Goal: Contribute content: Contribute content

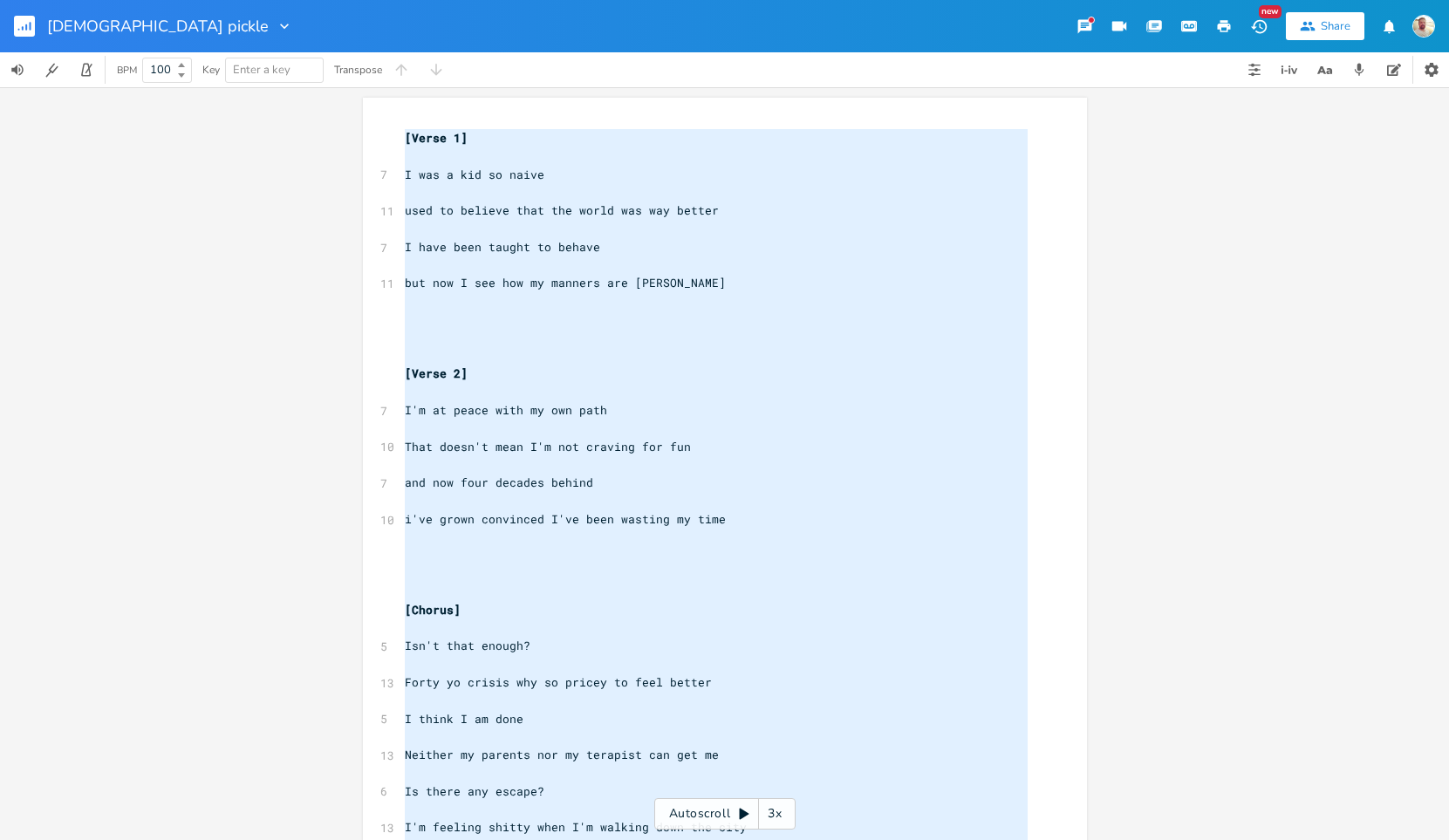
scroll to position [0, 11]
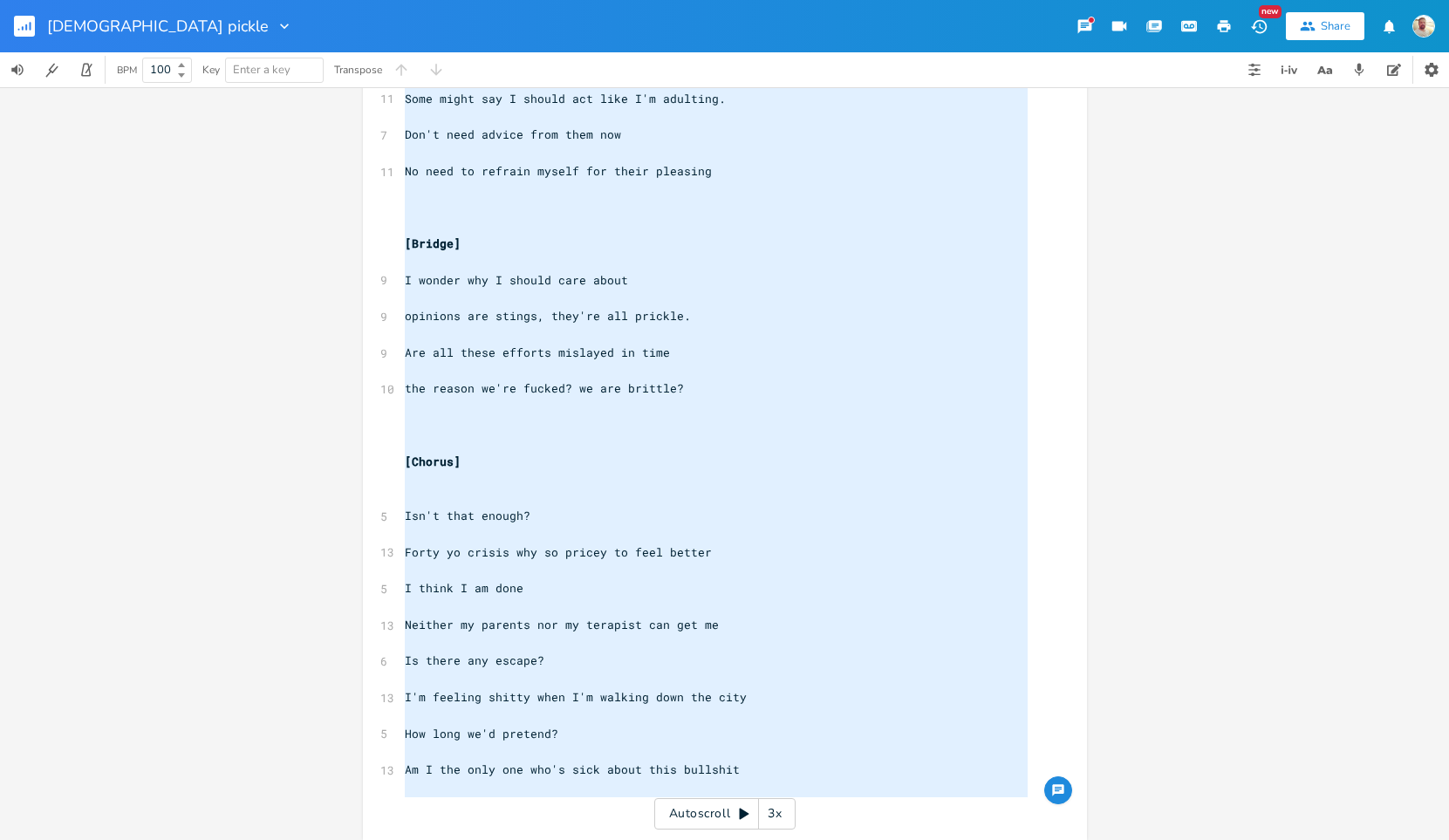
click at [276, 25] on icon "button" at bounding box center [285, 27] width 18 height 18
click at [24, 30] on rect "button" at bounding box center [24, 26] width 21 height 21
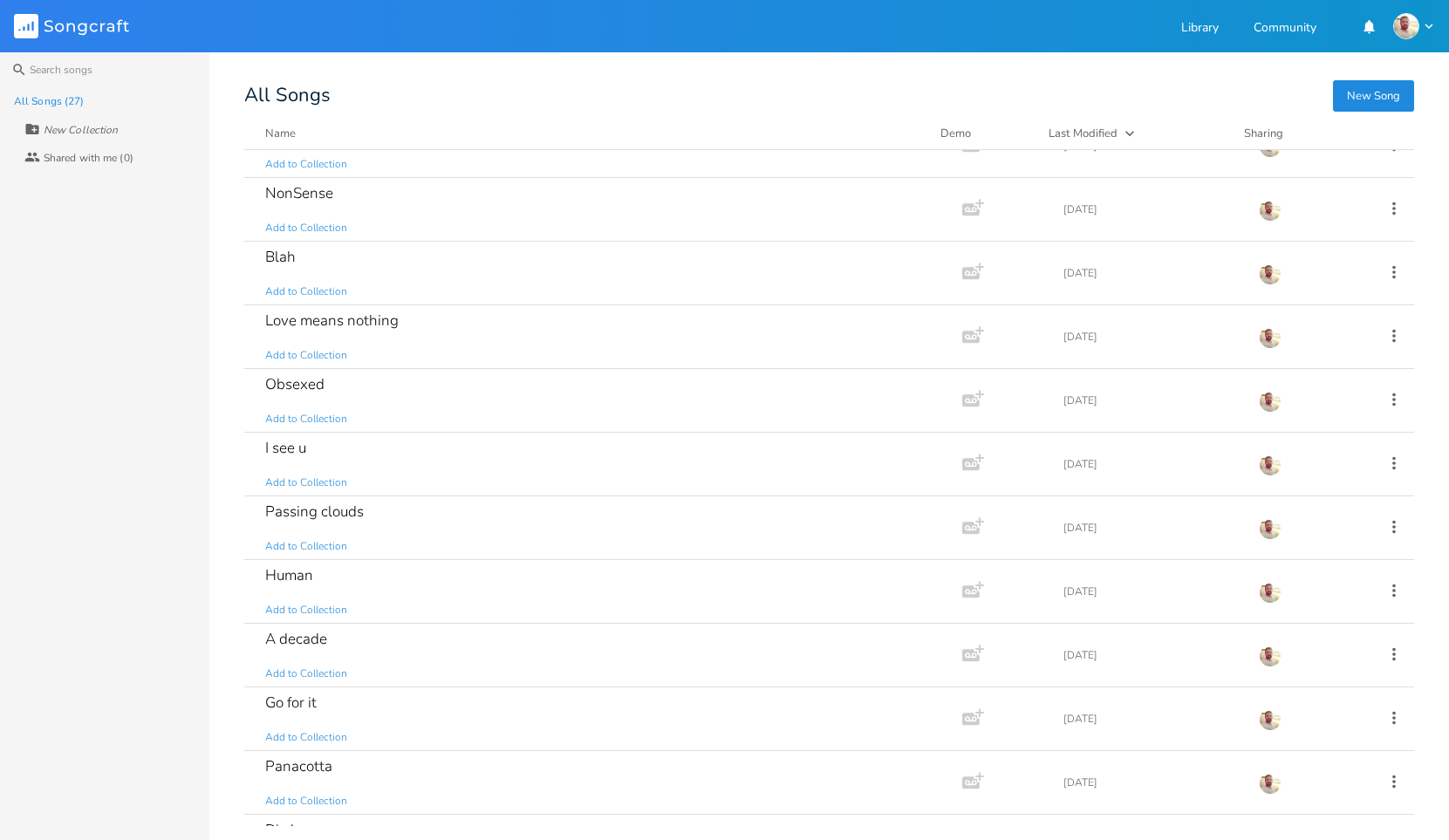
scroll to position [1044, 0]
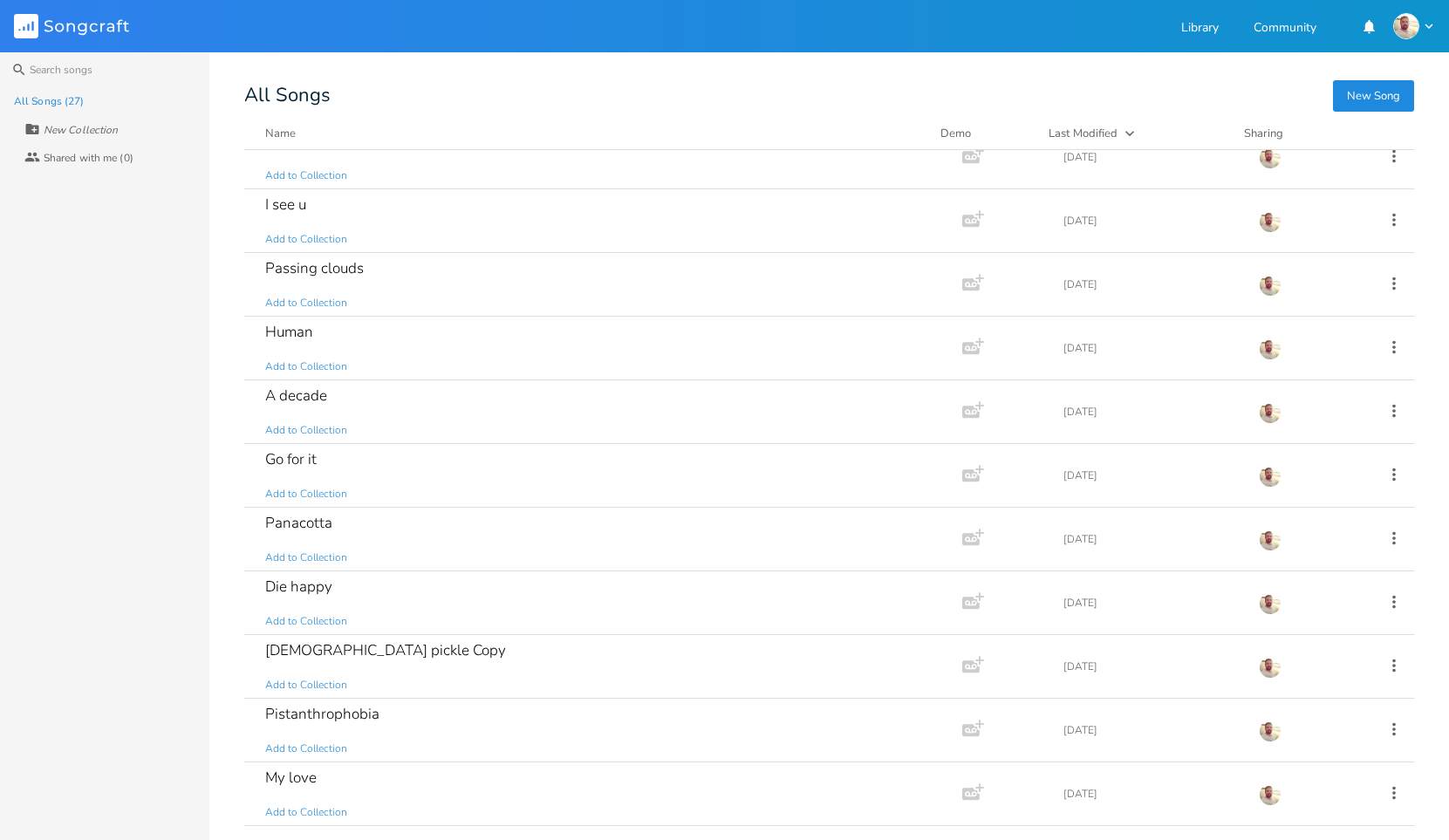
click at [92, 26] on icon "Songcraft" at bounding box center [71, 26] width 116 height 25
click at [1367, 101] on button "New Song" at bounding box center [1374, 96] width 81 height 32
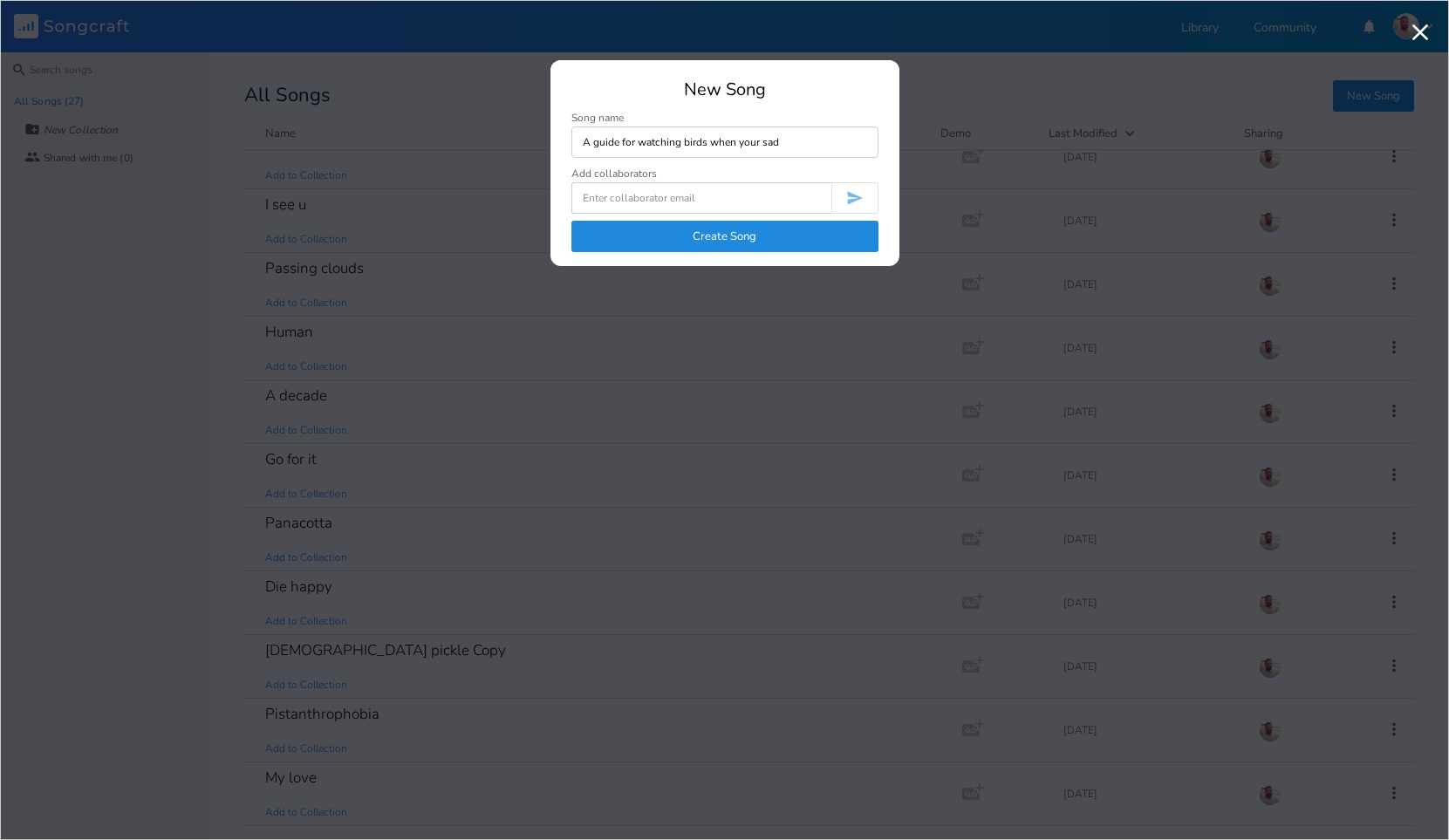
type input "A guide for watching birds when your sad"
click at [789, 237] on button "Create Song" at bounding box center [724, 236] width 307 height 32
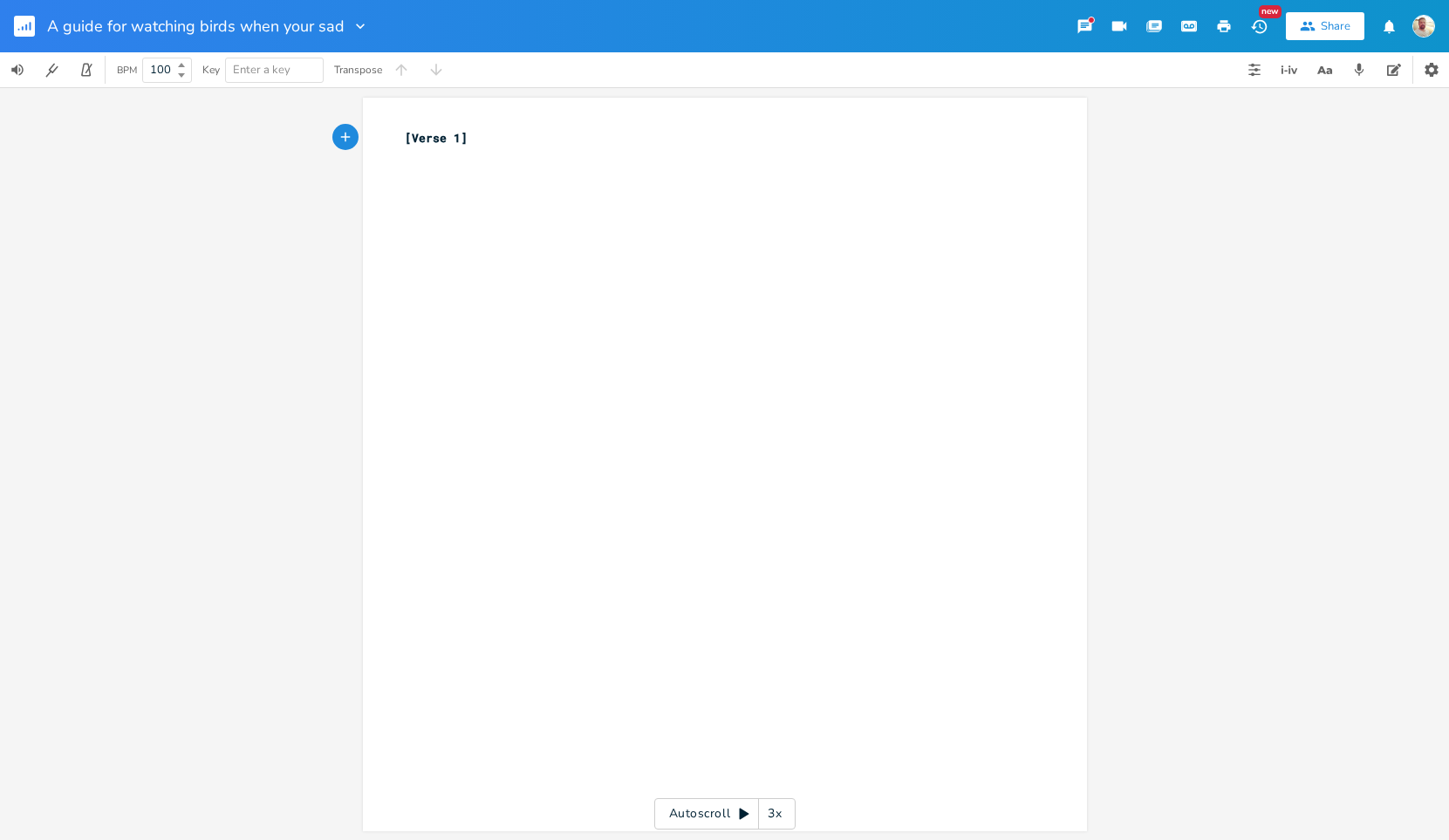
click at [493, 229] on div "xxxxxxxxxx [Verse 1] ​" at bounding box center [737, 480] width 673 height 711
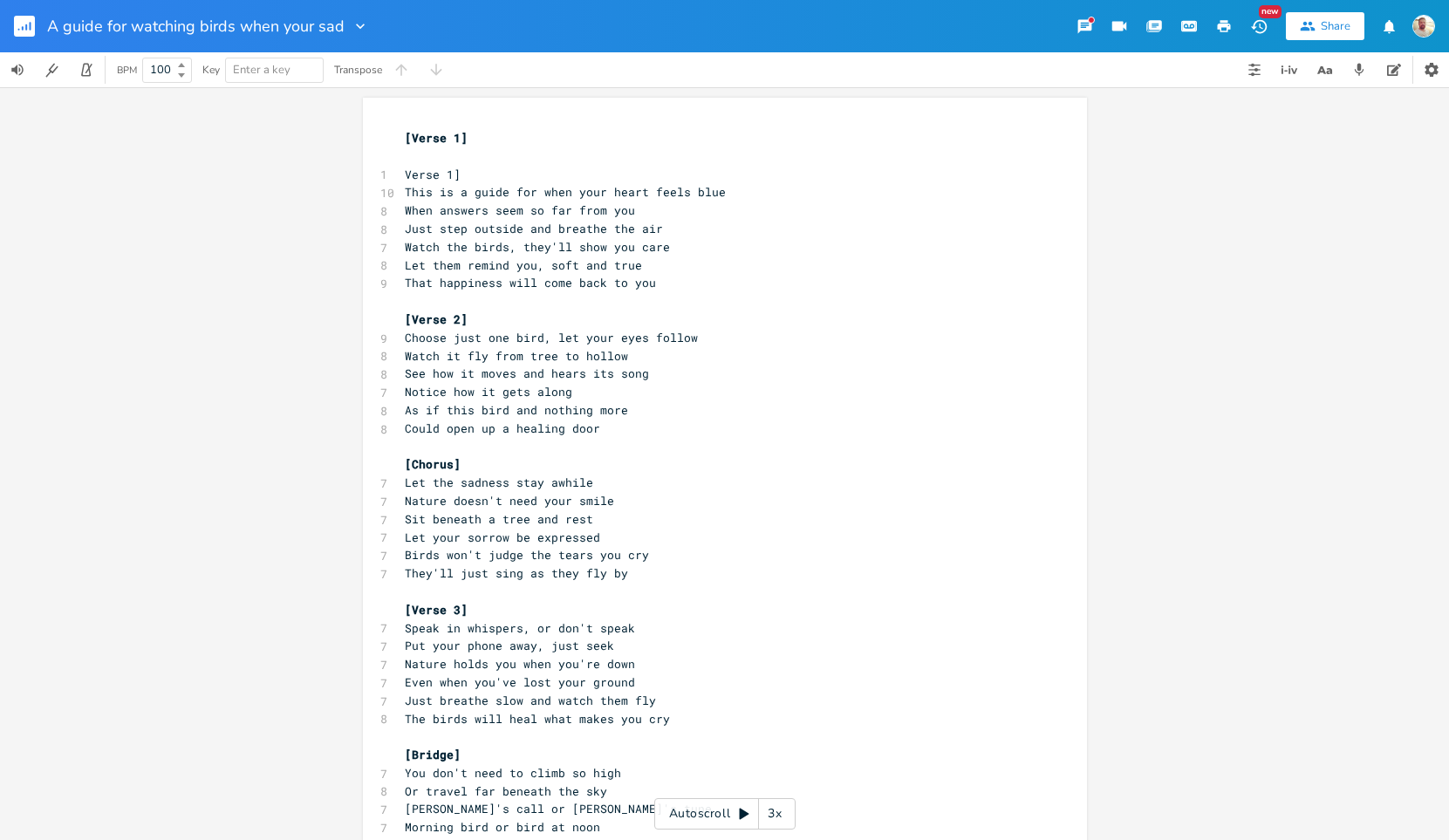
click at [420, 168] on span "Verse 1]" at bounding box center [433, 175] width 55 height 16
type textarea "Verse 1]"
click at [420, 168] on span "Verse 1]" at bounding box center [433, 175] width 55 height 16
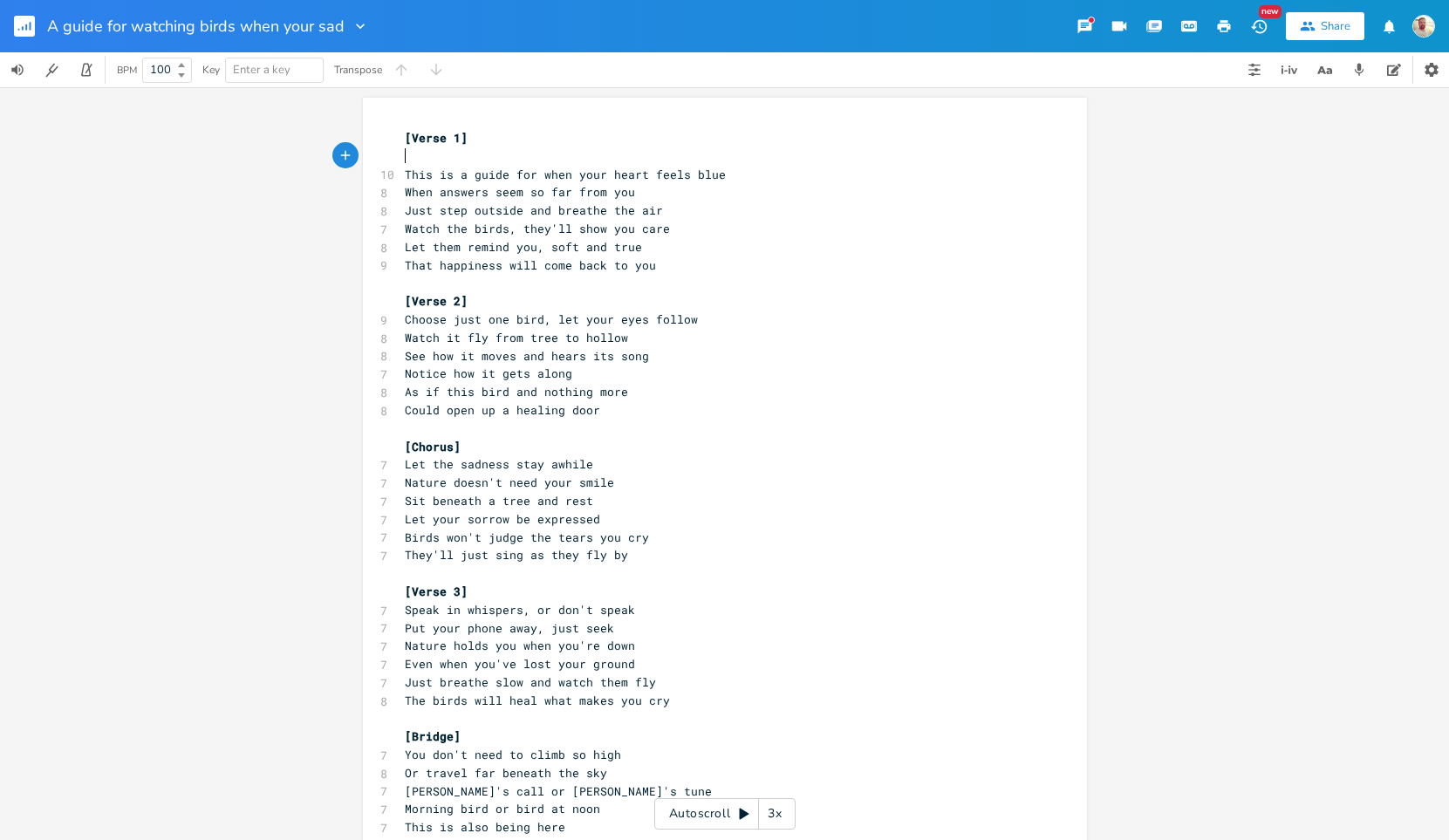
type textarea "C"
type textarea "dm7"
type textarea "f"
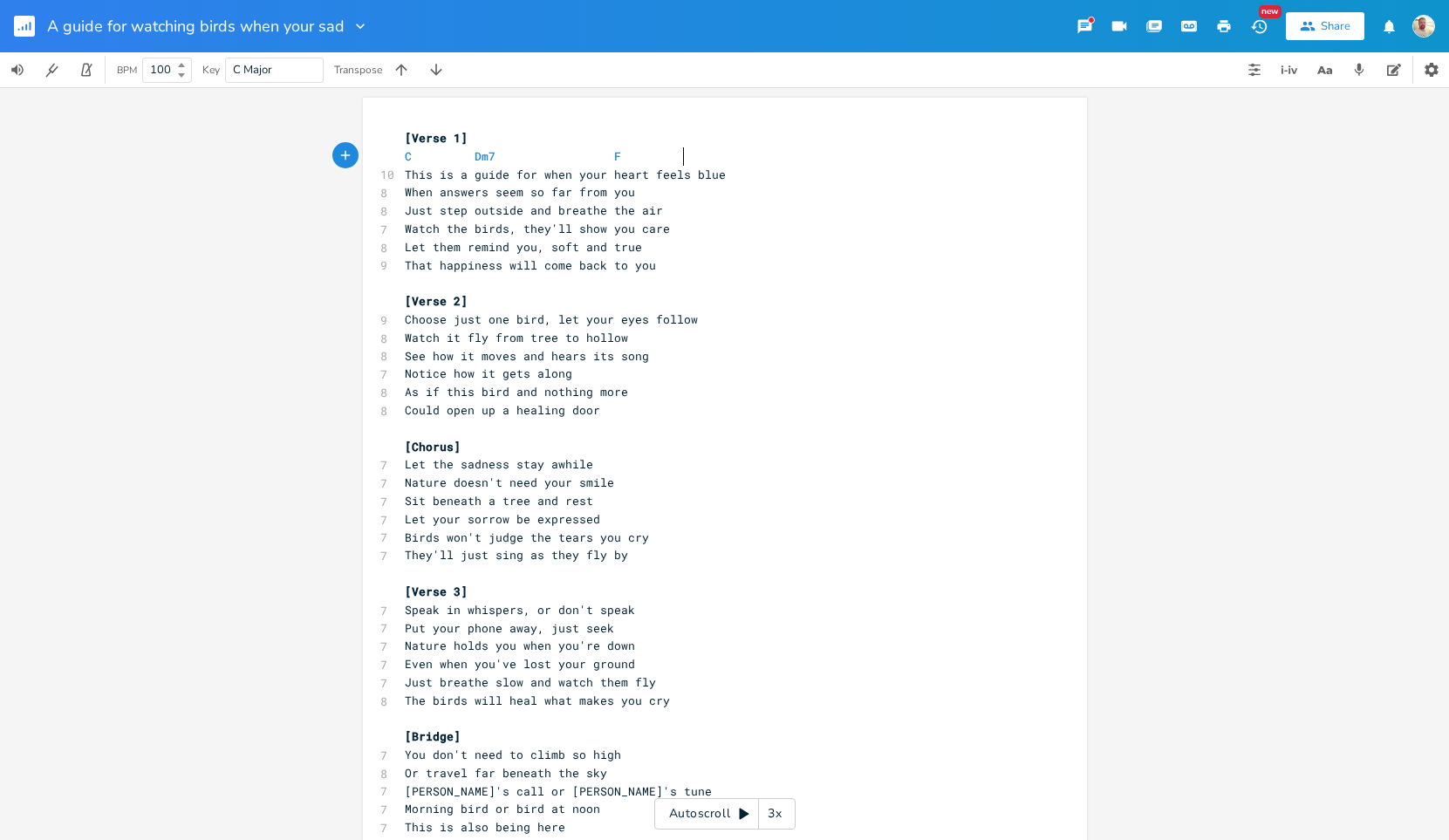
scroll to position [0, 5]
type textarea "C"
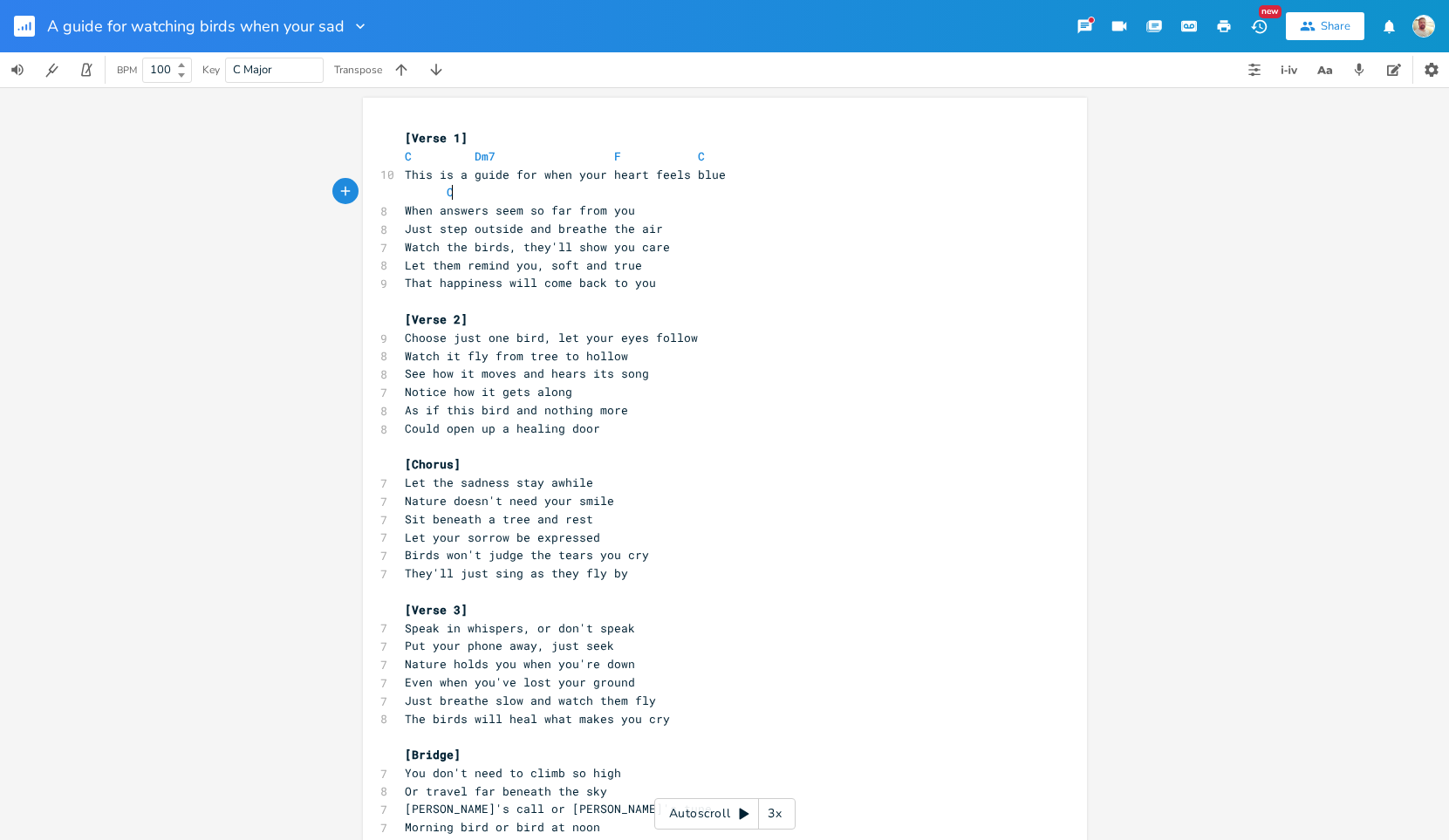
scroll to position [0, 13]
type textarea "C."
type textarea "dm7"
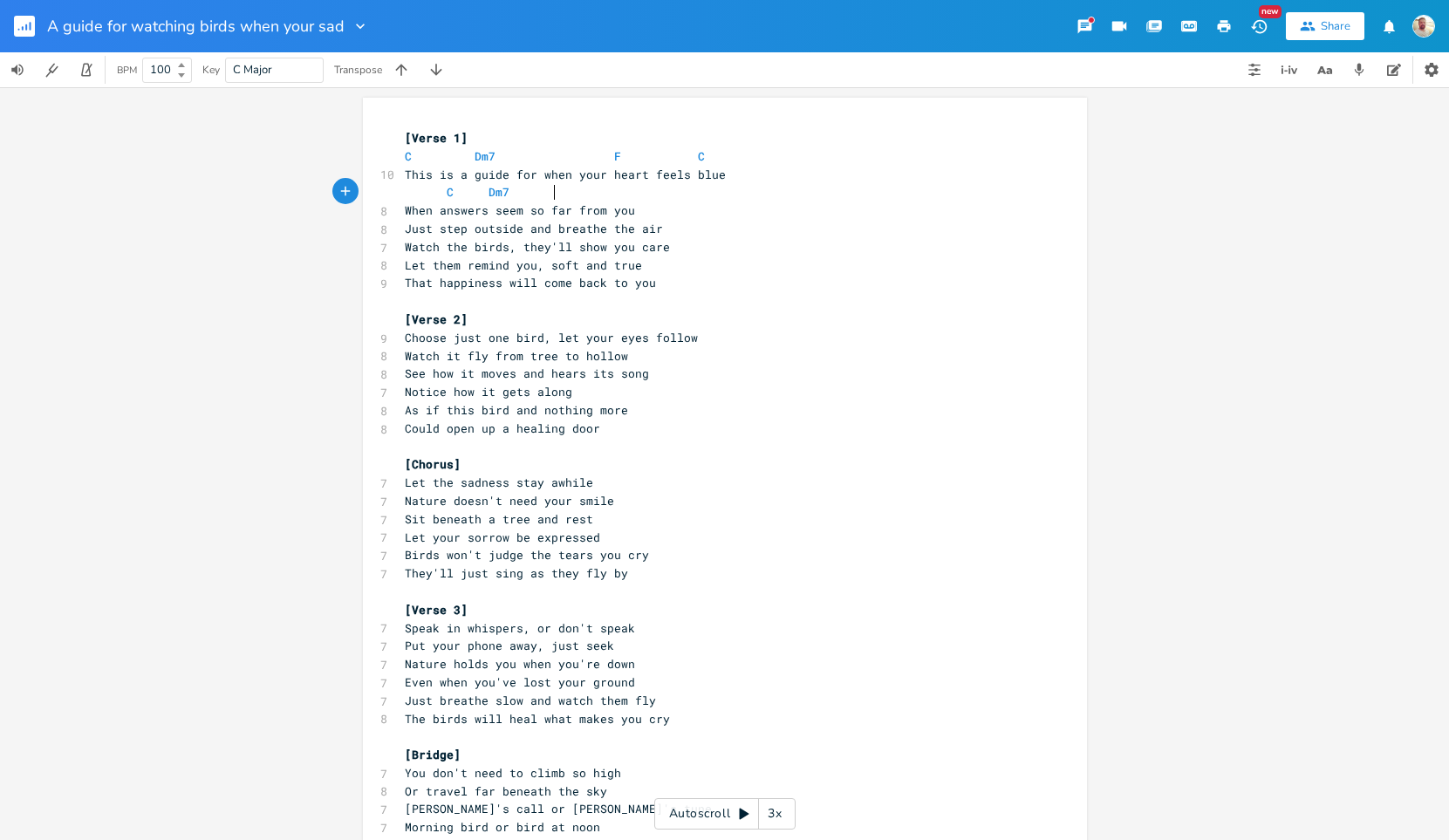
type textarea "f"
type textarea "g"
click at [640, 210] on pre "When answers seem so far from you" at bounding box center [716, 210] width 630 height 19
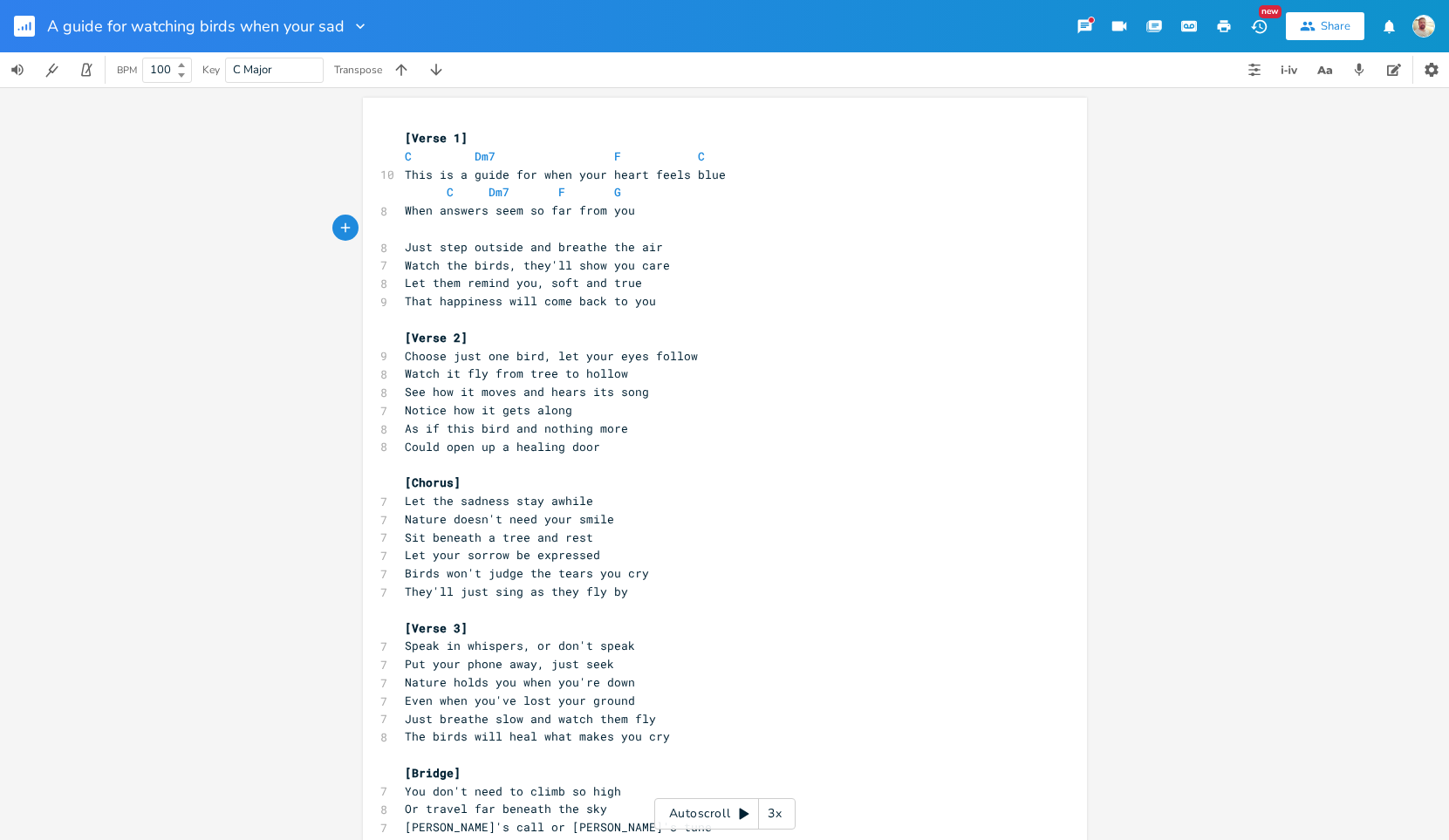
type textarea "C"
type textarea "rm"
type textarea "dm7"
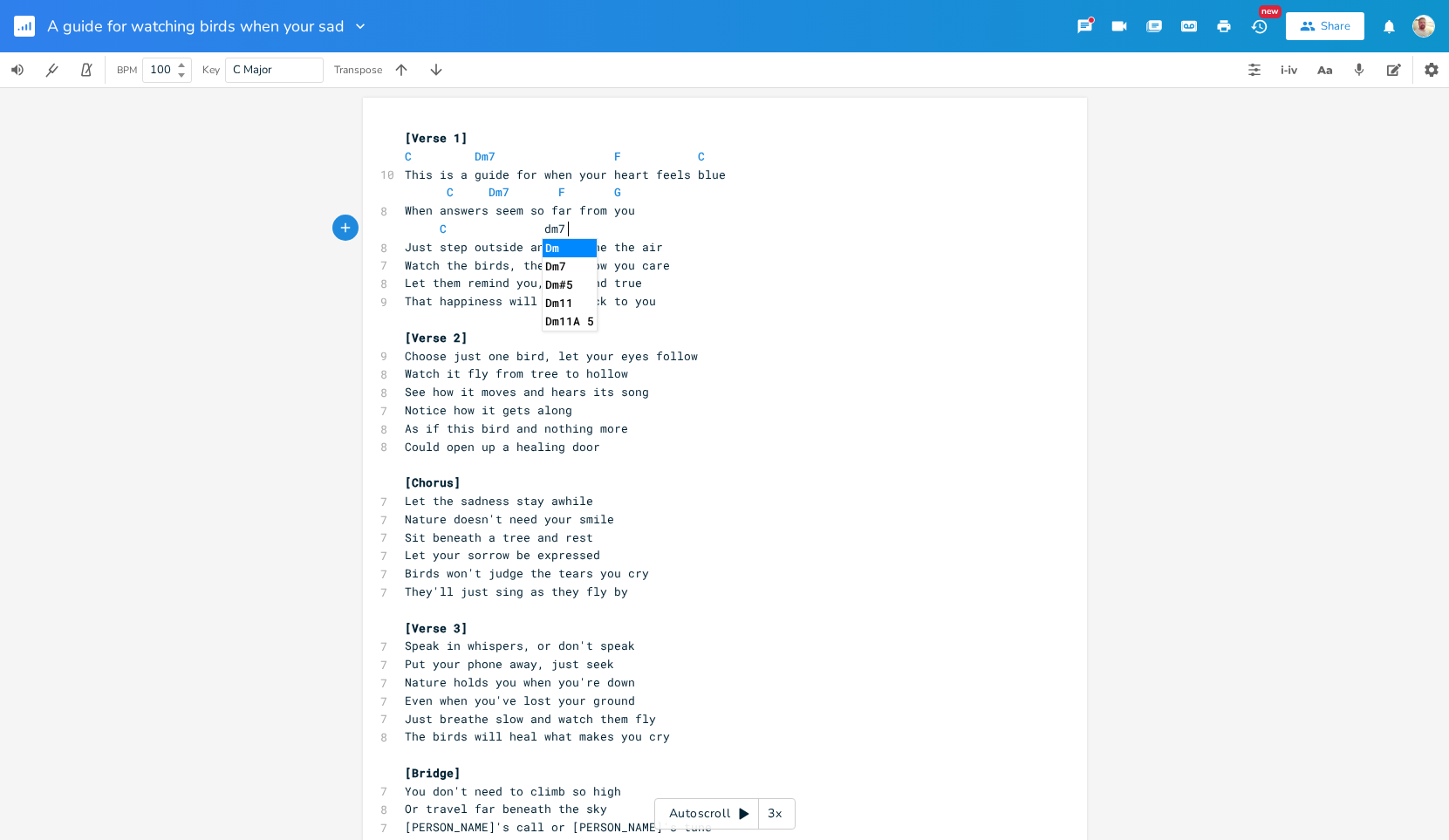
scroll to position [0, 22]
click at [667, 246] on pre "Just step outside and breathe the air" at bounding box center [716, 247] width 630 height 19
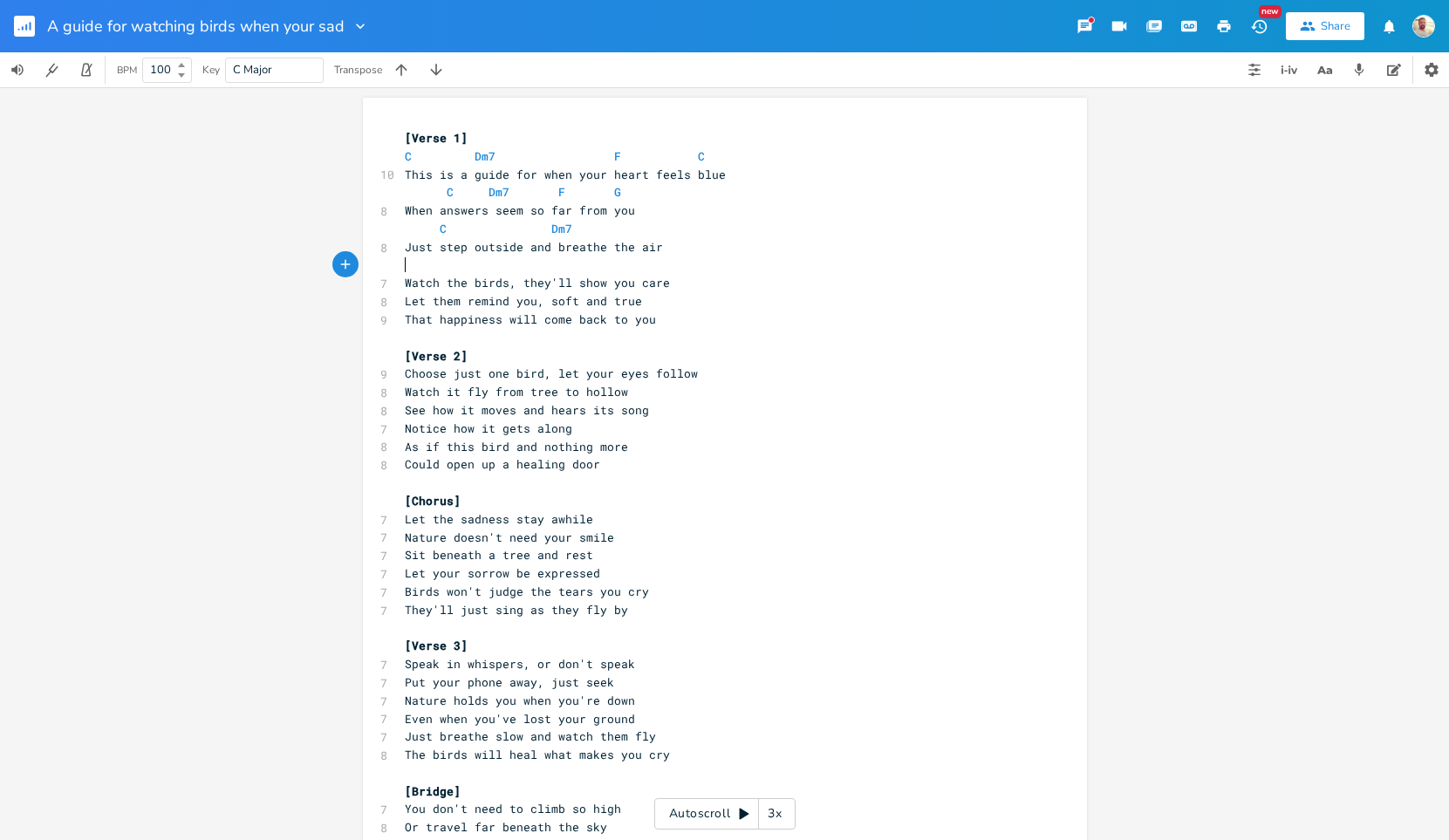
type textarea "f"
type textarea "c"
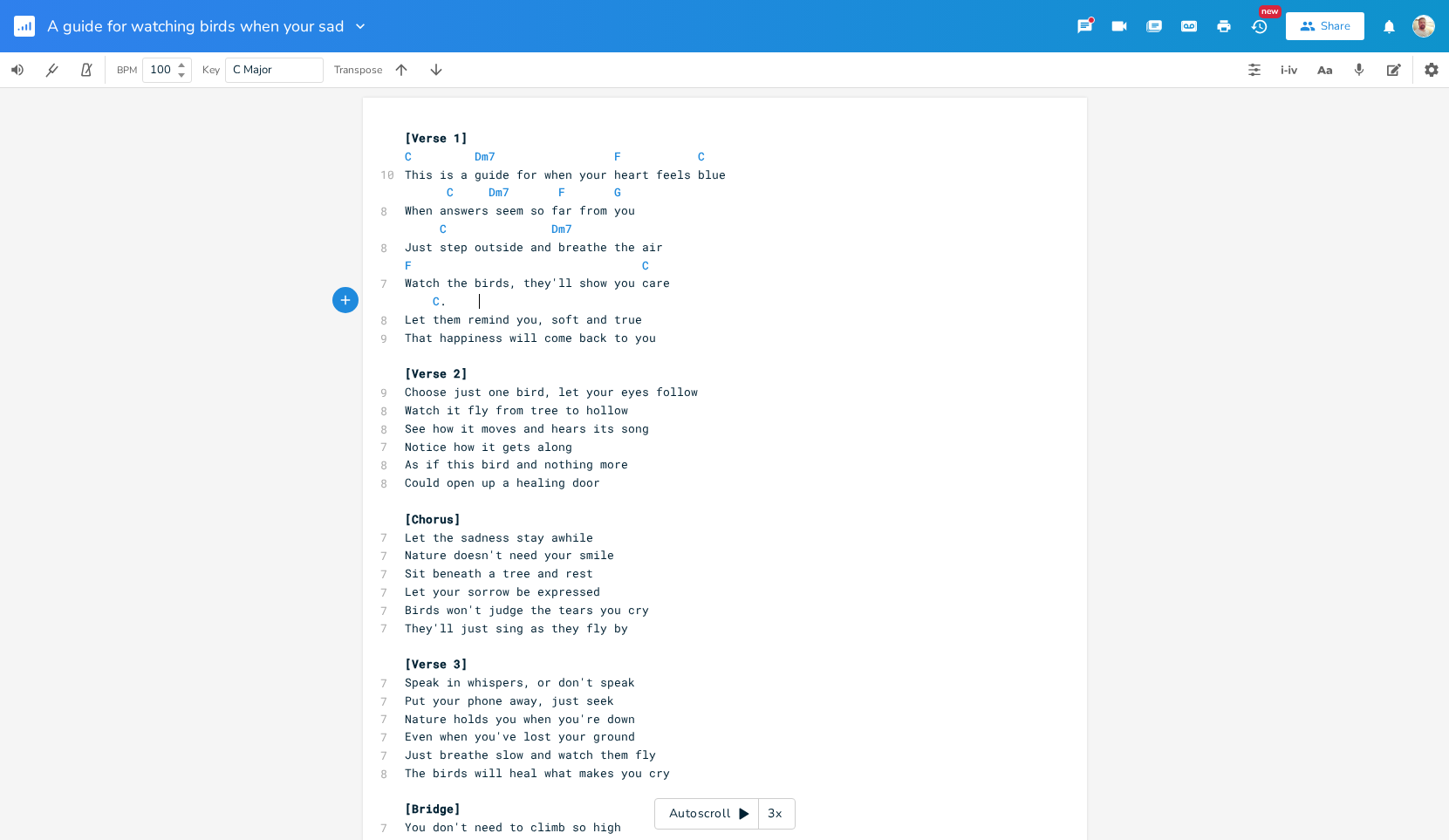
type textarea "C."
type textarea "F"
click at [640, 320] on pre "Let them remind you, soft and true" at bounding box center [716, 319] width 630 height 19
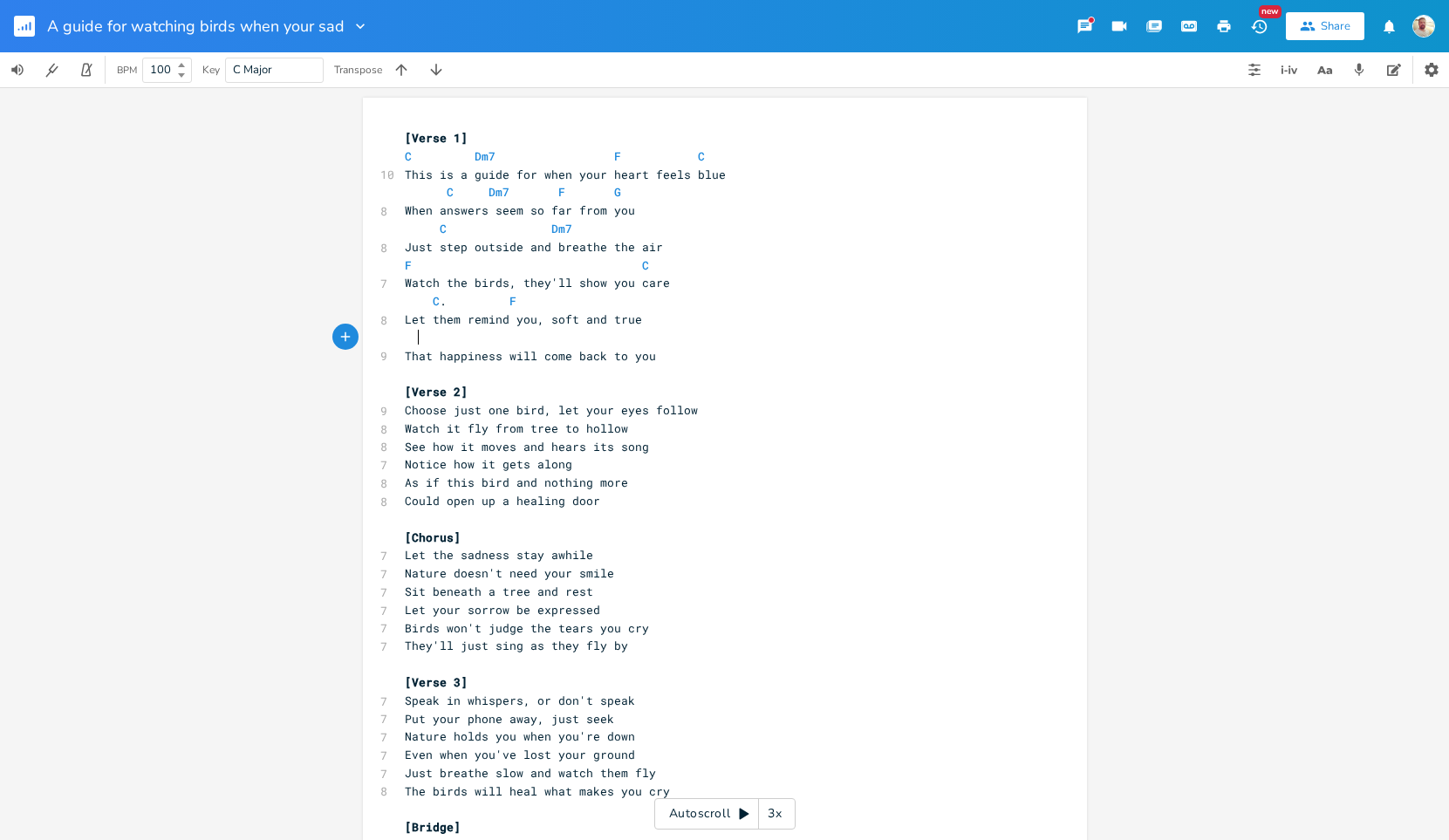
type textarea "f"
type textarea "g"
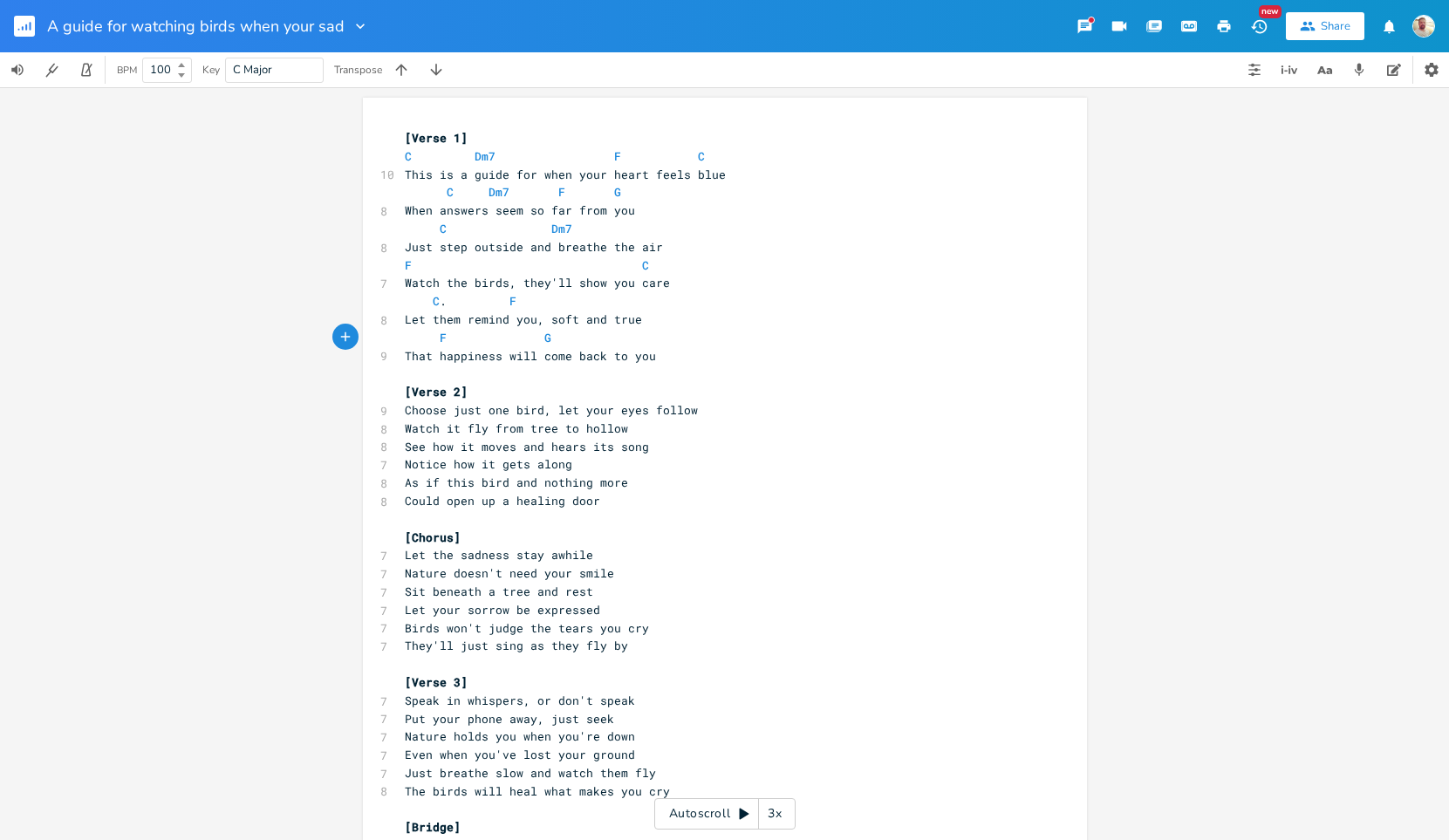
type textarea "c"
click at [556, 296] on pre "C . F" at bounding box center [716, 301] width 630 height 19
type textarea "Dm7"
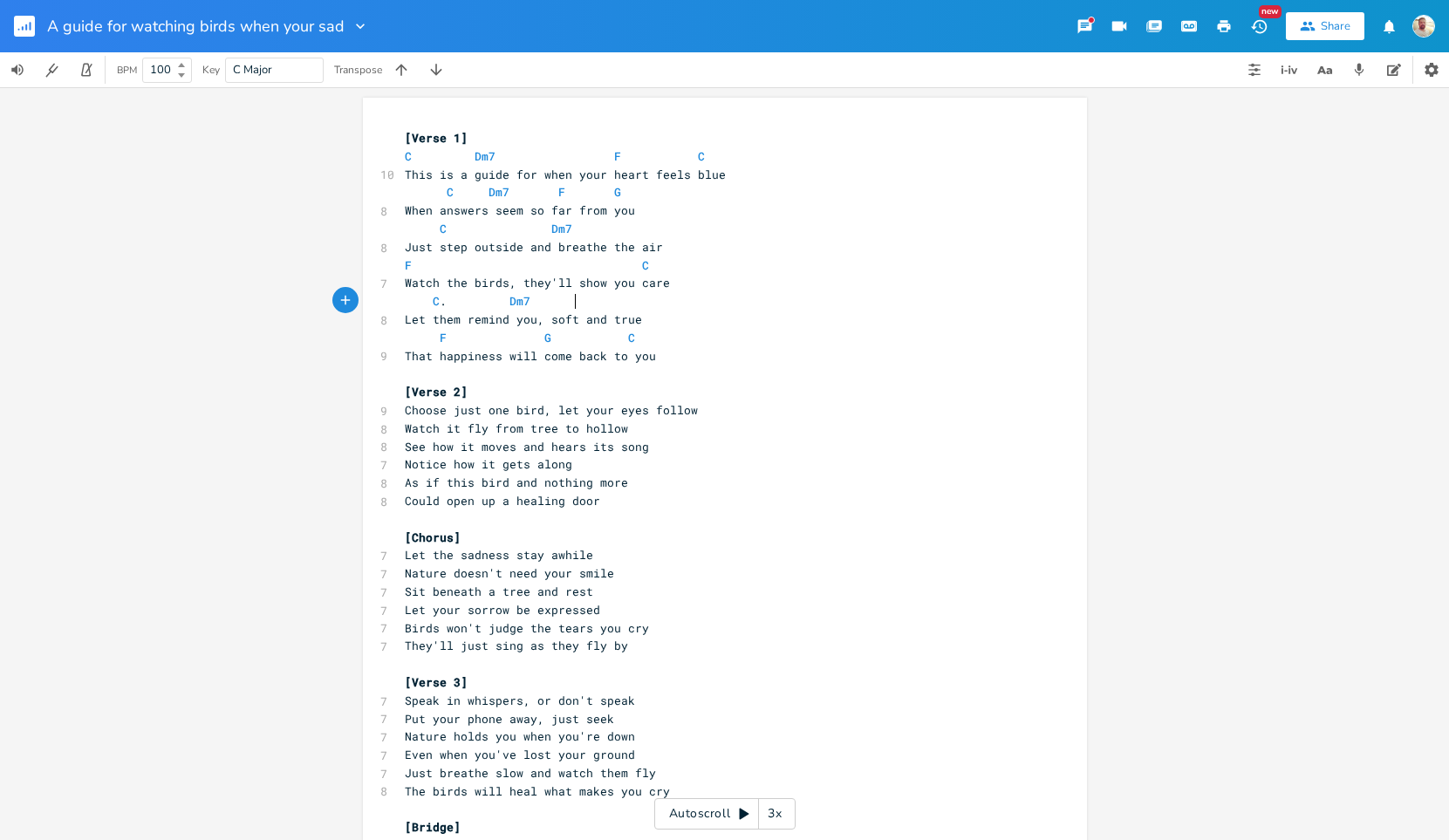
click at [537, 390] on pre "[Verse 2]" at bounding box center [716, 391] width 630 height 19
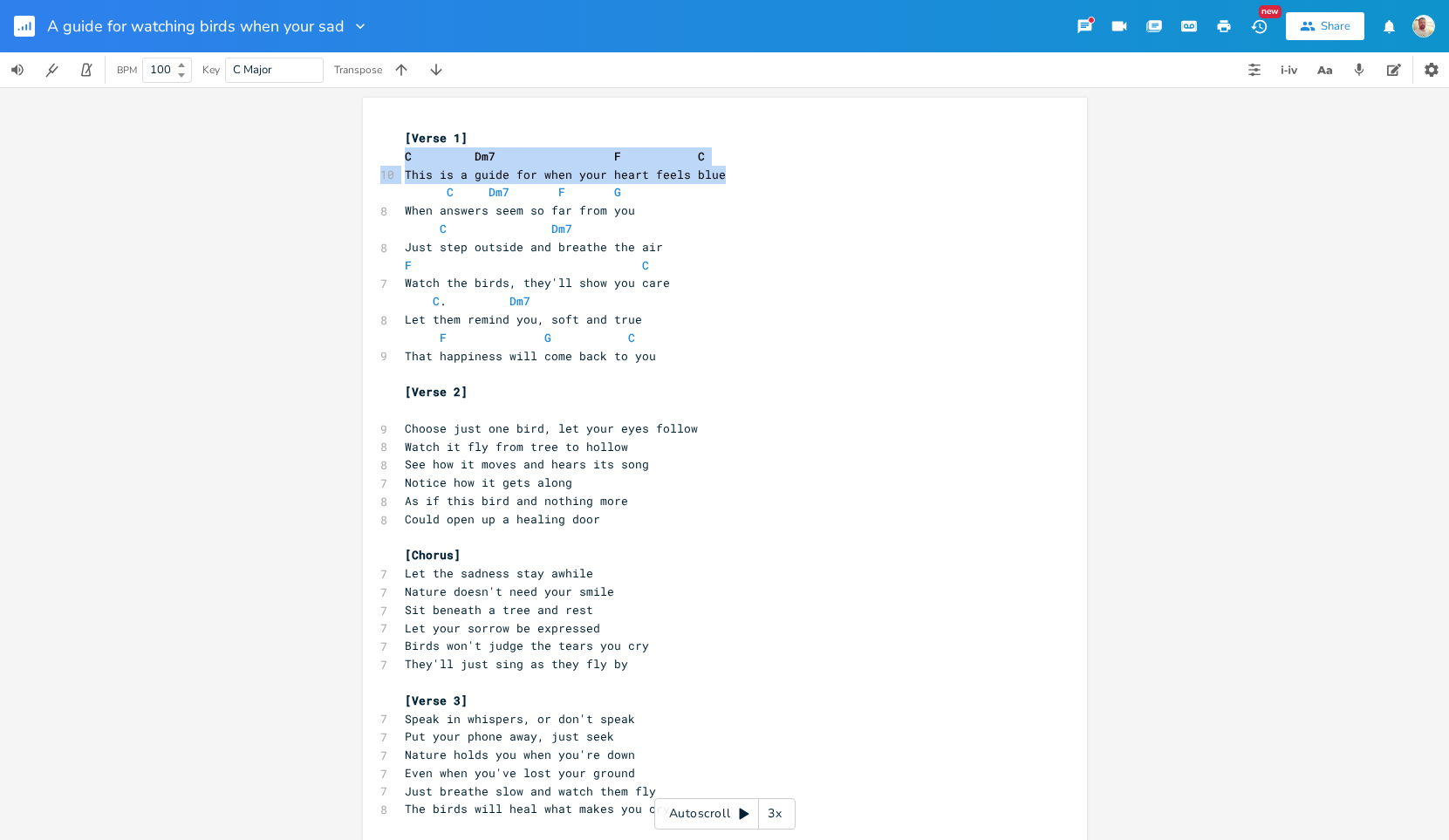
drag, startPoint x: 388, startPoint y: 155, endPoint x: 721, endPoint y: 166, distance: 333.2
click at [721, 166] on div "x [Verse 1] C Dm7 F C 10 This is a guide for when your heart feels blue C Dm7 F…" at bounding box center [724, 688] width 724 height 1181
copy div "C Dm7 F C 10 This is a guide for when your heart feels blue"
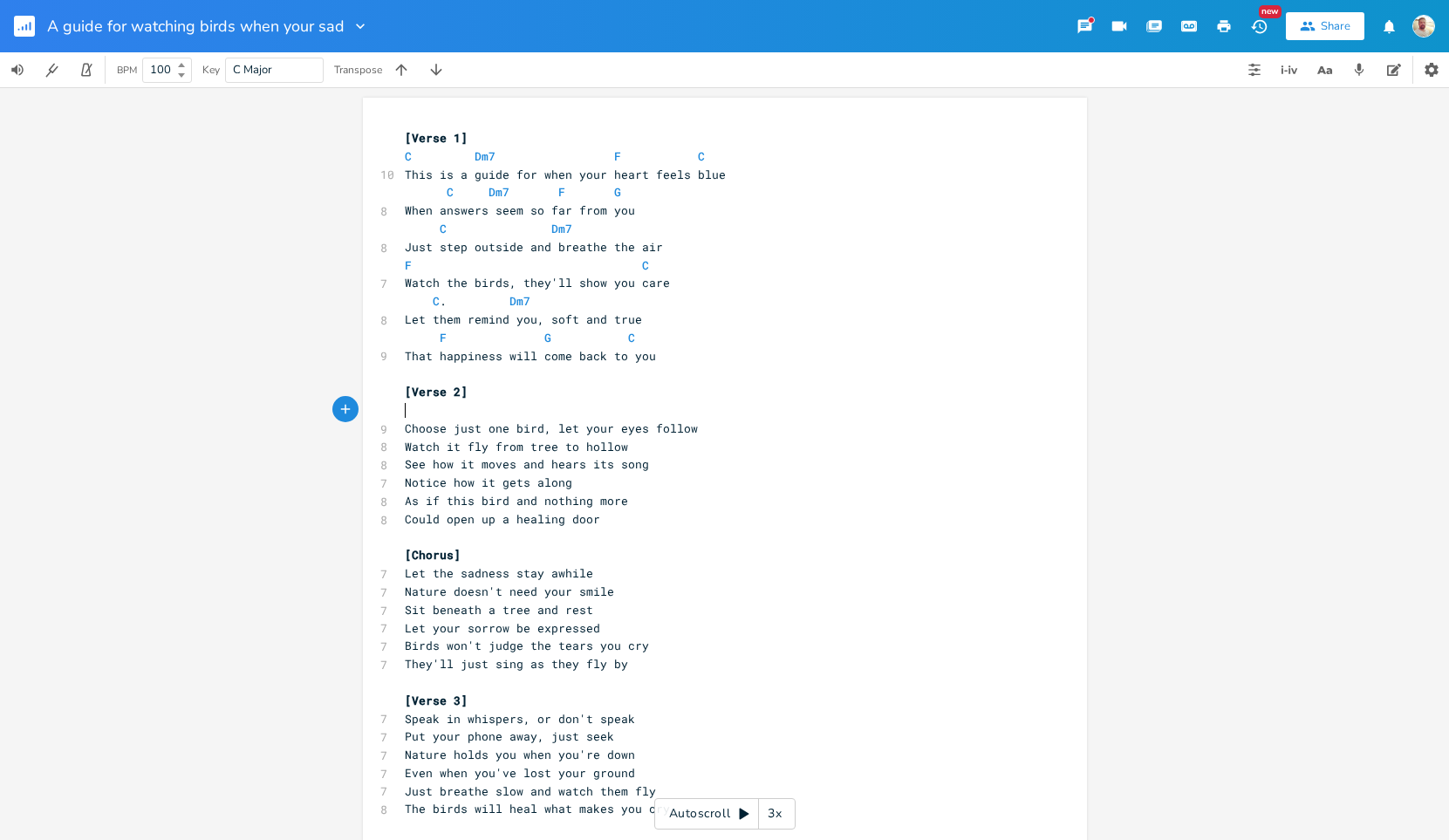
click at [455, 406] on pre "​" at bounding box center [716, 410] width 630 height 19
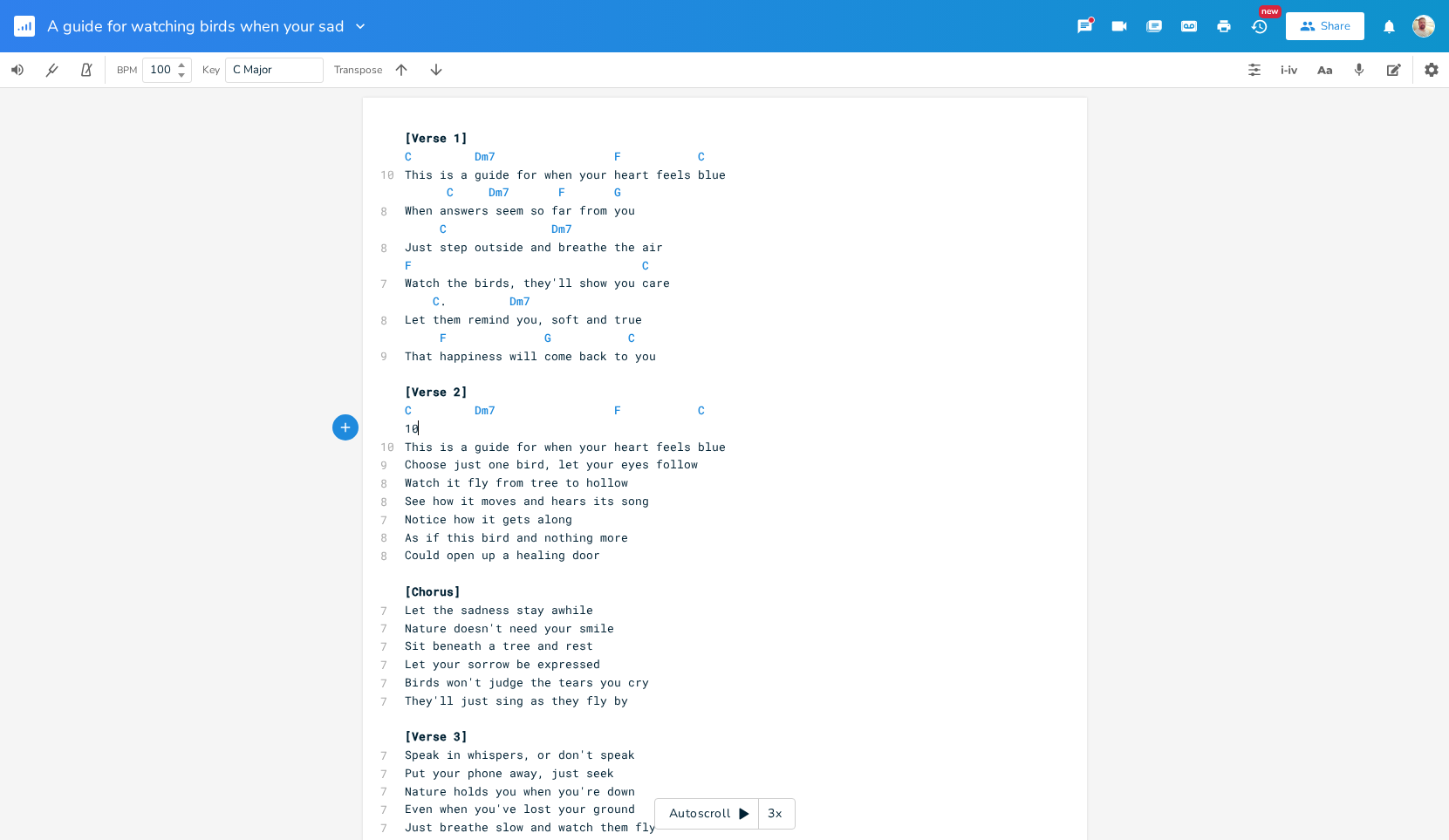
click at [438, 433] on pre "10" at bounding box center [716, 429] width 630 height 19
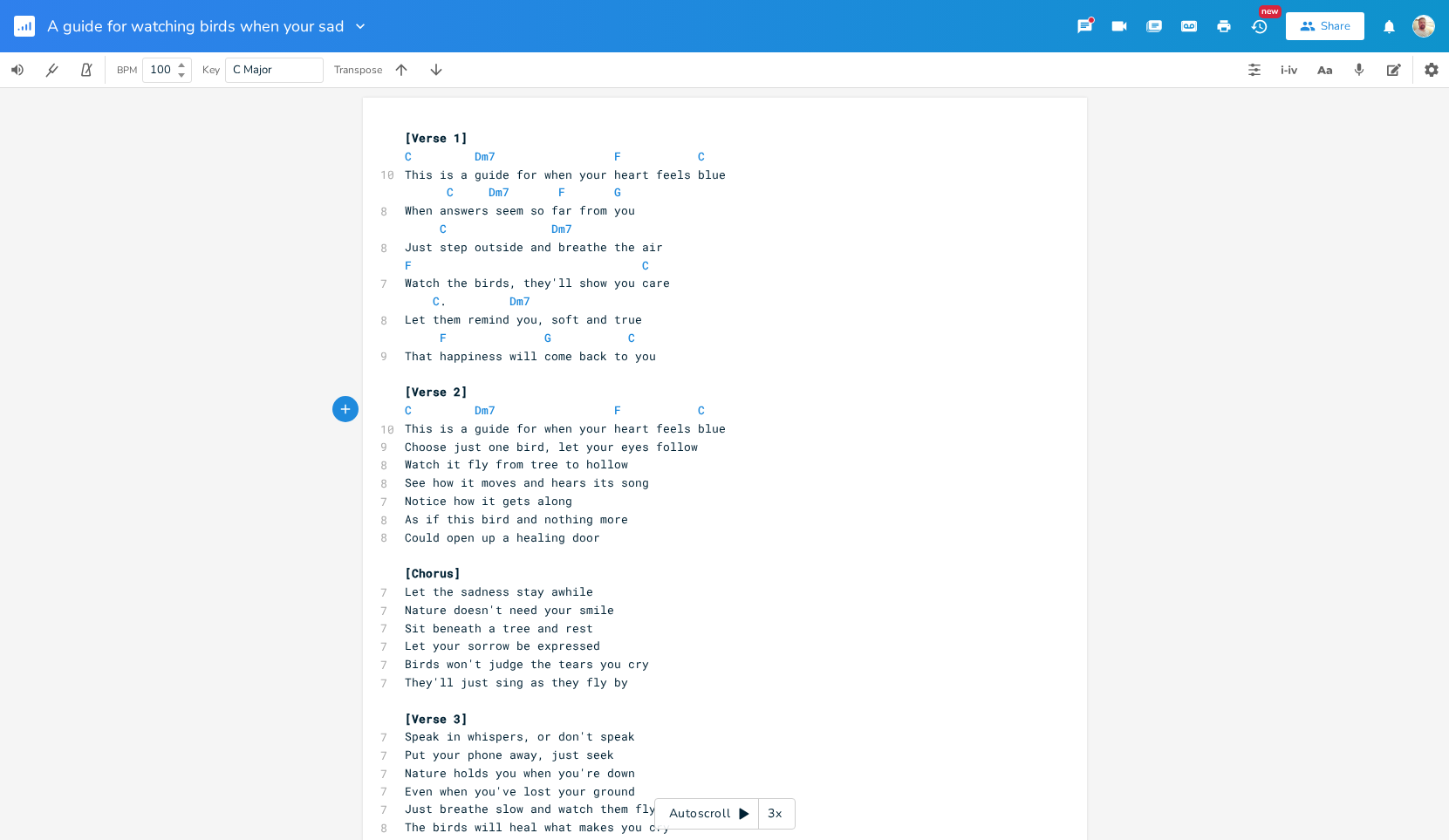
click at [371, 194] on div "x [Verse 1] C Dm7 F C 10 This is a guide for when your heart feels blue C Dm7 F…" at bounding box center [724, 697] width 724 height 1199
copy span "C Dm7 F G"
click at [736, 424] on pre "This is a guide for when your heart feels blue" at bounding box center [716, 429] width 630 height 19
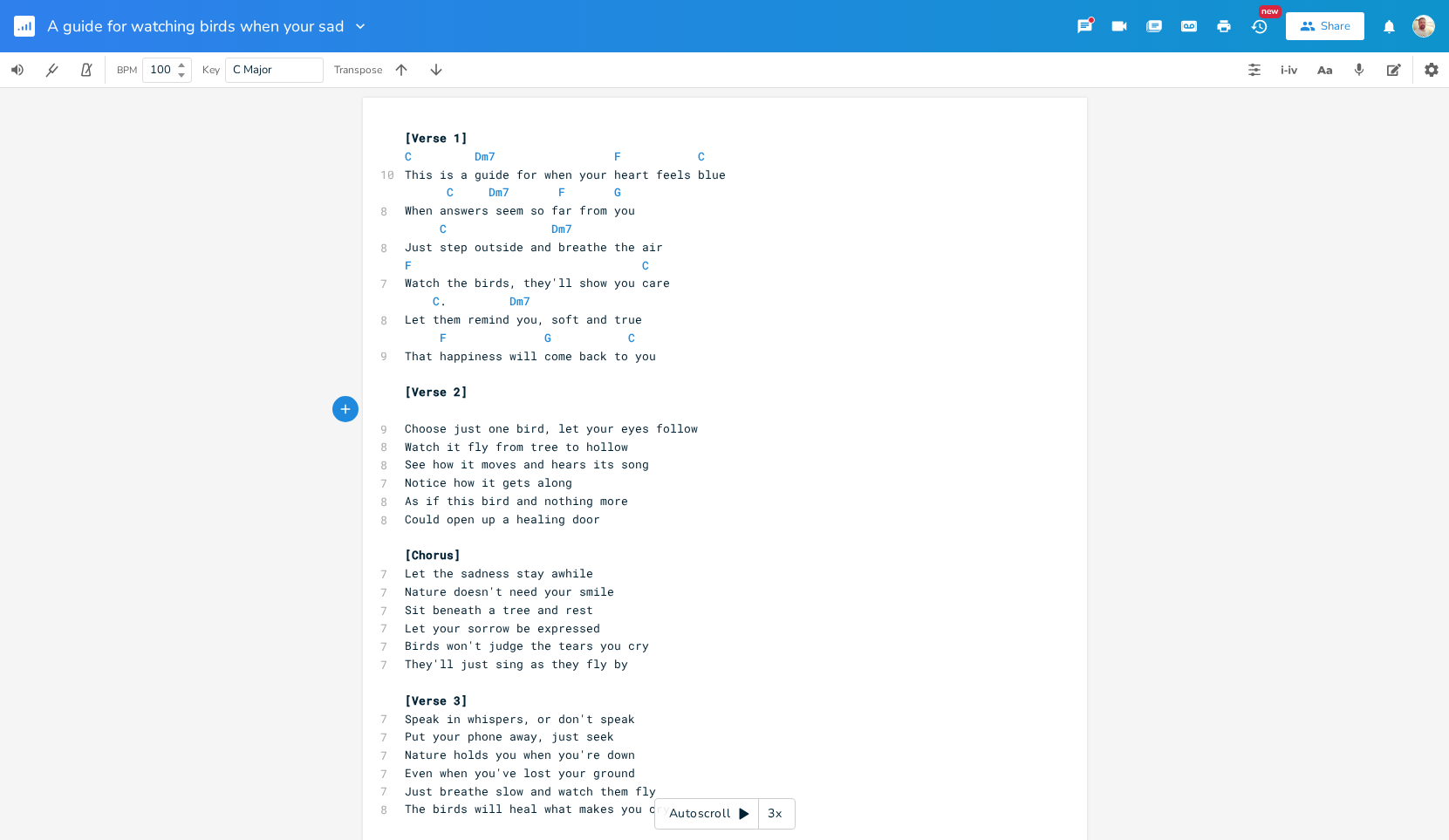
click at [363, 158] on div "x [Verse 1] C Dm7 F C 10 This is a guide for when your heart feels blue C Dm7 F…" at bounding box center [724, 688] width 724 height 1181
click at [363, 159] on div "x [Verse 1] C Dm7 F C 10 This is a guide for when your heart feels blue C Dm7 F…" at bounding box center [724, 688] width 724 height 1181
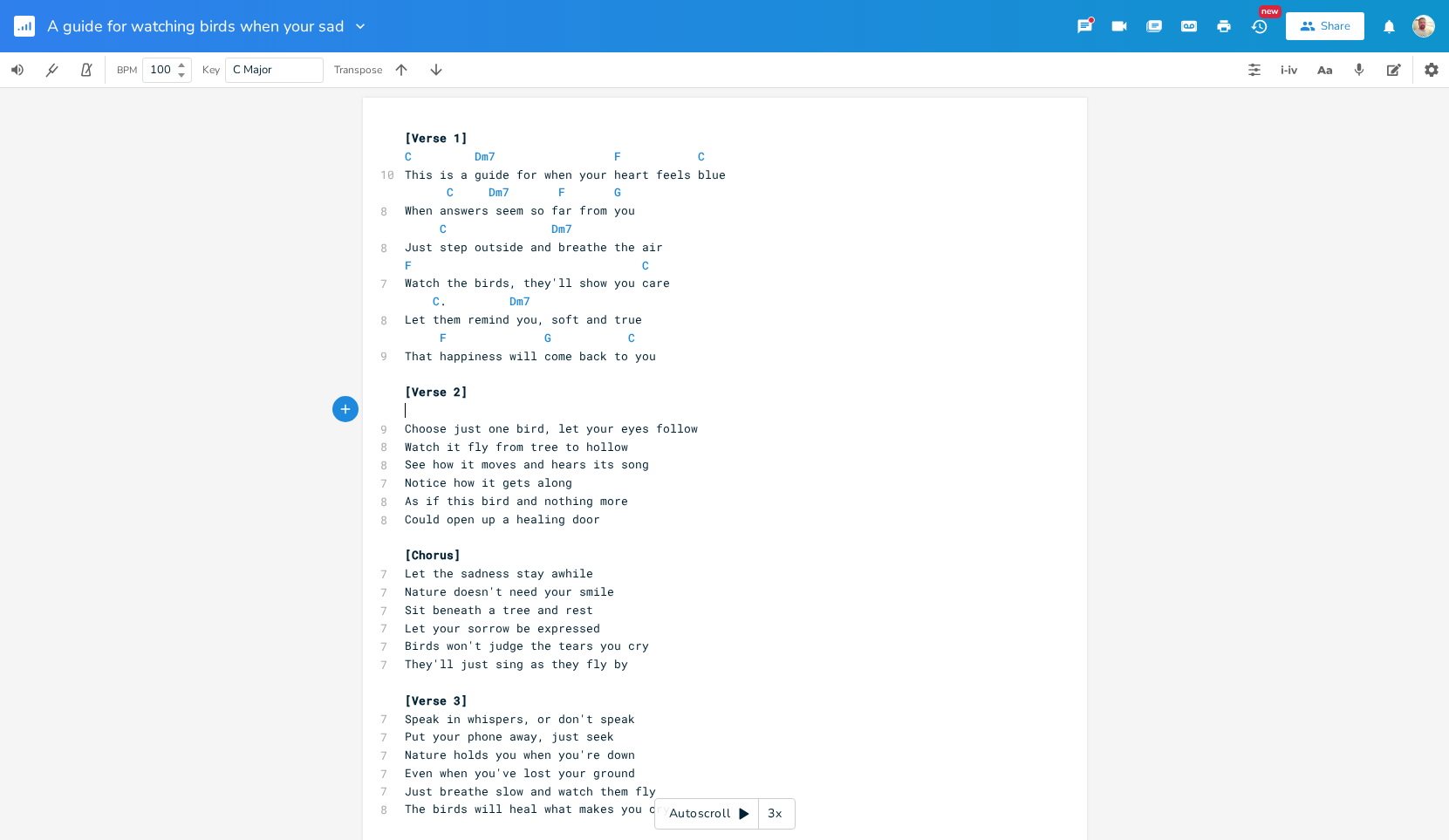
click at [401, 416] on pre "​" at bounding box center [716, 410] width 630 height 19
paste textarea
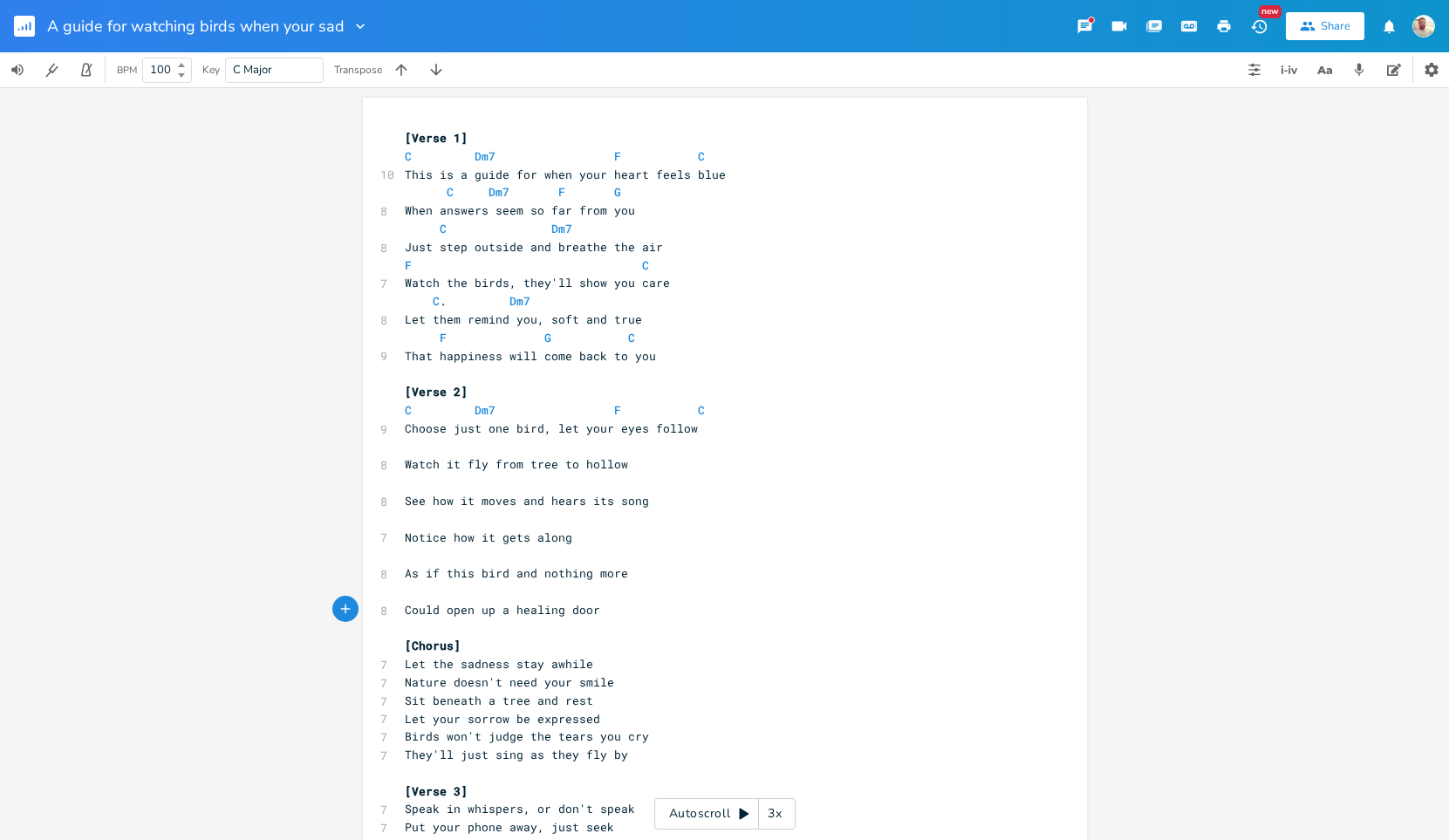
click at [368, 196] on div "x [Verse 1] C Dm7 F C 10 This is a guide for when your heart feels blue C Dm7 F…" at bounding box center [724, 733] width 724 height 1272
copy span "C Dm7 F G"
click at [388, 448] on div "x [Verse 1] C Dm7 F C 10 This is a guide for when your heart feels blue C Dm7 F…" at bounding box center [724, 733] width 724 height 1272
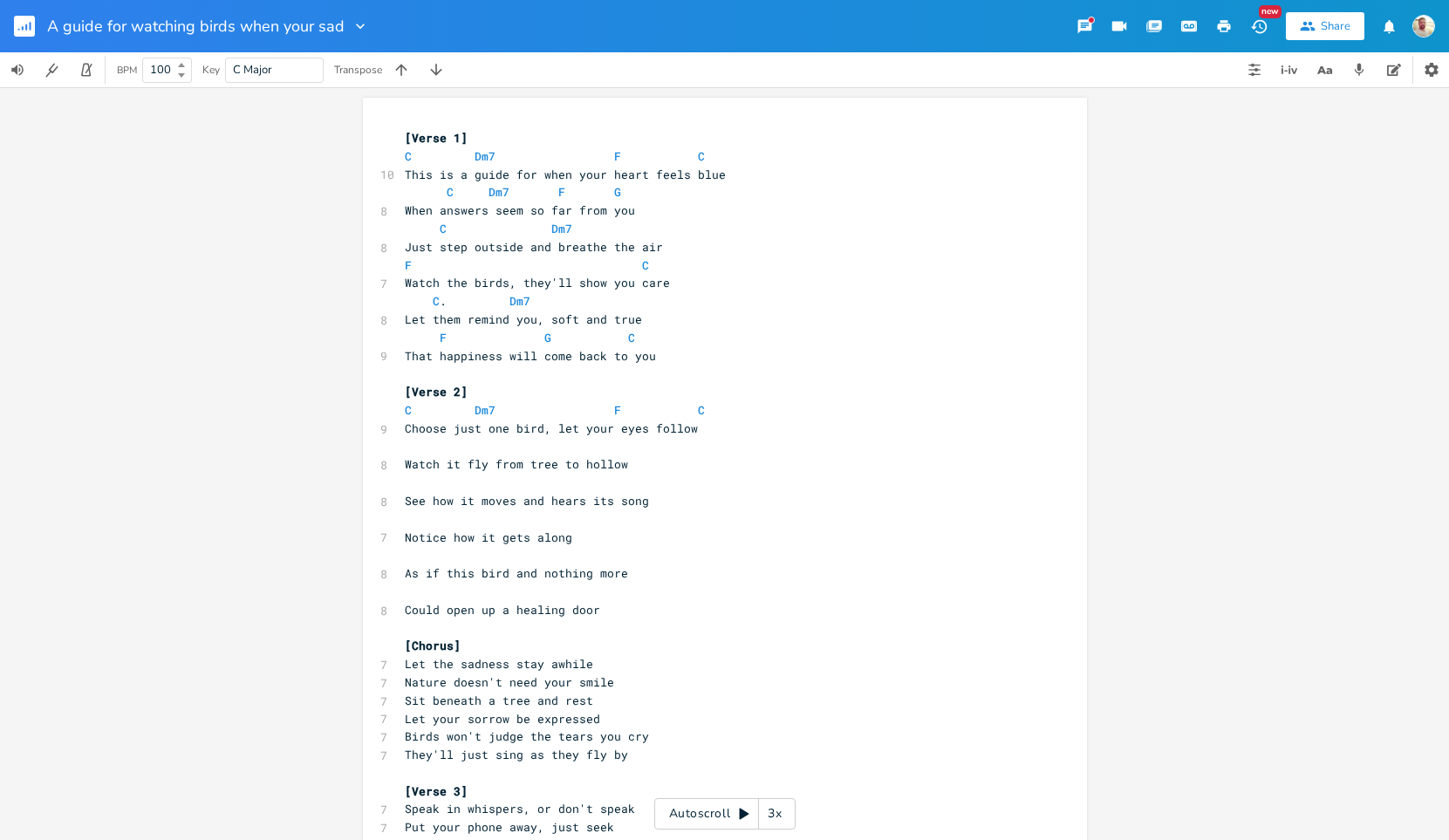
click at [401, 448] on pre "​" at bounding box center [716, 447] width 630 height 19
paste textarea
click at [407, 232] on span at bounding box center [419, 228] width 28 height 19
type textarea "C Dm7"
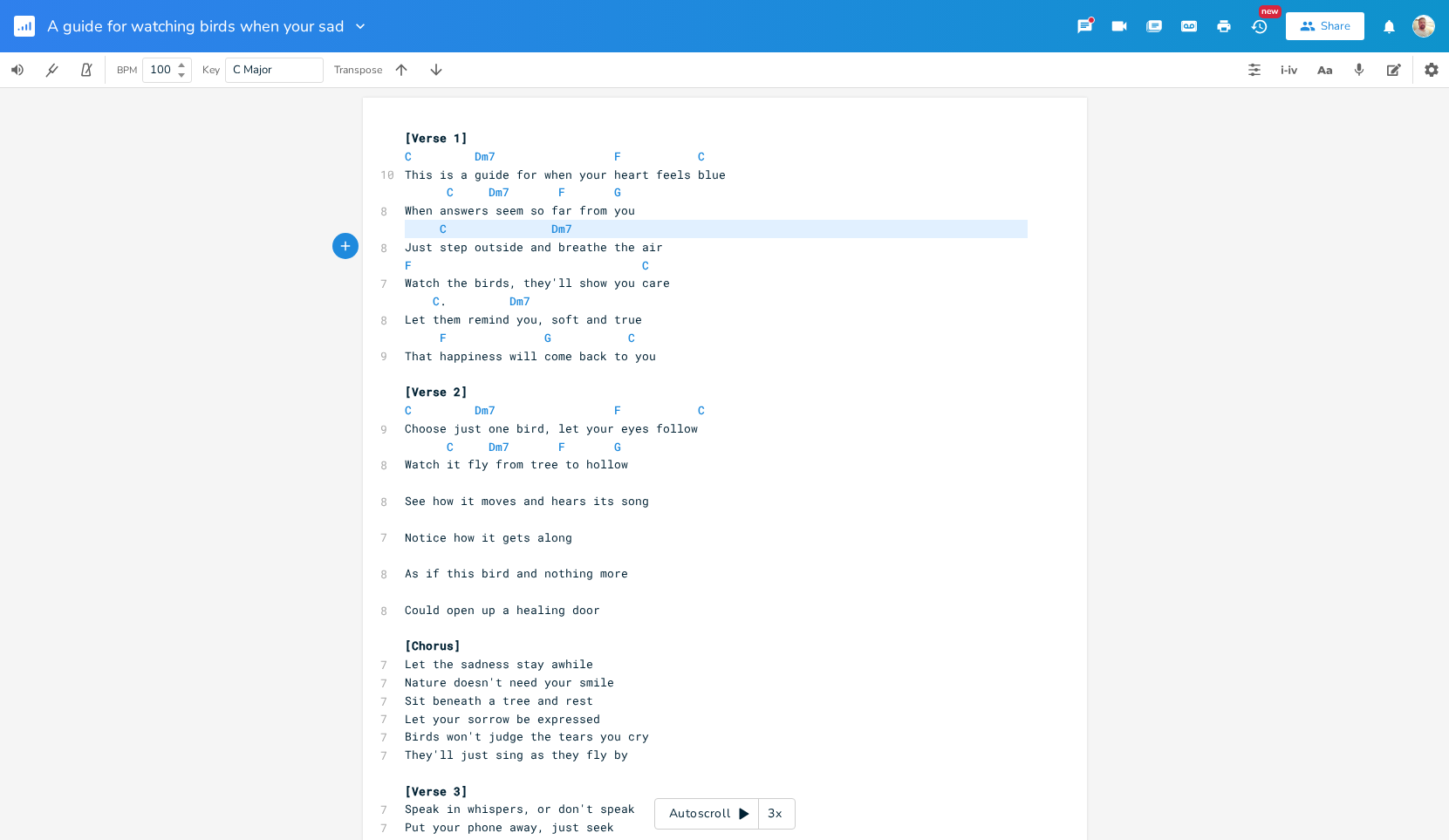
click at [407, 232] on span at bounding box center [419, 228] width 28 height 19
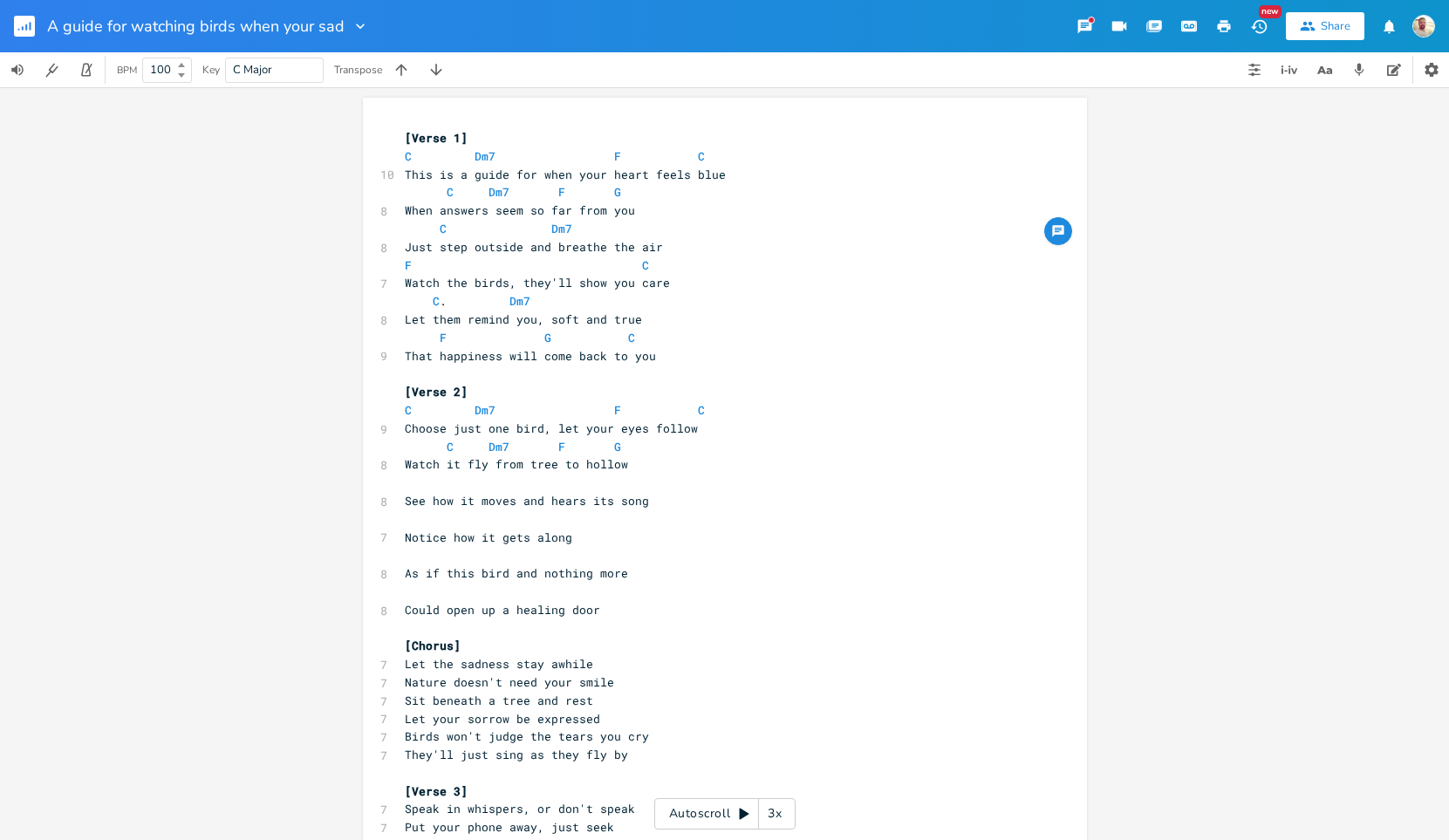
click at [407, 232] on span at bounding box center [419, 228] width 28 height 19
type textarea "C Dm7"
click at [407, 232] on span at bounding box center [419, 228] width 28 height 19
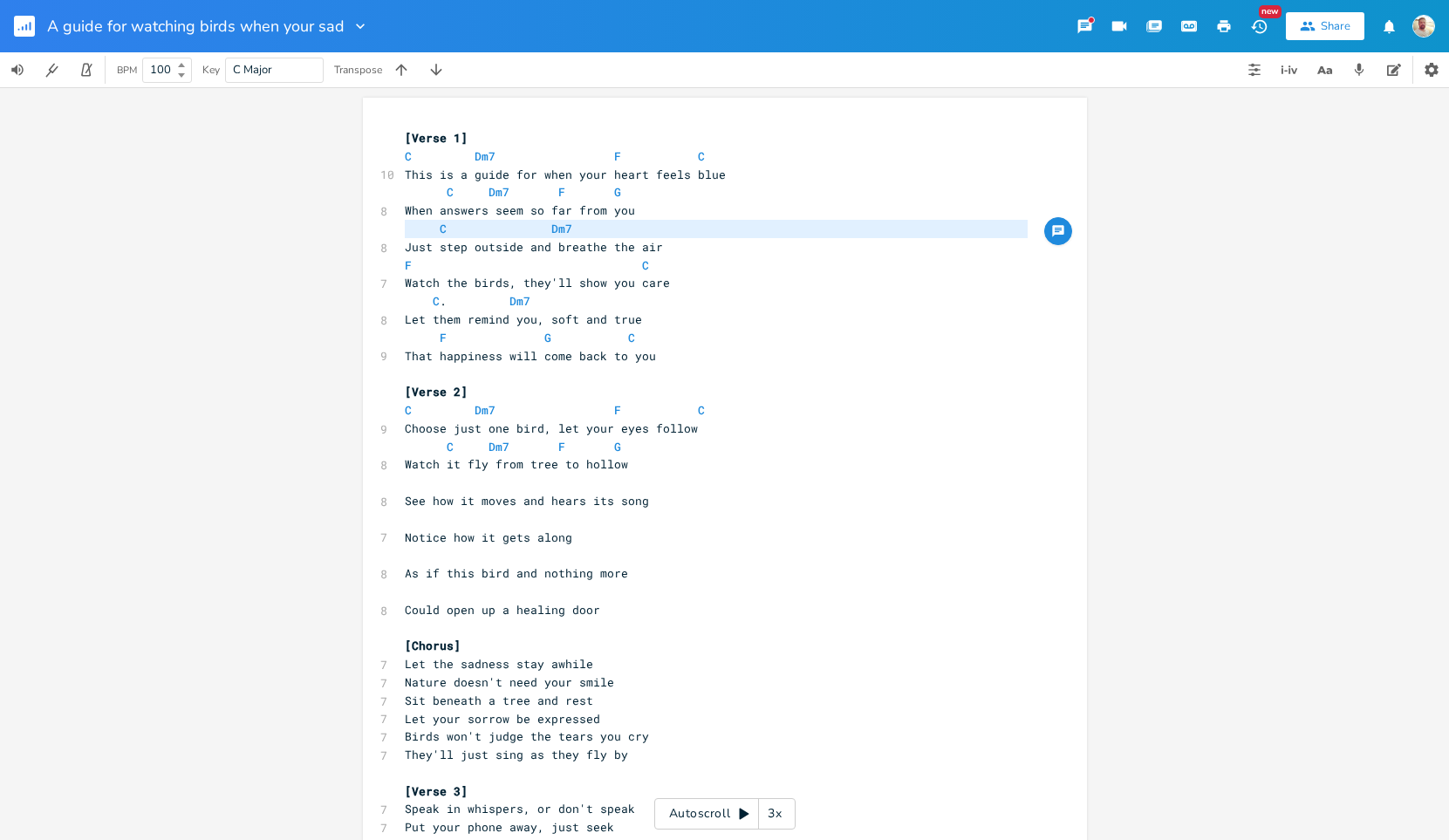
click at [408, 485] on pre "​" at bounding box center [716, 482] width 630 height 19
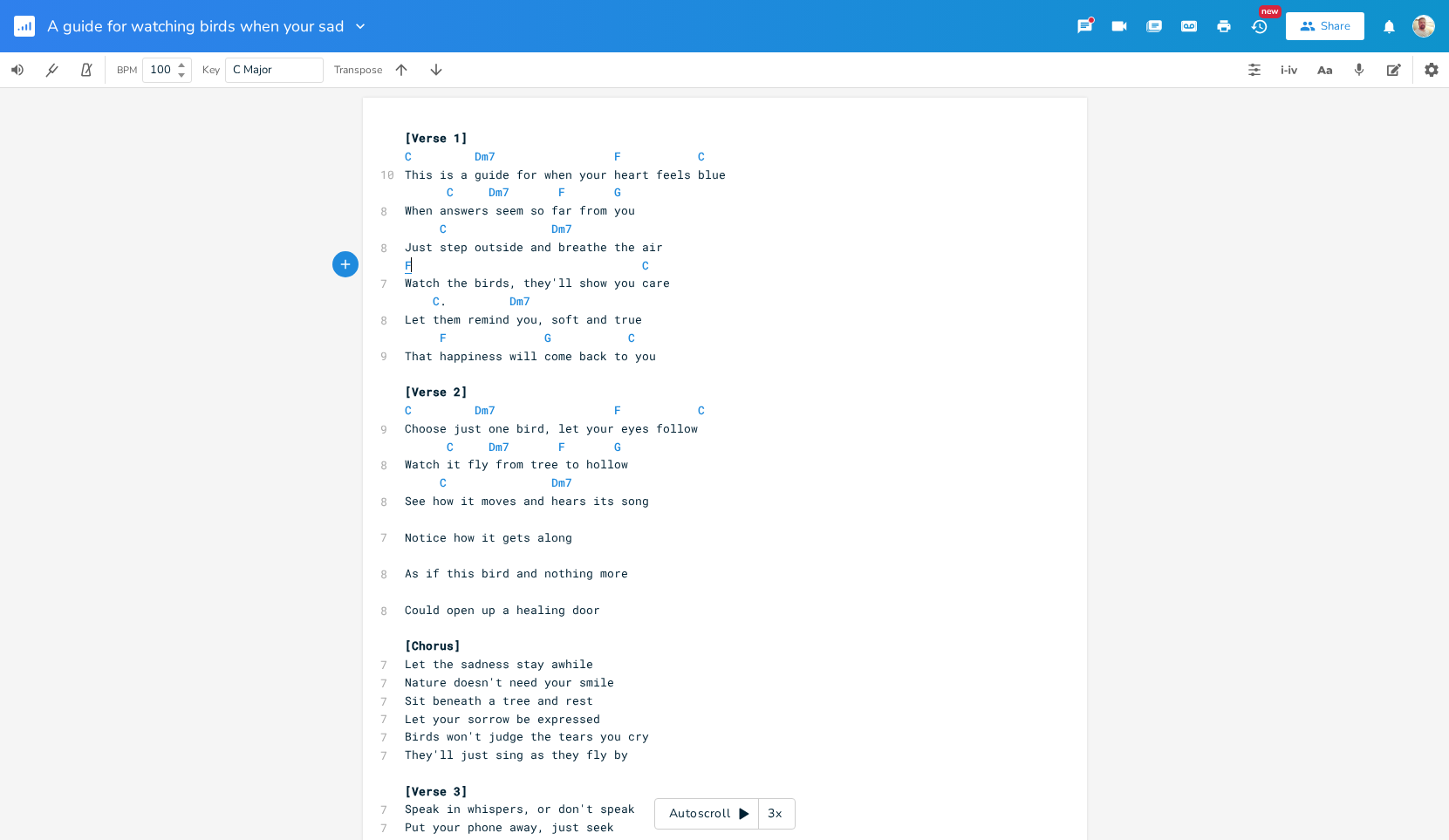
click at [405, 266] on span "F" at bounding box center [408, 265] width 7 height 17
type textarea "F"
click at [405, 266] on span "F" at bounding box center [408, 265] width 7 height 17
click at [420, 266] on span at bounding box center [422, 265] width 21 height 19
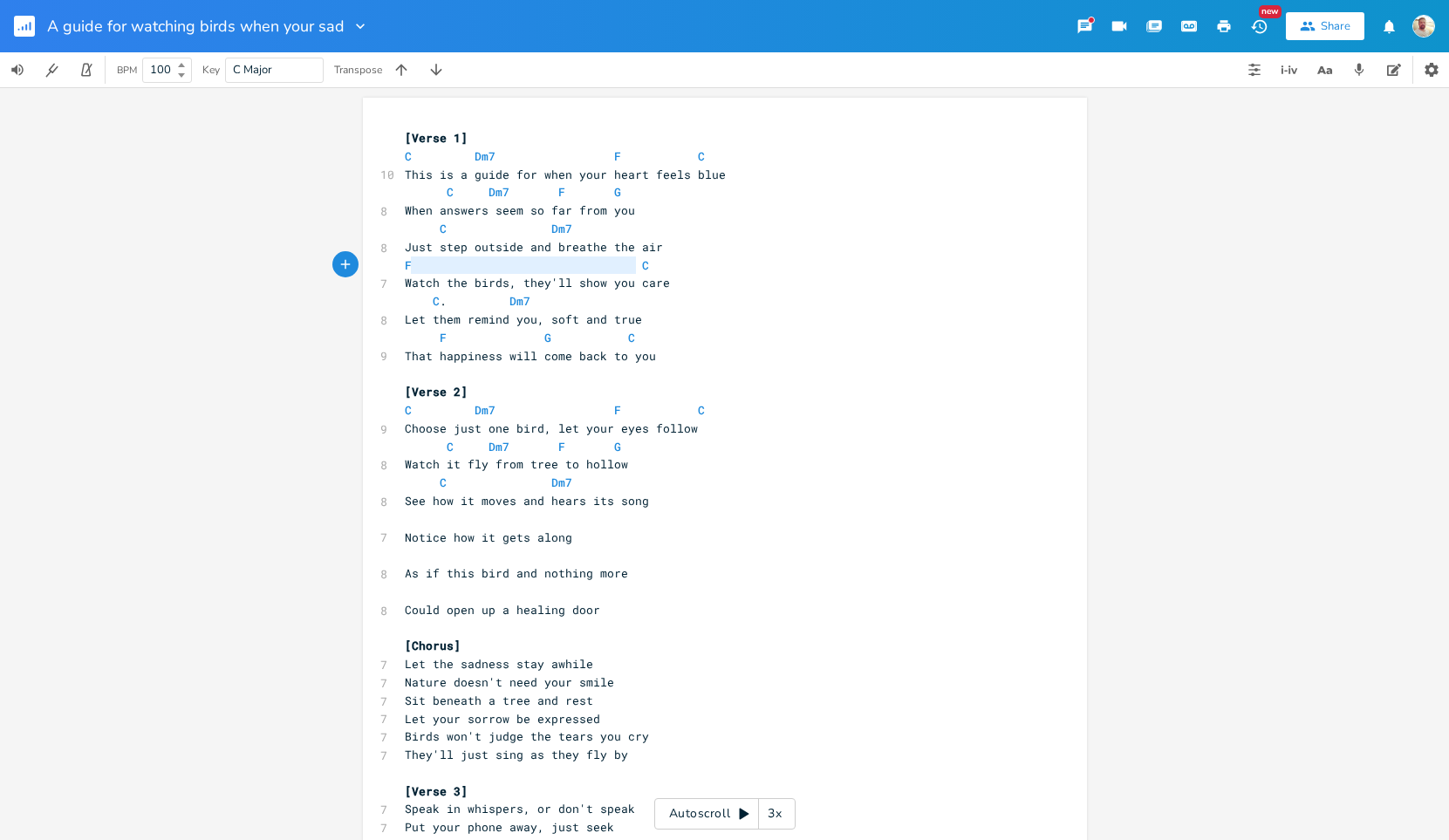
type textarea "F C"
click at [420, 266] on span at bounding box center [422, 265] width 21 height 19
click at [403, 517] on pre "​" at bounding box center [716, 519] width 630 height 19
click at [405, 153] on span "C" at bounding box center [408, 156] width 7 height 17
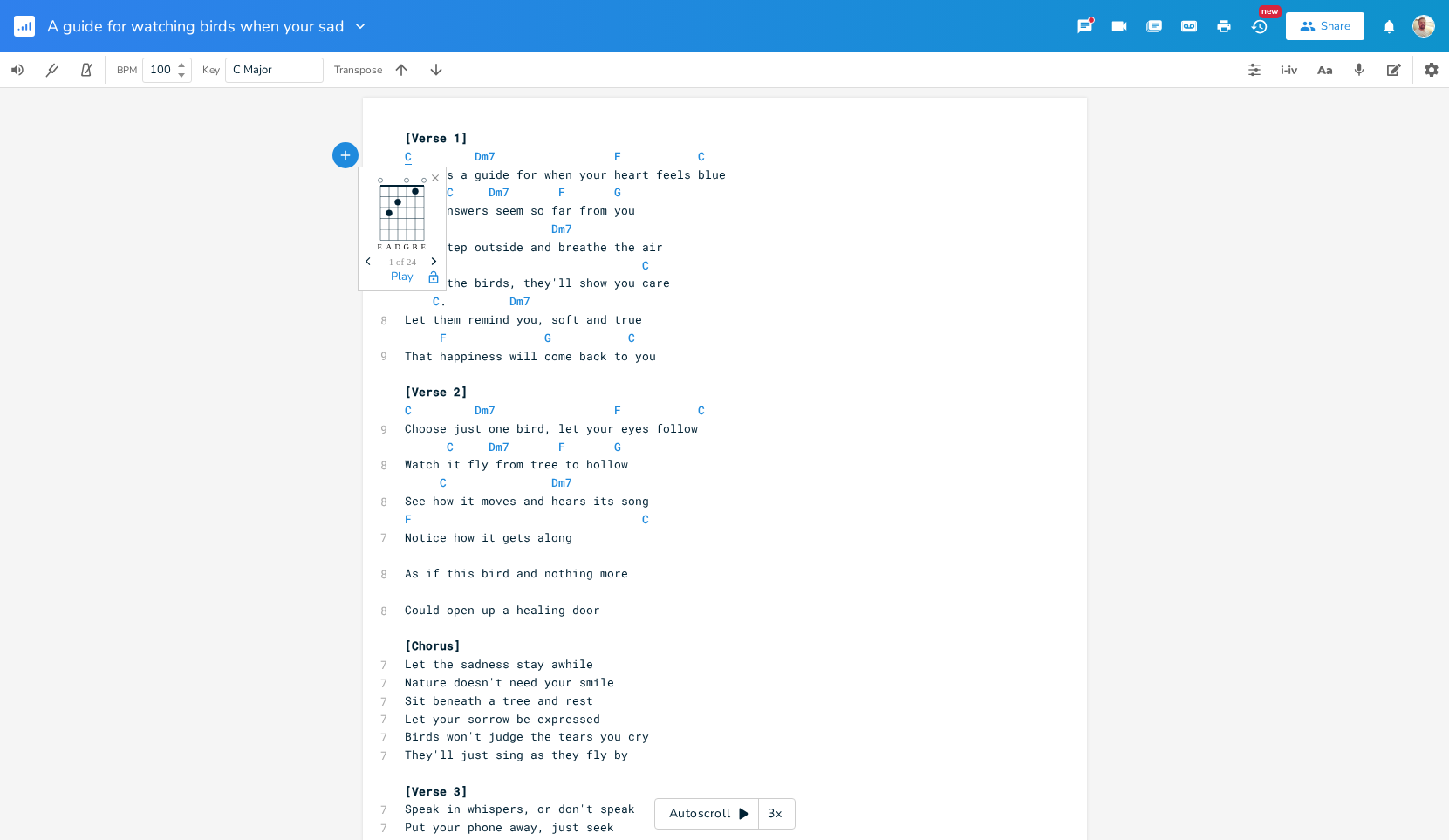
type textarea "C"
click at [405, 153] on span "C" at bounding box center [408, 156] width 7 height 17
click at [474, 156] on span "Dm7" at bounding box center [484, 156] width 21 height 17
type textarea "Dm7"
click at [474, 156] on span "Dm7" at bounding box center [484, 156] width 21 height 17
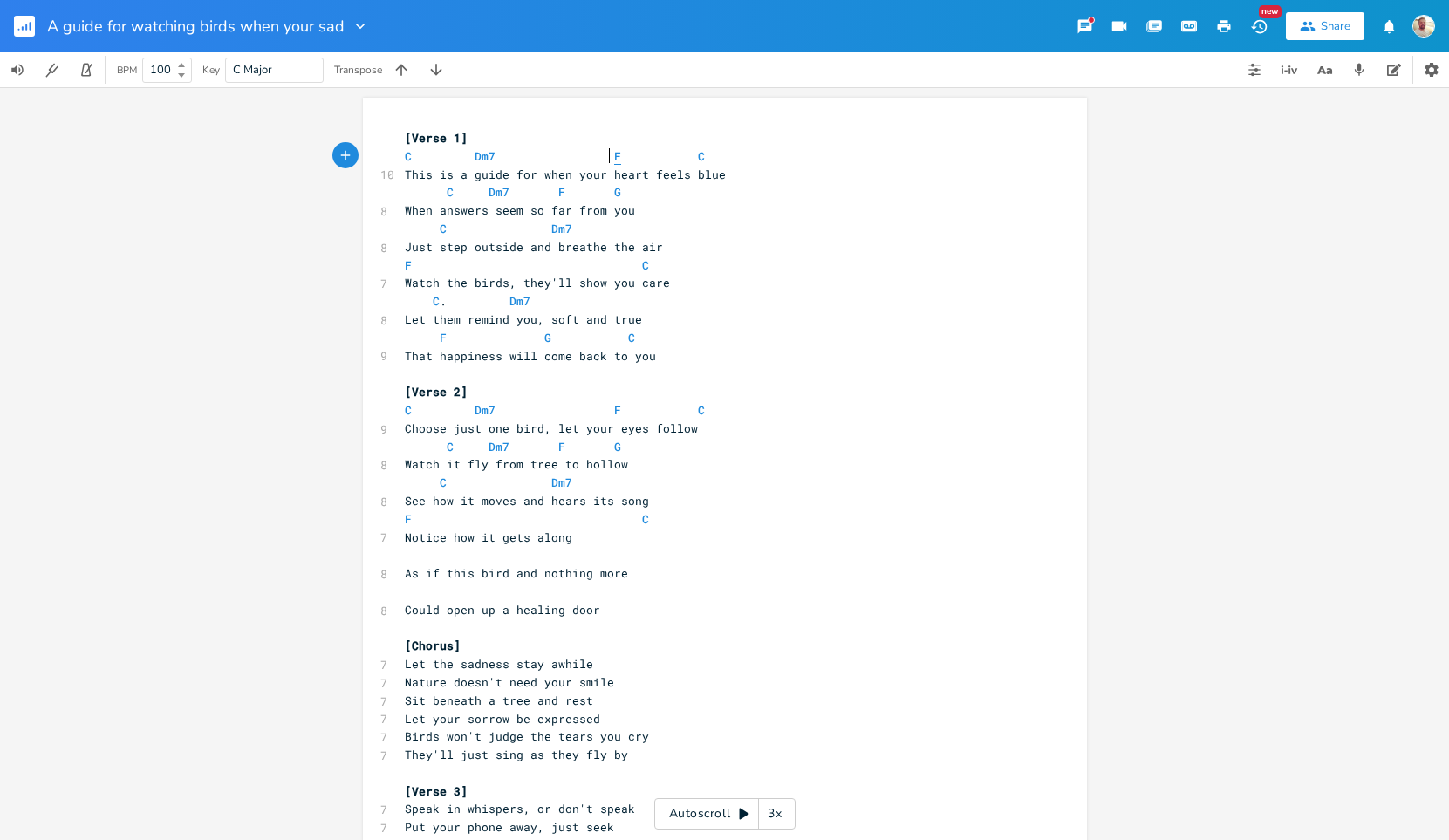
click at [614, 157] on span "F" at bounding box center [617, 156] width 7 height 17
type textarea "F"
click at [614, 157] on span "F" at bounding box center [617, 156] width 7 height 17
click at [698, 159] on span "C" at bounding box center [701, 156] width 7 height 17
type textarea "C"
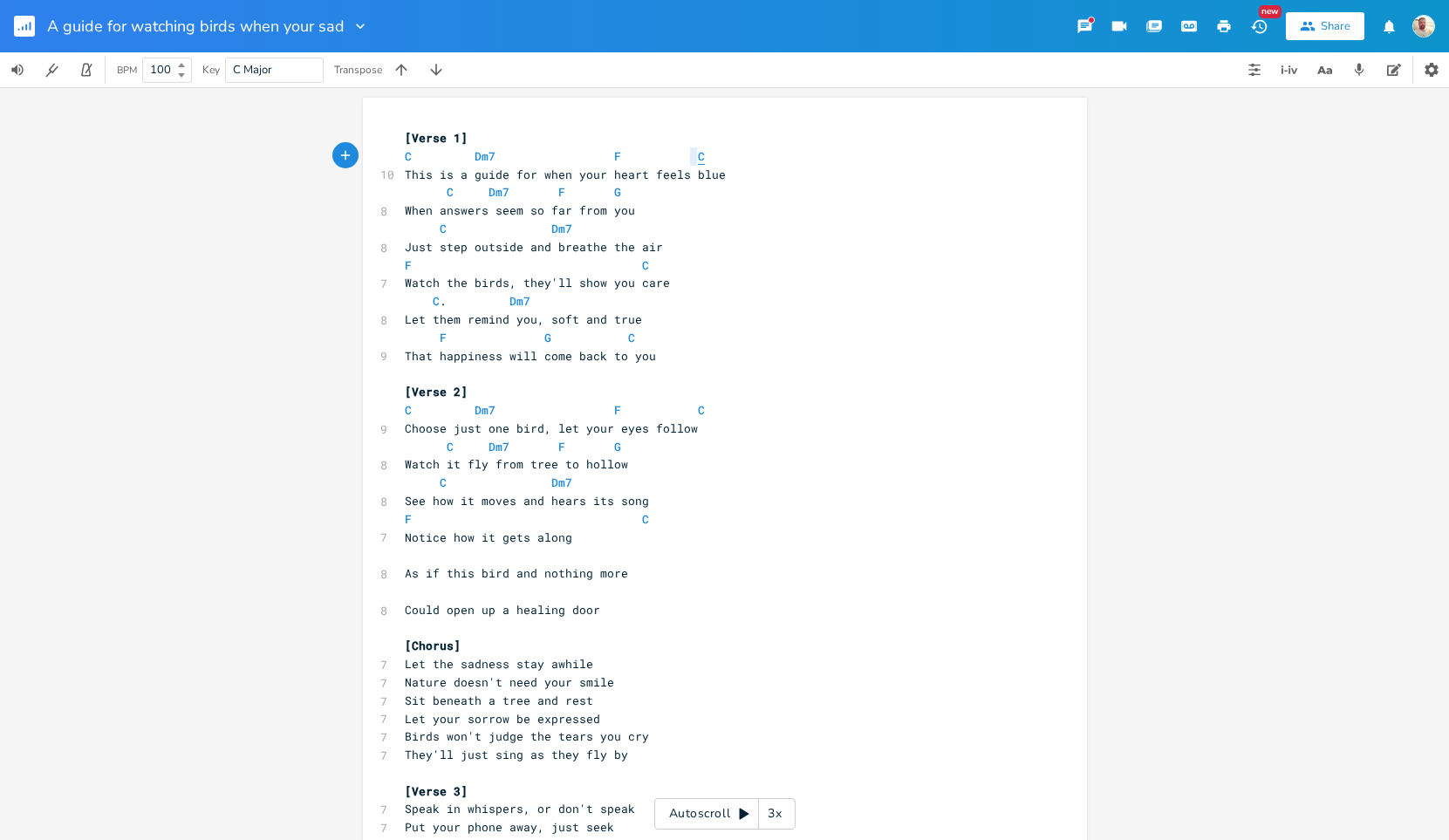
click at [698, 159] on span "C" at bounding box center [701, 156] width 7 height 17
click at [447, 199] on span "C" at bounding box center [450, 192] width 7 height 17
type textarea "C"
click at [447, 199] on span "C" at bounding box center [450, 192] width 7 height 17
click at [488, 195] on span "Dm7" at bounding box center [498, 192] width 21 height 17
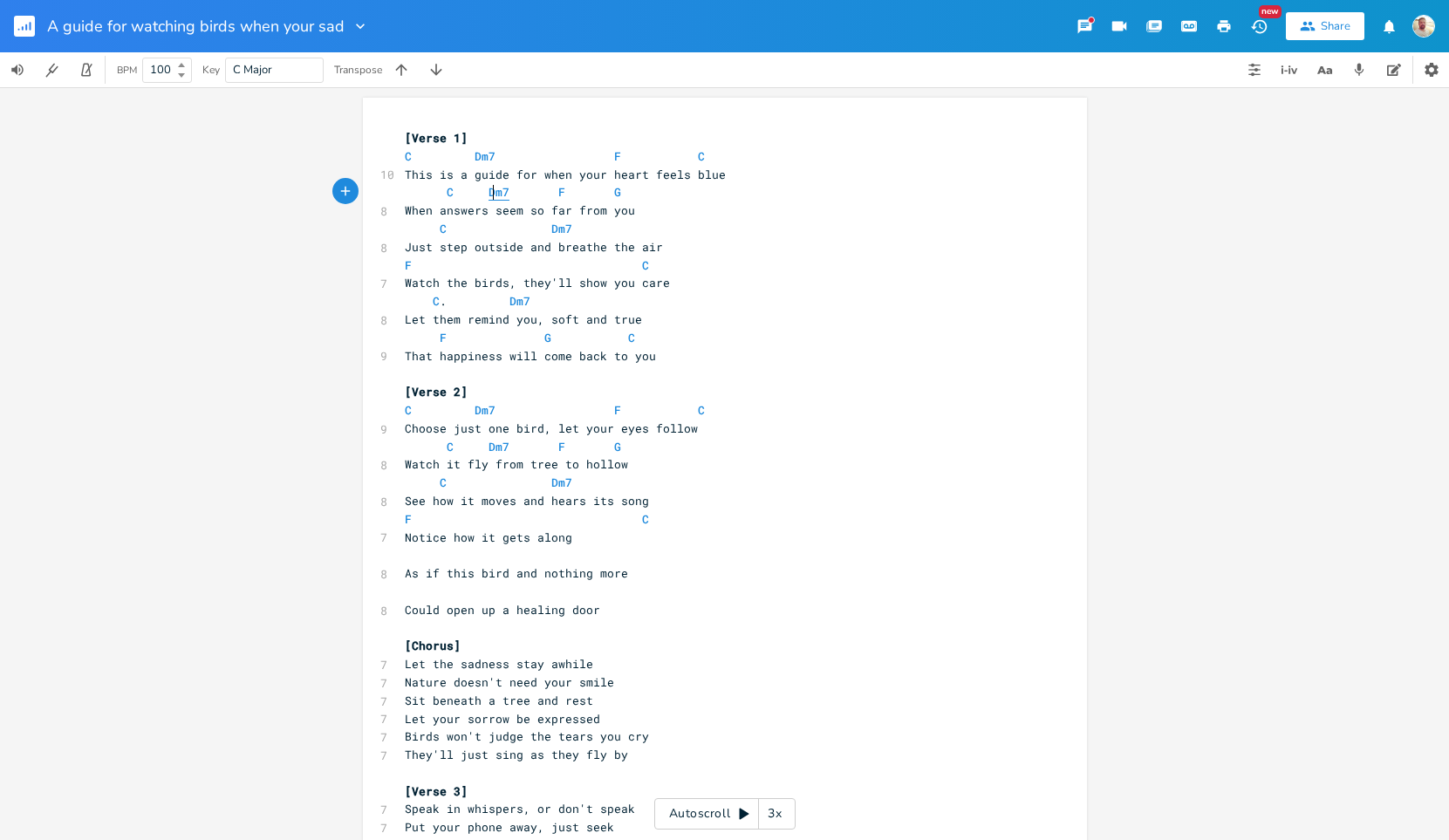
type textarea "Dm7"
click at [488, 195] on span "Dm7" at bounding box center [498, 192] width 21 height 17
click at [558, 193] on span "F" at bounding box center [561, 192] width 7 height 17
type textarea "F"
click at [558, 193] on span "F" at bounding box center [561, 192] width 7 height 17
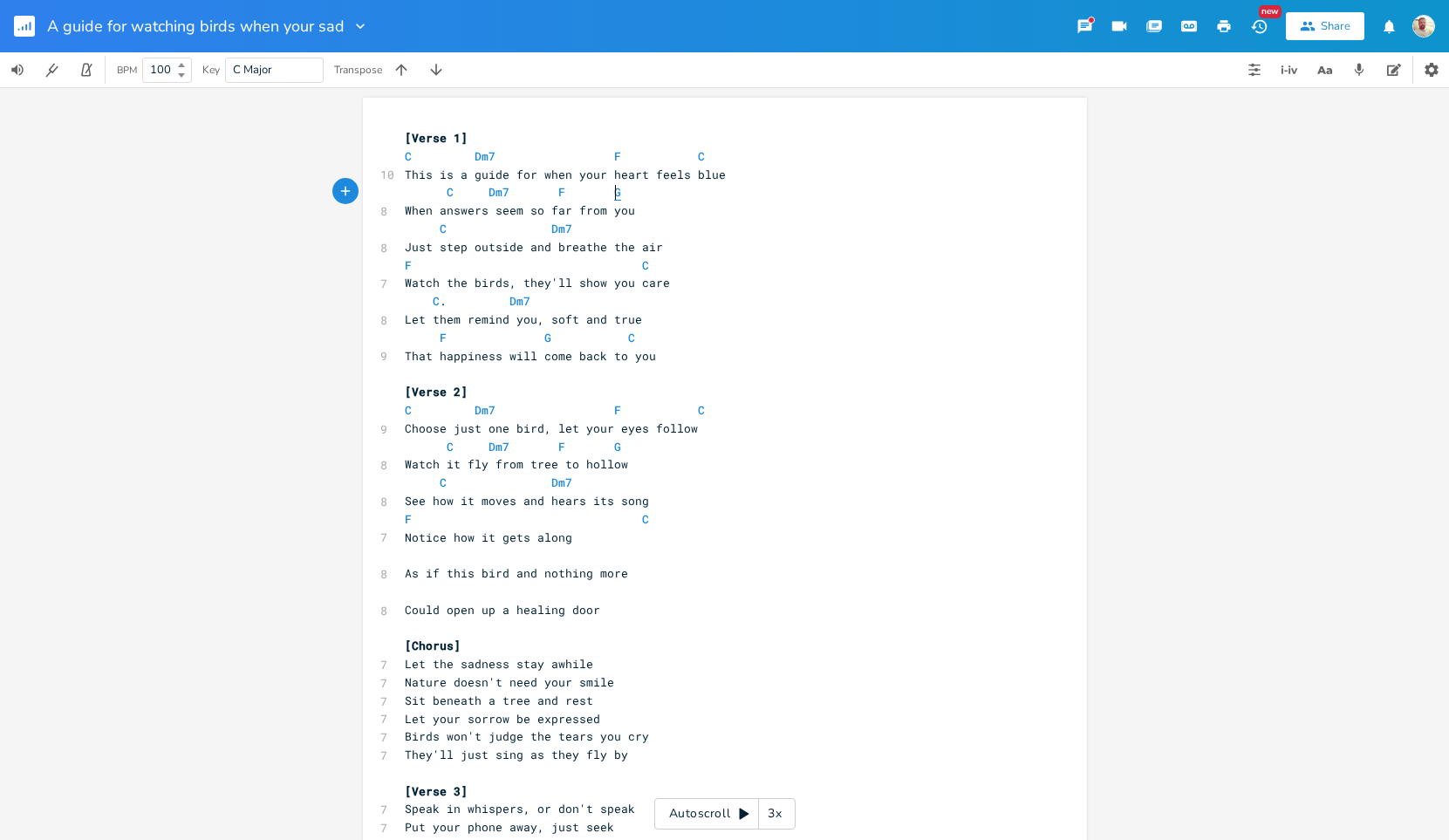
click at [614, 194] on span "G" at bounding box center [617, 192] width 7 height 17
type textarea "G"
click at [614, 194] on span "G" at bounding box center [617, 192] width 7 height 17
click at [440, 231] on span "C" at bounding box center [443, 228] width 7 height 17
type textarea "C"
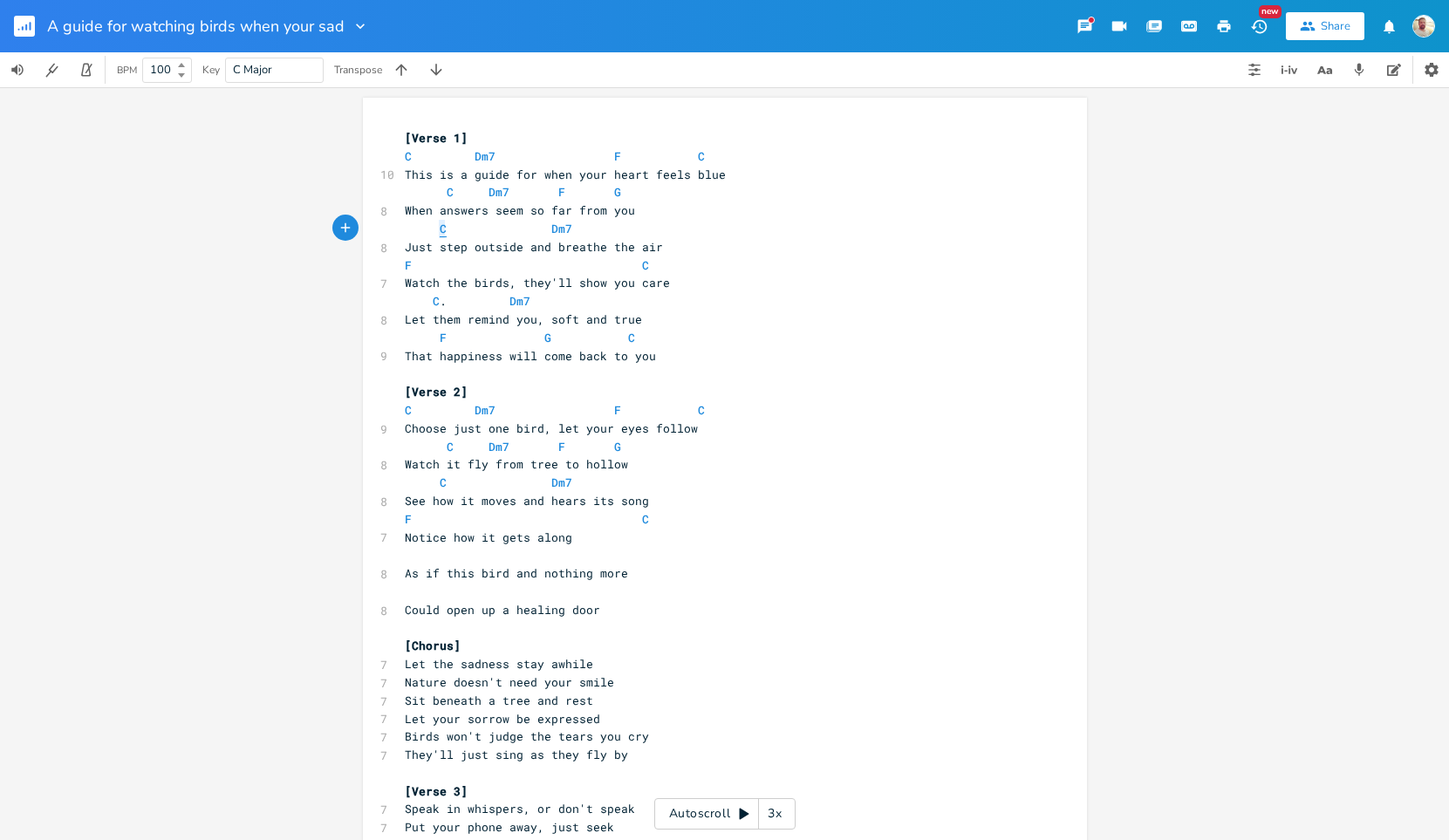
click at [440, 231] on span "C" at bounding box center [443, 228] width 7 height 17
click at [556, 226] on span "Dm7" at bounding box center [561, 228] width 21 height 17
type textarea "Dm7"
click at [556, 226] on span "Dm7" at bounding box center [561, 228] width 21 height 17
click at [405, 268] on span "F" at bounding box center [408, 265] width 7 height 17
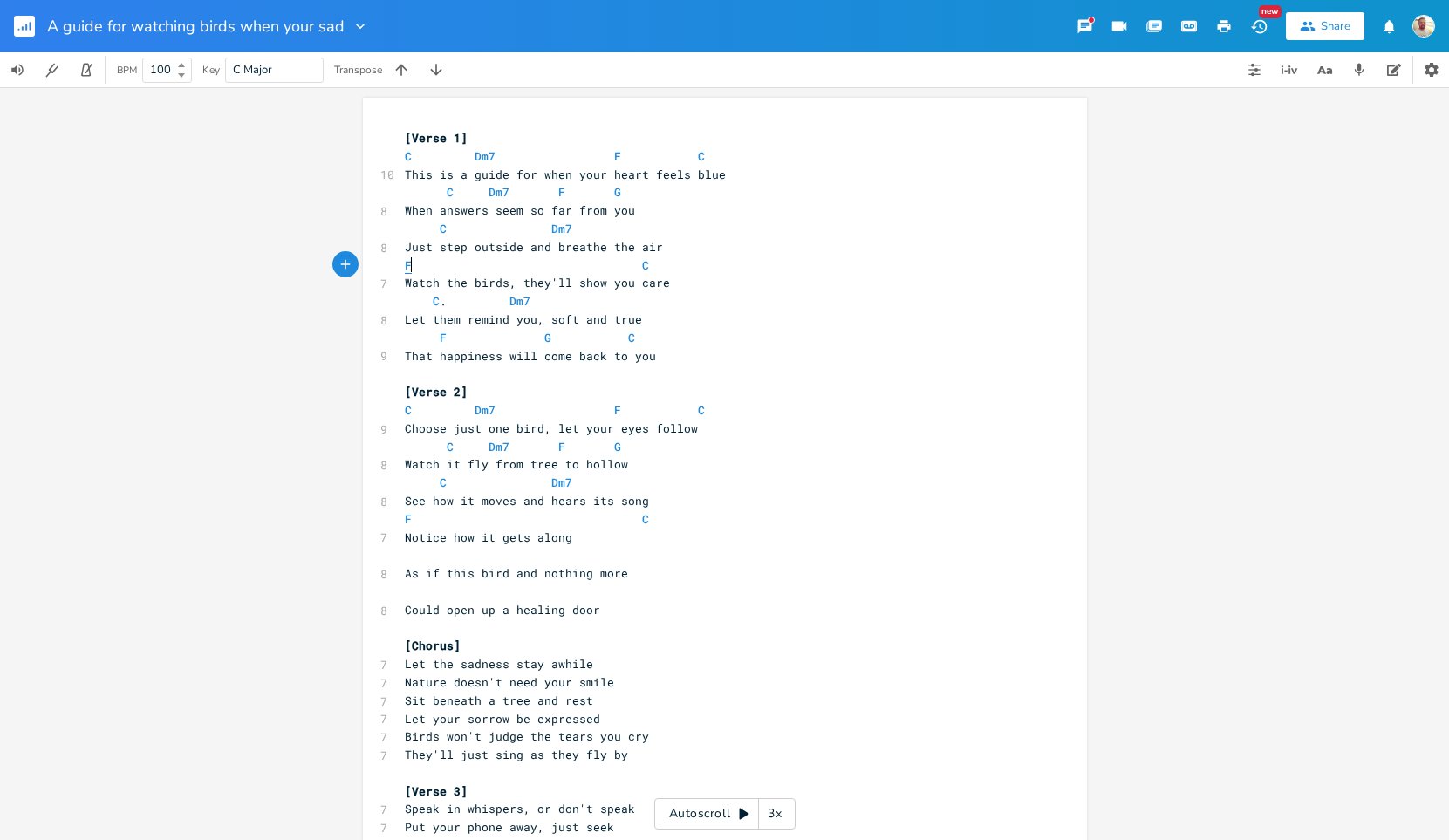
type textarea "F"
click at [405, 268] on span "F" at bounding box center [408, 265] width 7 height 17
click at [642, 264] on span "C" at bounding box center [645, 265] width 7 height 17
type textarea "C"
click at [642, 264] on span "C" at bounding box center [645, 265] width 7 height 17
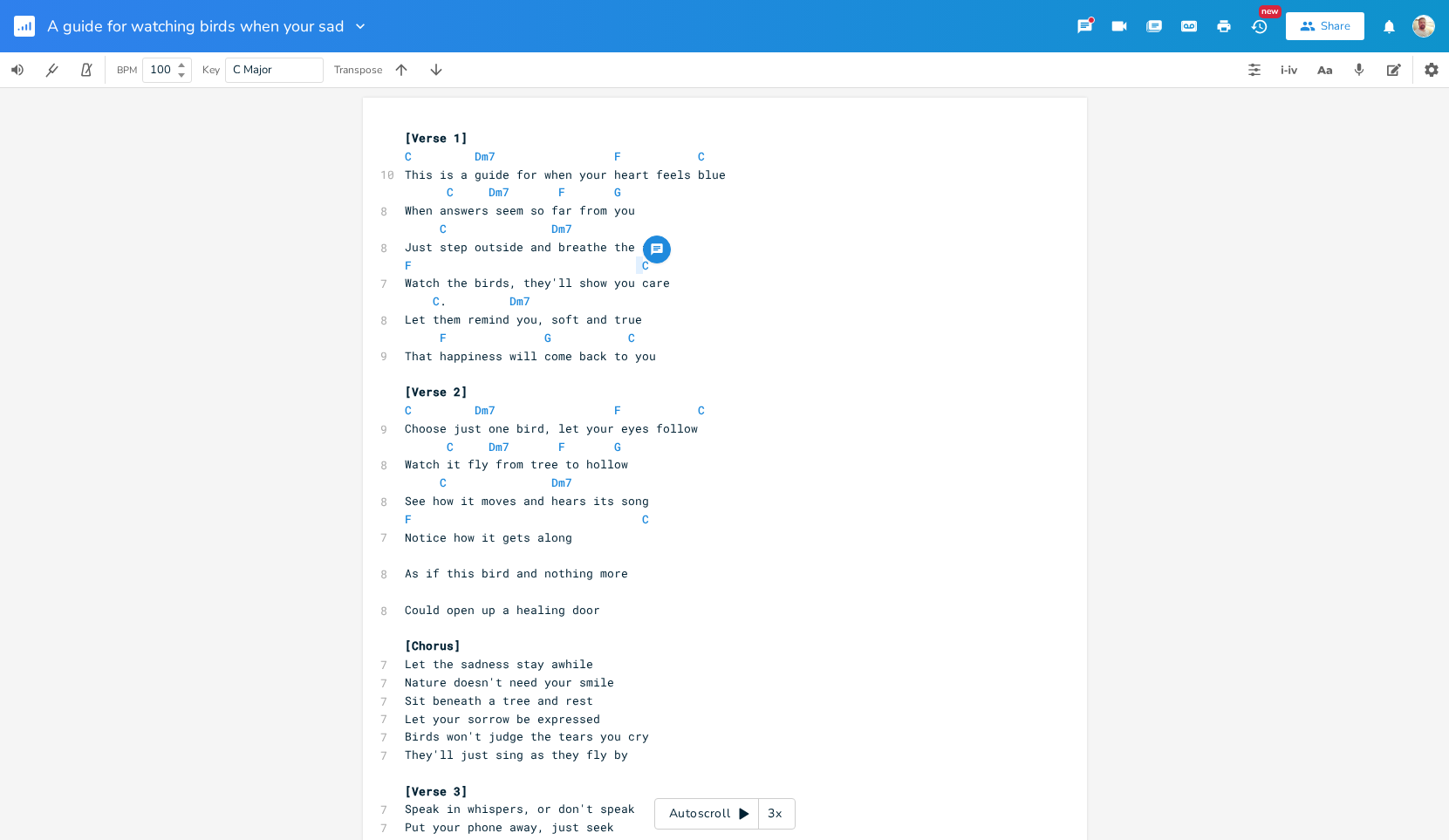
click at [618, 266] on span "F C" at bounding box center [527, 265] width 244 height 16
type textarea "G"
click at [405, 264] on span "F" at bounding box center [408, 265] width 7 height 17
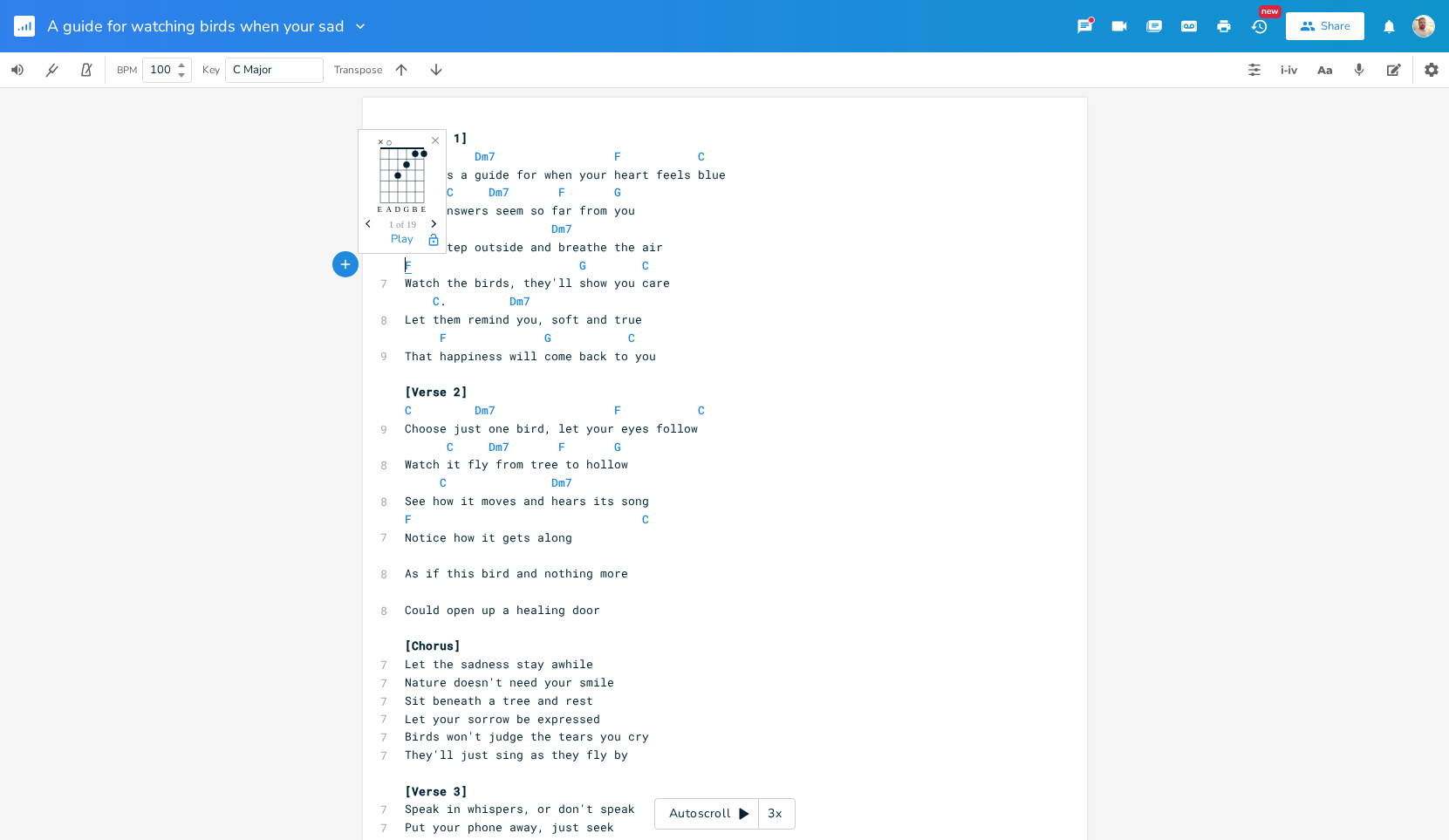
click at [405, 264] on span "F" at bounding box center [408, 265] width 7 height 17
type textarea "F"
click at [405, 264] on span "F" at bounding box center [408, 265] width 7 height 17
click at [579, 266] on span "G" at bounding box center [582, 265] width 7 height 17
type textarea "G"
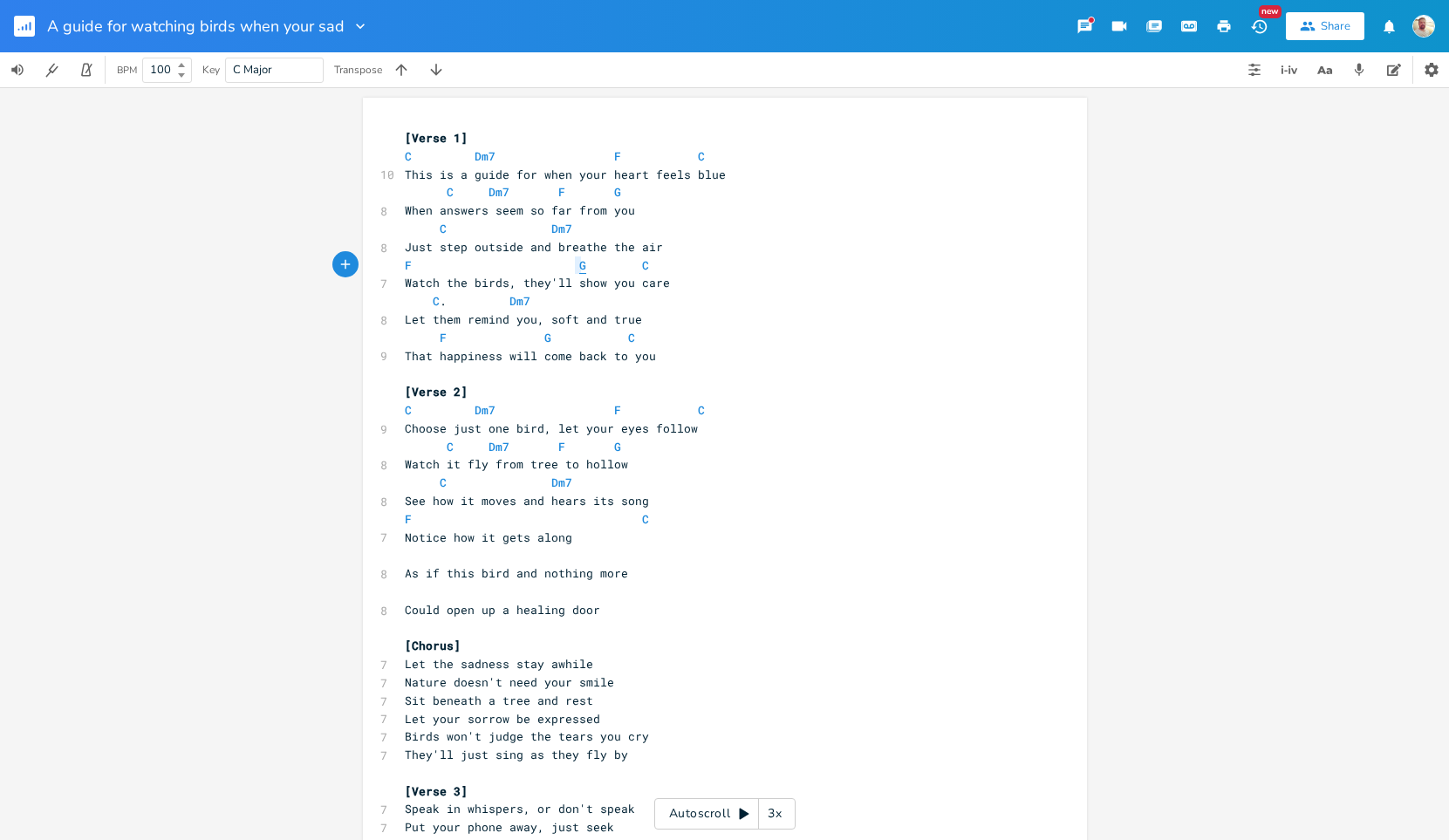
click at [579, 266] on span "G" at bounding box center [582, 265] width 7 height 17
click at [642, 264] on span "C" at bounding box center [645, 265] width 7 height 17
type textarea "C"
click at [642, 264] on span "C" at bounding box center [645, 265] width 7 height 17
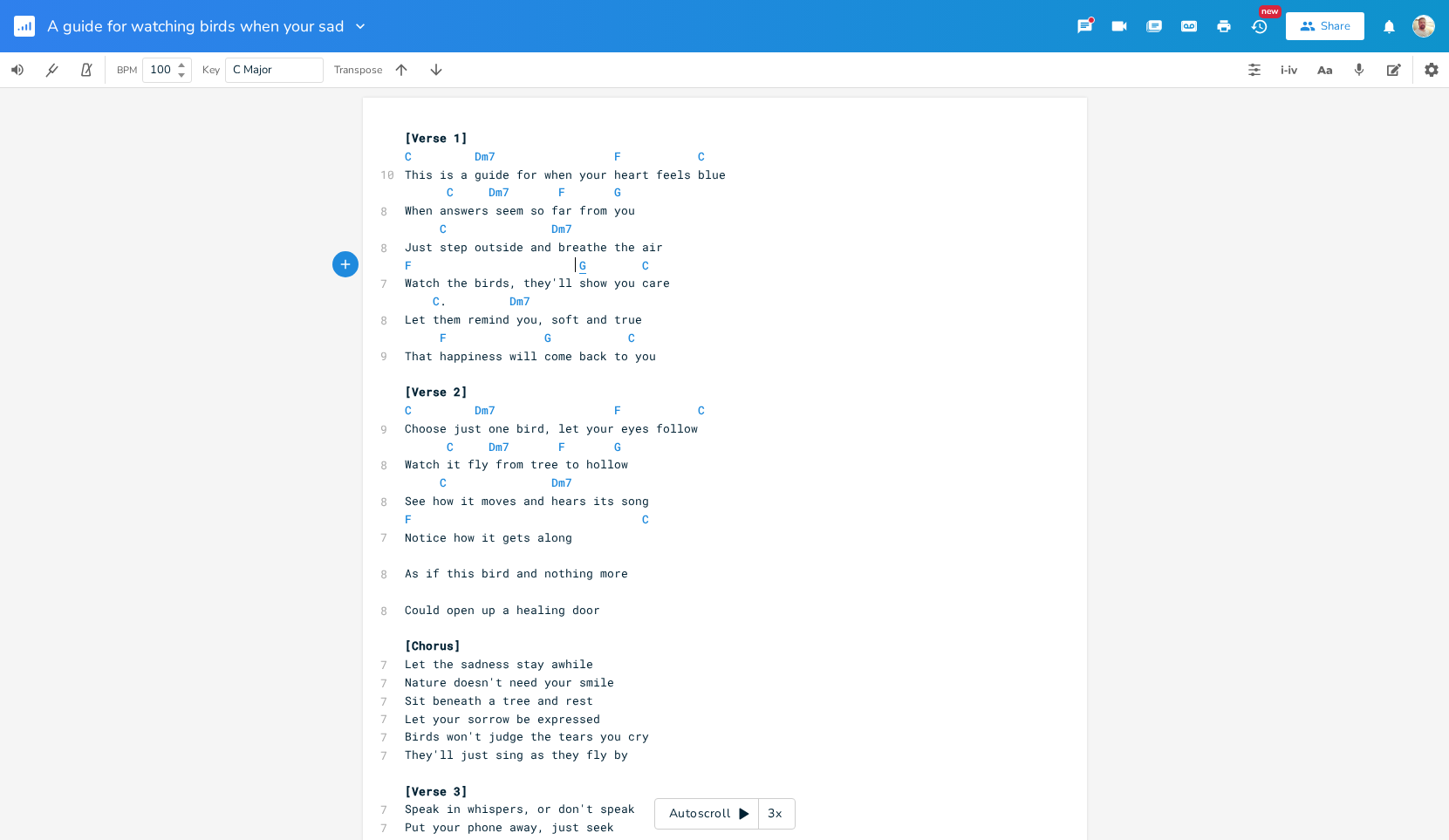
click at [579, 264] on span "G" at bounding box center [582, 265] width 7 height 17
click at [433, 301] on span "C" at bounding box center [436, 301] width 7 height 17
type textarea "C"
click at [433, 301] on span "C" at bounding box center [436, 301] width 7 height 17
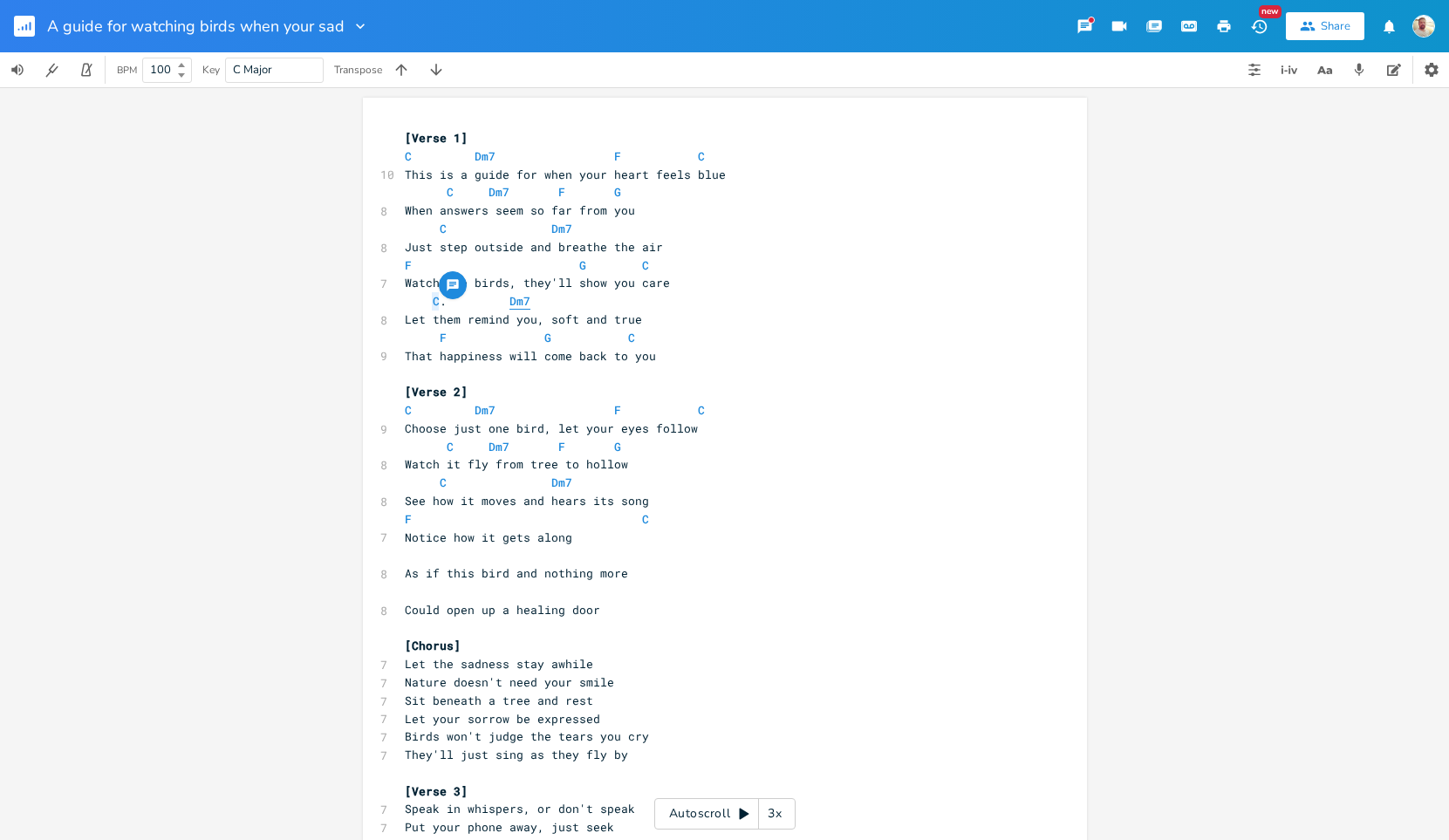
click at [531, 299] on span "Dm7" at bounding box center [519, 301] width 21 height 17
type textarea "Dm7"
click at [531, 299] on span "Dm7" at bounding box center [519, 301] width 21 height 17
click at [440, 338] on span "F" at bounding box center [443, 338] width 7 height 17
type textarea "F"
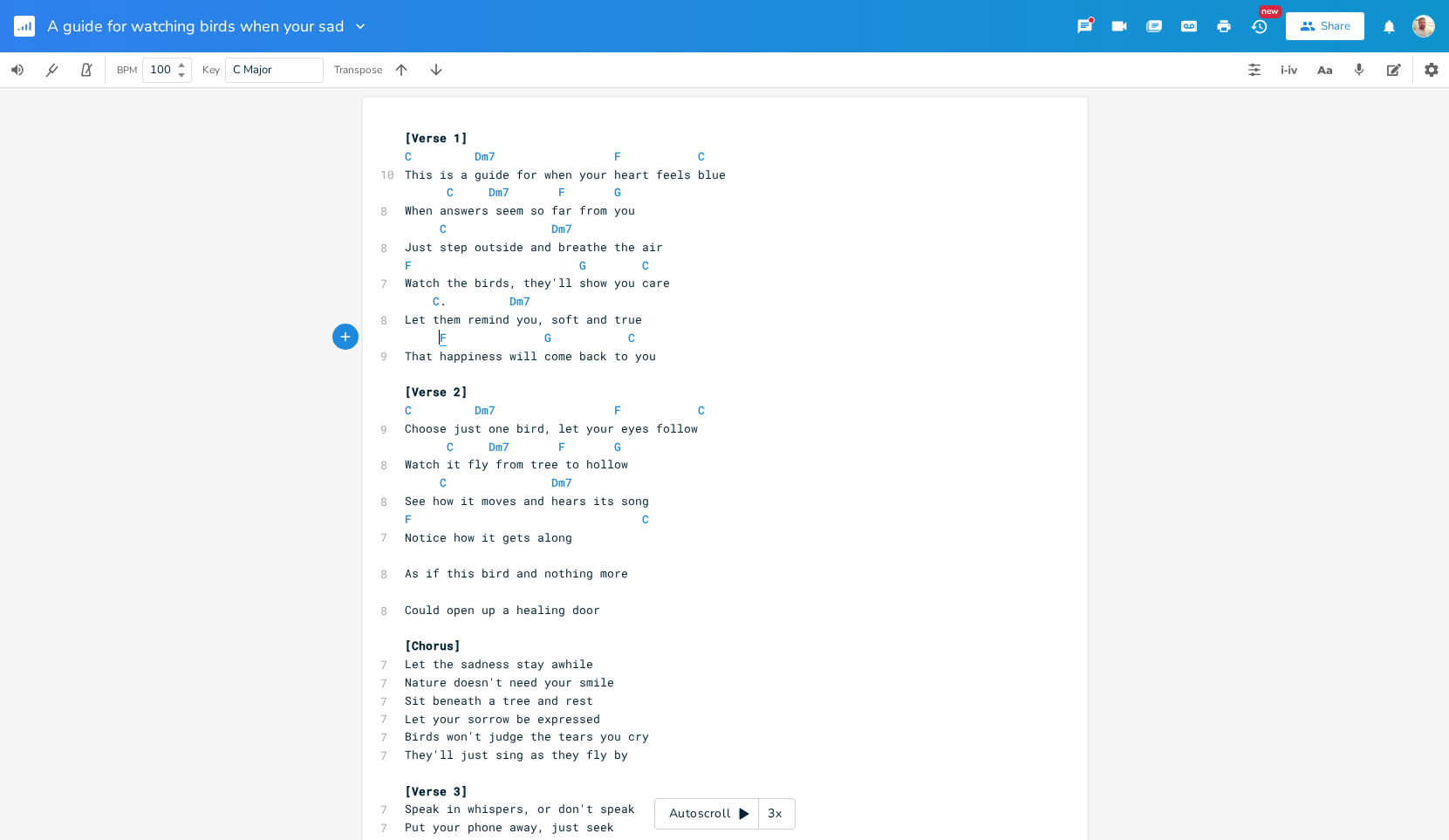
click at [440, 338] on span "F" at bounding box center [443, 338] width 7 height 17
click at [545, 335] on span "G" at bounding box center [548, 338] width 7 height 17
type textarea "G"
click at [545, 335] on span "G" at bounding box center [548, 338] width 7 height 17
click at [628, 336] on span "C" at bounding box center [631, 338] width 7 height 17
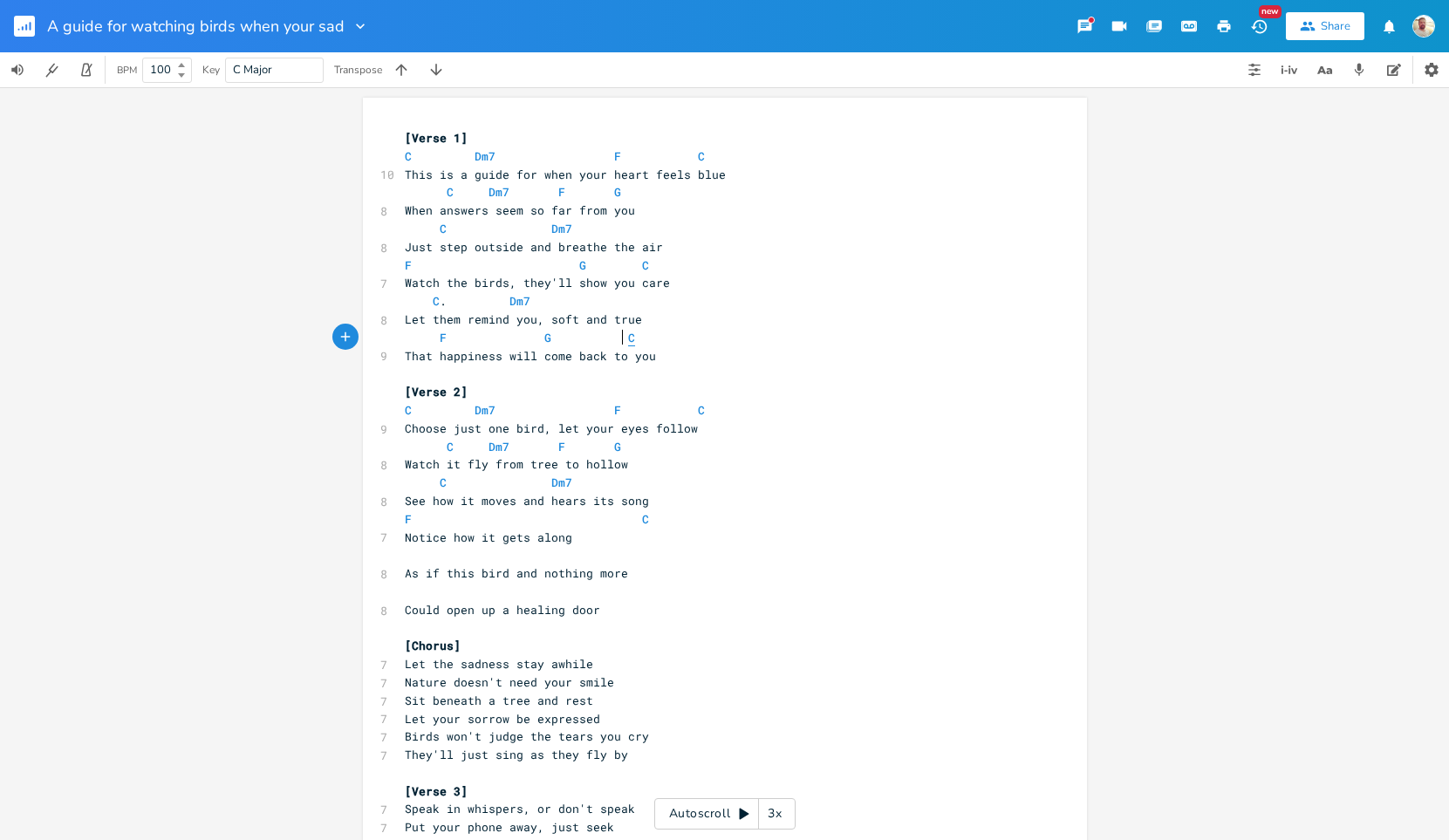
type textarea "C"
click at [628, 336] on span "C" at bounding box center [631, 338] width 7 height 17
click at [405, 413] on span "C" at bounding box center [408, 410] width 7 height 17
type textarea "C"
click at [405, 413] on span "C" at bounding box center [408, 410] width 7 height 17
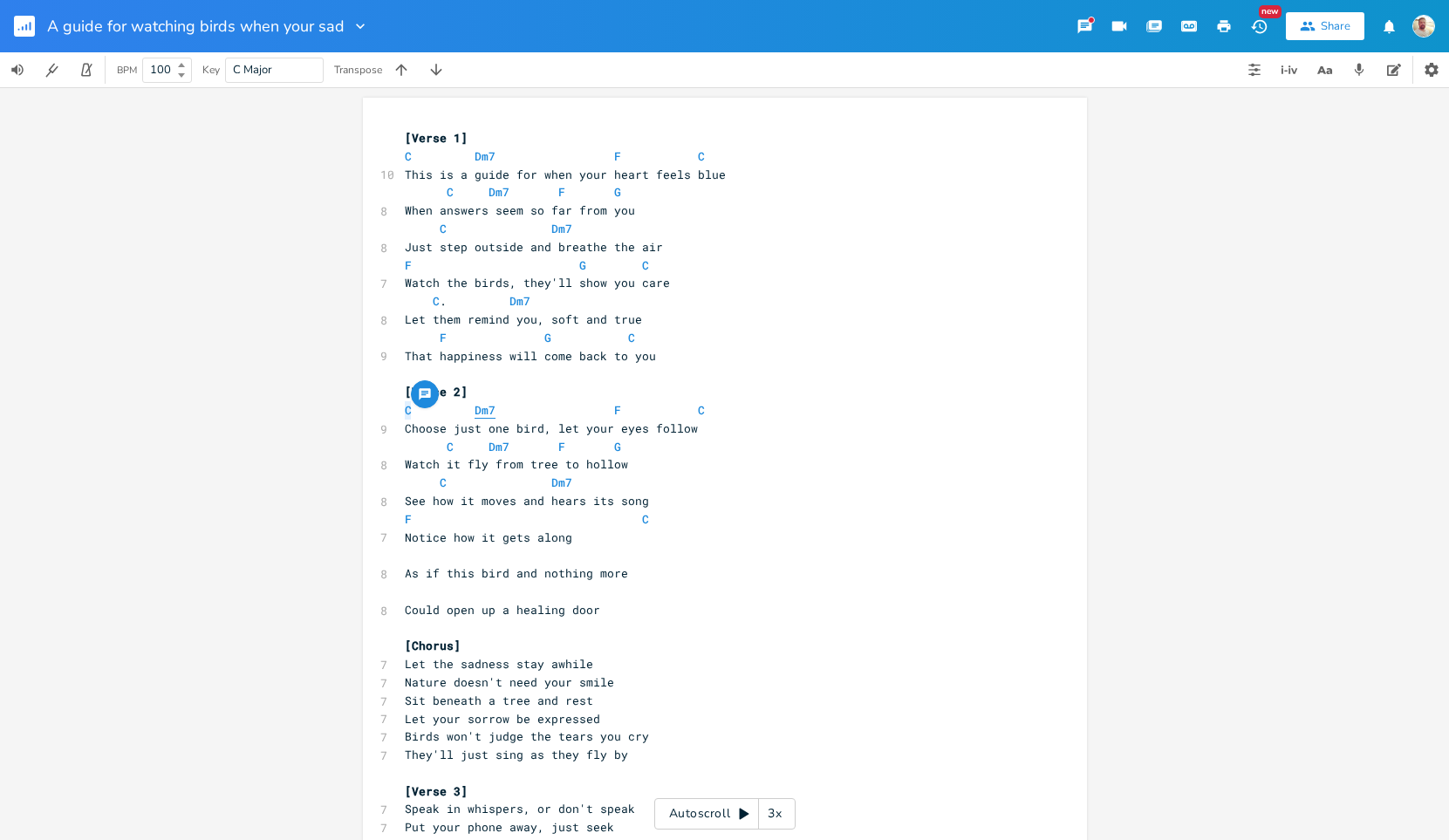
click at [474, 408] on span "Dm7" at bounding box center [484, 410] width 21 height 17
type textarea "Dm7"
click at [474, 408] on span "Dm7" at bounding box center [484, 410] width 21 height 17
click at [614, 411] on span "F" at bounding box center [617, 410] width 7 height 17
type textarea "F"
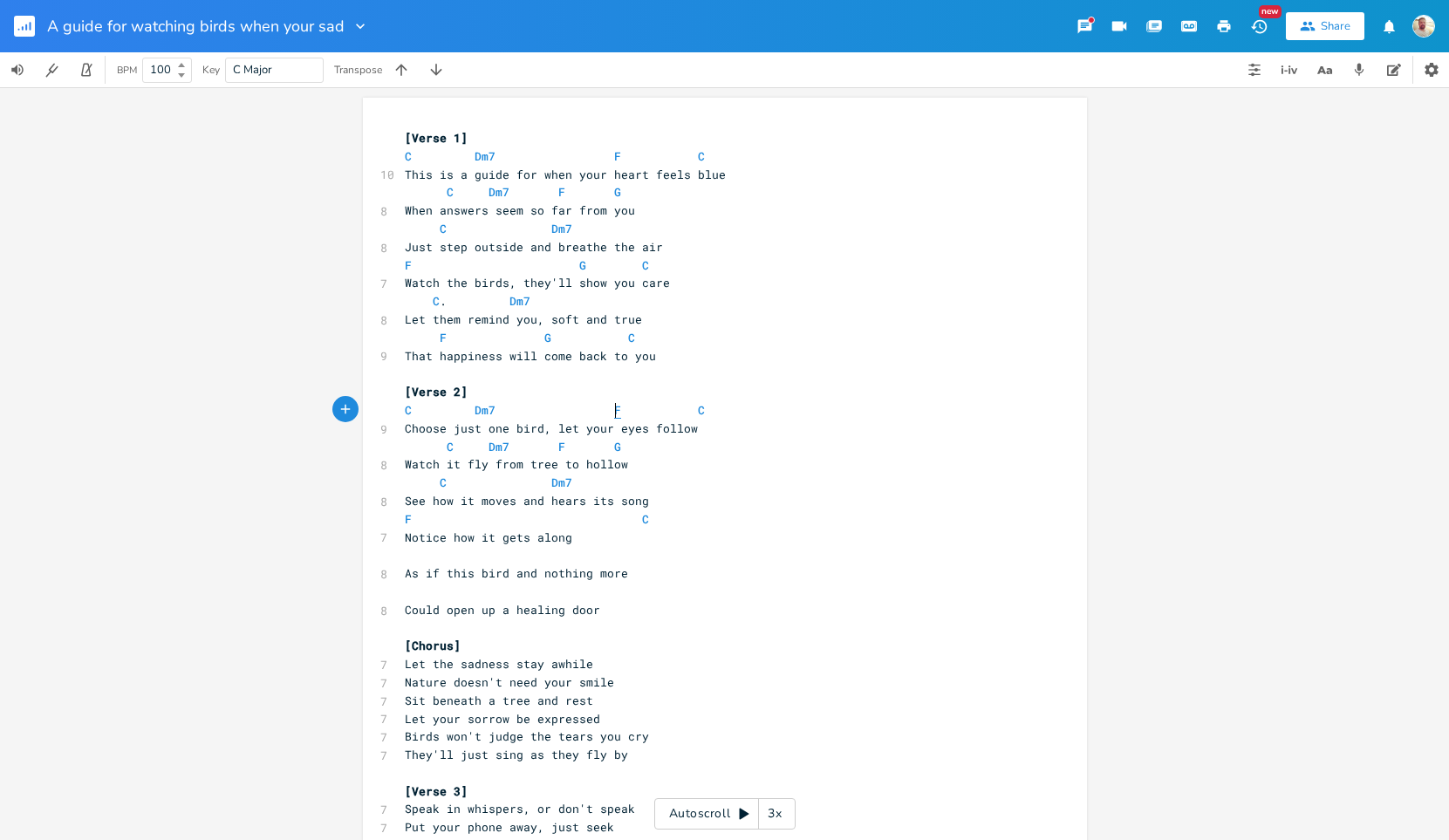
click at [614, 411] on span "F" at bounding box center [617, 410] width 7 height 17
click at [698, 411] on span "C" at bounding box center [701, 410] width 7 height 17
type textarea "C"
click at [698, 411] on span "C" at bounding box center [701, 410] width 7 height 17
click at [447, 450] on span "C" at bounding box center [450, 447] width 7 height 17
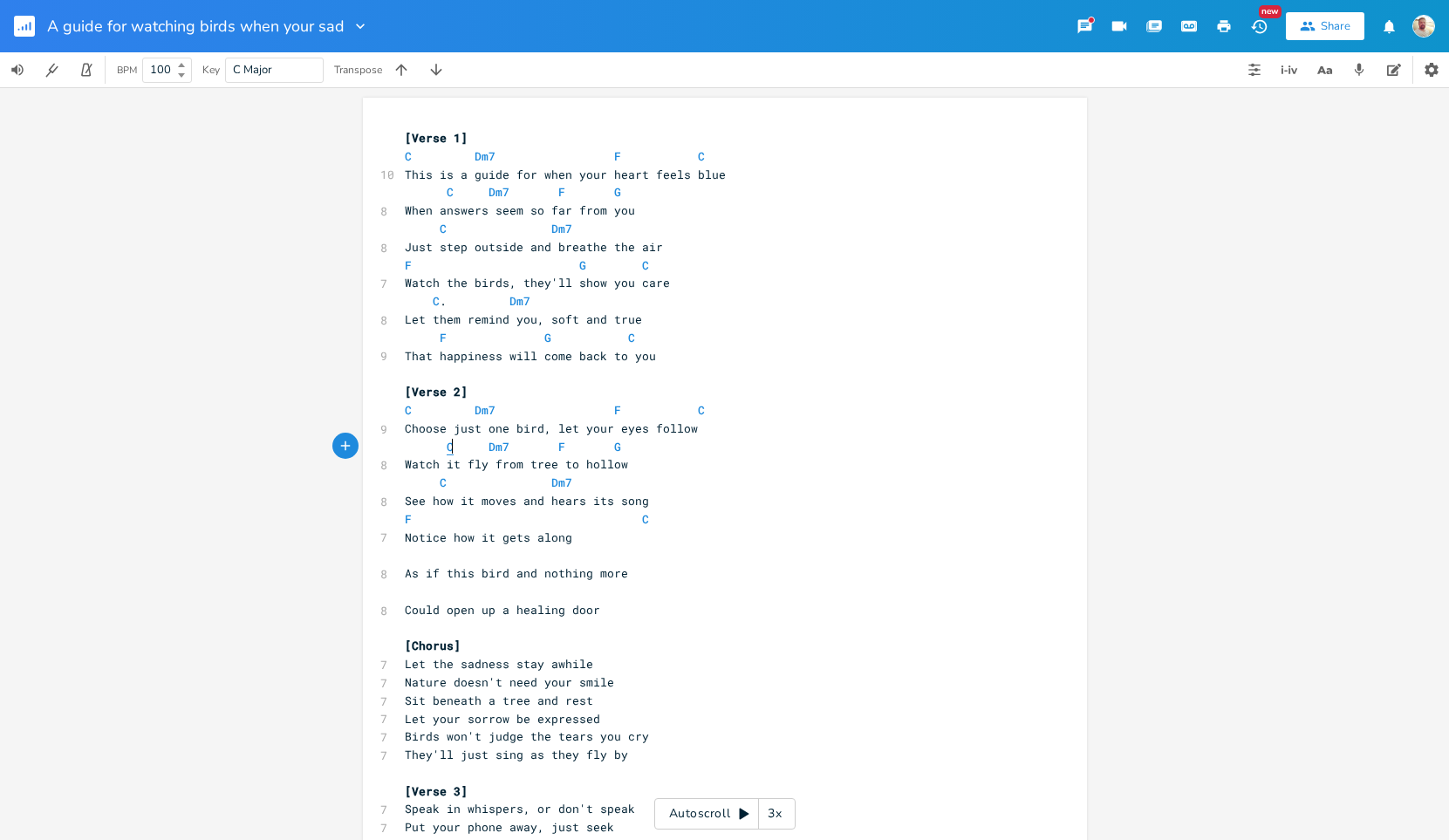
type textarea "C"
click at [447, 450] on span "C" at bounding box center [450, 447] width 7 height 17
click at [488, 449] on span "Dm7" at bounding box center [498, 447] width 21 height 17
type textarea "Dm7"
click at [488, 449] on span "Dm7" at bounding box center [498, 447] width 21 height 17
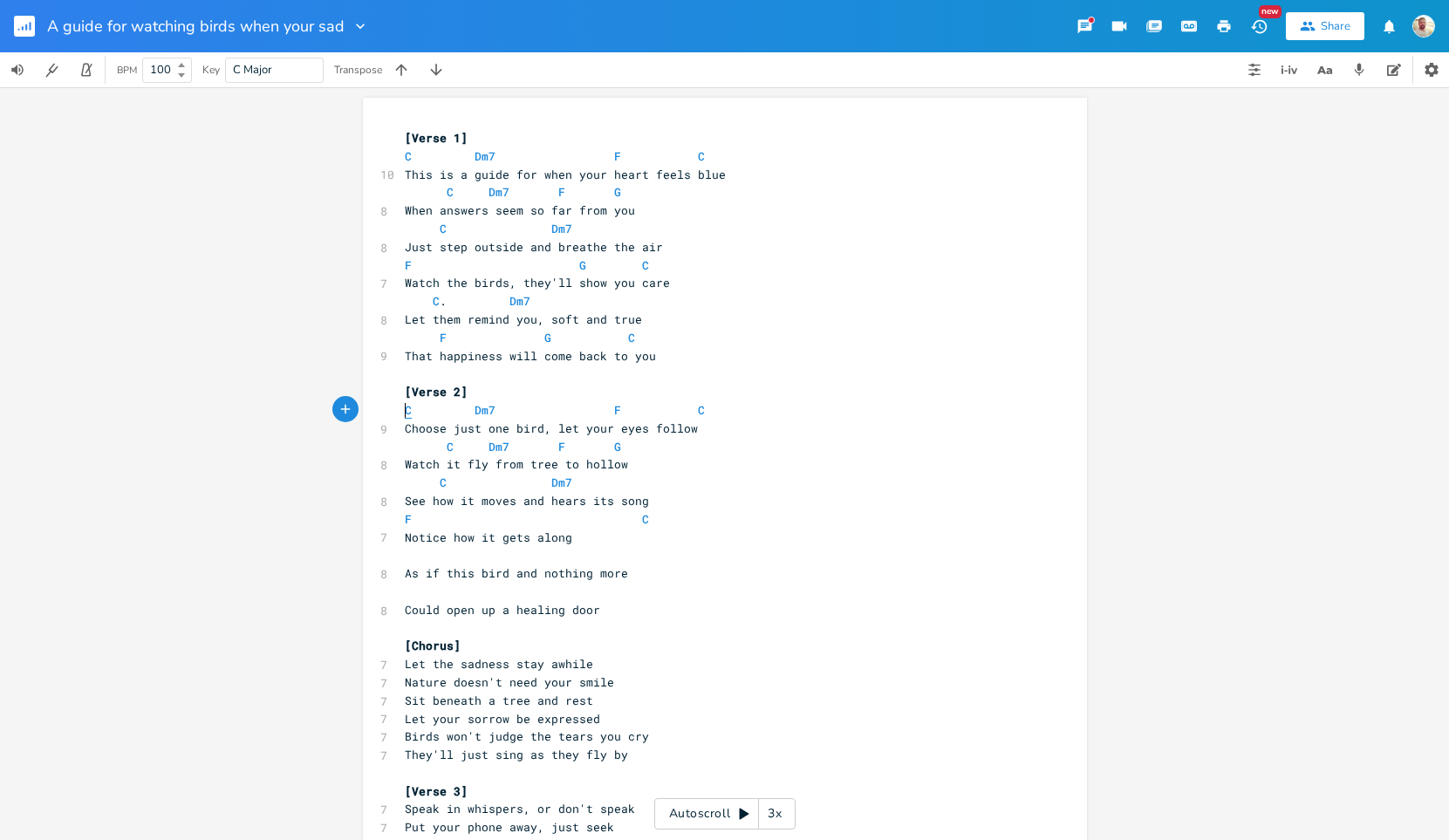
click at [405, 408] on span "C" at bounding box center [408, 410] width 7 height 17
type textarea "C"
click at [405, 408] on span "C" at bounding box center [408, 410] width 7 height 17
click at [474, 406] on span "Dm7" at bounding box center [484, 410] width 21 height 17
type textarea "Dm7"
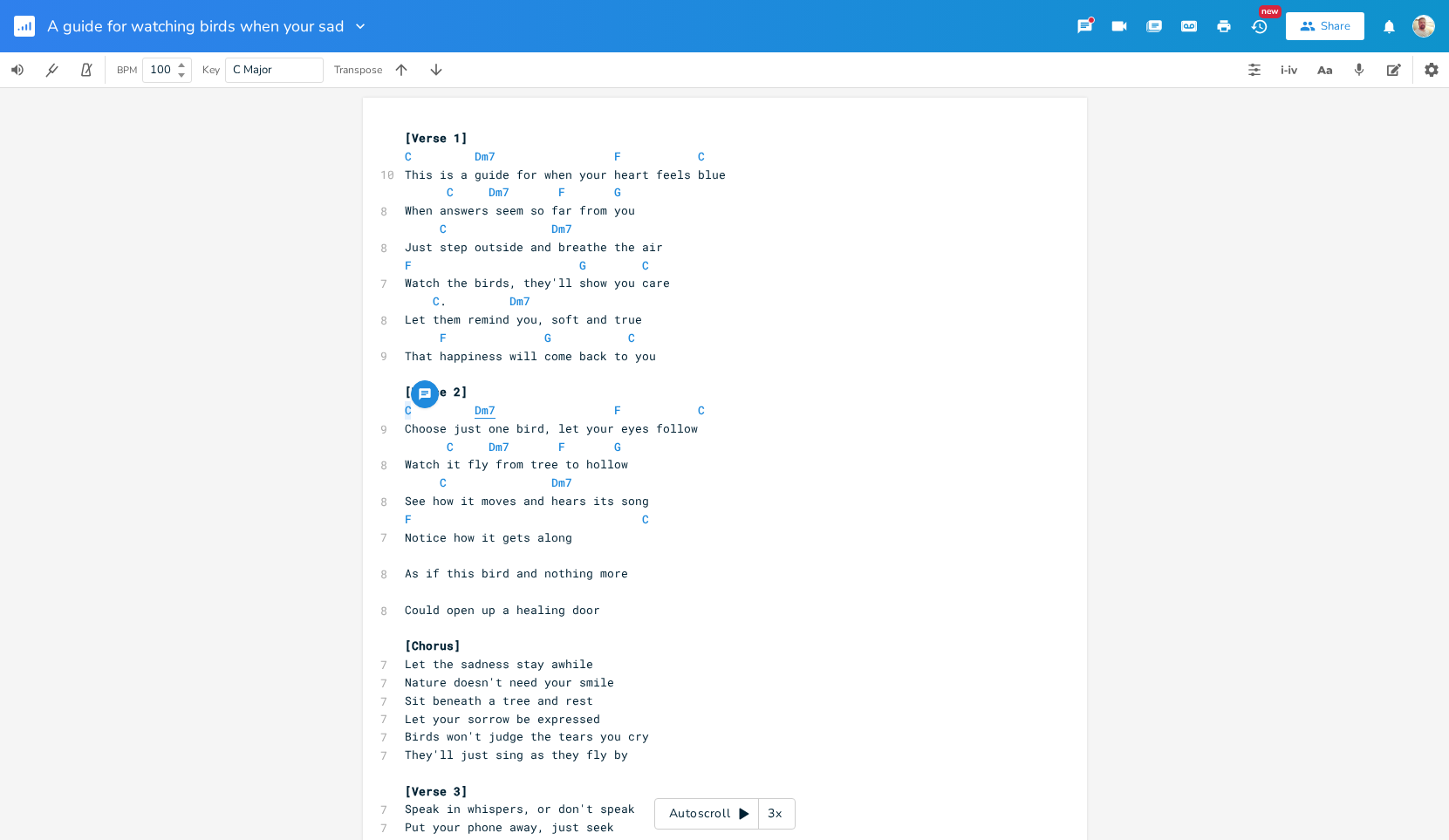
click at [474, 406] on span "Dm7" at bounding box center [484, 410] width 21 height 17
click at [640, 406] on span "C Dm7 F C" at bounding box center [579, 410] width 349 height 16
click at [621, 406] on span "F" at bounding box center [624, 410] width 7 height 17
type textarea "F"
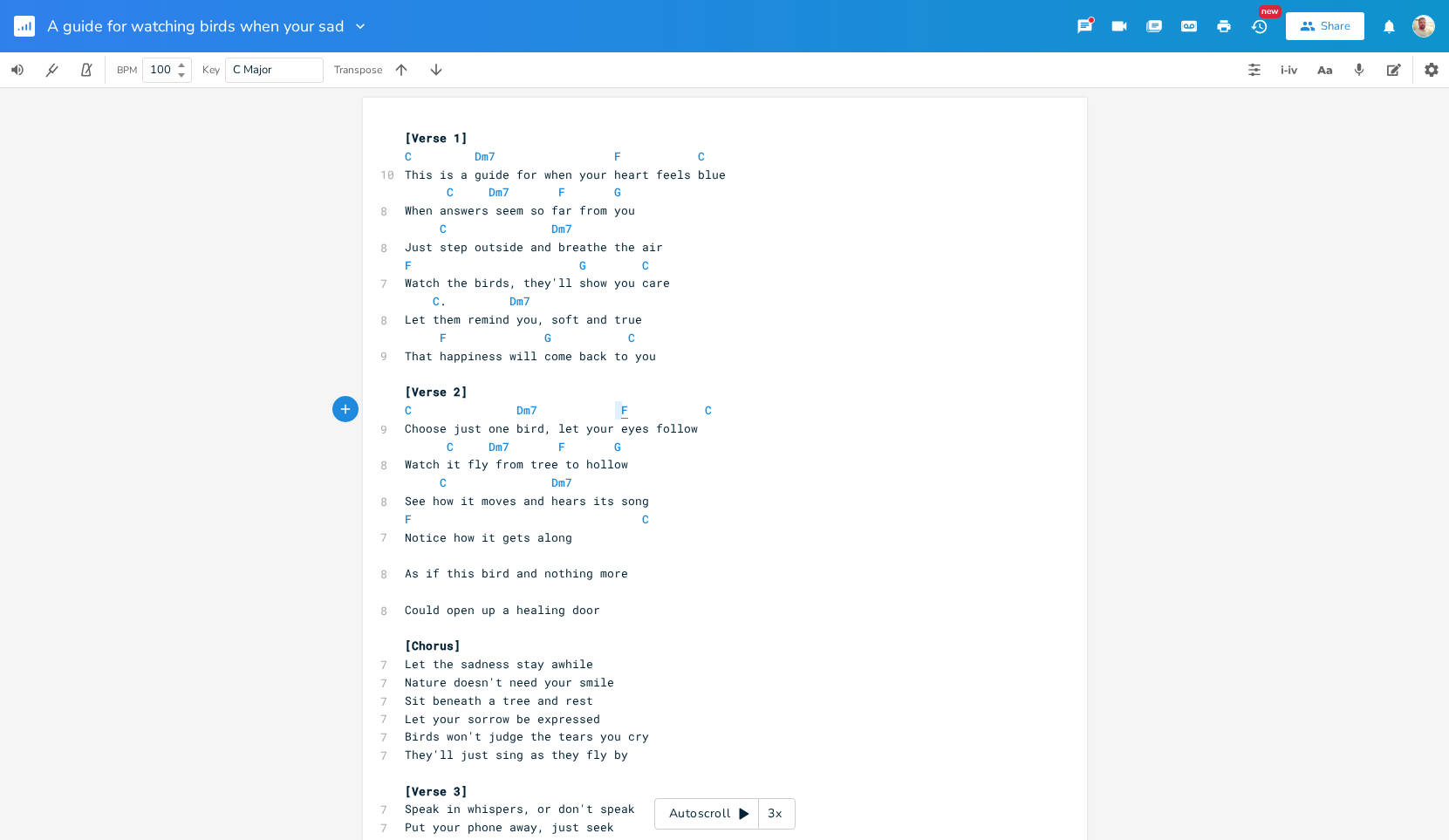
click at [621, 406] on span "F" at bounding box center [624, 410] width 7 height 17
click at [705, 409] on span "C" at bounding box center [708, 410] width 7 height 17
click at [447, 448] on span "C" at bounding box center [450, 447] width 7 height 17
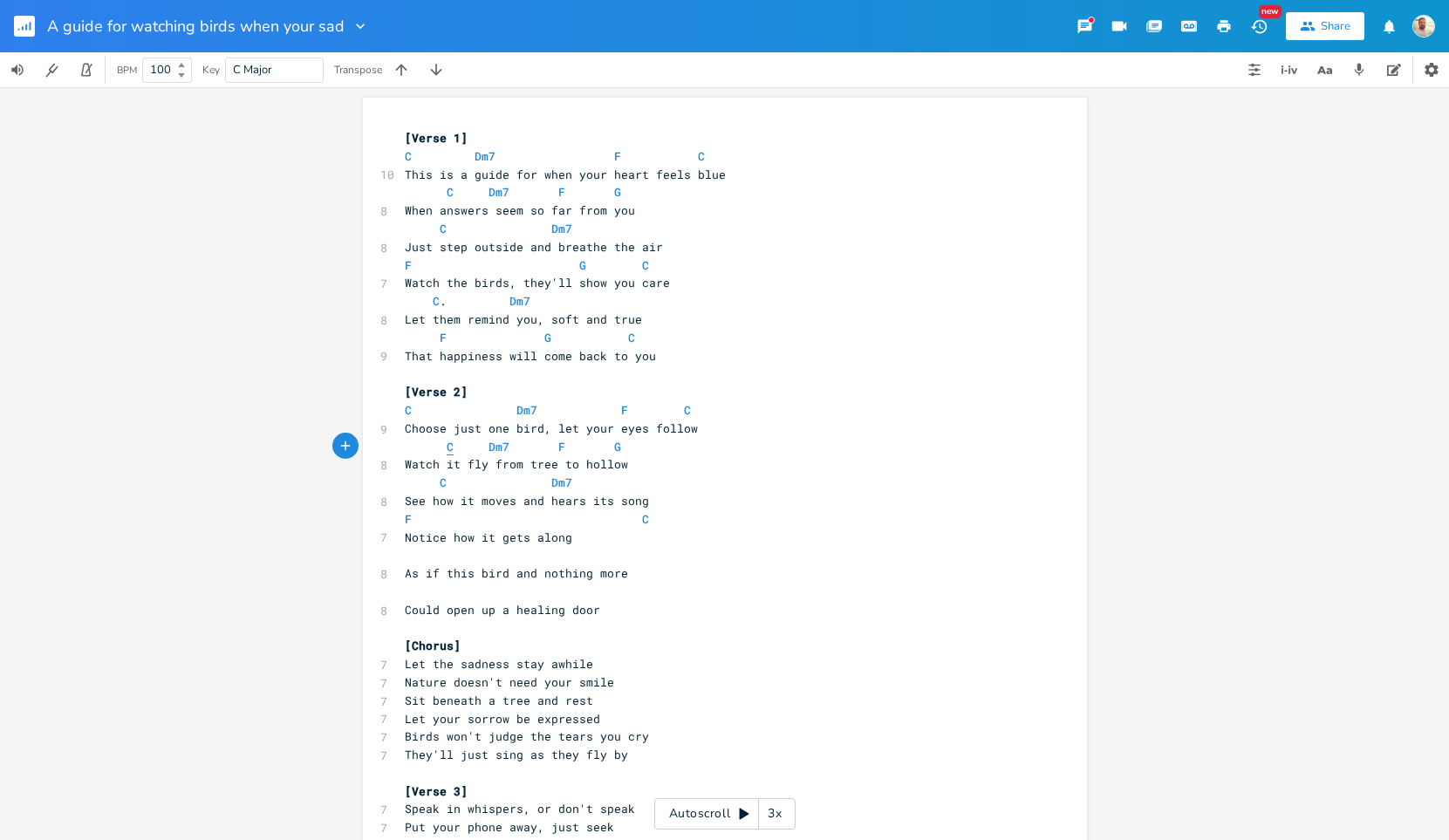
type textarea "C"
click at [447, 448] on span "C" at bounding box center [450, 447] width 7 height 17
click at [439, 450] on span "C Dm7 F G" at bounding box center [513, 447] width 216 height 16
click at [447, 450] on span "C" at bounding box center [450, 447] width 7 height 17
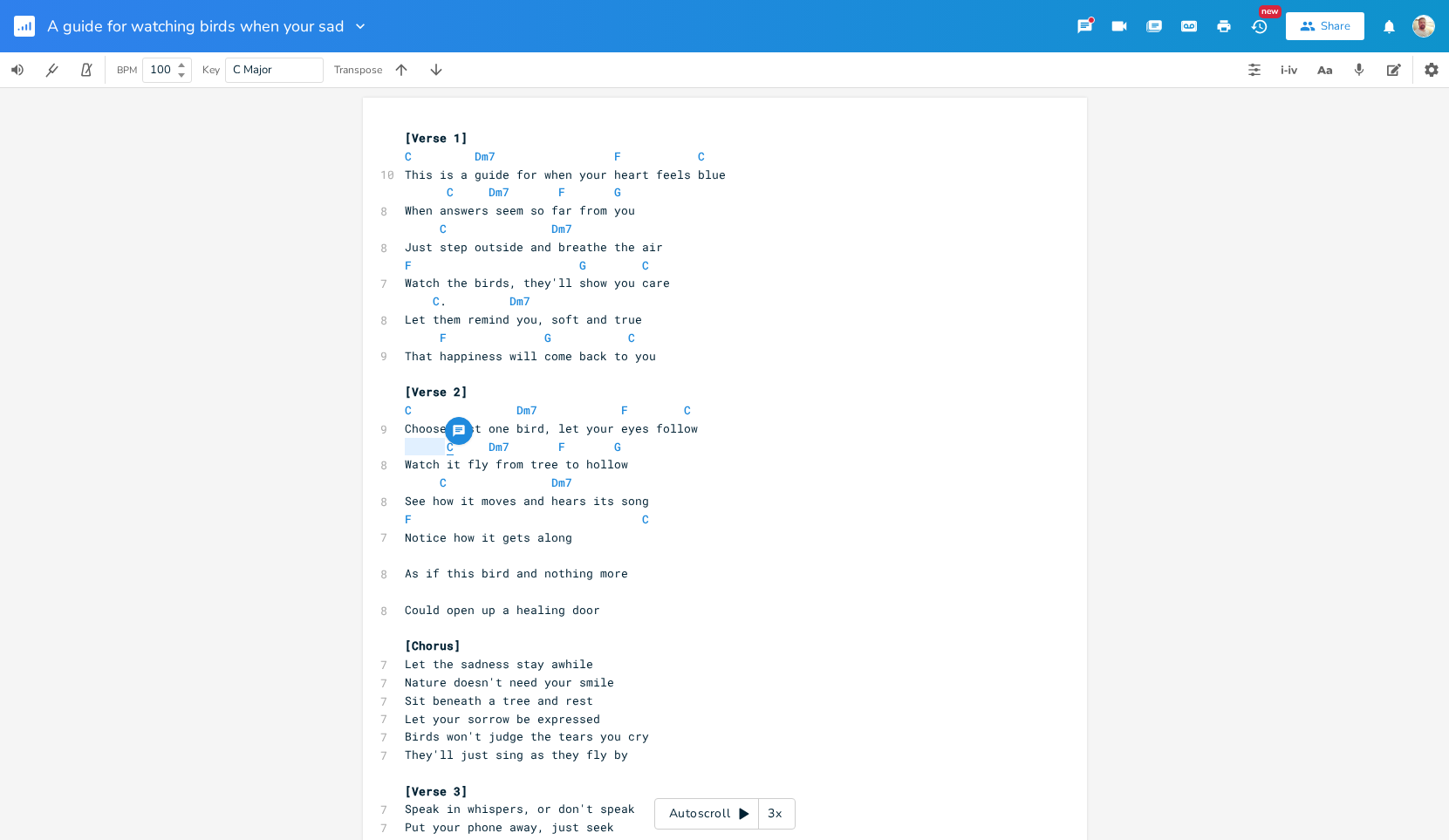
type textarea "C"
click at [447, 450] on span "C" at bounding box center [450, 447] width 7 height 17
click at [405, 444] on span "C" at bounding box center [408, 447] width 7 height 17
type textarea "C"
click at [405, 444] on span "C" at bounding box center [408, 447] width 7 height 17
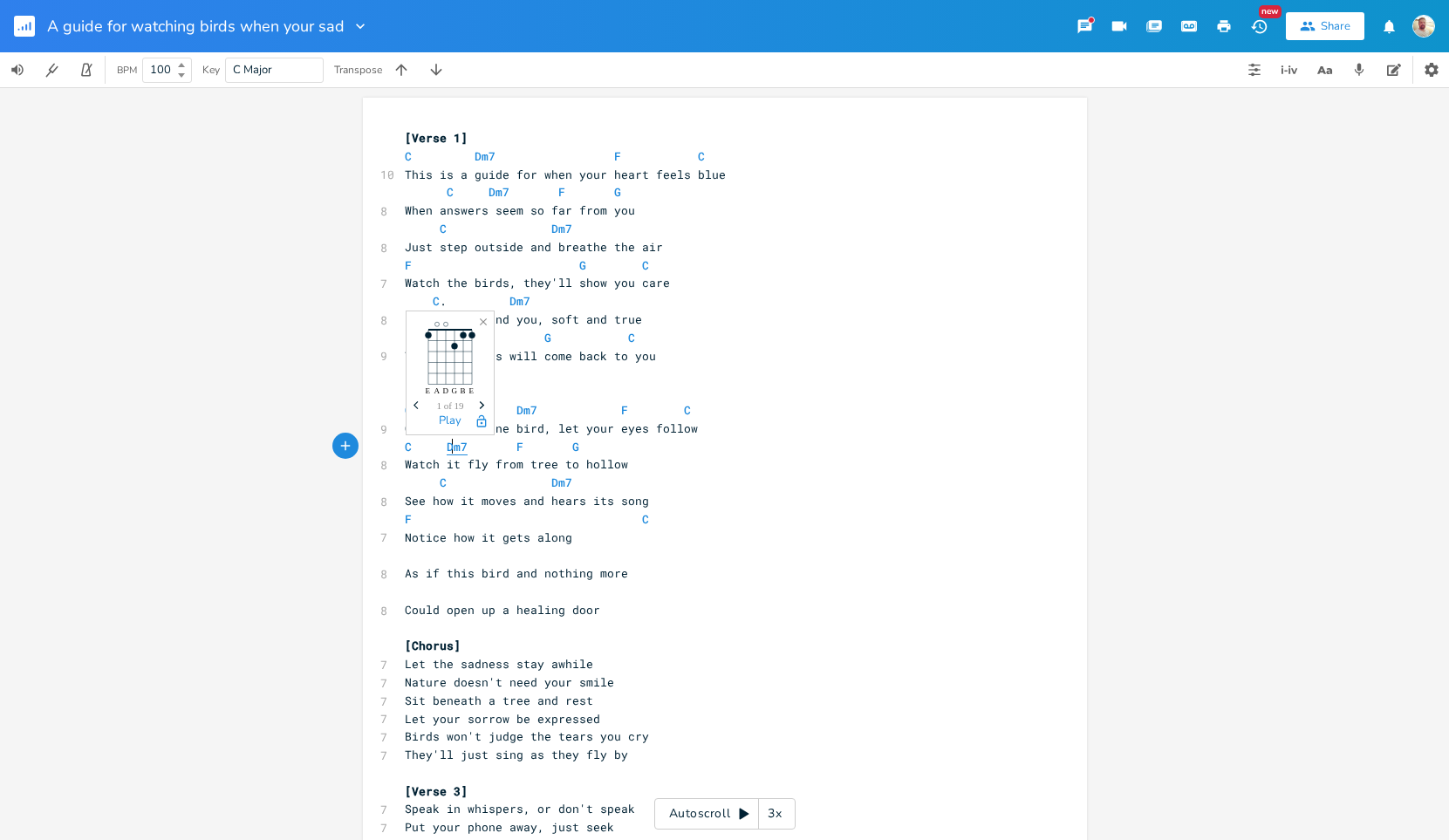
click at [450, 446] on span "Dm7" at bounding box center [457, 447] width 21 height 17
type textarea "C Dm7 F G"
click at [450, 446] on span "Dm7" at bounding box center [457, 447] width 21 height 17
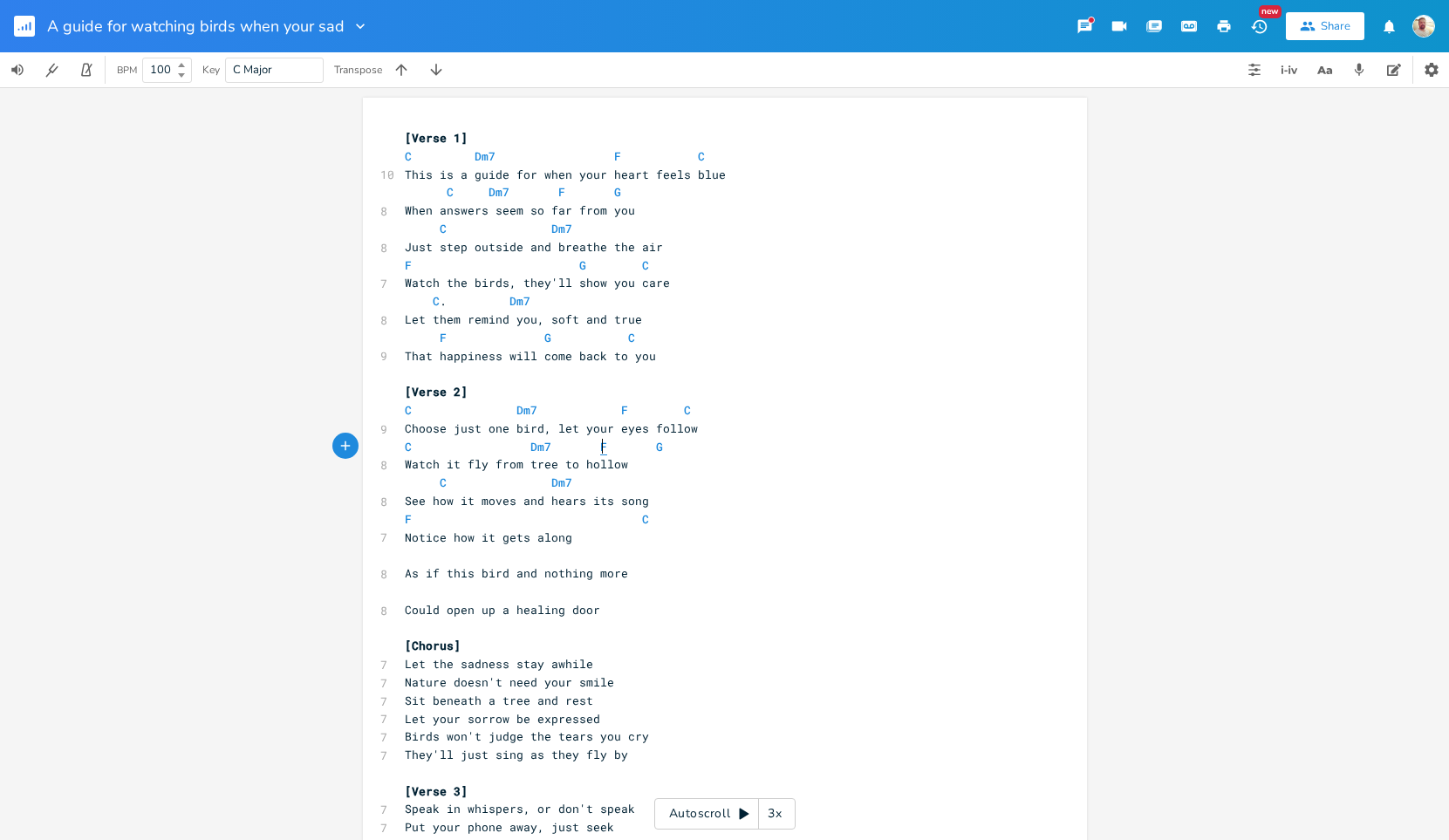
click at [600, 446] on span "F" at bounding box center [603, 447] width 7 height 17
type textarea "F"
click at [600, 446] on span "F" at bounding box center [603, 447] width 7 height 17
click at [656, 443] on span "G" at bounding box center [659, 447] width 7 height 17
type textarea "G"
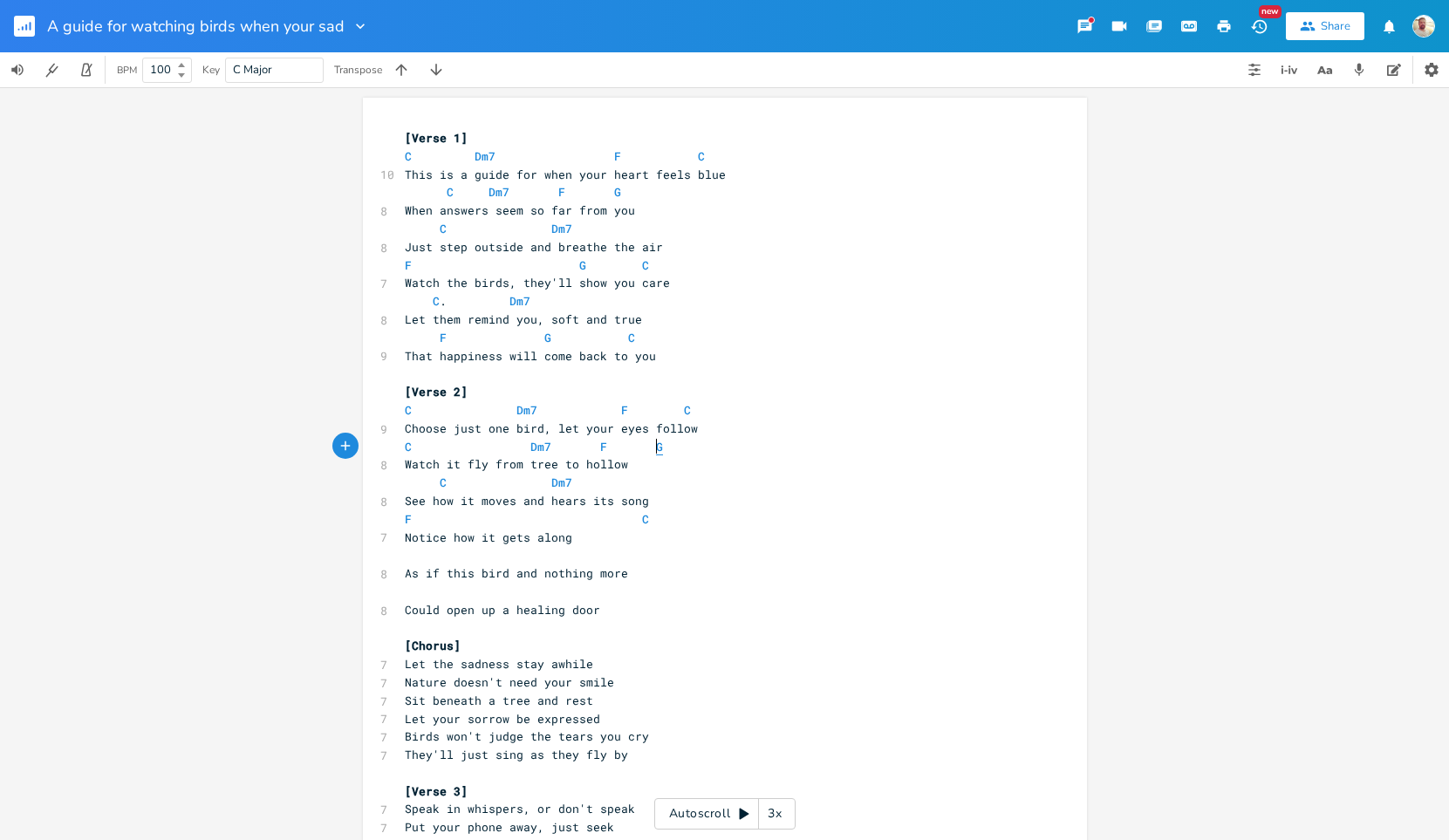
click at [656, 443] on span "G" at bounding box center [659, 447] width 7 height 17
click at [405, 448] on span "C" at bounding box center [408, 447] width 7 height 17
type textarea "C"
click at [405, 448] on span "C" at bounding box center [408, 447] width 7 height 17
click at [531, 450] on span "Dm7" at bounding box center [541, 447] width 21 height 17
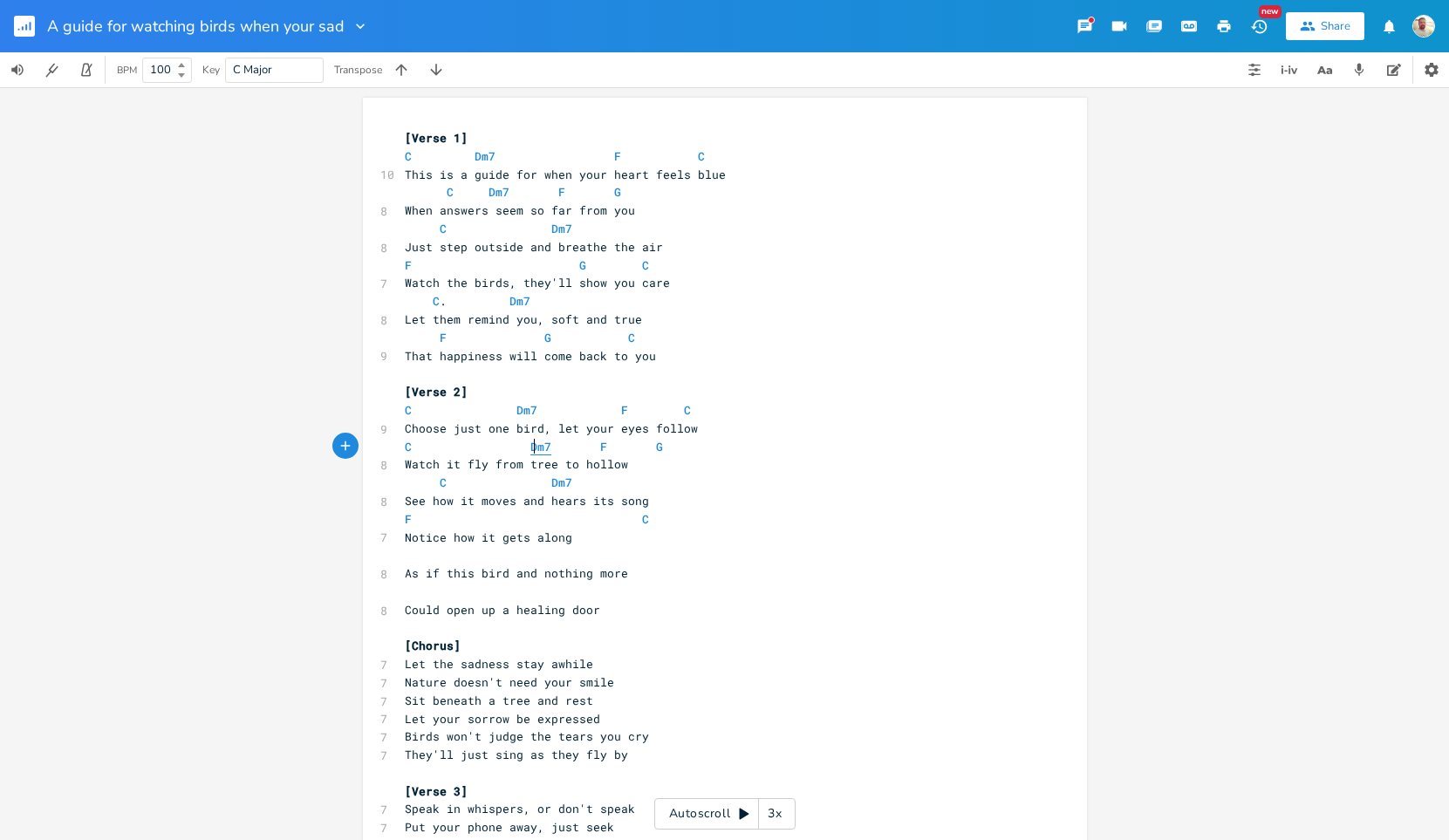
type textarea "Dm7"
click at [531, 450] on span "Dm7" at bounding box center [541, 447] width 21 height 17
click at [600, 447] on span "F" at bounding box center [603, 447] width 7 height 17
type textarea "F"
click at [600, 447] on span "F" at bounding box center [603, 447] width 7 height 17
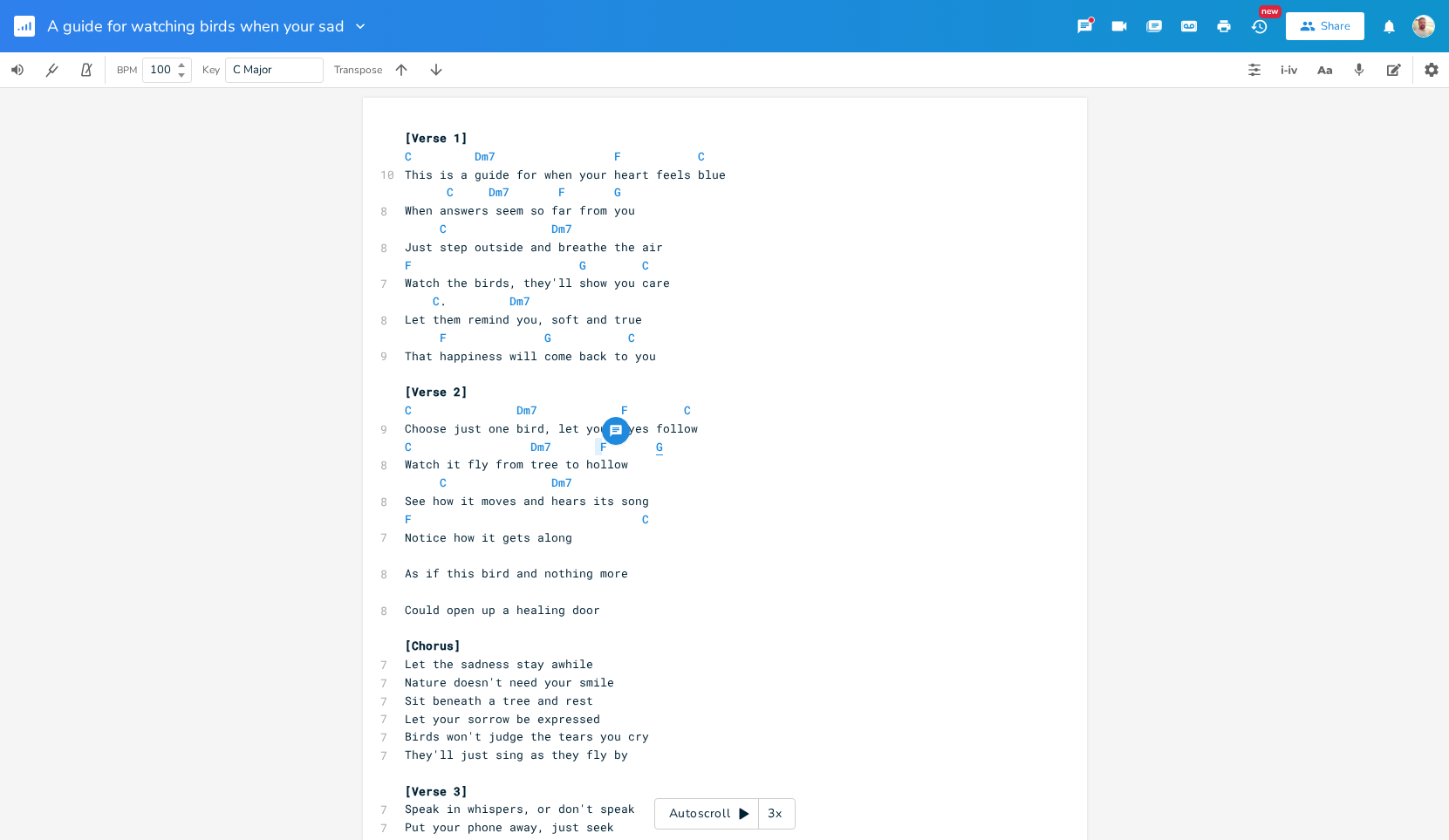
click at [656, 443] on span "G" at bounding box center [659, 447] width 7 height 17
type textarea "G"
click at [656, 443] on span "G" at bounding box center [659, 447] width 7 height 17
click at [531, 447] on span "Dm7" at bounding box center [541, 447] width 21 height 17
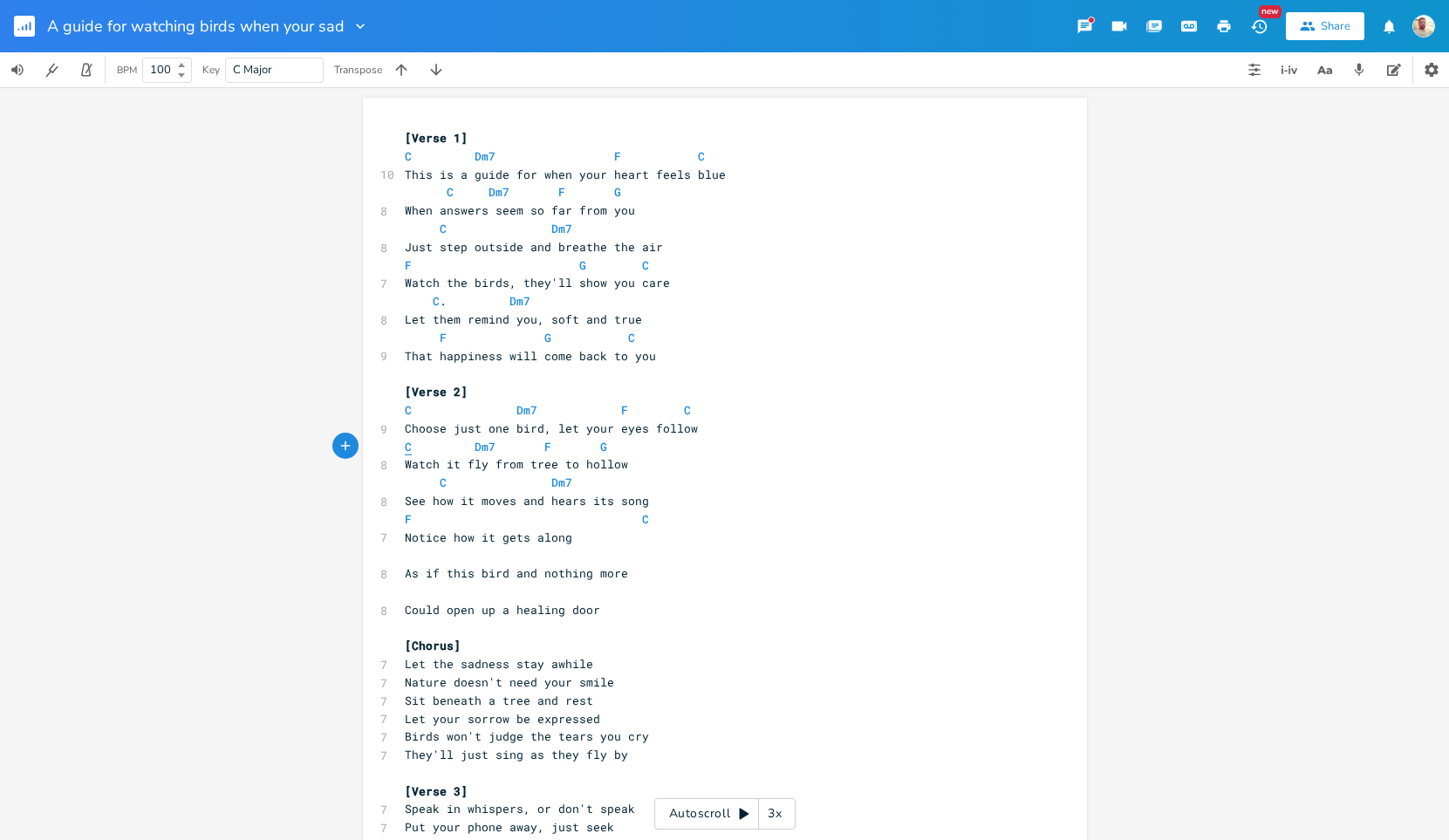
click at [405, 450] on span "C" at bounding box center [408, 447] width 7 height 17
type textarea "C"
click at [405, 450] on span "C" at bounding box center [408, 447] width 7 height 17
click at [474, 450] on span "Dm7" at bounding box center [484, 447] width 21 height 17
type textarea "Dm7"
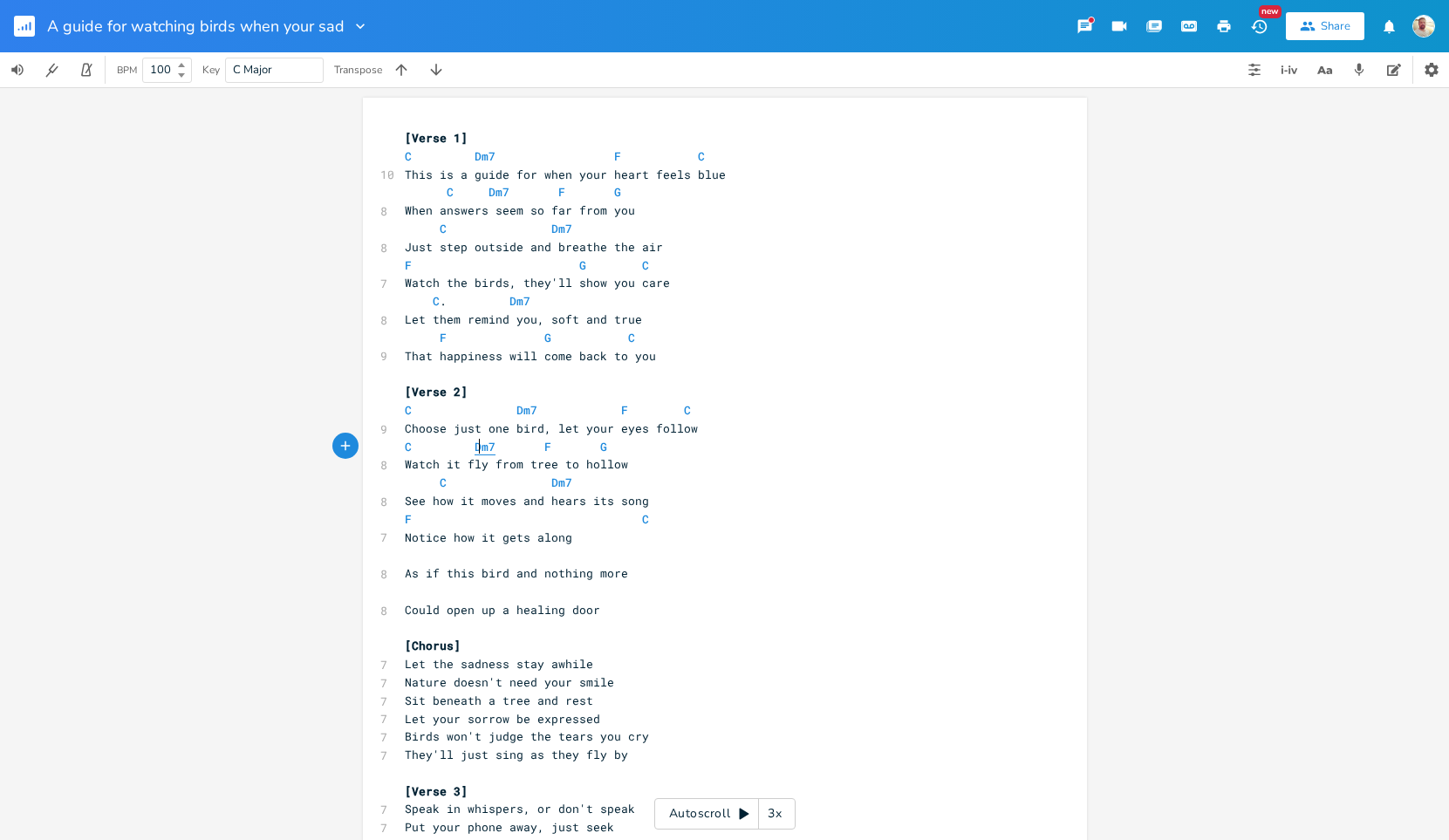
click at [474, 450] on span "Dm7" at bounding box center [484, 447] width 21 height 17
click at [545, 447] on span "F" at bounding box center [548, 447] width 7 height 17
type textarea "F"
click at [545, 447] on span "F" at bounding box center [548, 447] width 7 height 17
click at [600, 446] on span "G" at bounding box center [603, 447] width 7 height 17
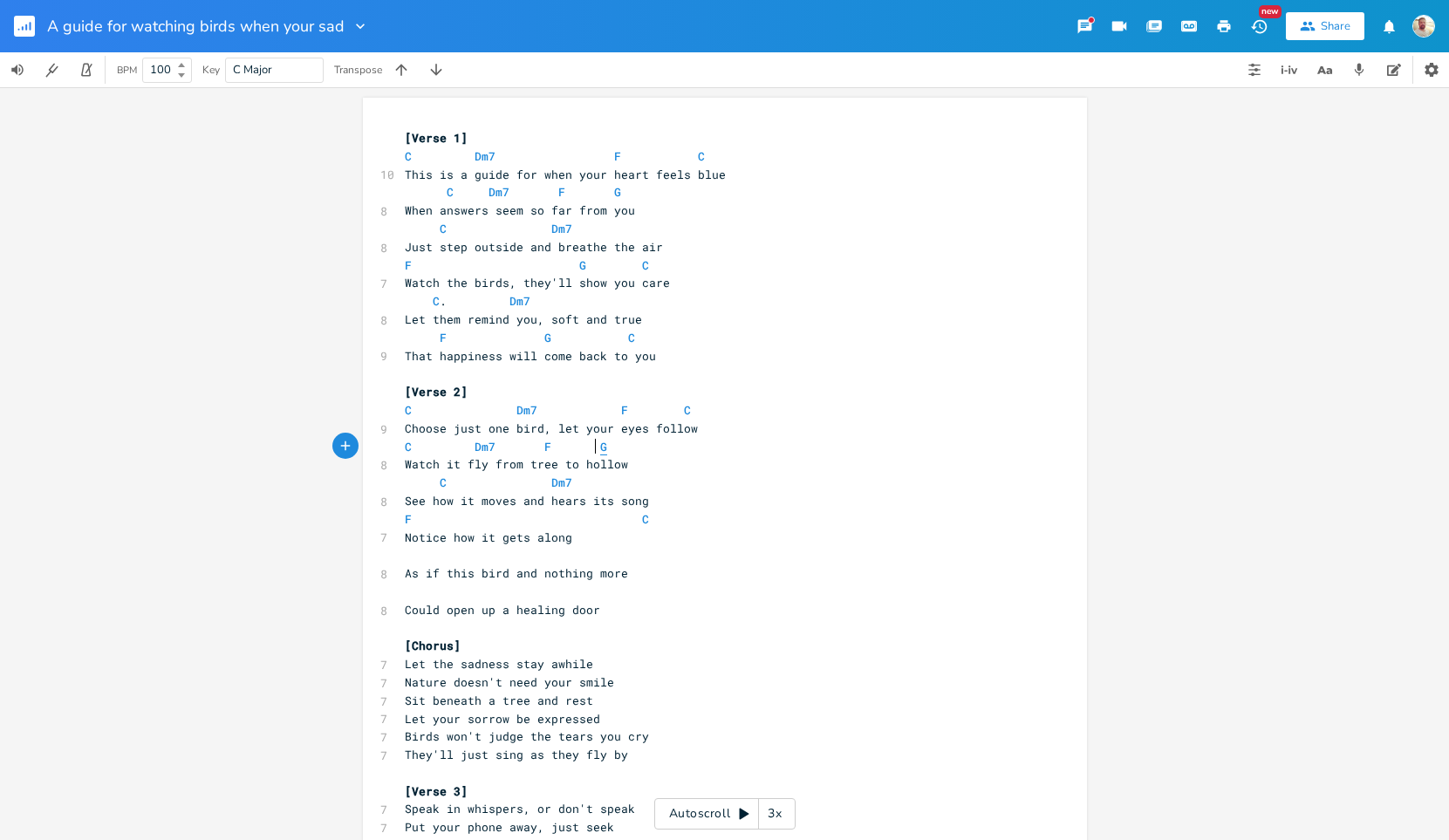
type textarea "G"
click at [600, 446] on span "G" at bounding box center [603, 447] width 7 height 17
click at [440, 479] on span "C" at bounding box center [443, 482] width 7 height 17
type textarea "C"
click at [440, 479] on span "C" at bounding box center [443, 482] width 7 height 17
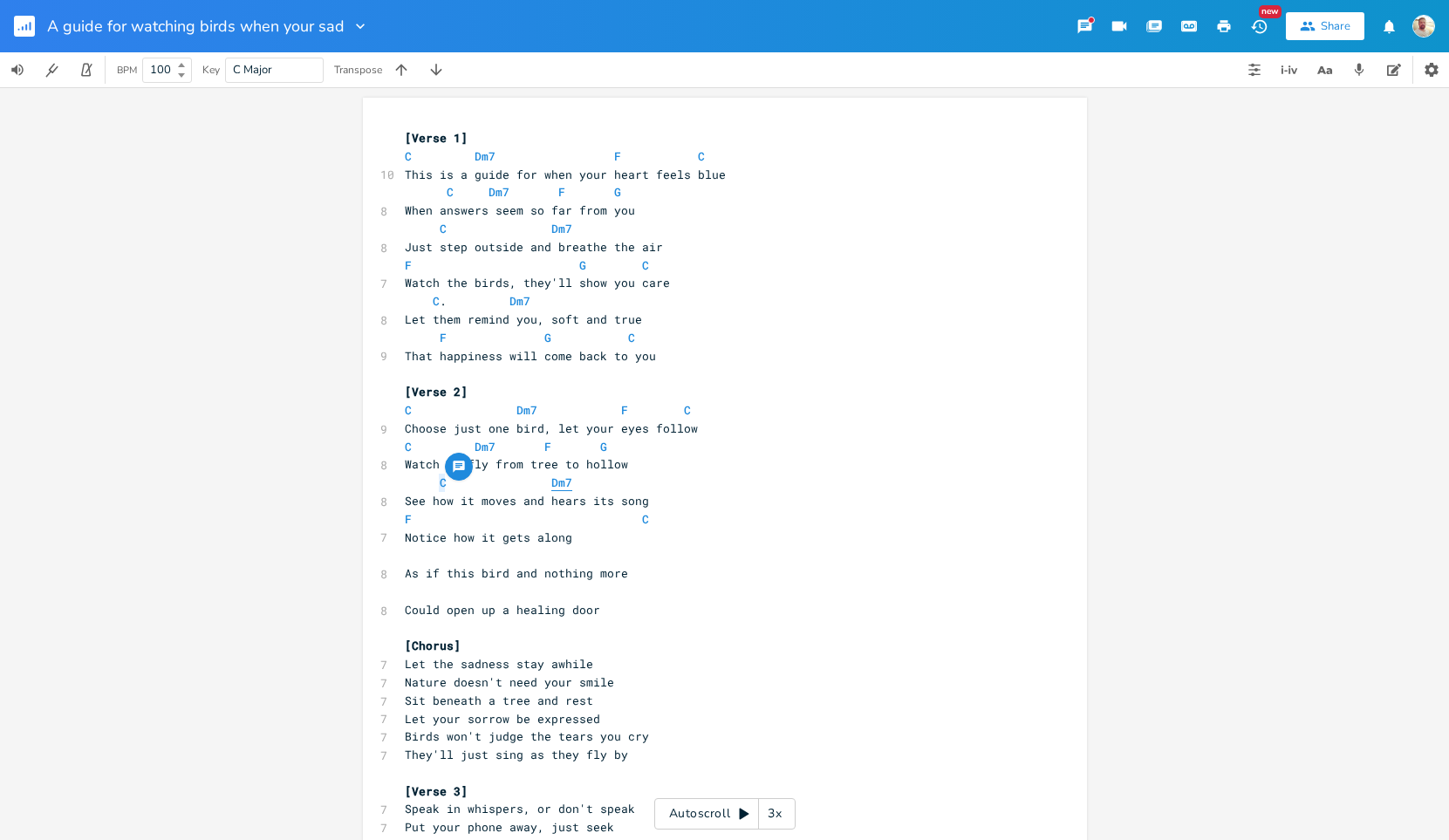
click at [552, 484] on span "Dm7" at bounding box center [561, 482] width 21 height 17
type textarea "Dm7"
click at [552, 484] on span "Dm7" at bounding box center [561, 482] width 21 height 17
click at [401, 520] on pre "F C" at bounding box center [716, 519] width 630 height 19
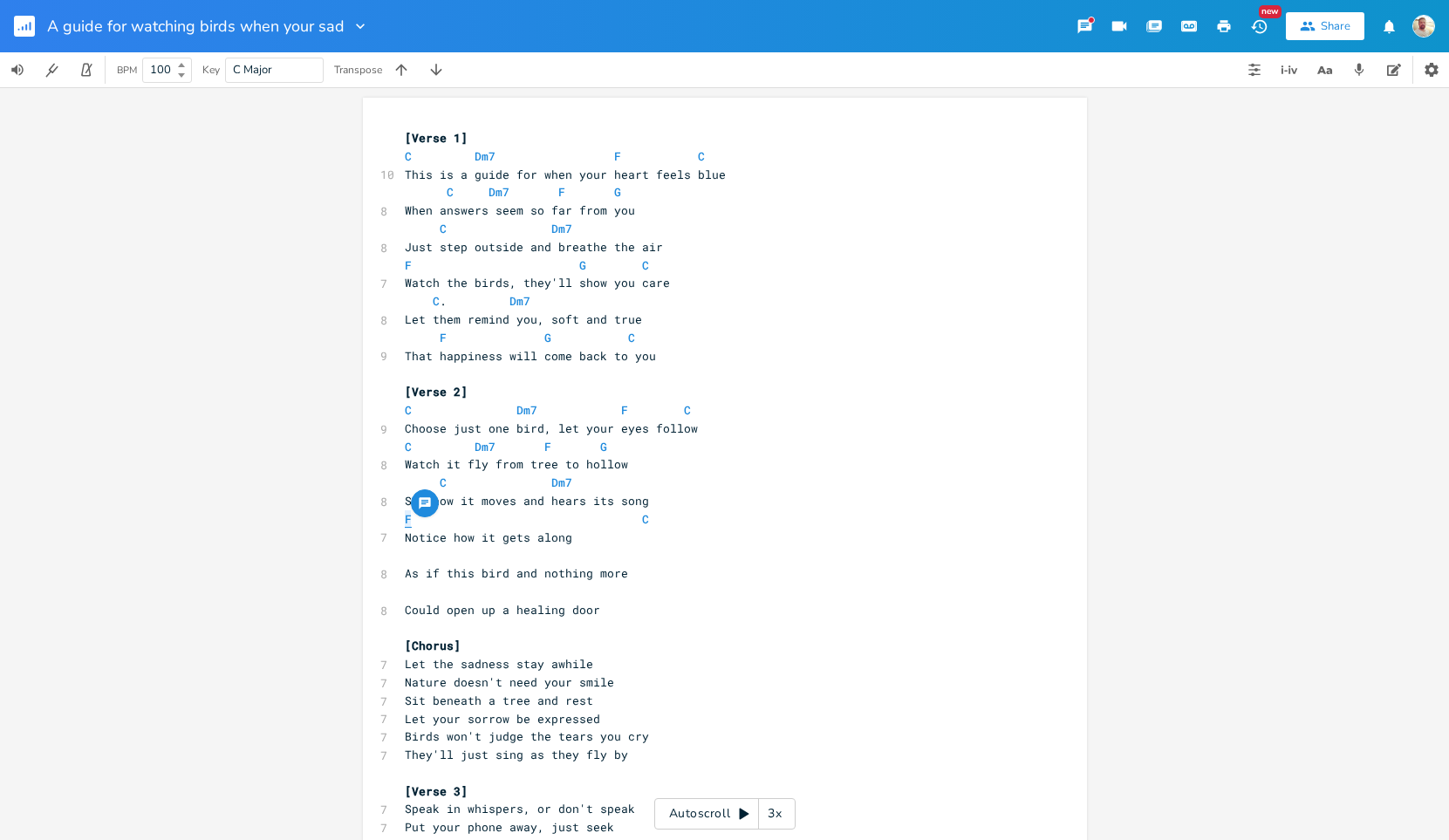
type textarea "F"
click at [405, 519] on span "F" at bounding box center [408, 519] width 7 height 17
type textarea "F"
click at [405, 519] on span "F" at bounding box center [408, 519] width 7 height 17
click at [494, 524] on span at bounding box center [502, 519] width 28 height 19
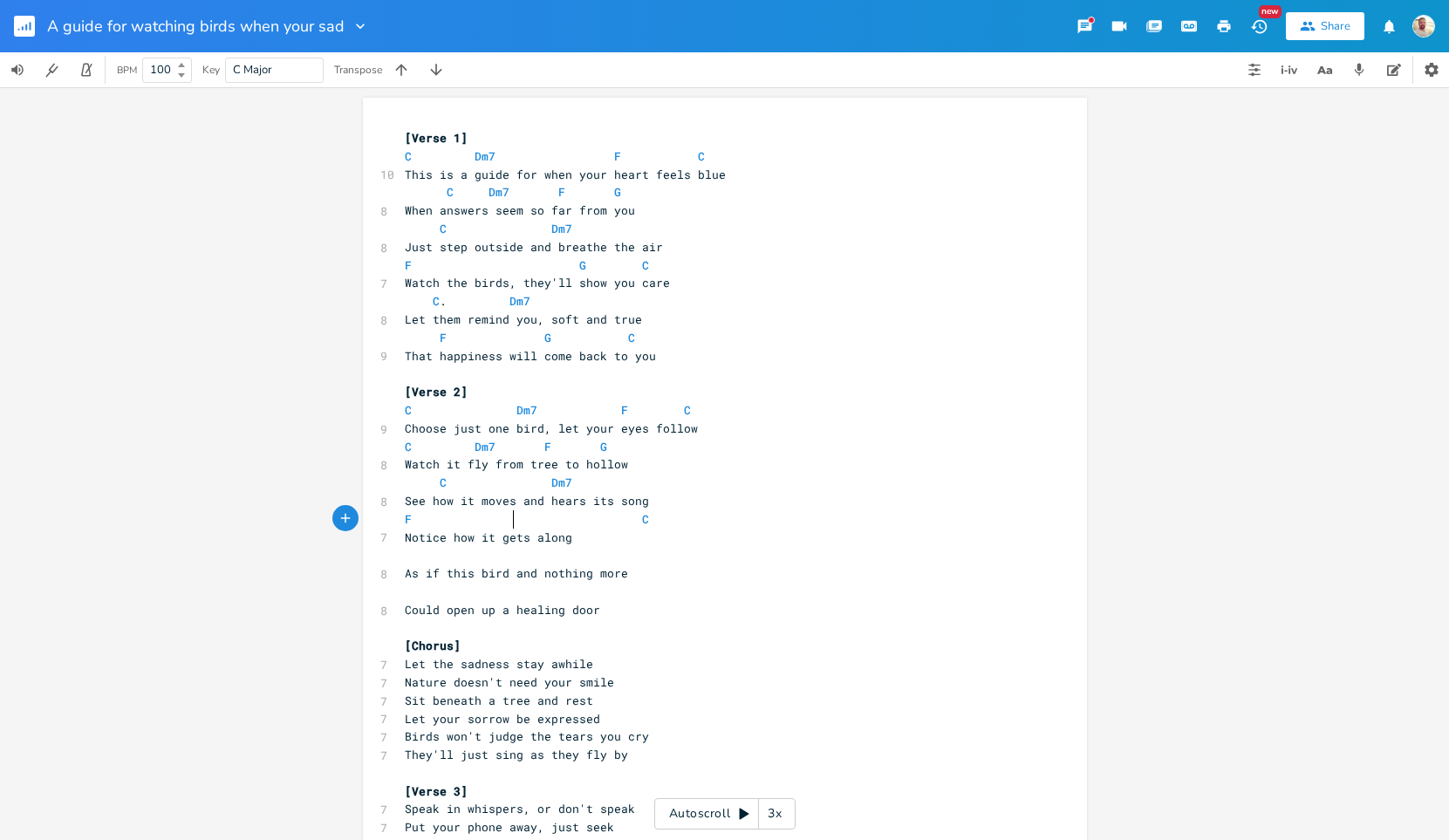
click at [494, 524] on span at bounding box center [502, 519] width 28 height 19
click at [477, 513] on body "A guide for watching birds when your sad New Share BPM 100 Key C Major Transpos…" at bounding box center [724, 420] width 1449 height 840
click at [394, 514] on div "x [Verse 1] C Dm7 F C 10 This is a guide for when your heart feels blue C Dm7 F…" at bounding box center [724, 733] width 724 height 1272
click at [405, 520] on span "F" at bounding box center [408, 519] width 7 height 17
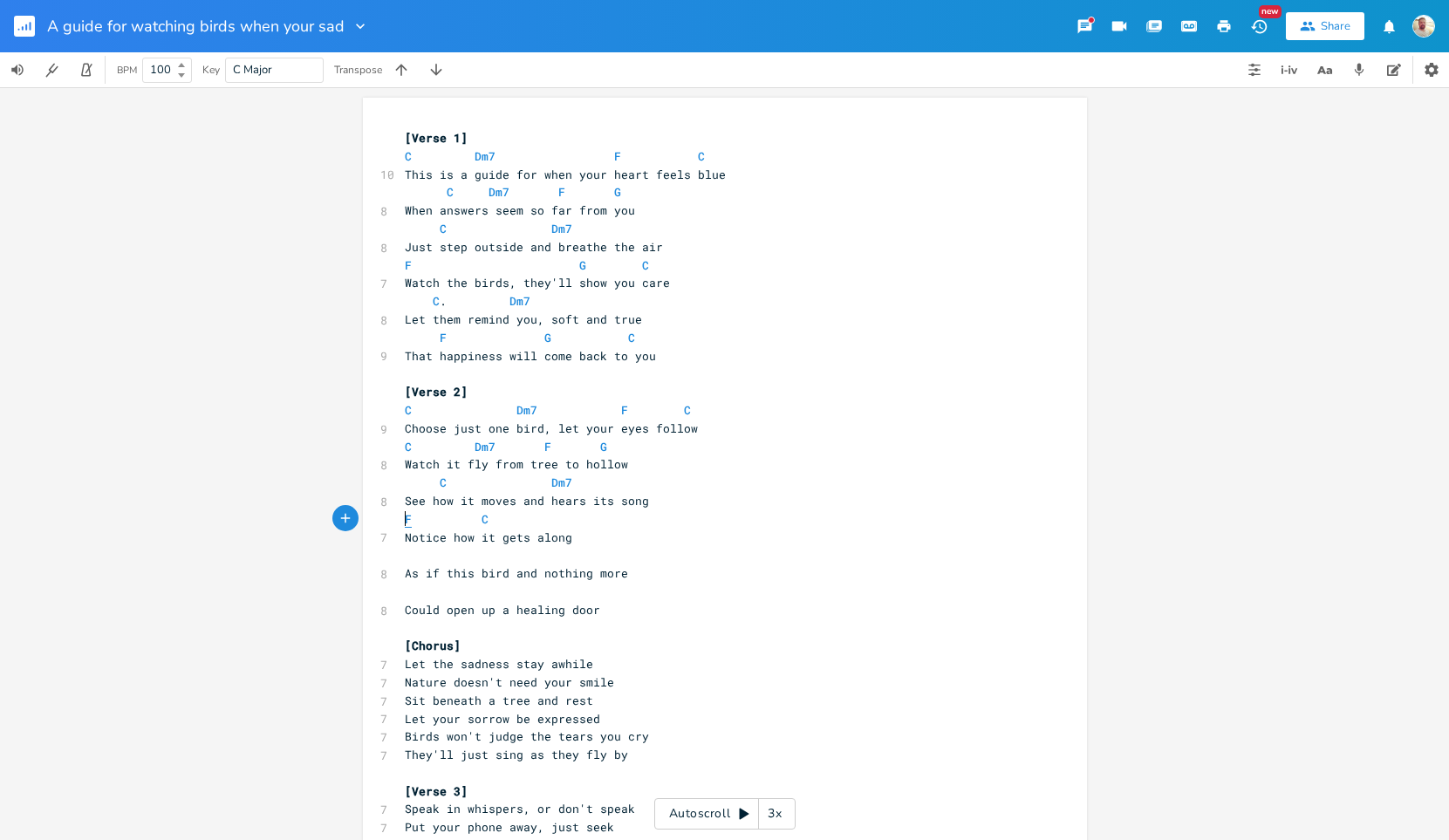
scroll to position [0, 0]
type textarea "F"
click at [405, 520] on span "F" at bounding box center [408, 519] width 7 height 17
click at [481, 517] on span "C" at bounding box center [484, 519] width 7 height 17
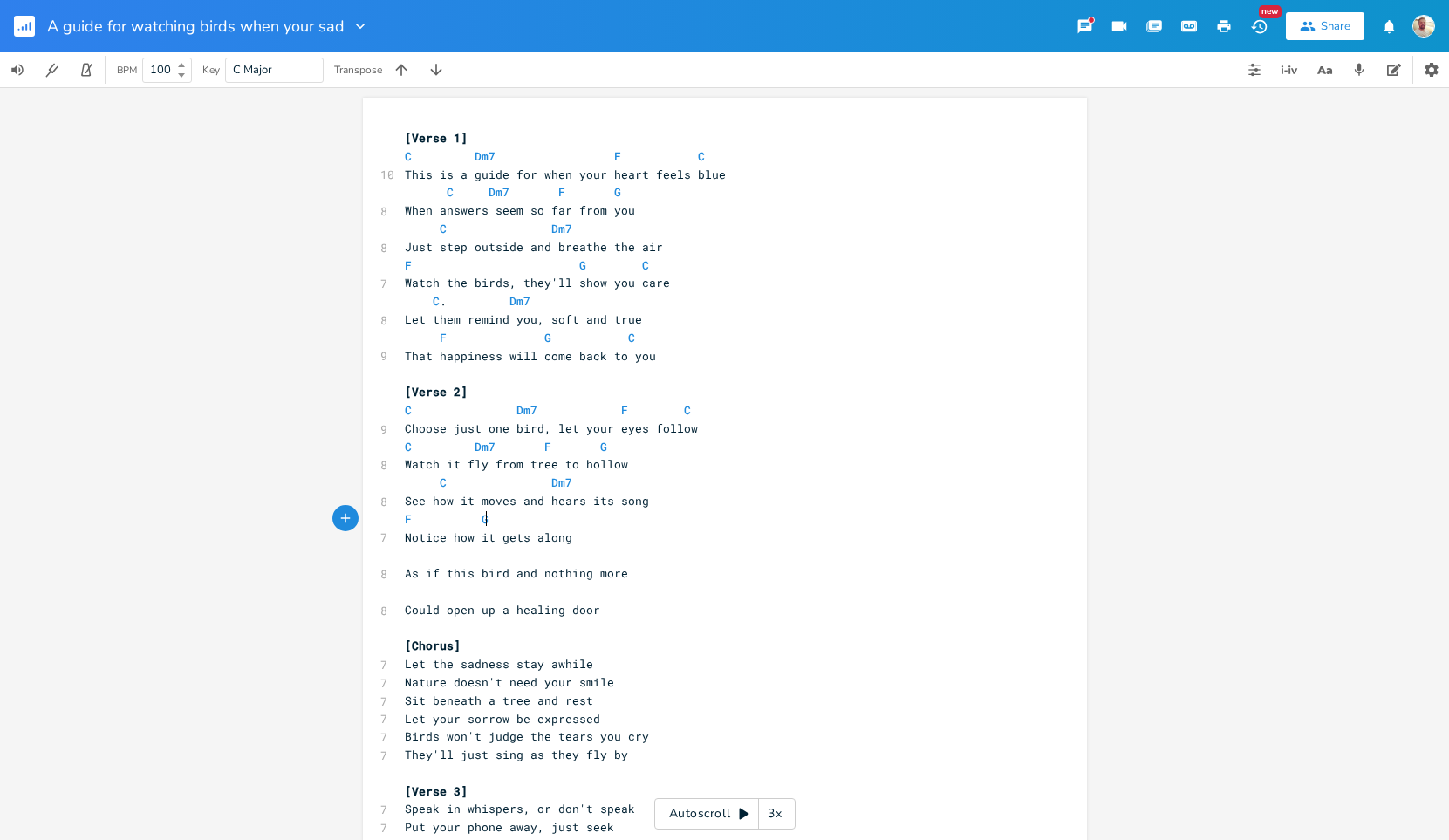
scroll to position [0, 10]
type textarea "G C"
click at [502, 518] on span "G" at bounding box center [505, 519] width 7 height 17
type textarea "G"
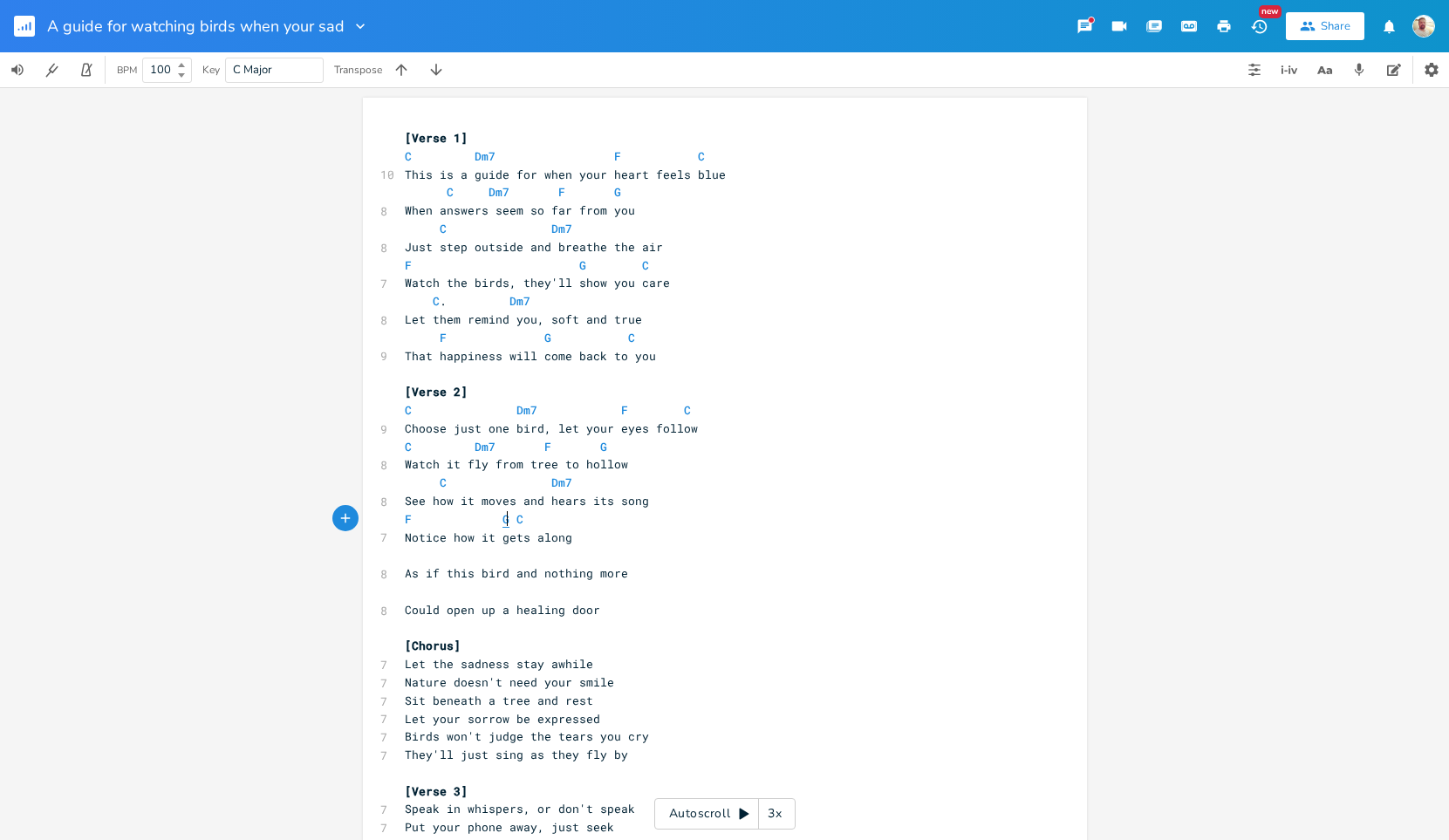
click at [502, 518] on span "G" at bounding box center [505, 519] width 7 height 17
click at [401, 514] on pre "F G C" at bounding box center [716, 519] width 630 height 19
click at [405, 517] on span "F" at bounding box center [408, 519] width 7 height 17
type textarea "F"
click at [405, 517] on span "F" at bounding box center [408, 519] width 7 height 17
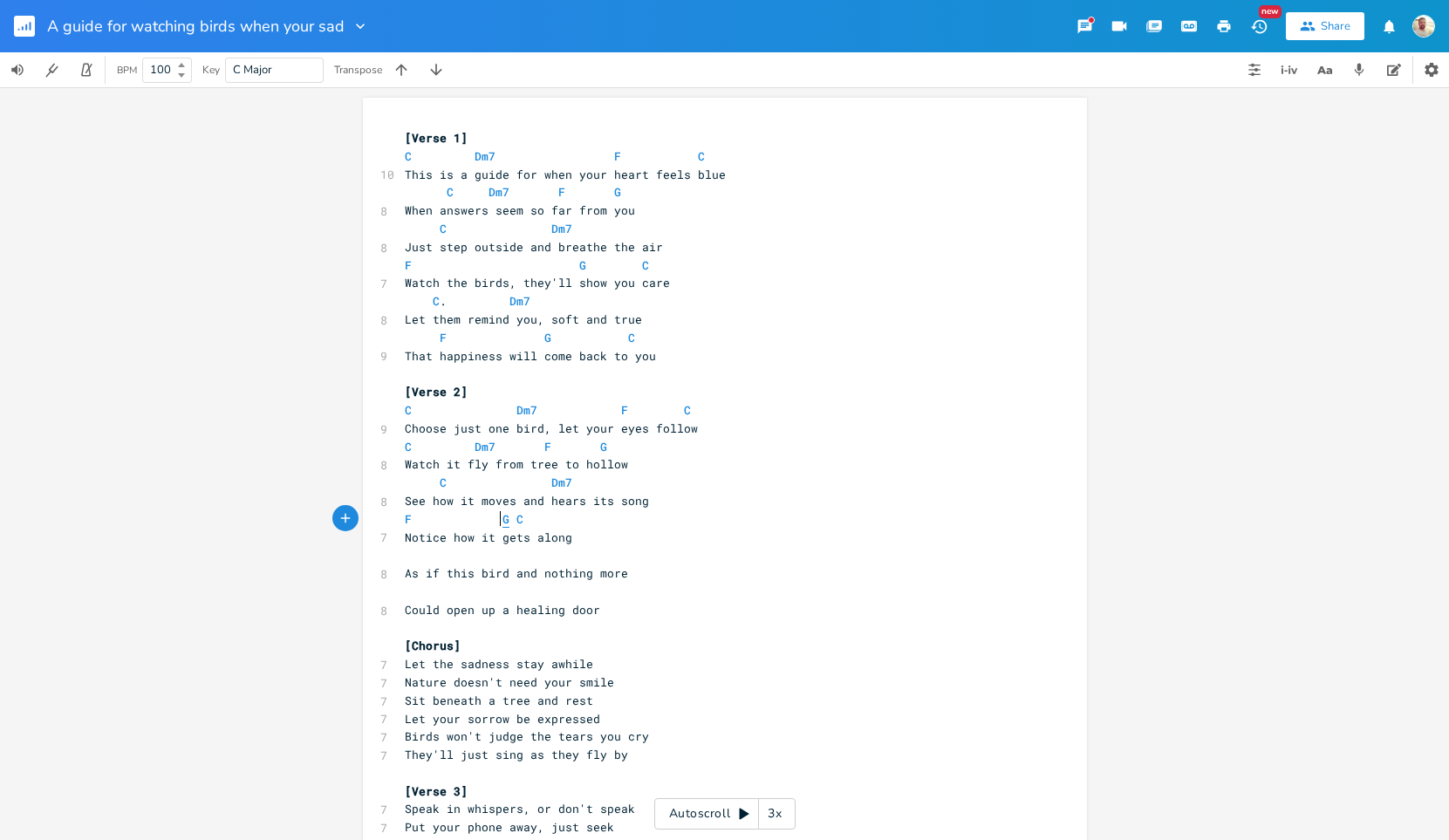
click at [502, 520] on span "G" at bounding box center [505, 519] width 7 height 17
type textarea "G"
click at [502, 520] on span "G" at bounding box center [505, 519] width 7 height 17
click at [568, 518] on pre "F G C" at bounding box center [716, 519] width 630 height 19
type textarea "C"
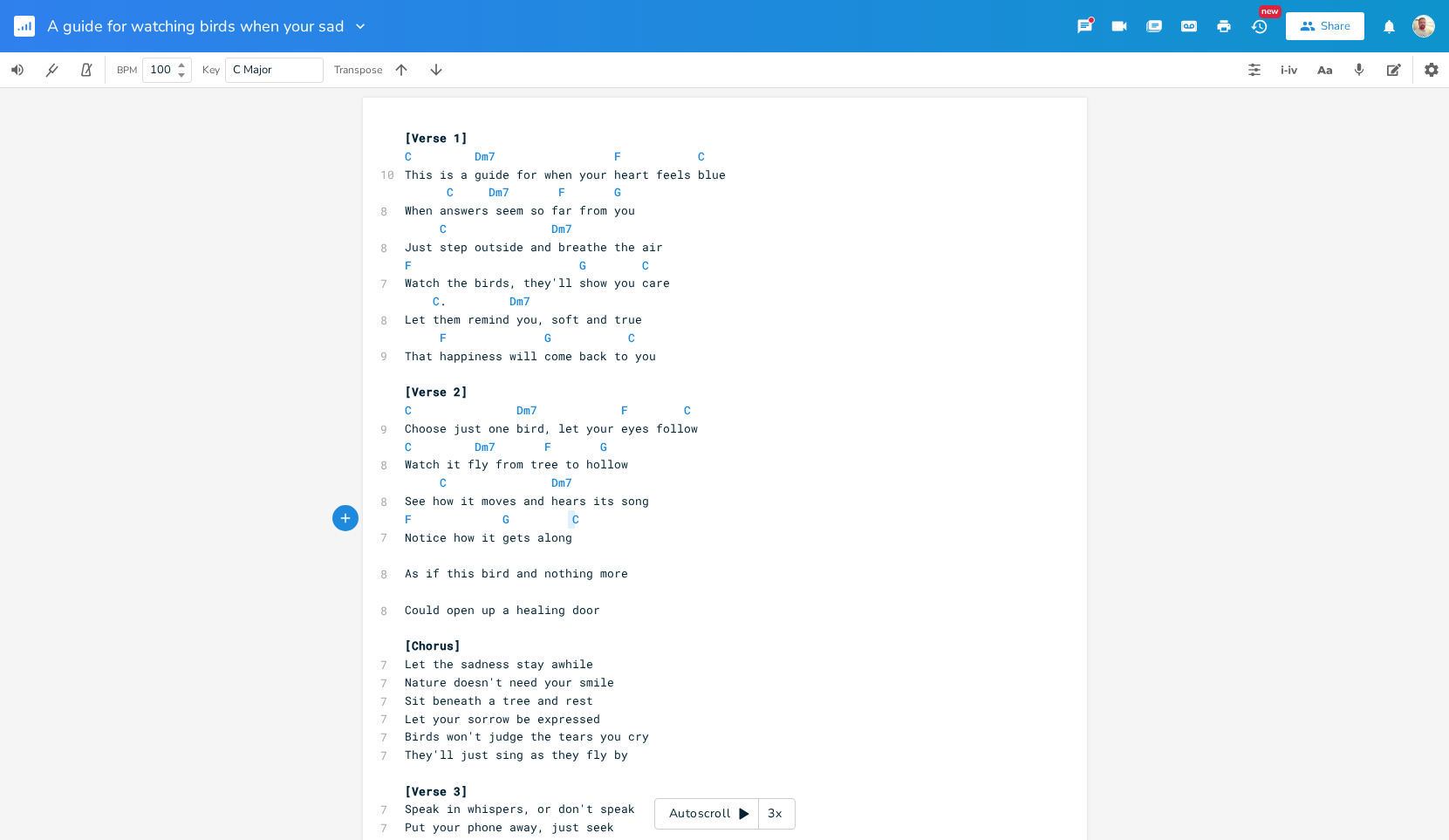
click at [568, 518] on pre "F G C" at bounding box center [716, 519] width 630 height 19
click at [572, 515] on span "C" at bounding box center [575, 519] width 7 height 17
type textarea "C"
click at [572, 515] on span "C" at bounding box center [575, 519] width 7 height 17
click at [614, 717] on pre "Let your sorrow be expressed" at bounding box center [716, 718] width 630 height 19
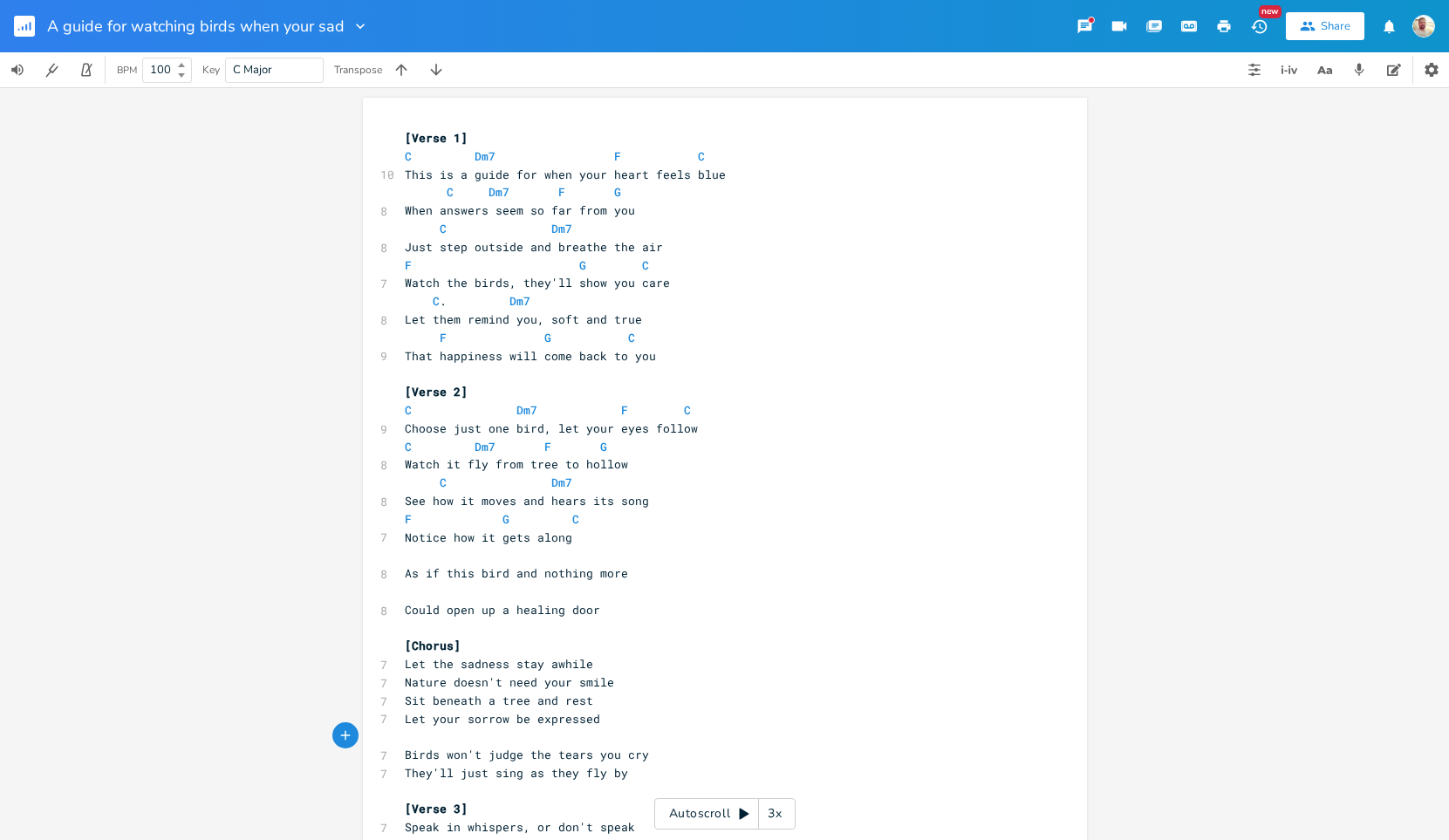
type textarea "f"
type textarea "dm7"
click at [405, 739] on span "F" at bounding box center [408, 736] width 7 height 17
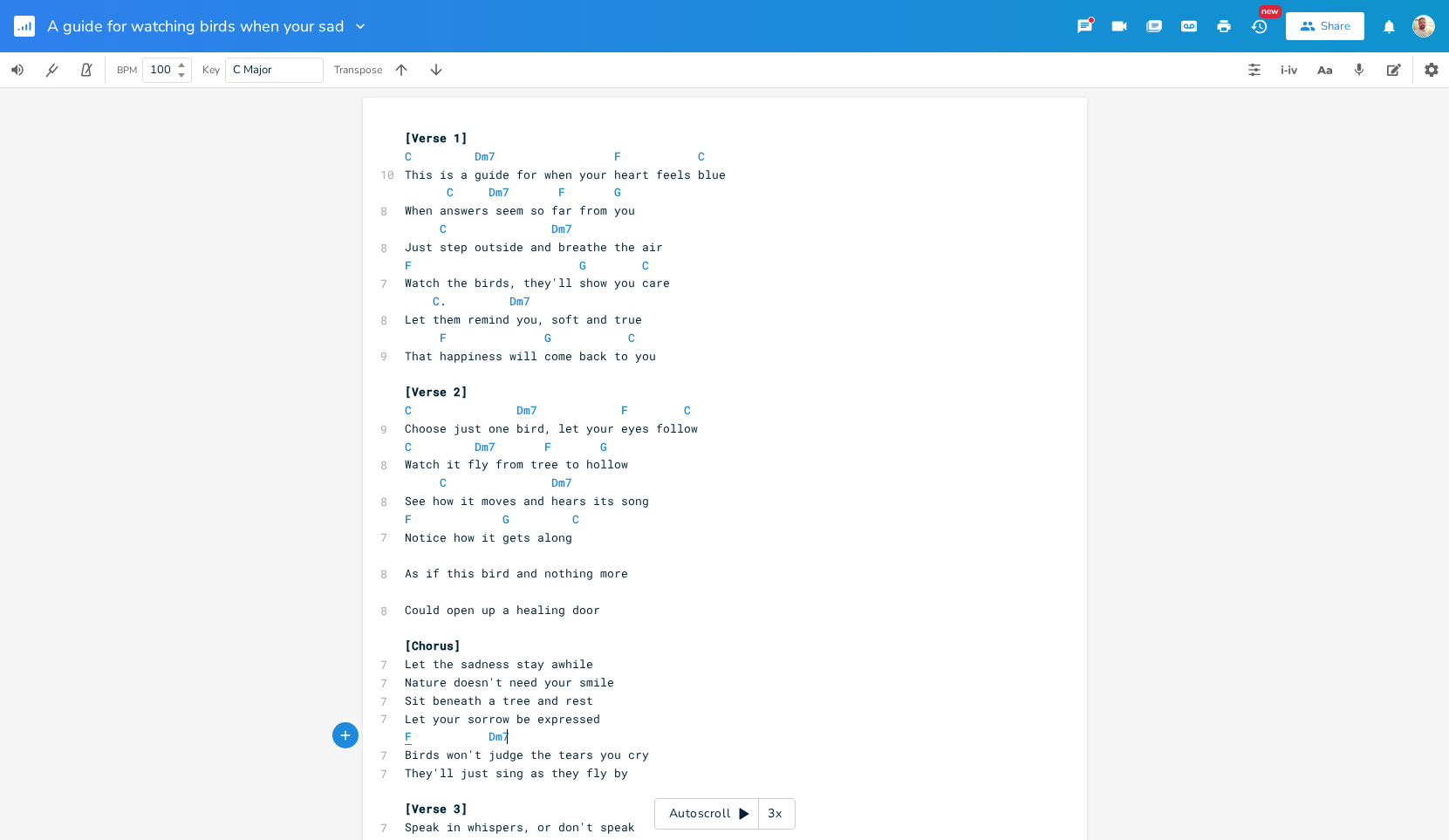
type textarea "F"
click at [405, 739] on span "F" at bounding box center [408, 736] width 7 height 17
click at [495, 737] on span "Dm7" at bounding box center [498, 736] width 21 height 17
type textarea "Dm7"
click at [495, 737] on span "Dm7" at bounding box center [498, 736] width 21 height 17
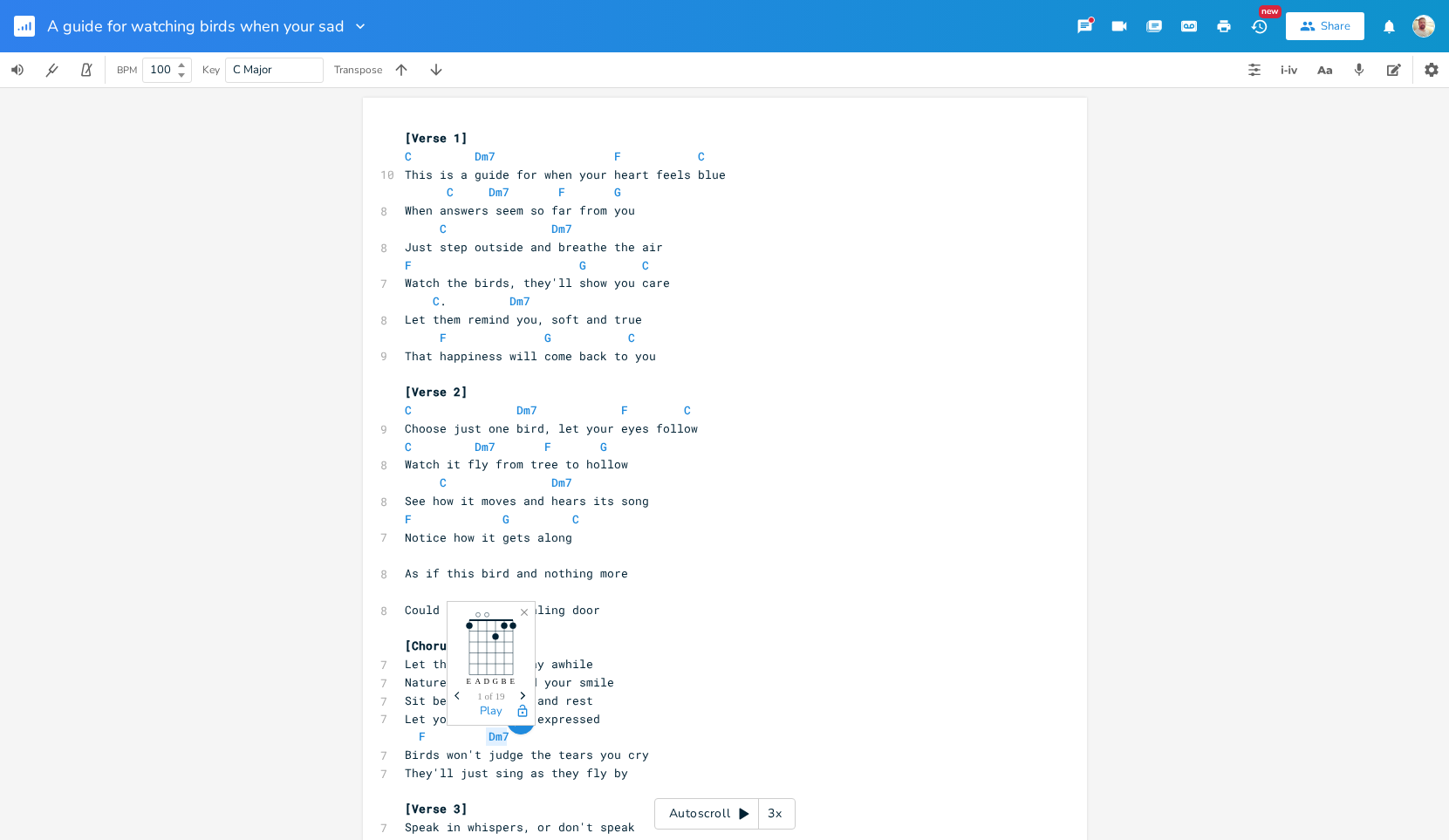
click at [612, 743] on pre "F Dm7" at bounding box center [716, 736] width 630 height 19
type textarea "C"
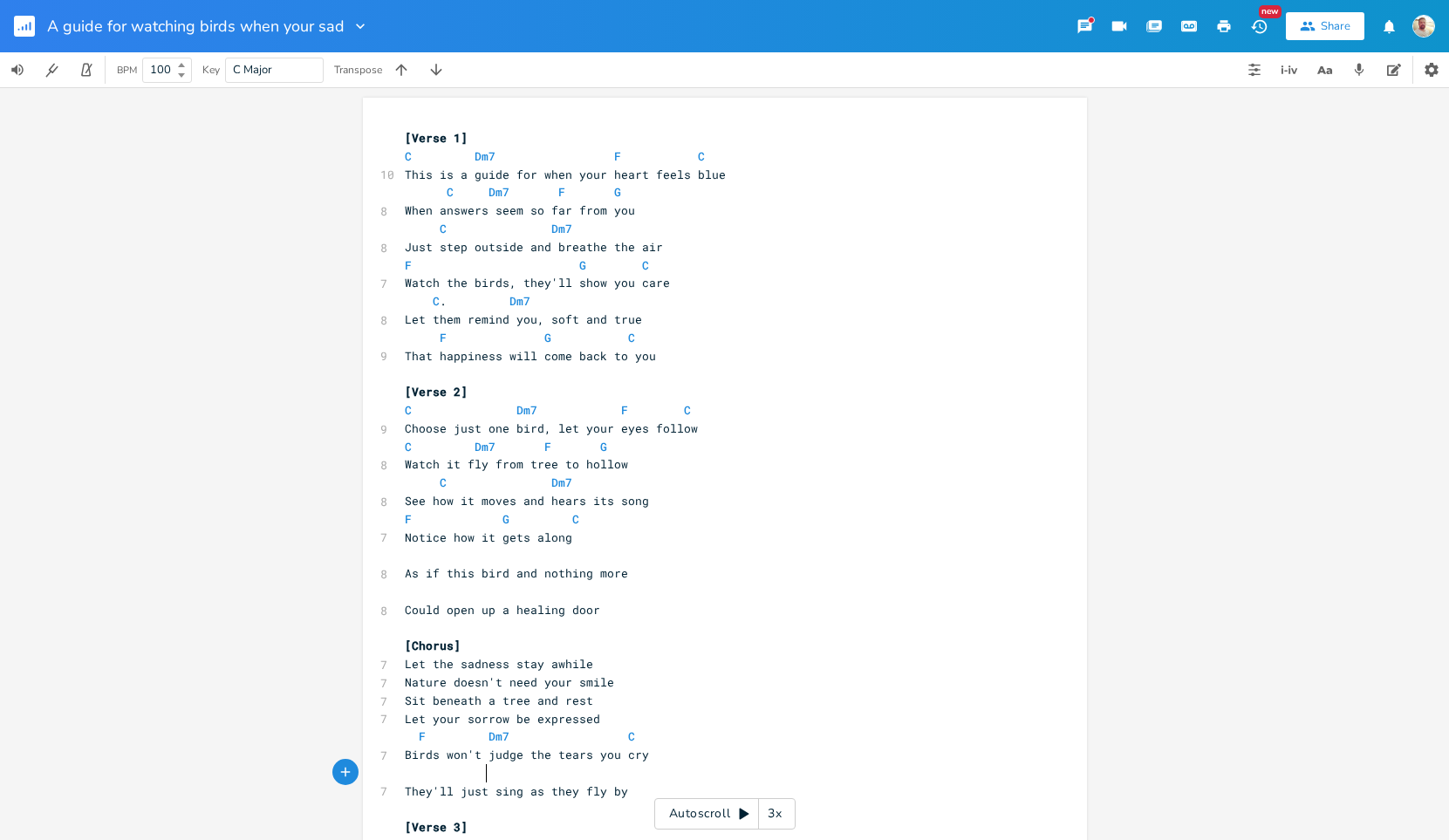
type textarea "F"
type textarea "G. f c"
type textarea "c"
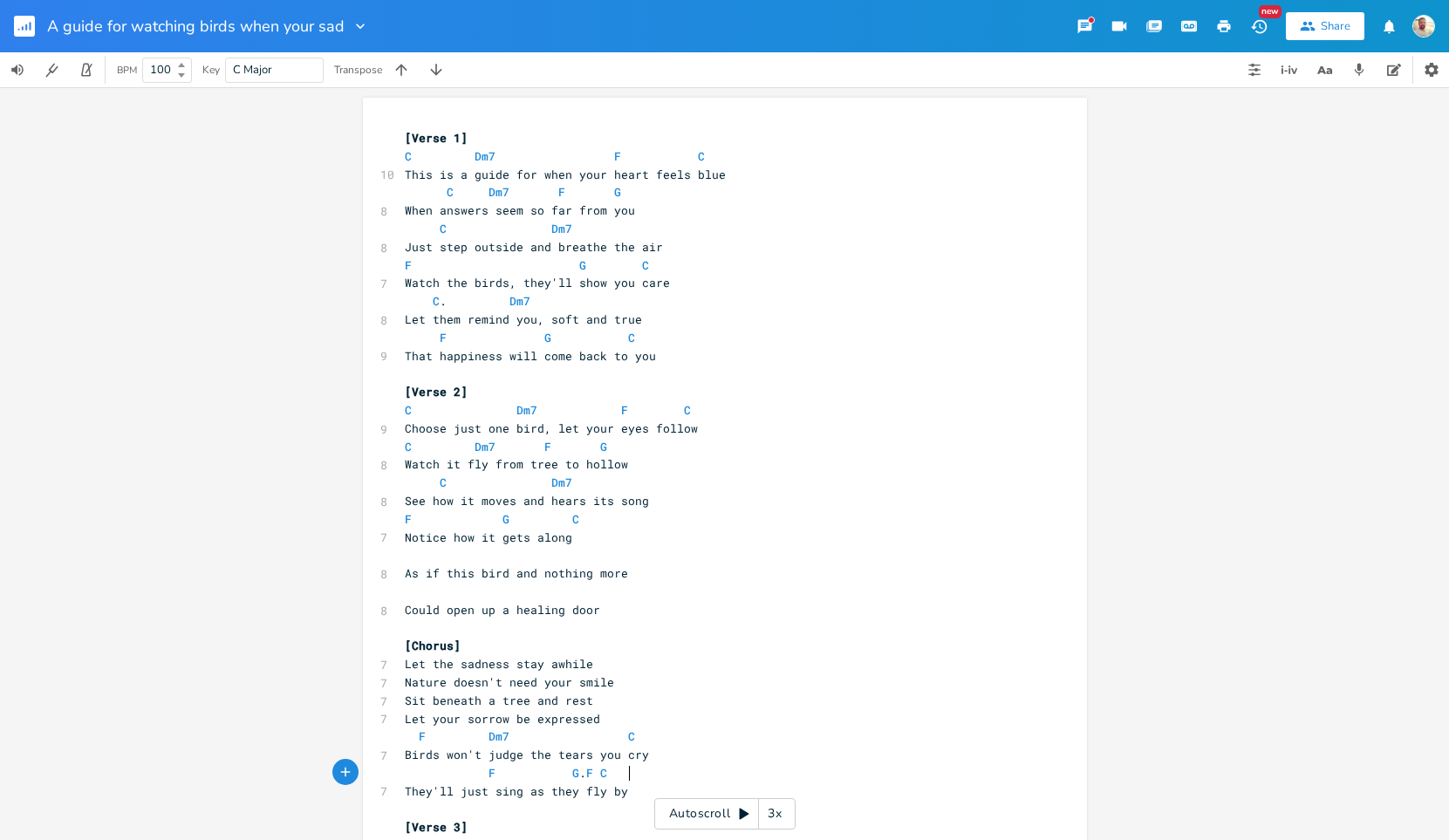
click at [401, 158] on pre "C Dm7 F C" at bounding box center [716, 156] width 630 height 19
type textarea "C"
click at [401, 158] on pre "C Dm7 F C" at bounding box center [716, 156] width 630 height 19
click at [405, 158] on span "C" at bounding box center [408, 156] width 7 height 17
type textarea "C"
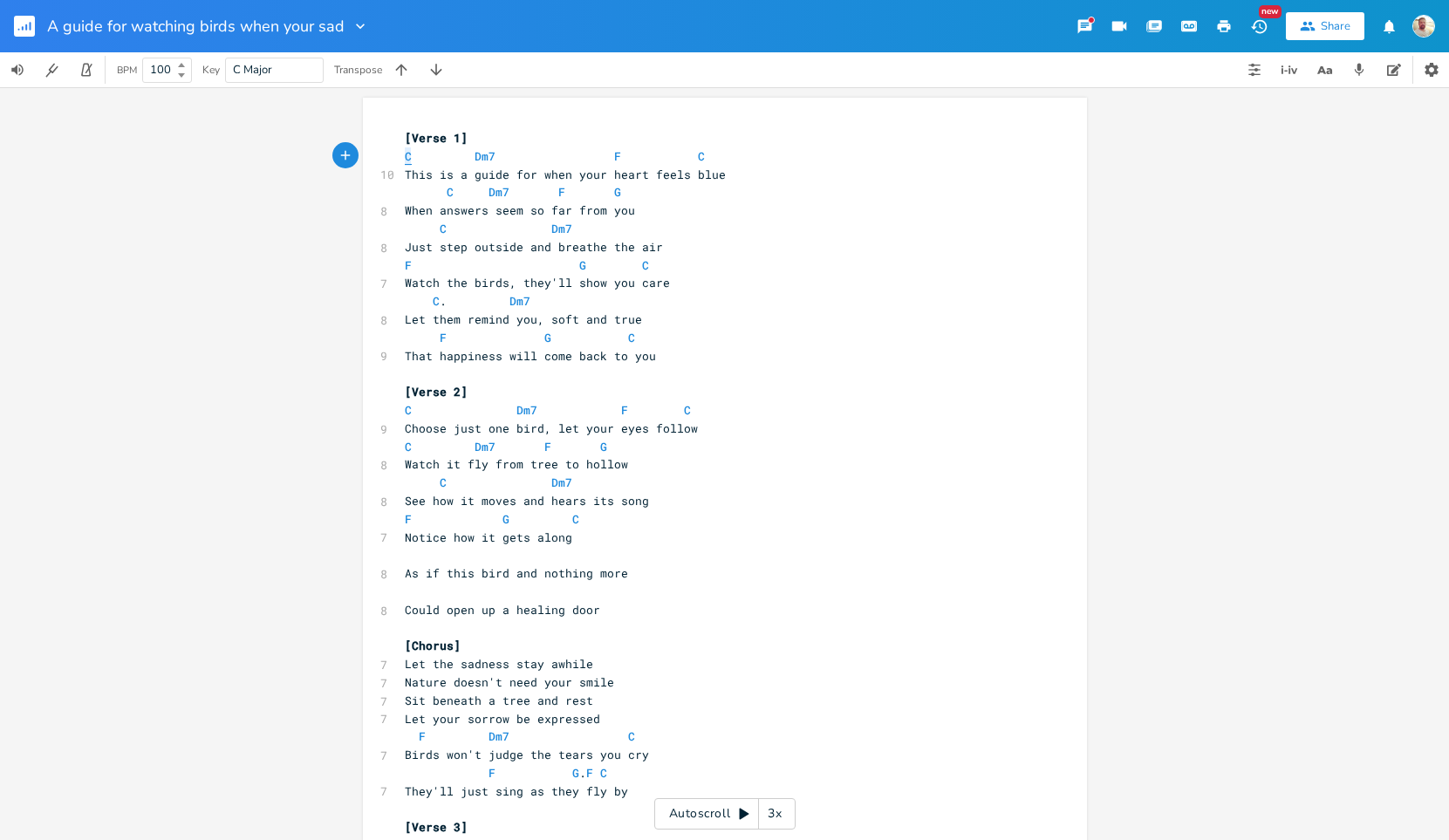
click at [405, 158] on span "C" at bounding box center [408, 156] width 7 height 17
click at [474, 160] on span "Dm7" at bounding box center [484, 156] width 21 height 17
click at [614, 157] on span "F" at bounding box center [617, 156] width 7 height 17
type textarea "F"
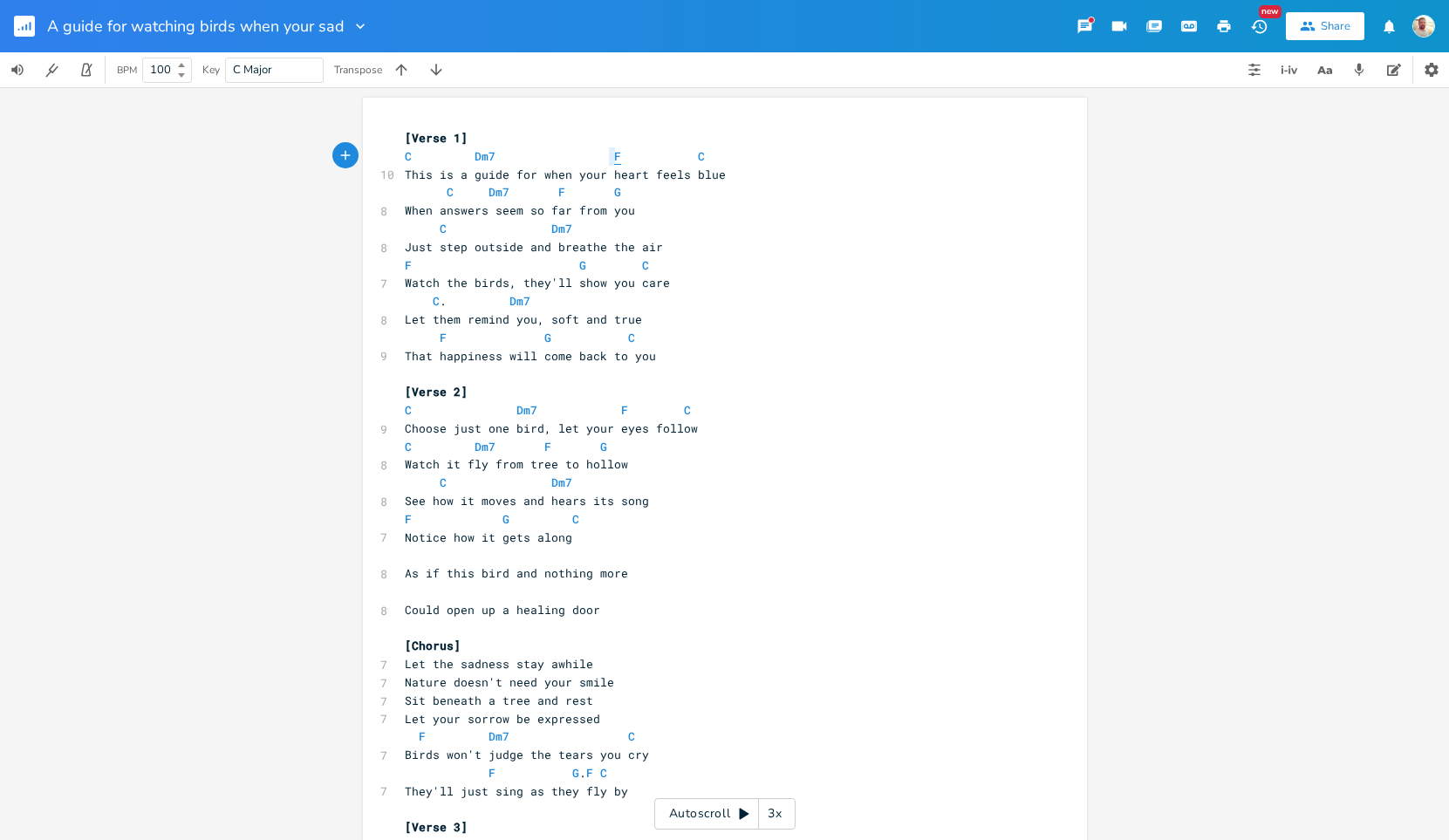
click at [614, 157] on span "F" at bounding box center [617, 156] width 7 height 17
click at [698, 155] on span "C" at bounding box center [701, 156] width 7 height 17
type textarea "C"
click at [698, 155] on span "C" at bounding box center [701, 156] width 7 height 17
click at [447, 191] on span "C" at bounding box center [450, 192] width 7 height 17
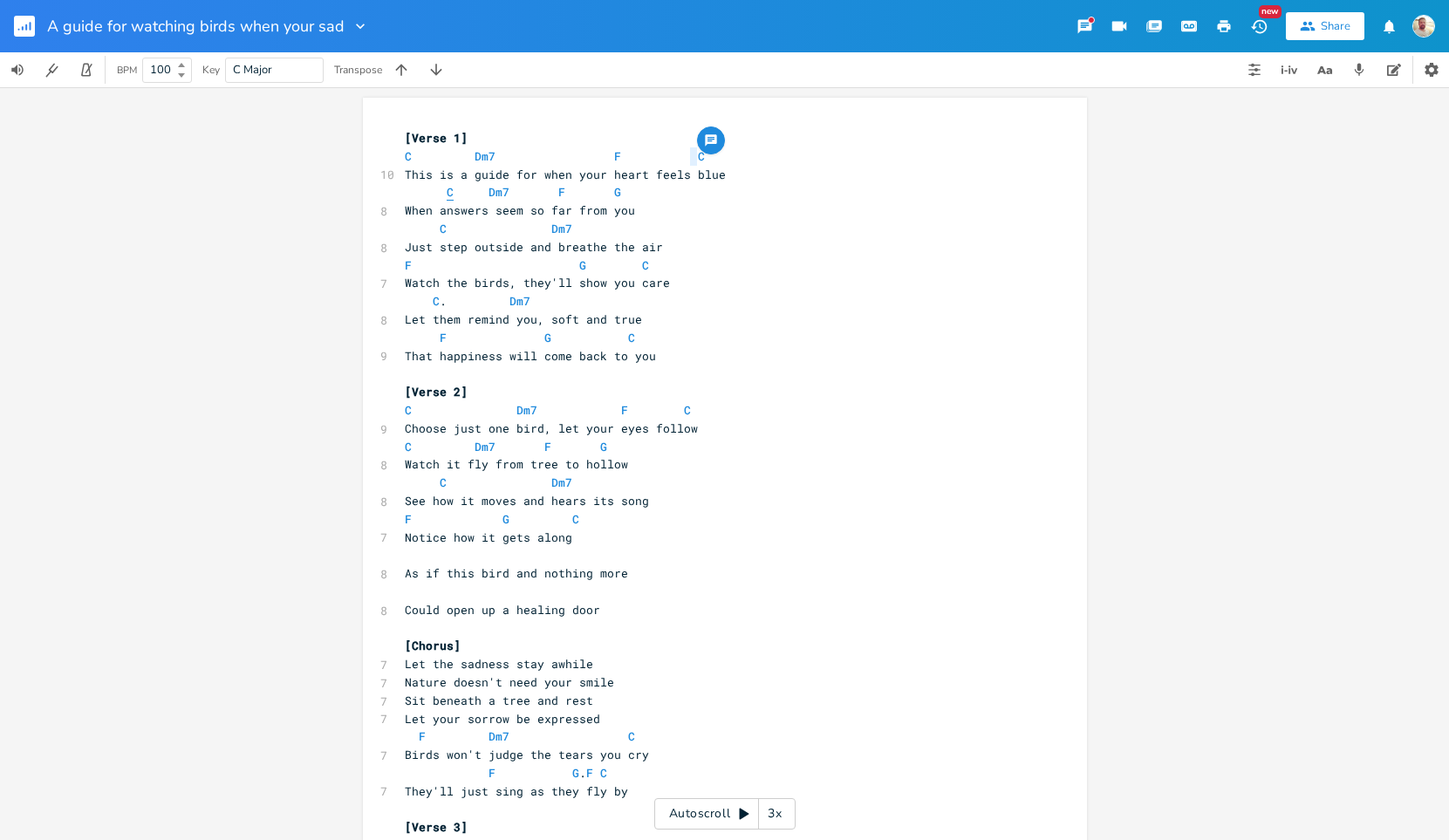
type textarea "C"
click at [447, 191] on span "C" at bounding box center [450, 192] width 7 height 17
click at [488, 192] on span "Dm7" at bounding box center [498, 192] width 21 height 17
type textarea "Dm7"
click at [488, 192] on span "Dm7" at bounding box center [498, 192] width 21 height 17
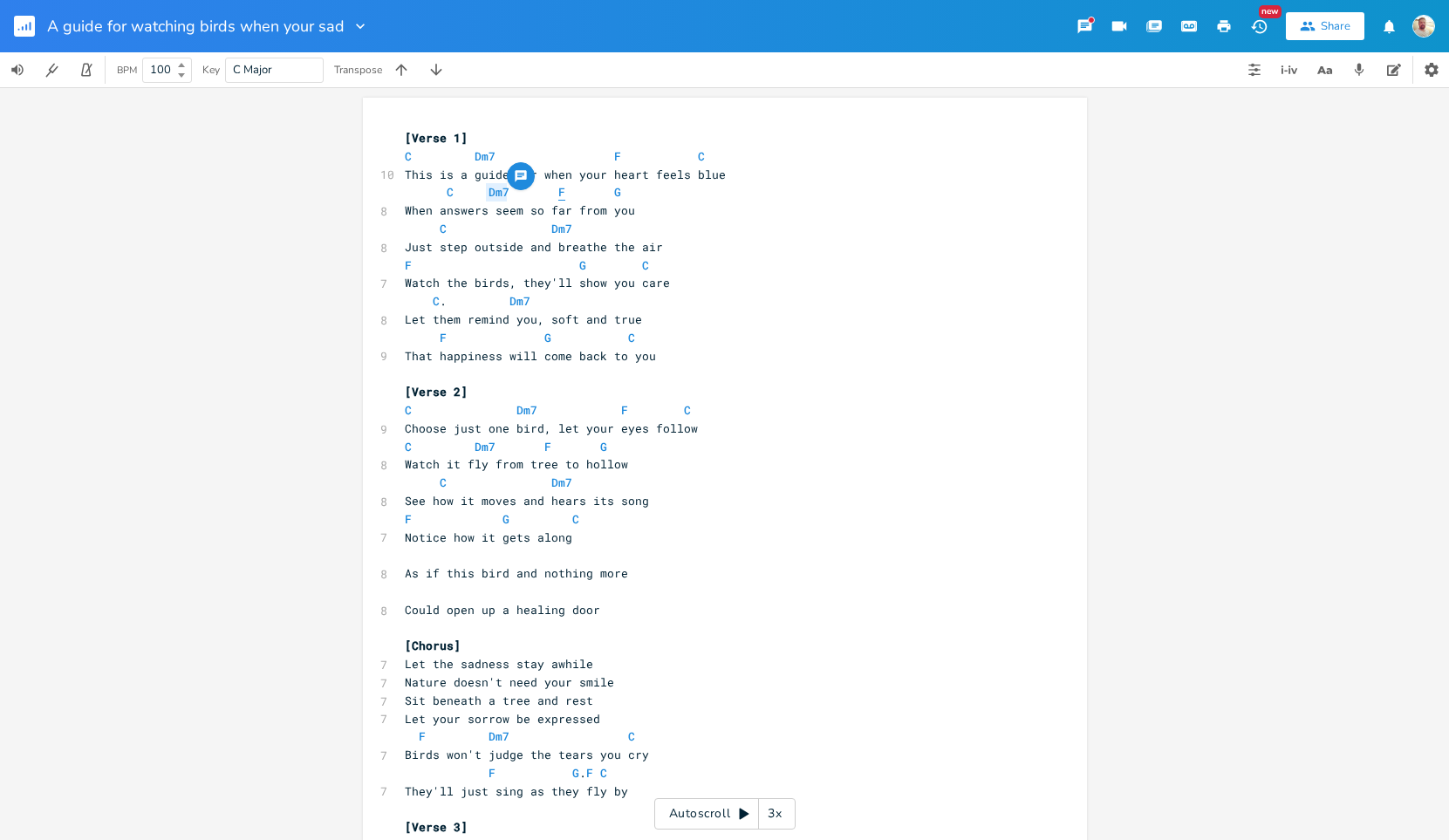
click at [558, 194] on span "F" at bounding box center [561, 192] width 7 height 17
type textarea "F"
click at [558, 194] on span "F" at bounding box center [561, 192] width 7 height 17
click at [614, 196] on span "G" at bounding box center [617, 192] width 7 height 17
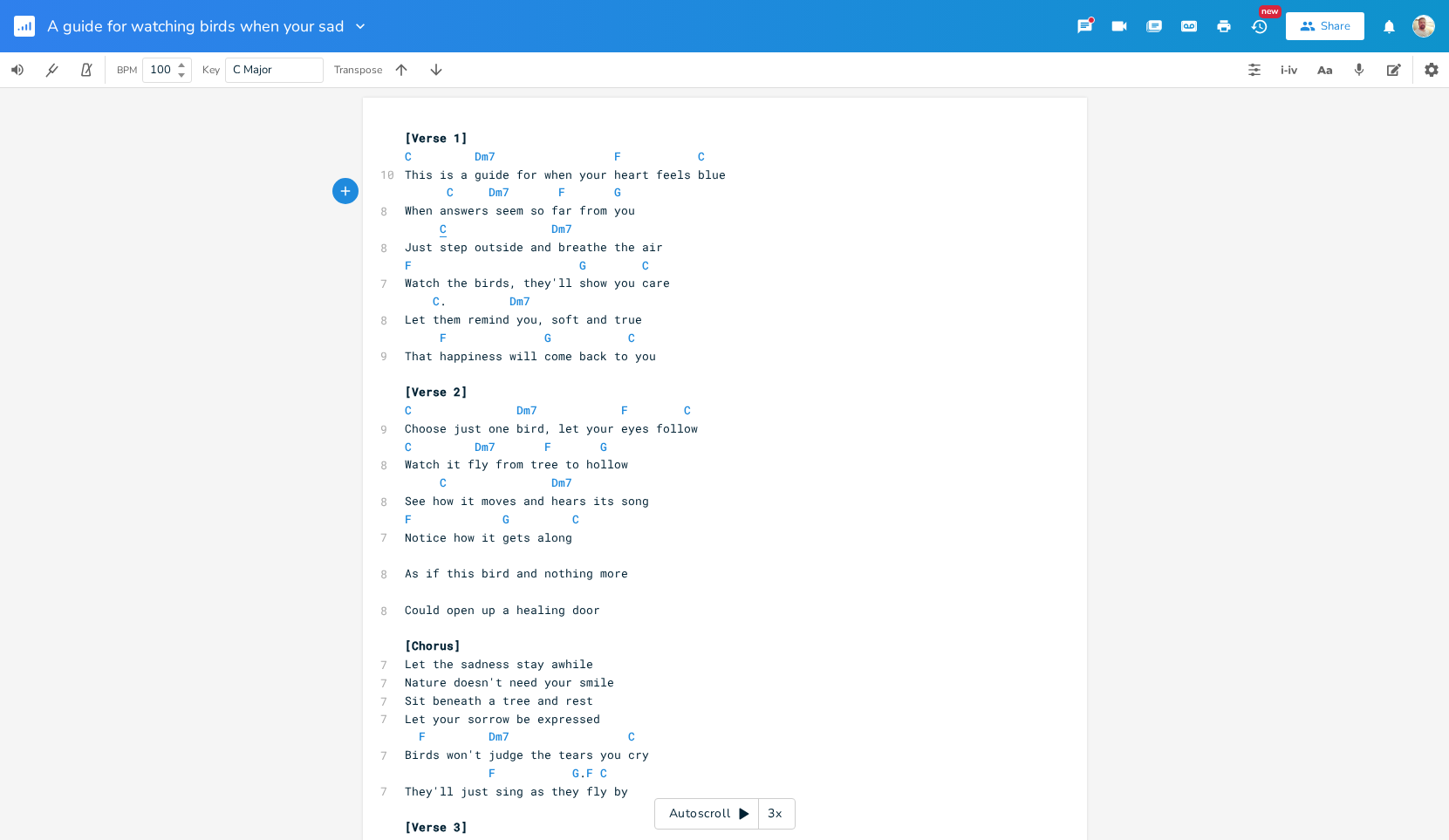
click at [440, 226] on span "C" at bounding box center [443, 228] width 7 height 17
type textarea "C"
click at [440, 226] on span "C" at bounding box center [443, 228] width 7 height 17
click at [554, 228] on span "Dm7" at bounding box center [561, 228] width 21 height 17
type textarea "Dm7"
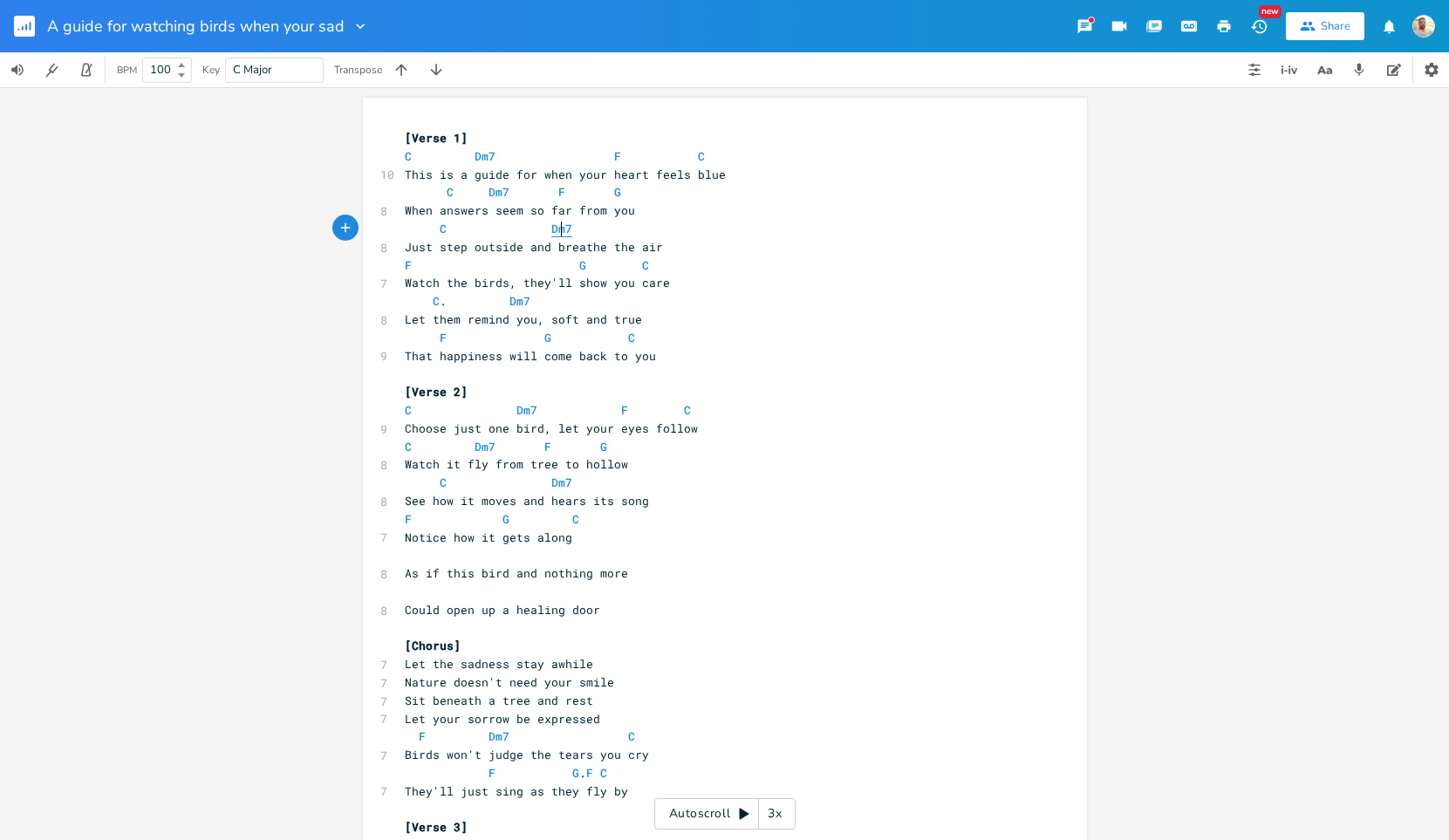
click at [554, 228] on span "Dm7" at bounding box center [561, 228] width 21 height 17
click at [405, 270] on span "F" at bounding box center [408, 265] width 7 height 17
type textarea "F"
click at [405, 270] on span "F" at bounding box center [408, 265] width 7 height 17
click at [579, 266] on span "G" at bounding box center [582, 265] width 7 height 17
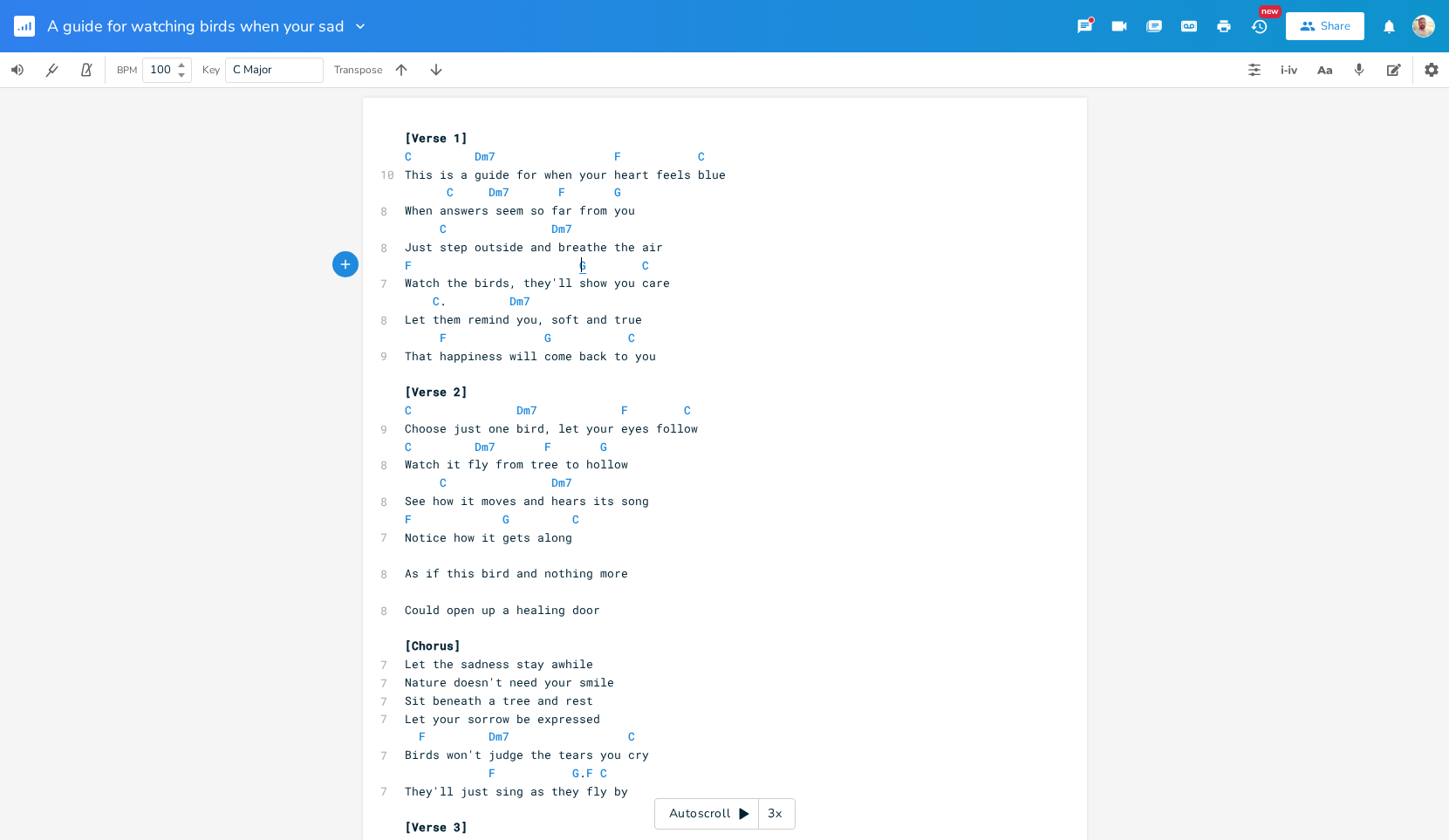
type textarea "G"
click at [579, 266] on span "G" at bounding box center [582, 265] width 7 height 17
click at [642, 270] on span "C" at bounding box center [645, 265] width 7 height 17
type textarea "C"
click at [642, 270] on span "C" at bounding box center [645, 265] width 7 height 17
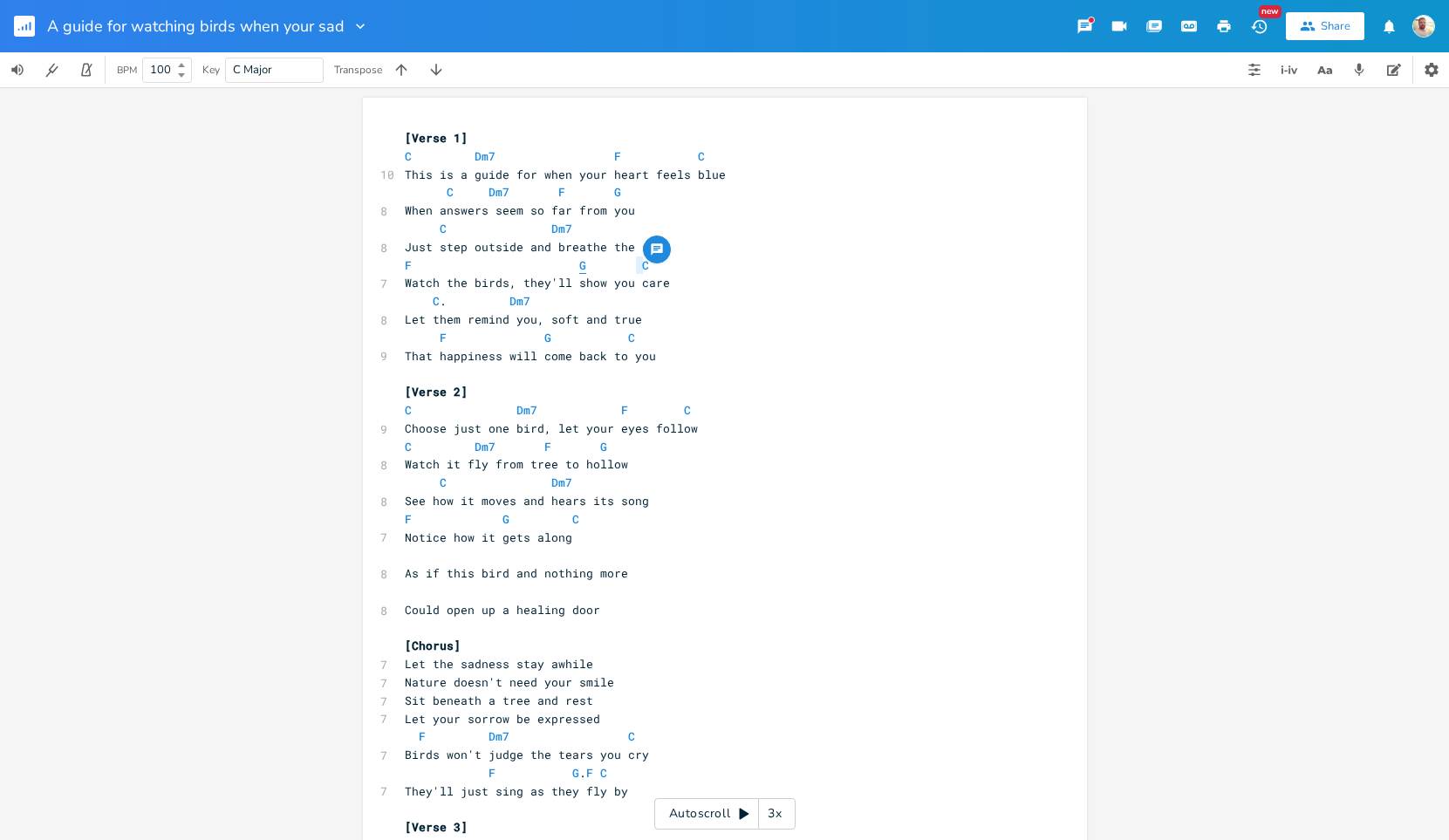
click at [579, 267] on span "G" at bounding box center [582, 265] width 7 height 17
type textarea "G"
click at [579, 267] on span "G" at bounding box center [582, 265] width 7 height 17
click at [433, 301] on span "C" at bounding box center [436, 301] width 7 height 17
type textarea "C"
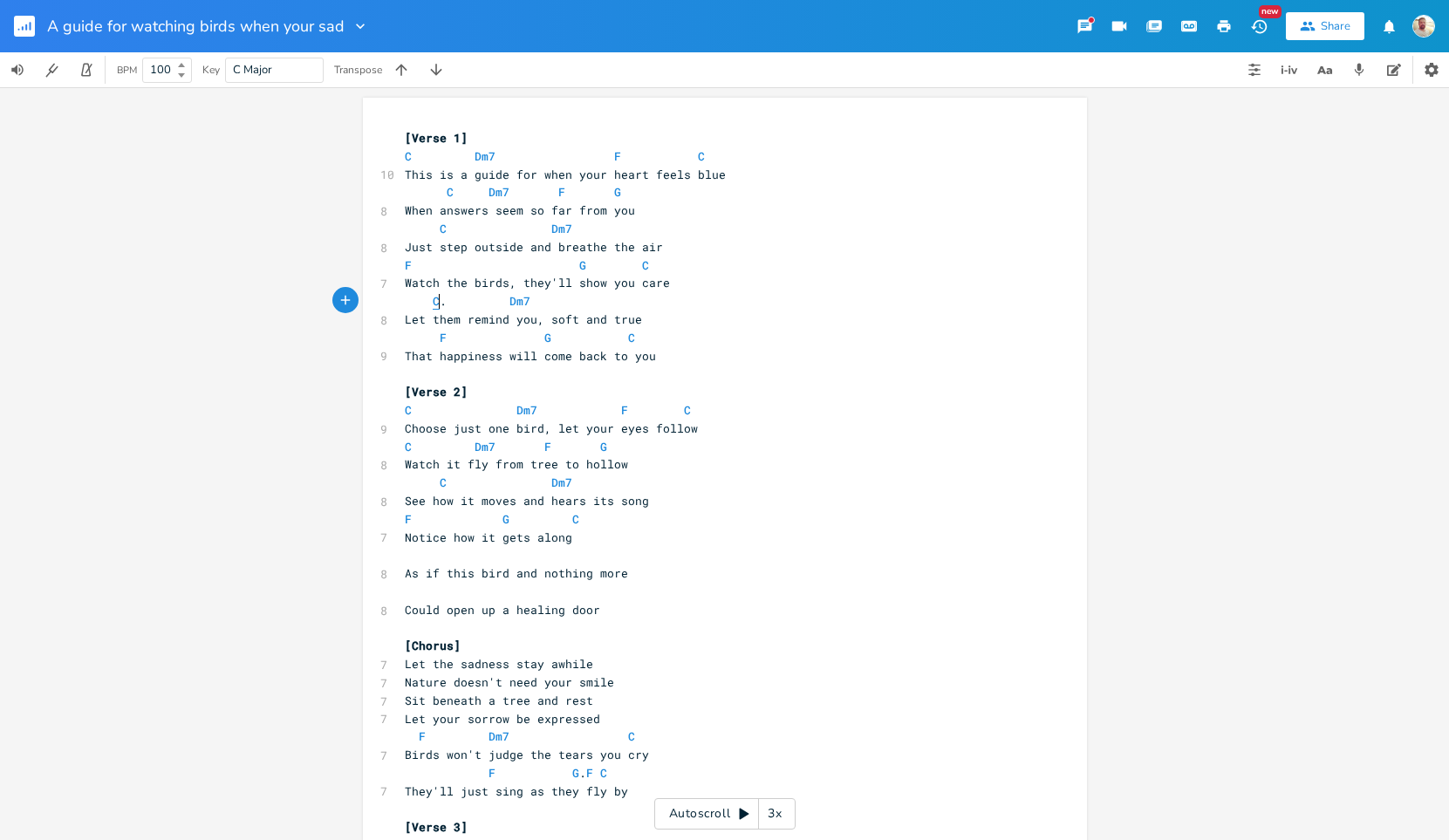
click at [433, 301] on span "C" at bounding box center [436, 301] width 7 height 17
click at [531, 302] on span "Dm7" at bounding box center [519, 301] width 21 height 17
type textarea "Dm7"
click at [531, 302] on span "Dm7" at bounding box center [519, 301] width 21 height 17
click at [640, 267] on pre "F G C" at bounding box center [716, 265] width 630 height 19
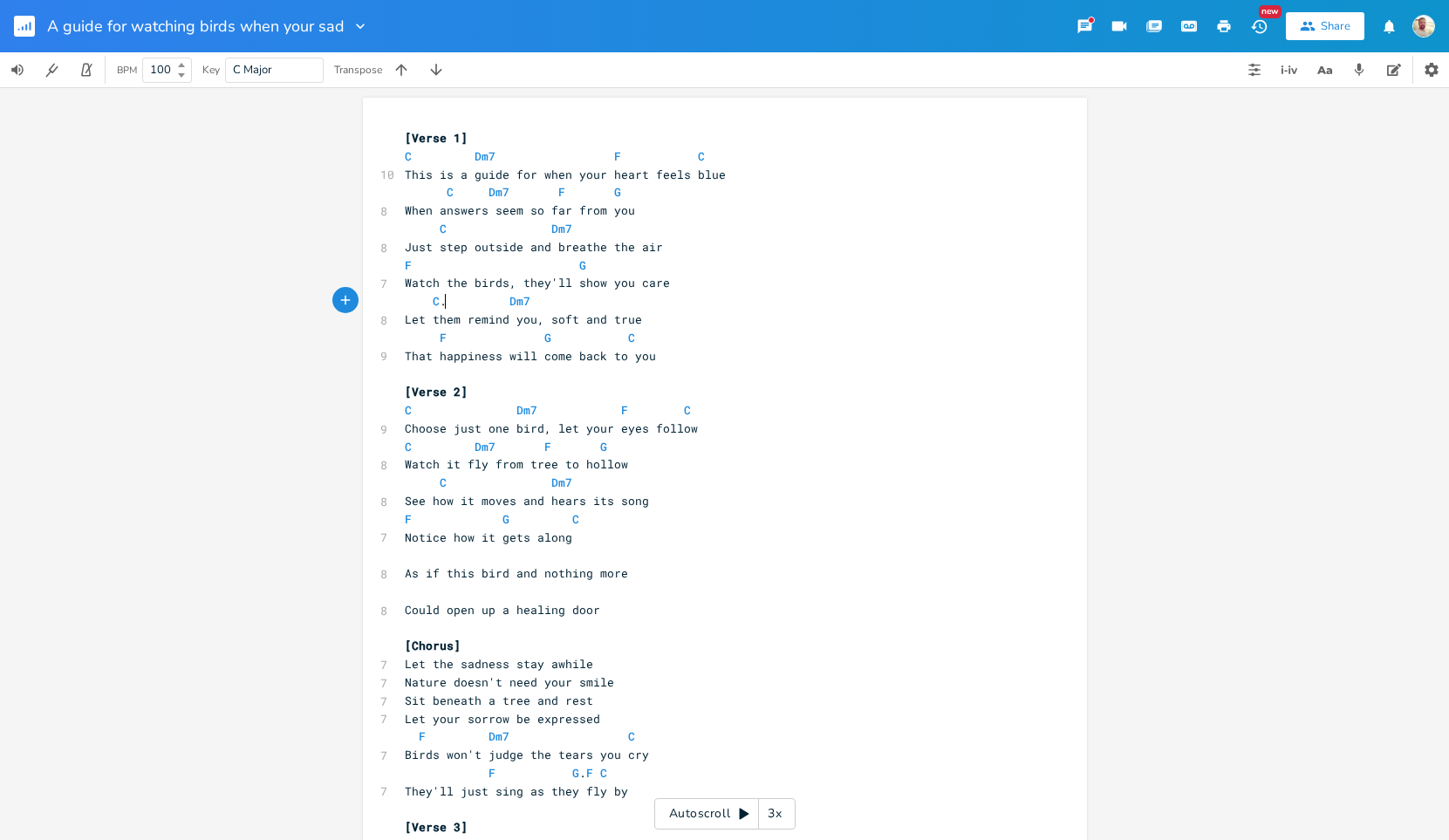
click at [443, 306] on span "C . Dm7" at bounding box center [468, 301] width 126 height 16
click at [440, 335] on span "F" at bounding box center [443, 338] width 7 height 17
type textarea "F"
click at [440, 335] on span "F" at bounding box center [443, 338] width 7 height 17
click at [545, 339] on span "G" at bounding box center [548, 338] width 7 height 17
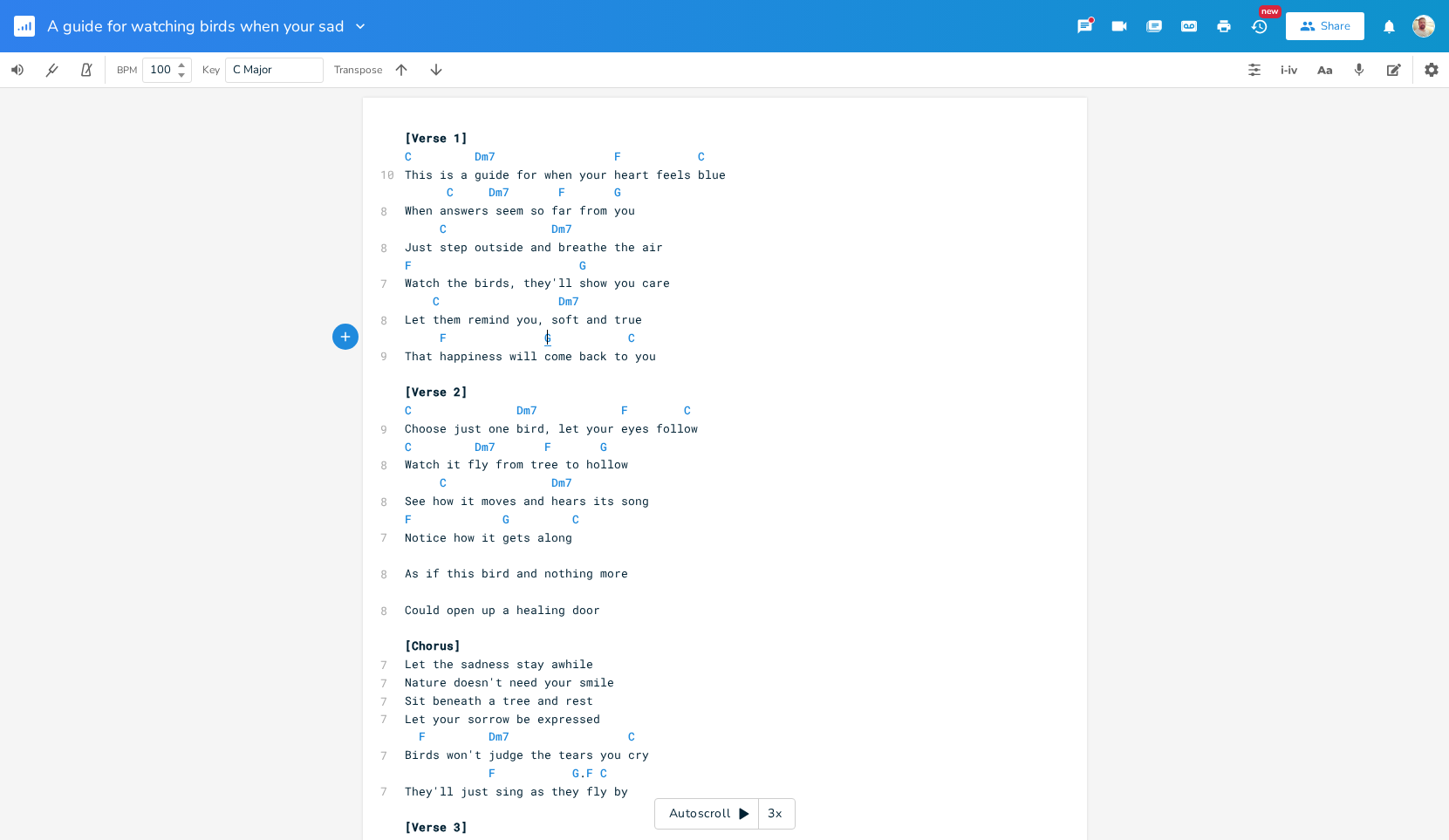
type textarea "G"
click at [545, 339] on span "G" at bounding box center [548, 338] width 7 height 17
click at [628, 338] on span "C" at bounding box center [631, 338] width 7 height 17
type textarea "C"
click at [628, 338] on span "C" at bounding box center [631, 338] width 7 height 17
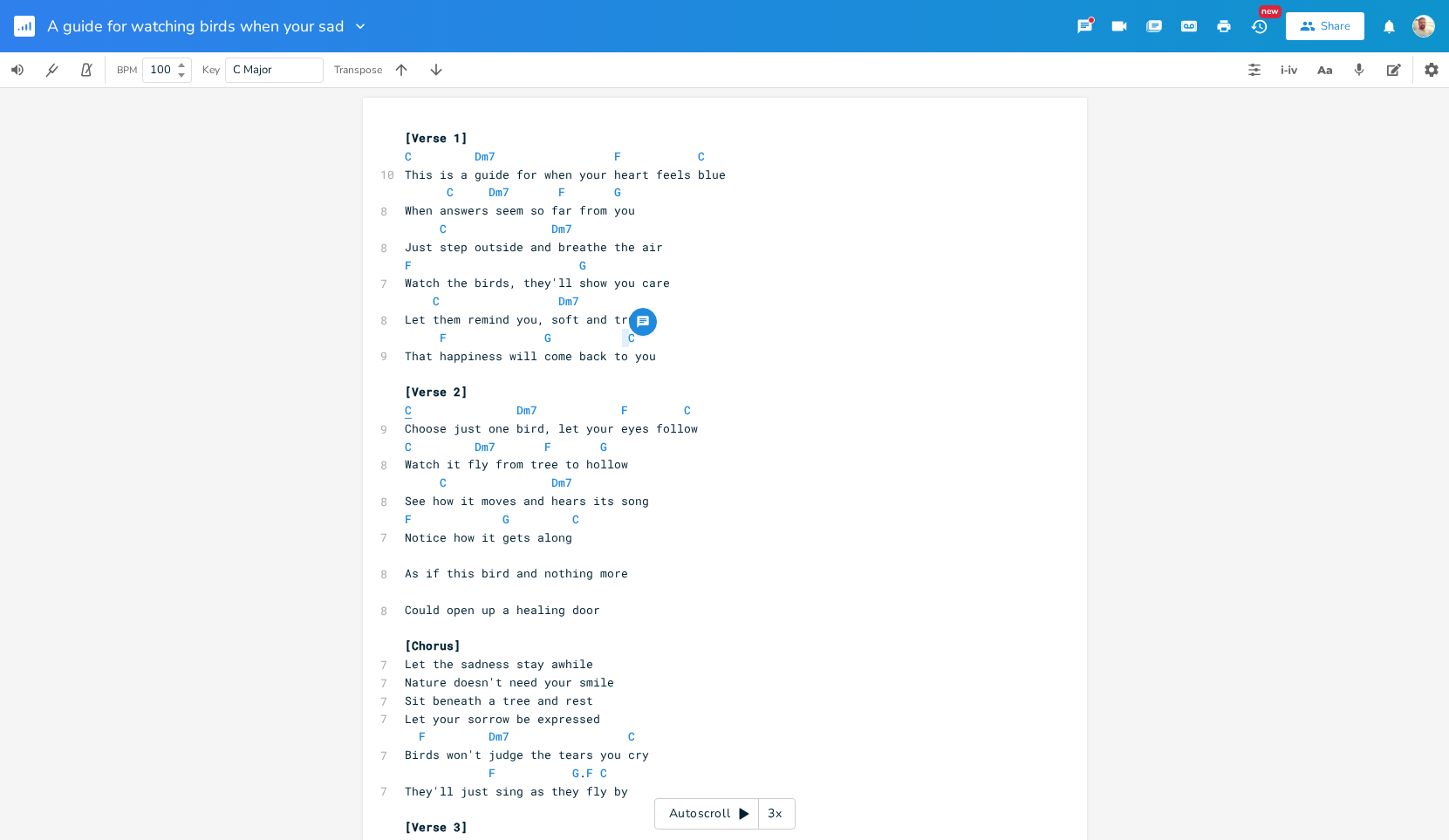
click at [405, 406] on span "C" at bounding box center [408, 410] width 7 height 17
type textarea "C"
click at [405, 406] on span "C" at bounding box center [408, 410] width 7 height 17
click at [438, 368] on icon "Next" at bounding box center [434, 369] width 10 height 10
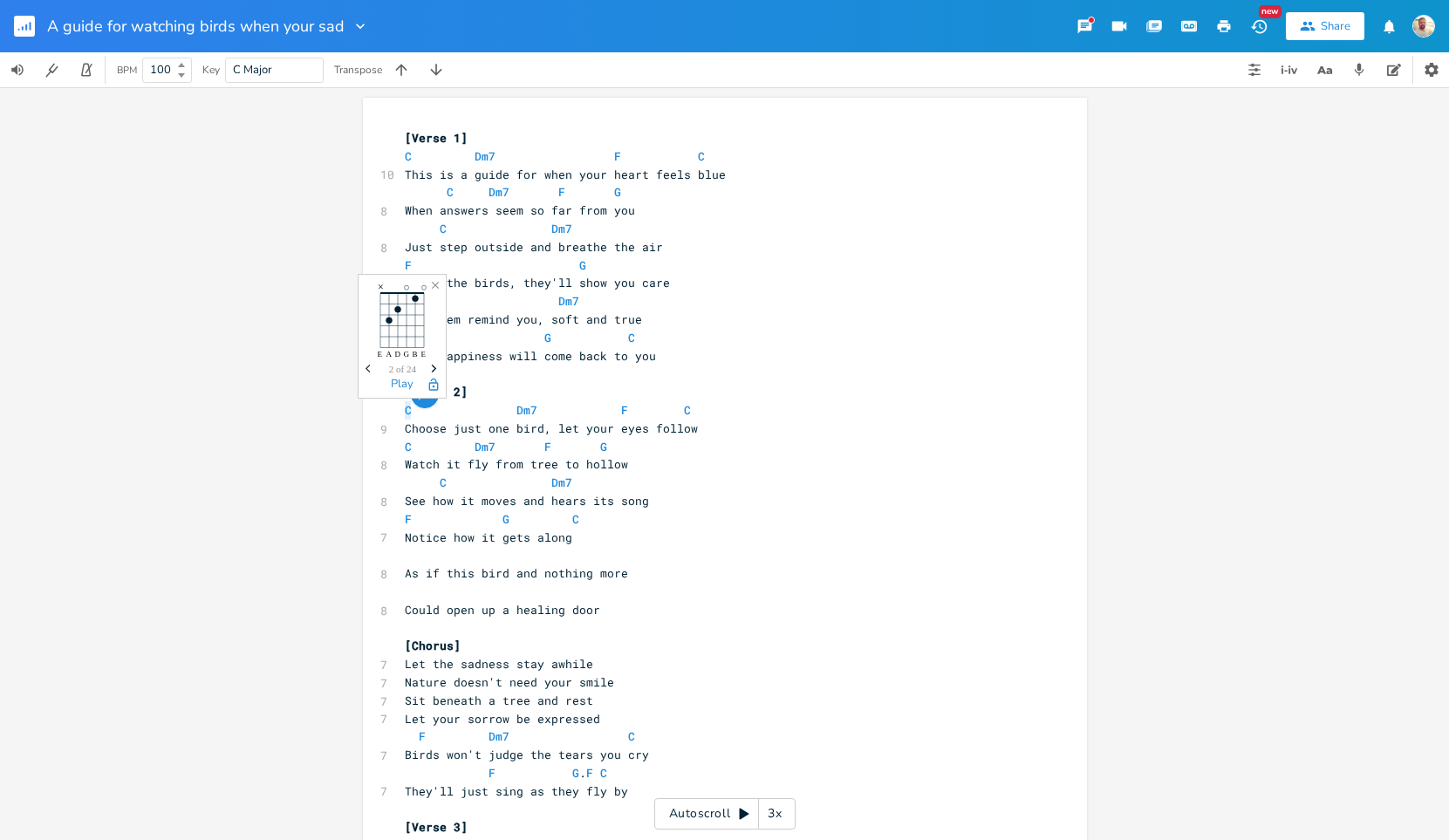
click at [438, 368] on icon "Next" at bounding box center [434, 369] width 10 height 10
click at [405, 410] on span "C" at bounding box center [408, 410] width 7 height 17
type textarea "C"
click at [405, 410] on span "C" at bounding box center [408, 410] width 7 height 17
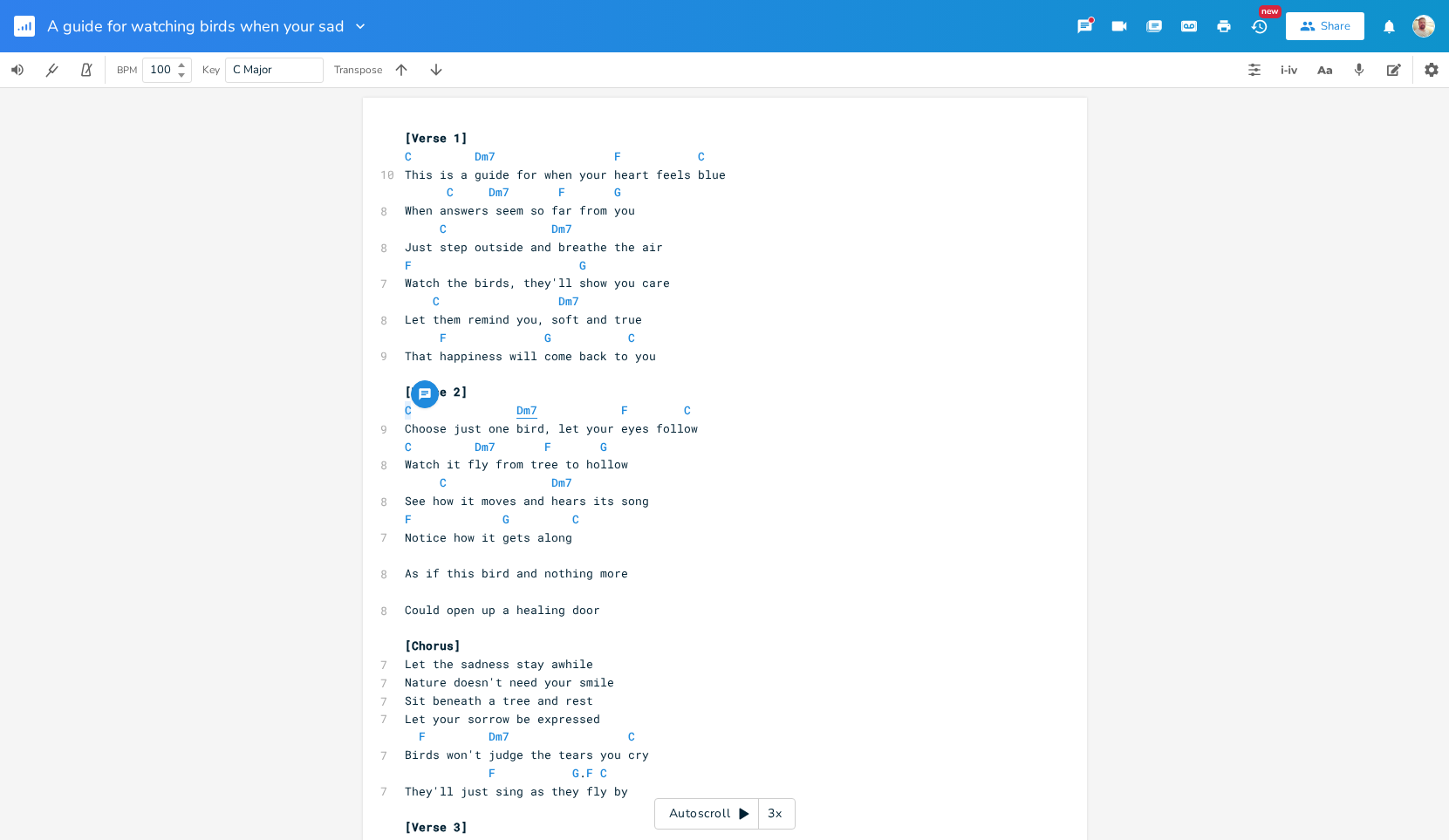
click at [517, 412] on span "Dm7" at bounding box center [527, 410] width 21 height 17
type textarea "Dm7"
click at [517, 412] on span "Dm7" at bounding box center [527, 410] width 21 height 17
click at [621, 414] on span "F" at bounding box center [624, 410] width 7 height 17
type textarea "F"
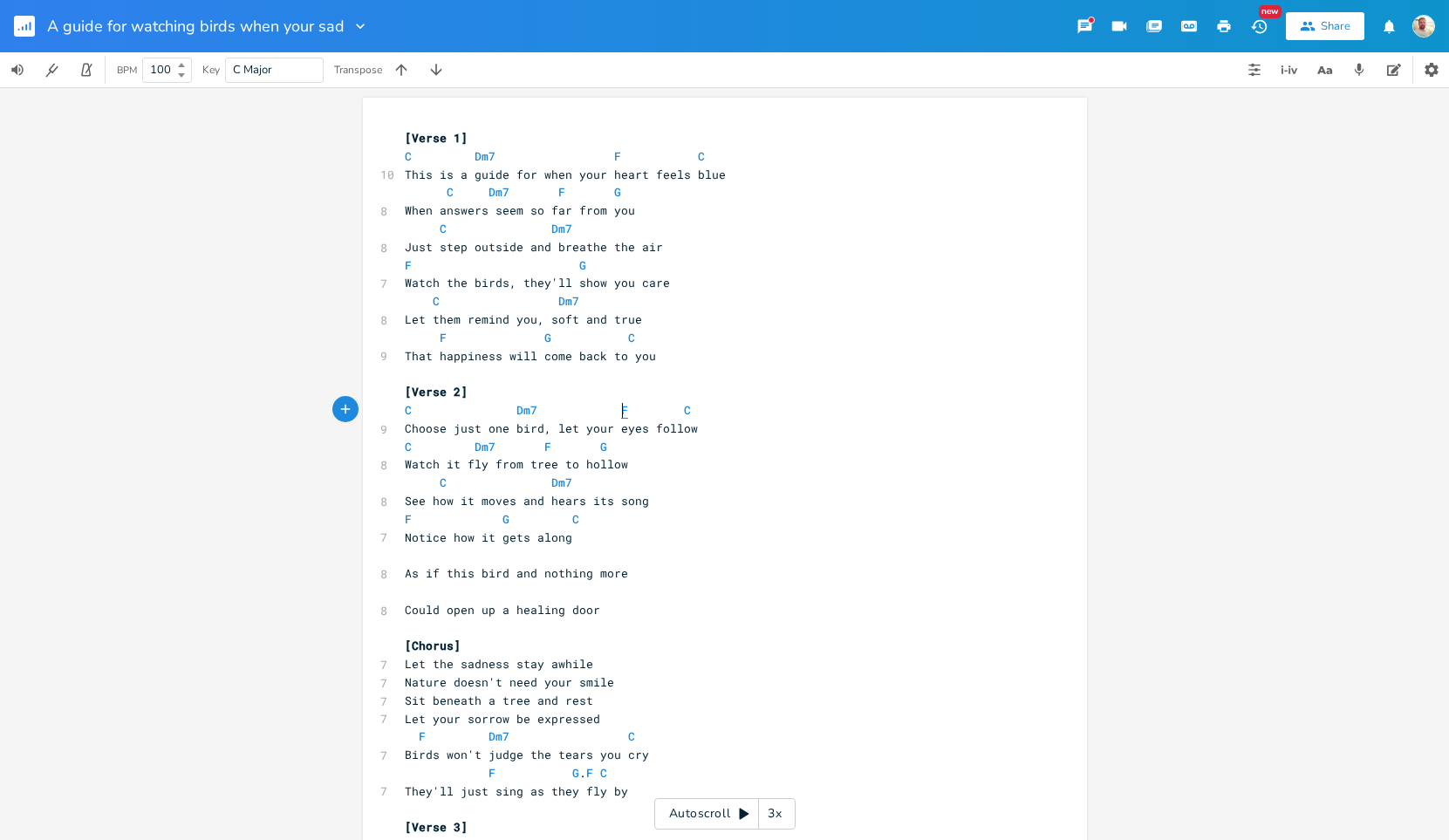
click at [621, 414] on span "F" at bounding box center [624, 410] width 7 height 17
click at [684, 414] on span "C" at bounding box center [687, 410] width 7 height 17
type textarea "C"
click at [684, 414] on span "C" at bounding box center [687, 410] width 7 height 17
click at [405, 450] on span "C" at bounding box center [408, 447] width 7 height 17
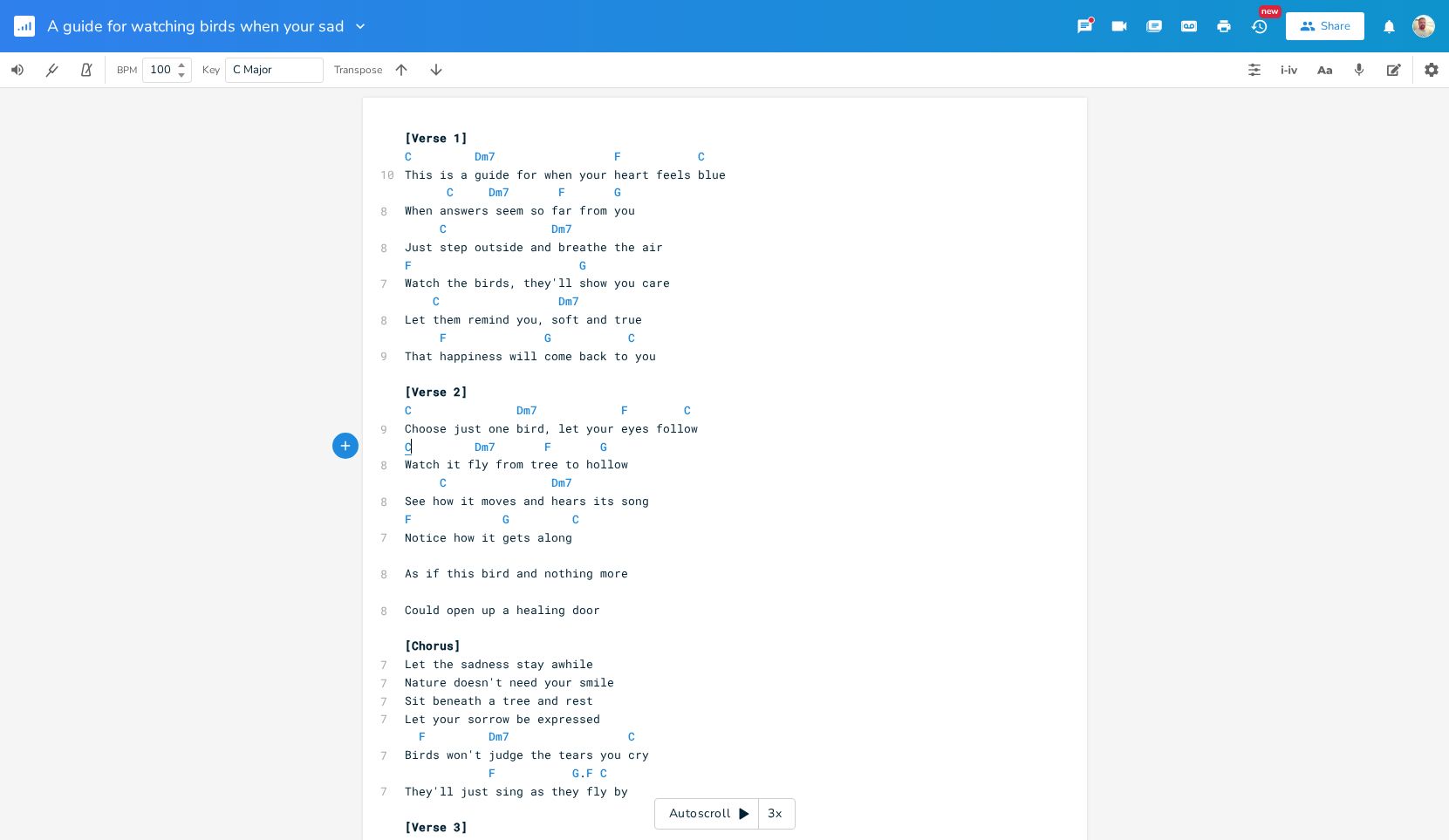
type textarea "C"
click at [405, 450] on span "C" at bounding box center [408, 447] width 7 height 17
click at [478, 451] on span "Dm7" at bounding box center [484, 447] width 21 height 17
type textarea "Dm7"
click at [478, 451] on span "Dm7" at bounding box center [484, 447] width 21 height 17
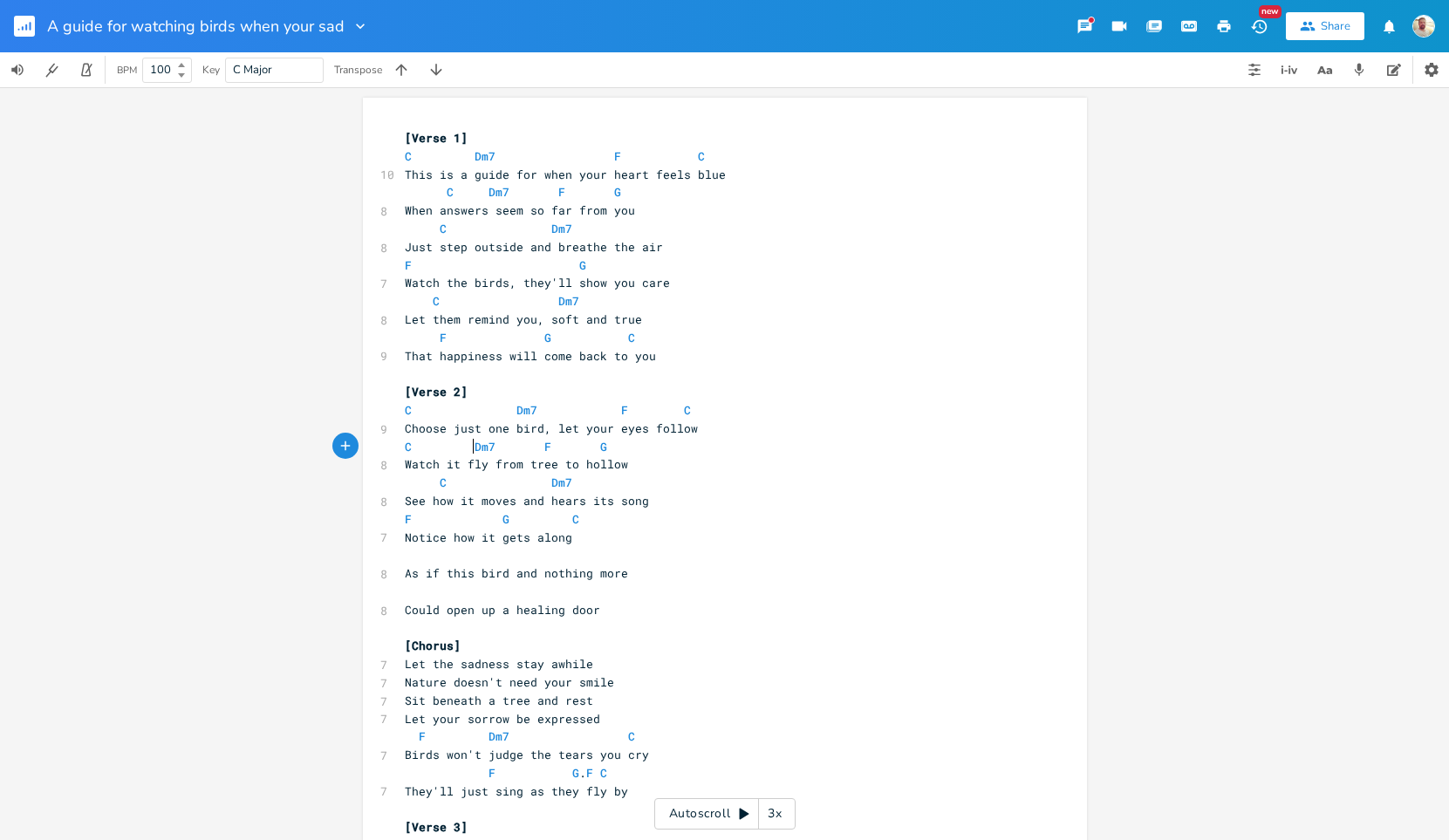
click at [465, 450] on span "C Dm7 F G" at bounding box center [506, 447] width 203 height 16
click at [600, 444] on span "F" at bounding box center [603, 447] width 7 height 17
type textarea "F"
click at [600, 444] on span "F" at bounding box center [603, 447] width 7 height 17
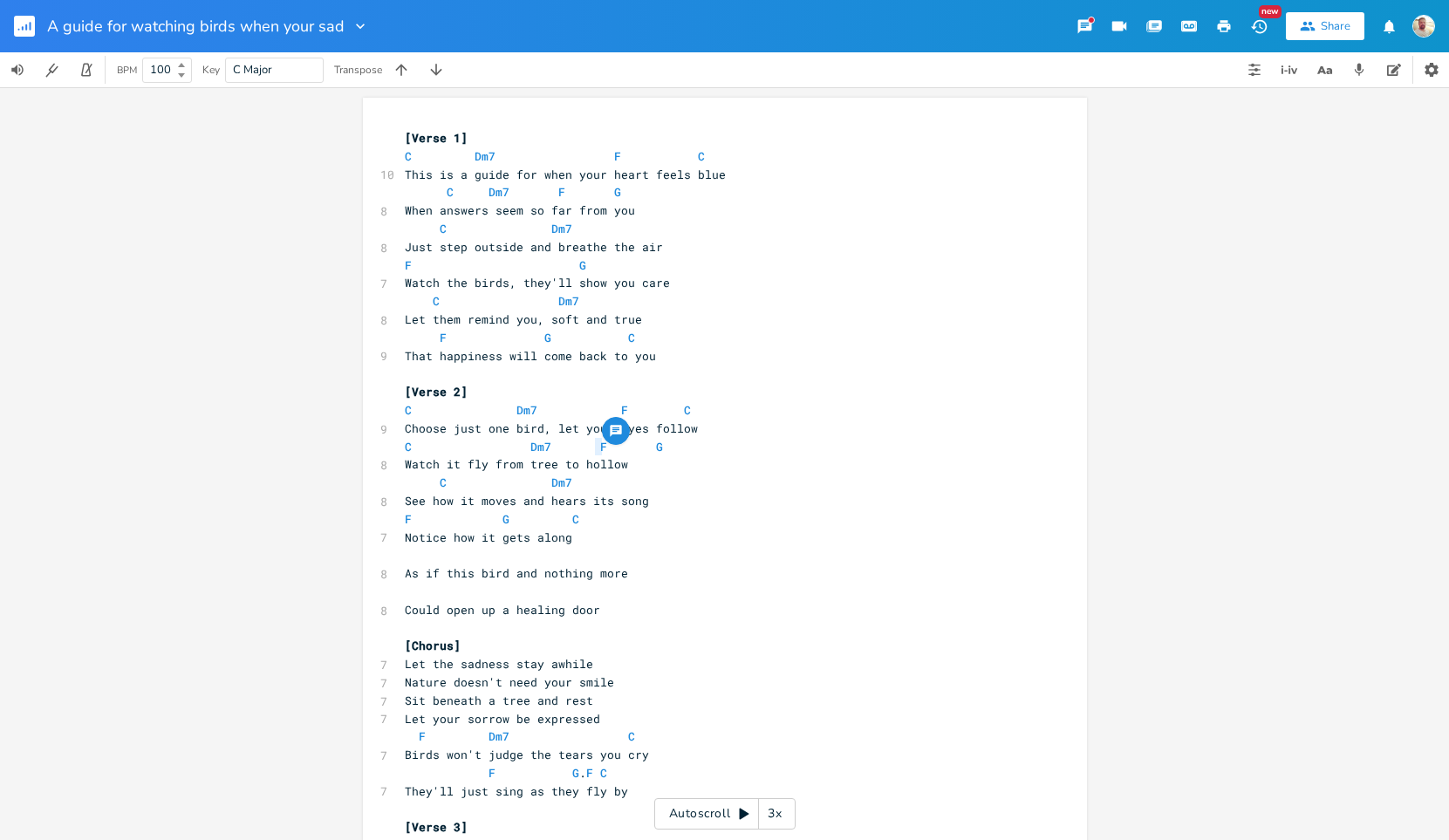
click at [621, 454] on pre "C Dm7 F G" at bounding box center [716, 447] width 630 height 19
click at [405, 440] on span "C" at bounding box center [408, 447] width 7 height 17
type textarea "C"
click at [405, 440] on span "C" at bounding box center [408, 447] width 7 height 17
click at [534, 443] on span "Dm7" at bounding box center [541, 447] width 21 height 17
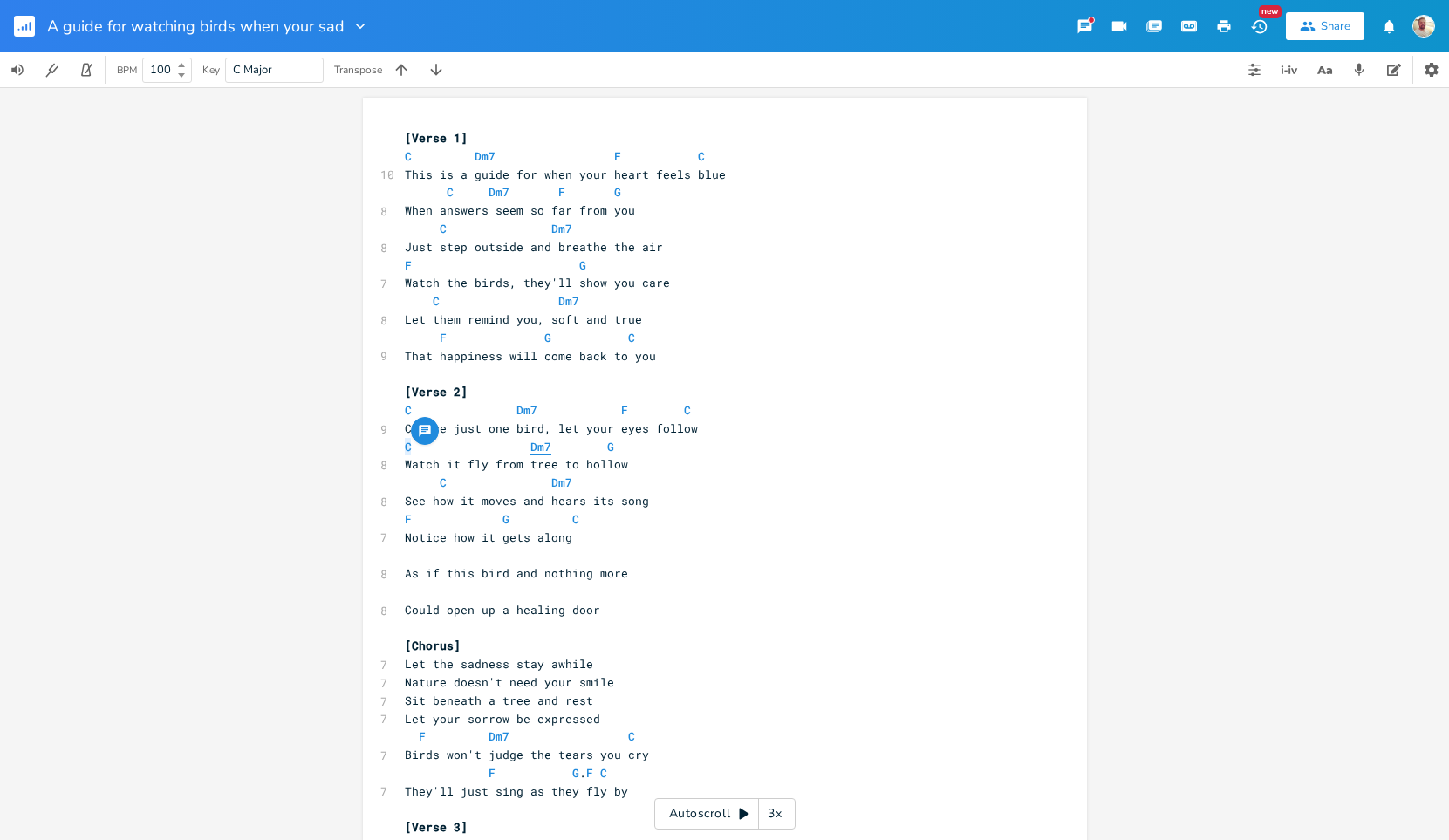
type textarea "Dm7"
click at [534, 443] on span "Dm7" at bounding box center [541, 447] width 21 height 17
click at [607, 447] on span "G" at bounding box center [610, 447] width 7 height 17
type textarea "G"
click at [607, 447] on span "G" at bounding box center [610, 447] width 7 height 17
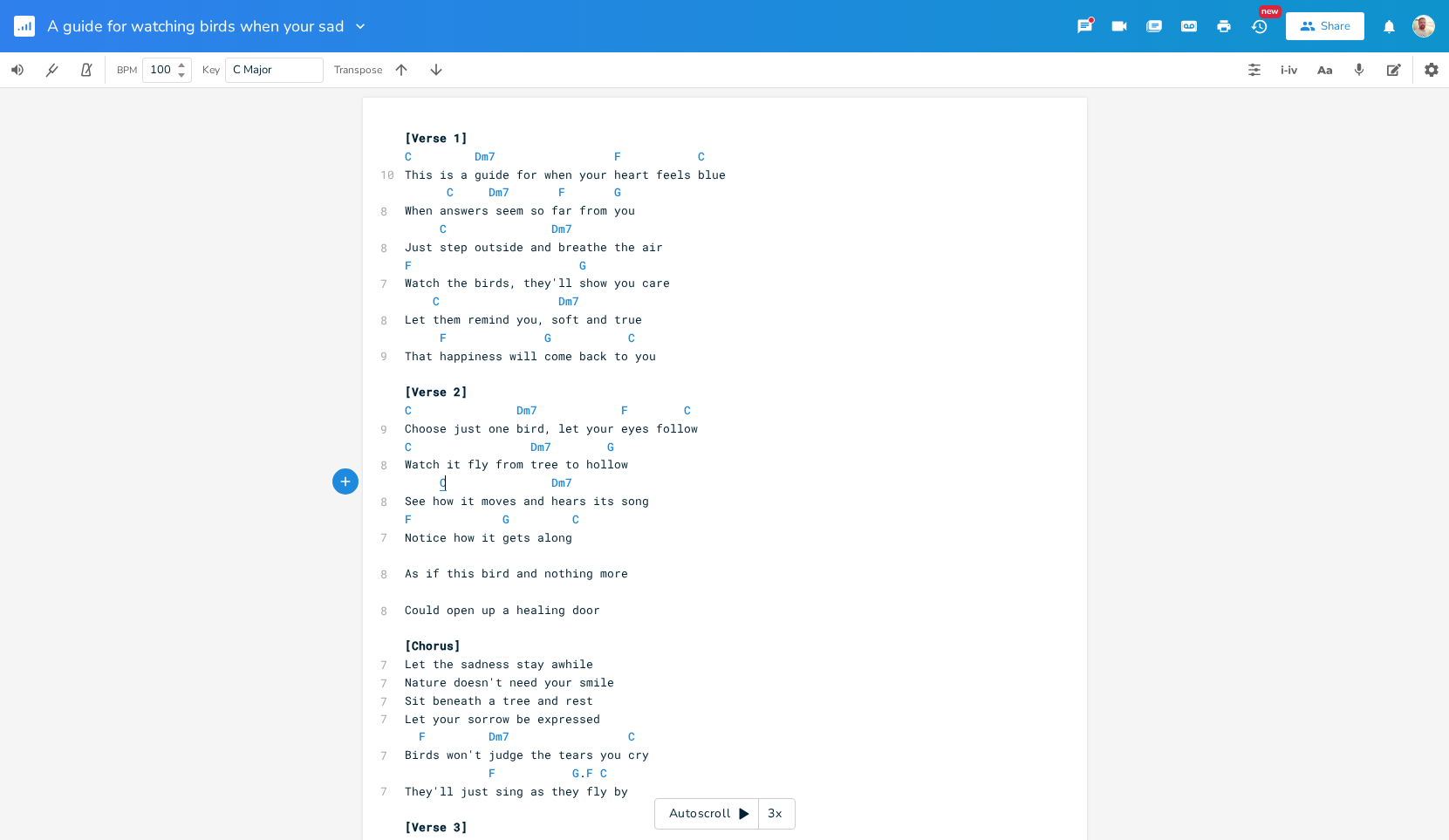
click at [440, 480] on span "C" at bounding box center [443, 482] width 7 height 17
type textarea "C"
click at [440, 480] on span "C" at bounding box center [443, 482] width 7 height 17
click at [554, 487] on span "Dm7" at bounding box center [561, 482] width 21 height 17
type textarea "Dm7"
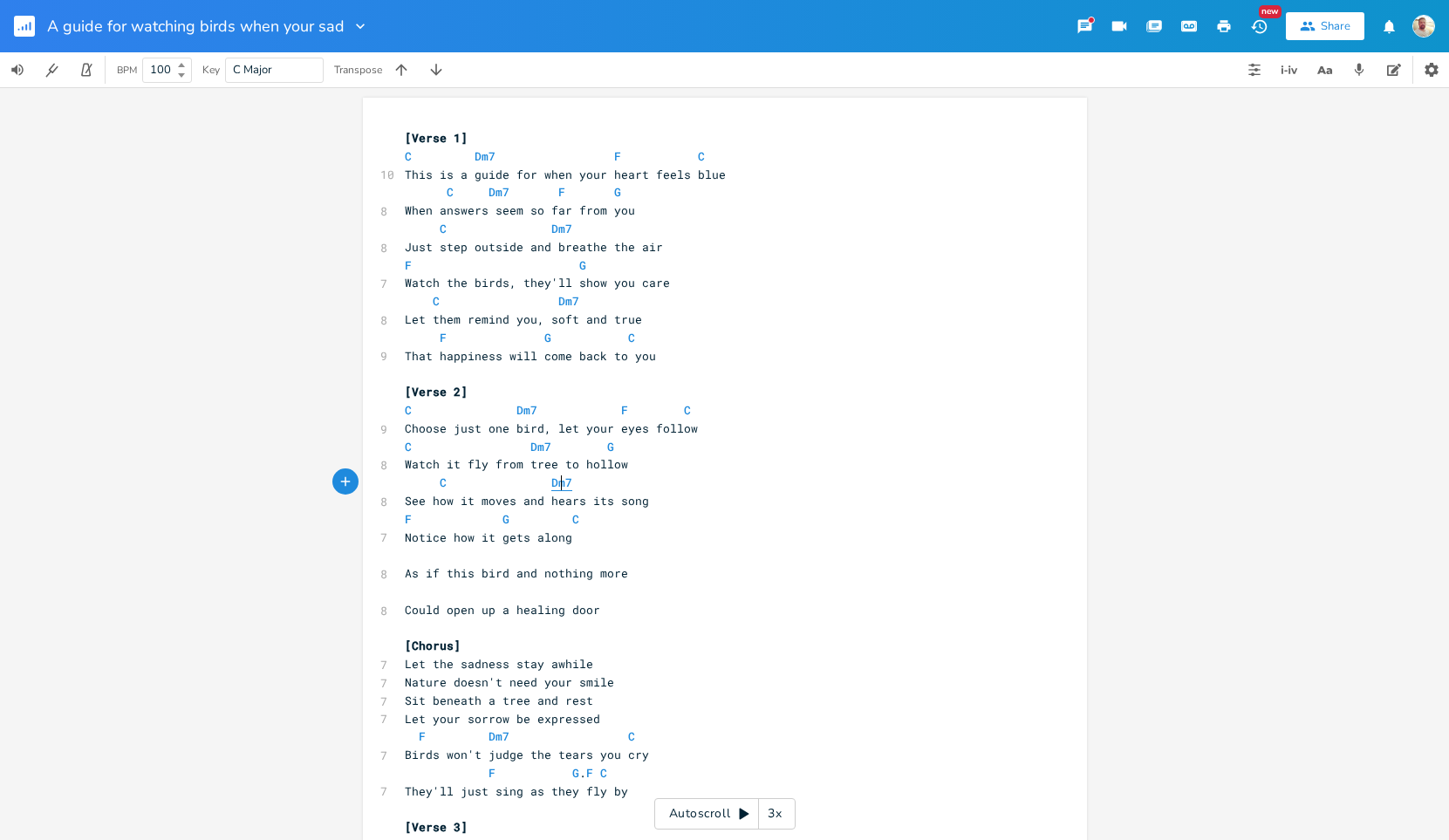
click at [554, 487] on span "Dm7" at bounding box center [561, 482] width 21 height 17
click at [405, 519] on span "F" at bounding box center [408, 519] width 7 height 17
type textarea "F"
click at [405, 519] on span "F" at bounding box center [408, 519] width 7 height 17
click at [502, 517] on span "G" at bounding box center [505, 519] width 7 height 17
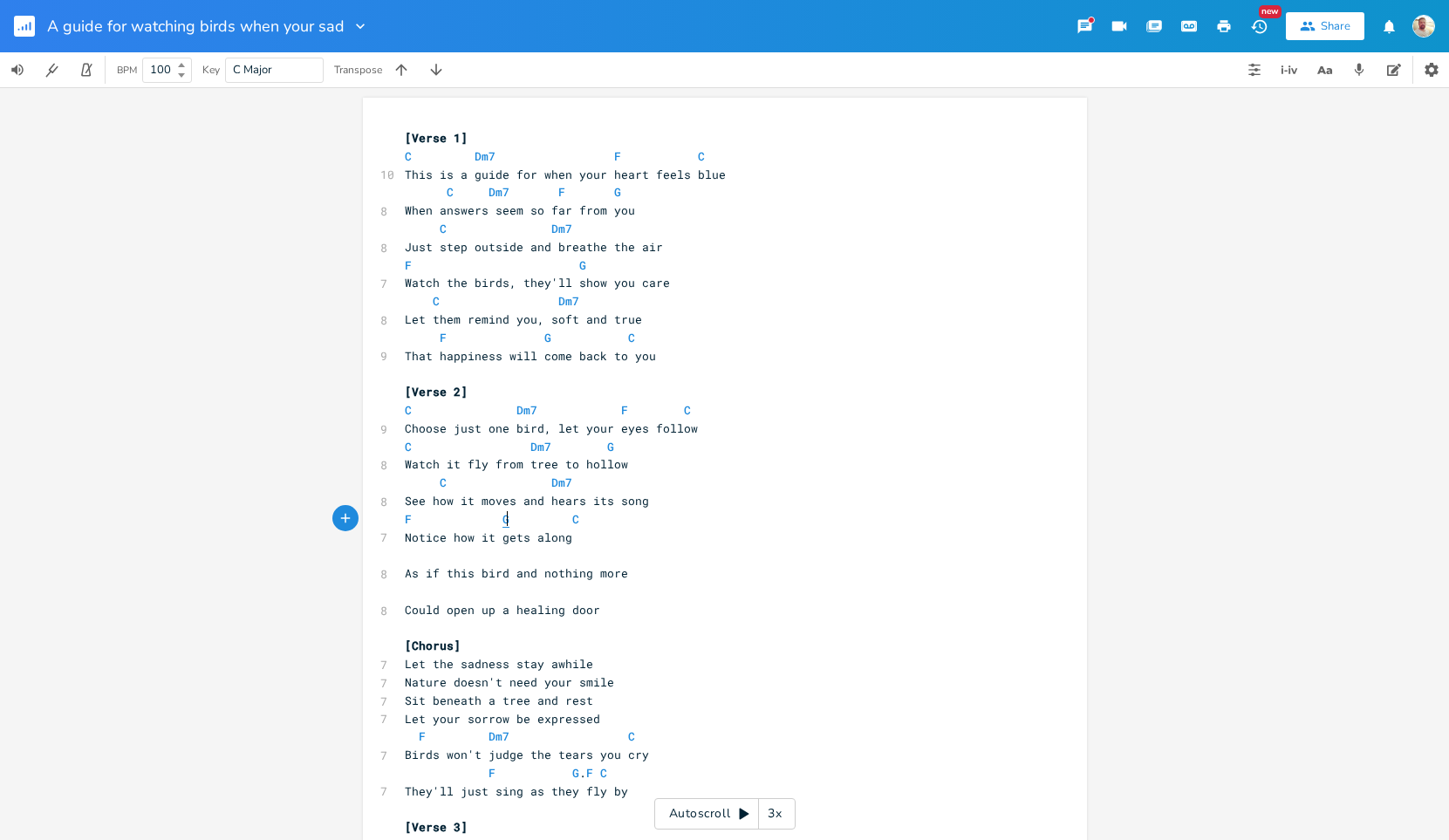
click at [502, 517] on span "G" at bounding box center [505, 519] width 7 height 17
click at [572, 518] on span "C" at bounding box center [575, 519] width 7 height 17
type textarea "F G C"
click at [572, 518] on span "C" at bounding box center [575, 519] width 7 height 17
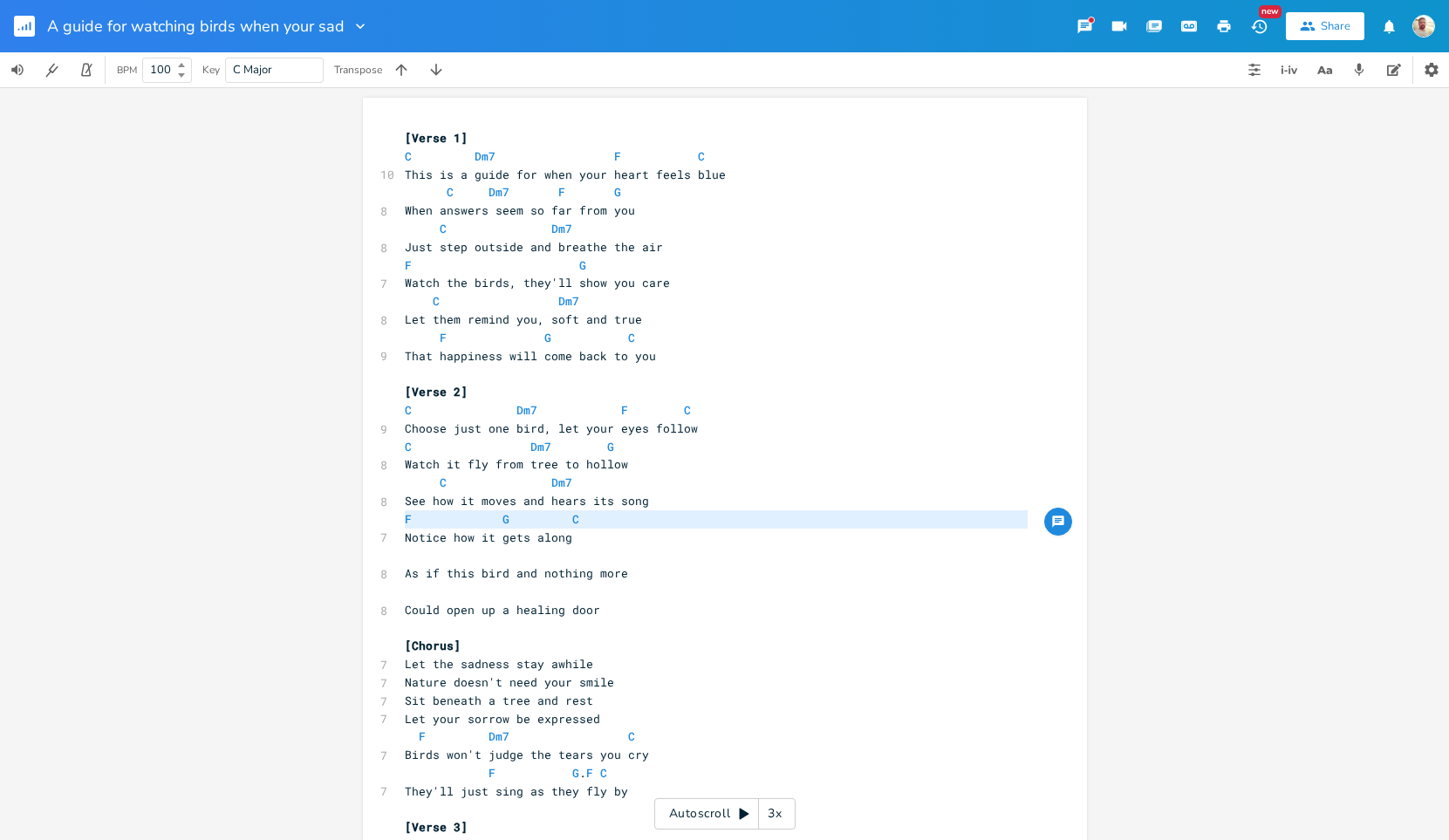
click at [427, 559] on pre "​" at bounding box center [716, 555] width 630 height 19
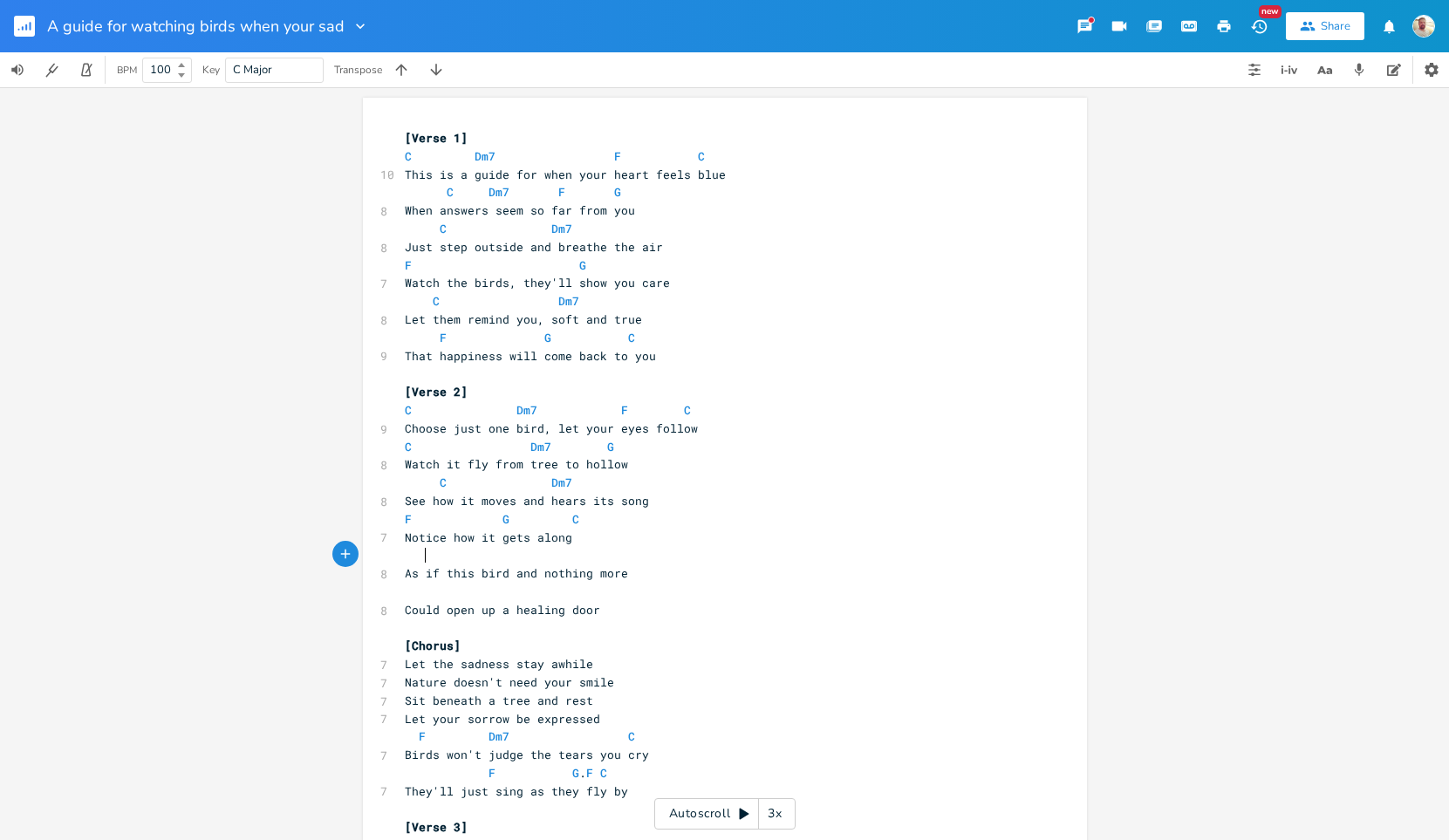
type textarea "C"
click at [571, 518] on pre "F G C" at bounding box center [716, 519] width 630 height 19
click at [426, 553] on span "C" at bounding box center [429, 554] width 7 height 17
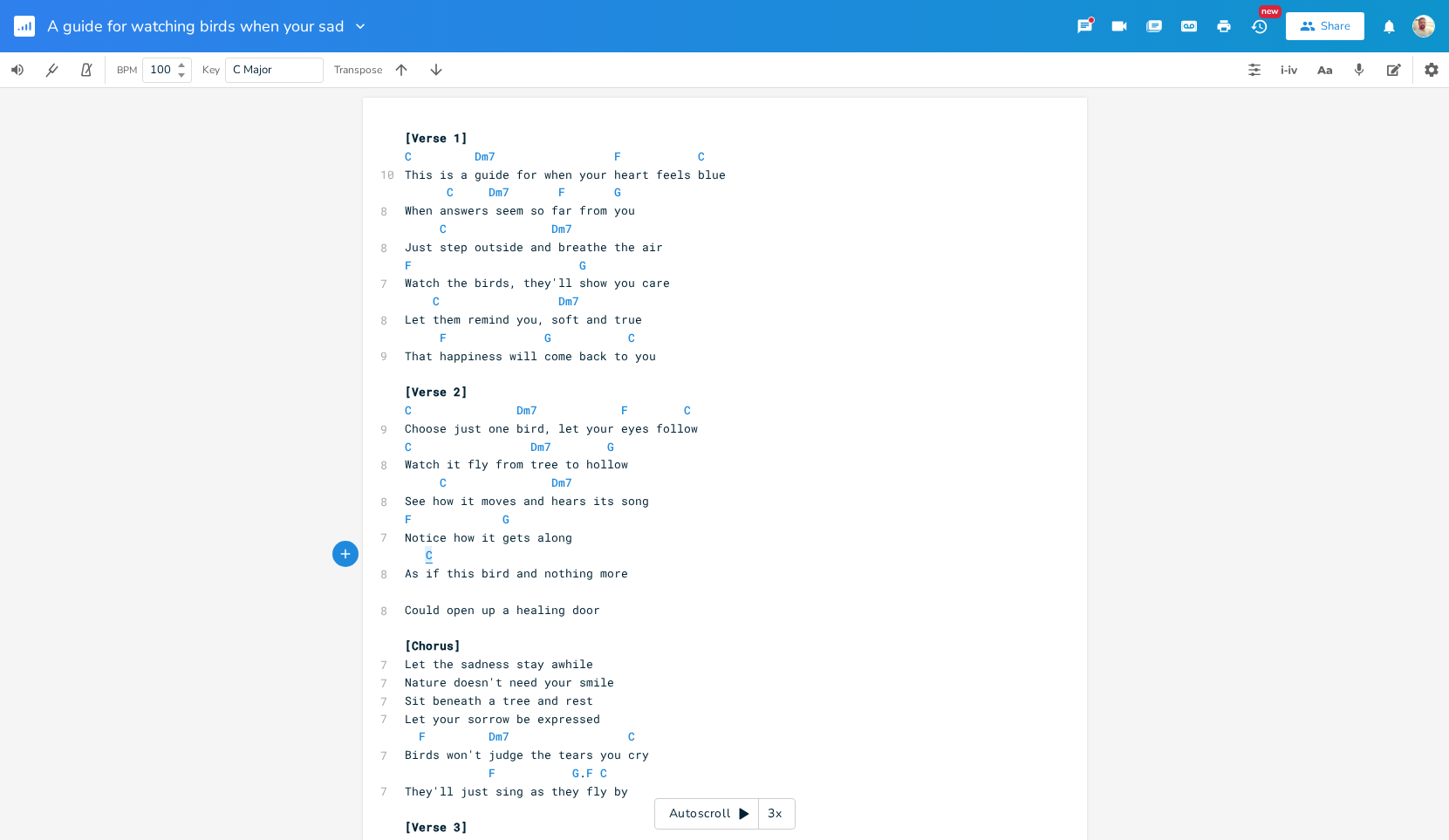
click at [426, 553] on span "C" at bounding box center [429, 554] width 7 height 17
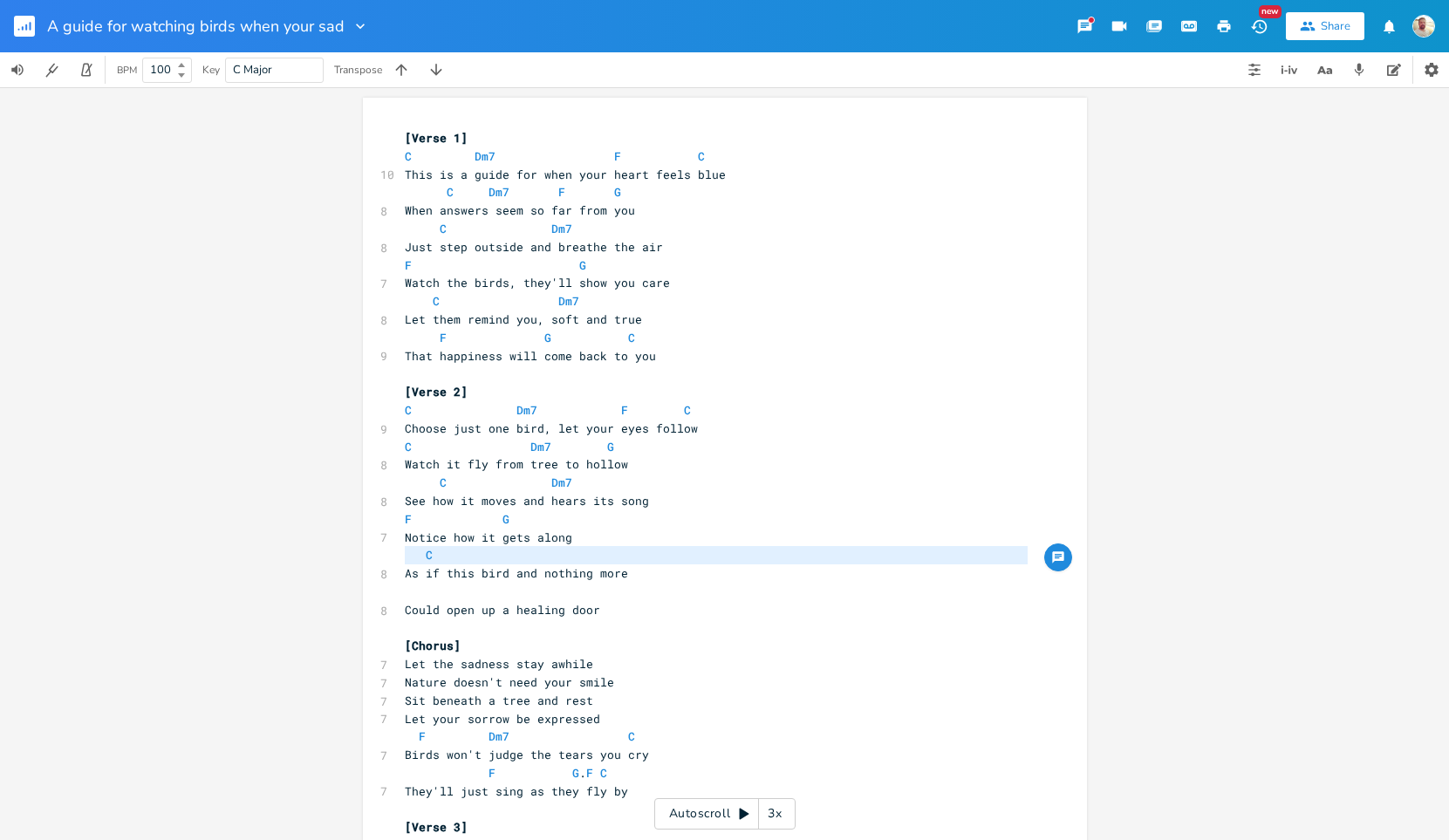
type textarea "C"
click at [538, 564] on pre "As if this bird and nothing more" at bounding box center [716, 573] width 630 height 19
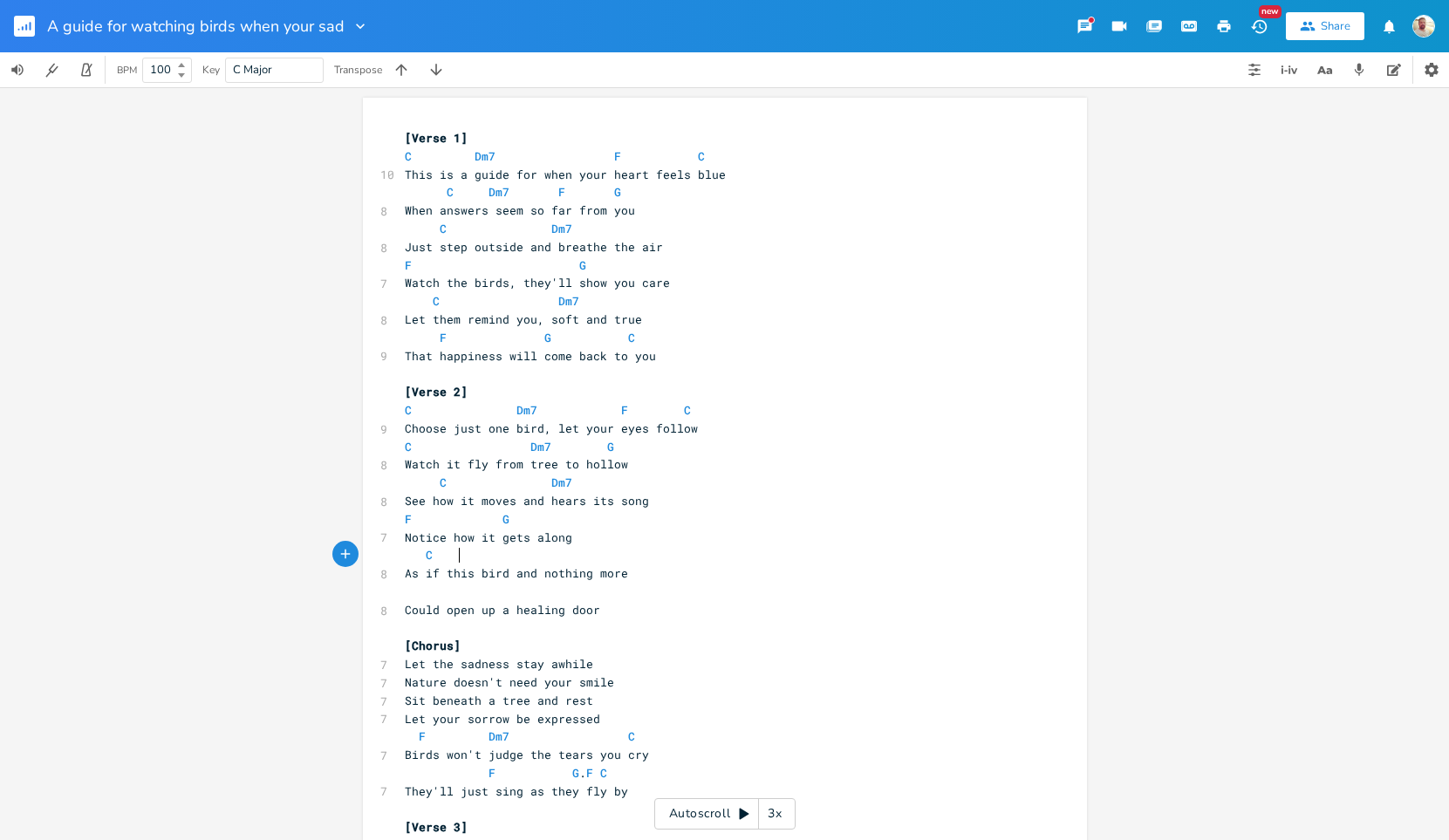
scroll to position [0, 17]
type textarea "Dm7"
click at [545, 555] on span "Dm7" at bounding box center [554, 554] width 21 height 17
type textarea "Dm7"
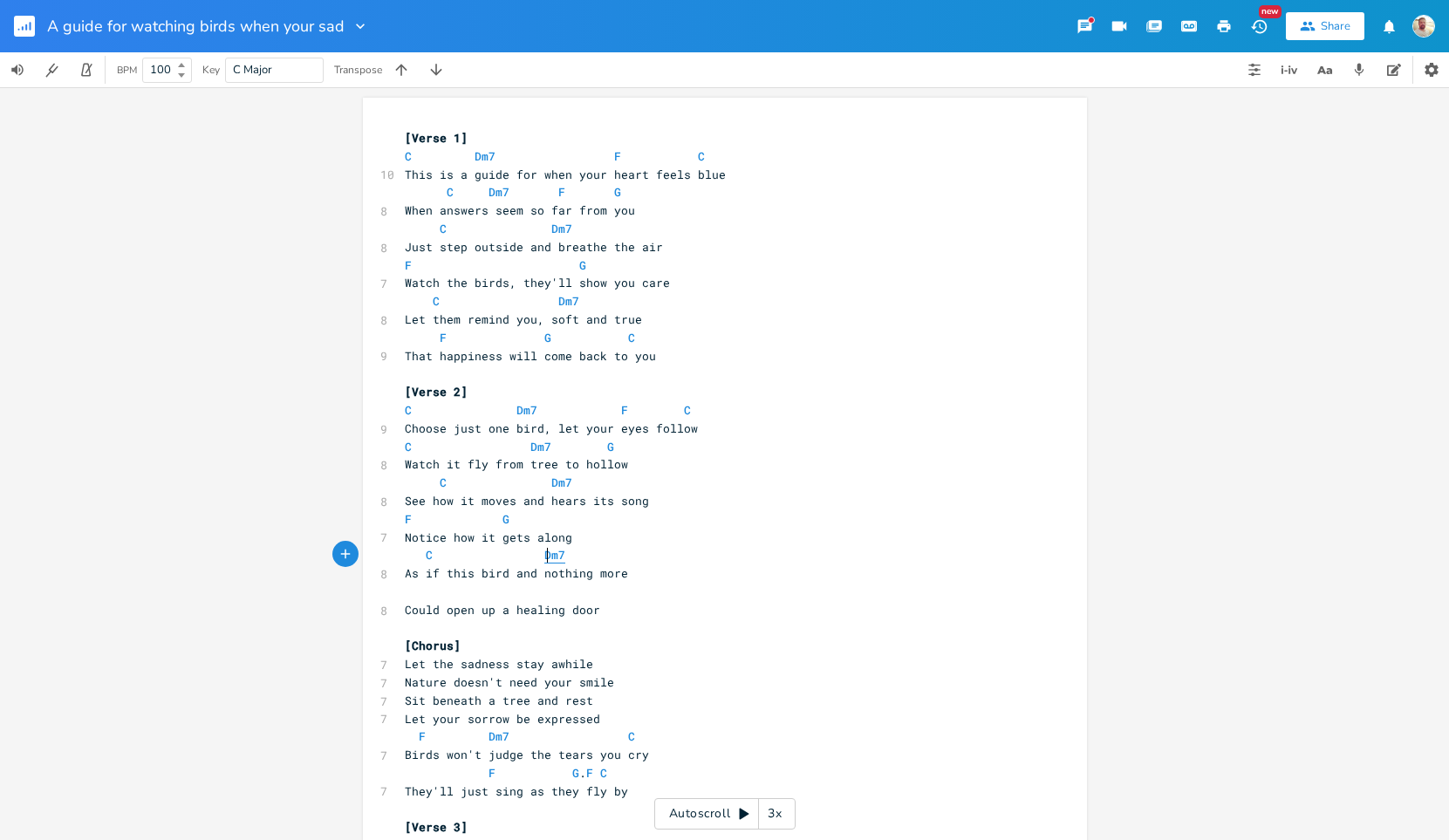
click at [545, 555] on span "Dm7" at bounding box center [554, 554] width 21 height 17
click at [406, 597] on pre "​" at bounding box center [716, 592] width 630 height 19
type textarea "F"
click at [444, 608] on li "F" at bounding box center [467, 611] width 52 height 19
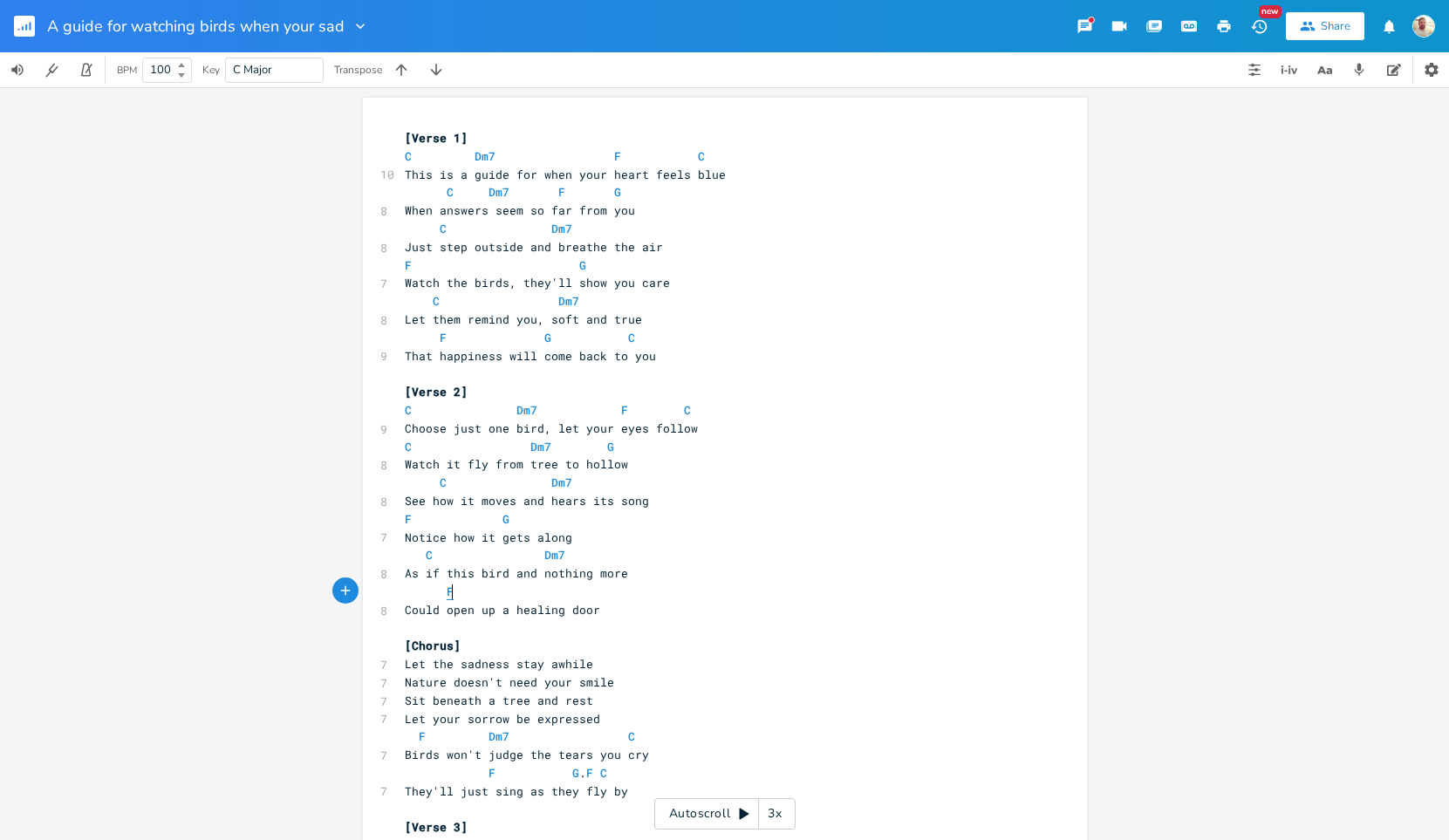
click at [447, 590] on span "F" at bounding box center [450, 591] width 7 height 17
type textarea "F"
click at [447, 590] on span "F" at bounding box center [450, 591] width 7 height 17
click at [467, 592] on pre "F" at bounding box center [716, 592] width 630 height 19
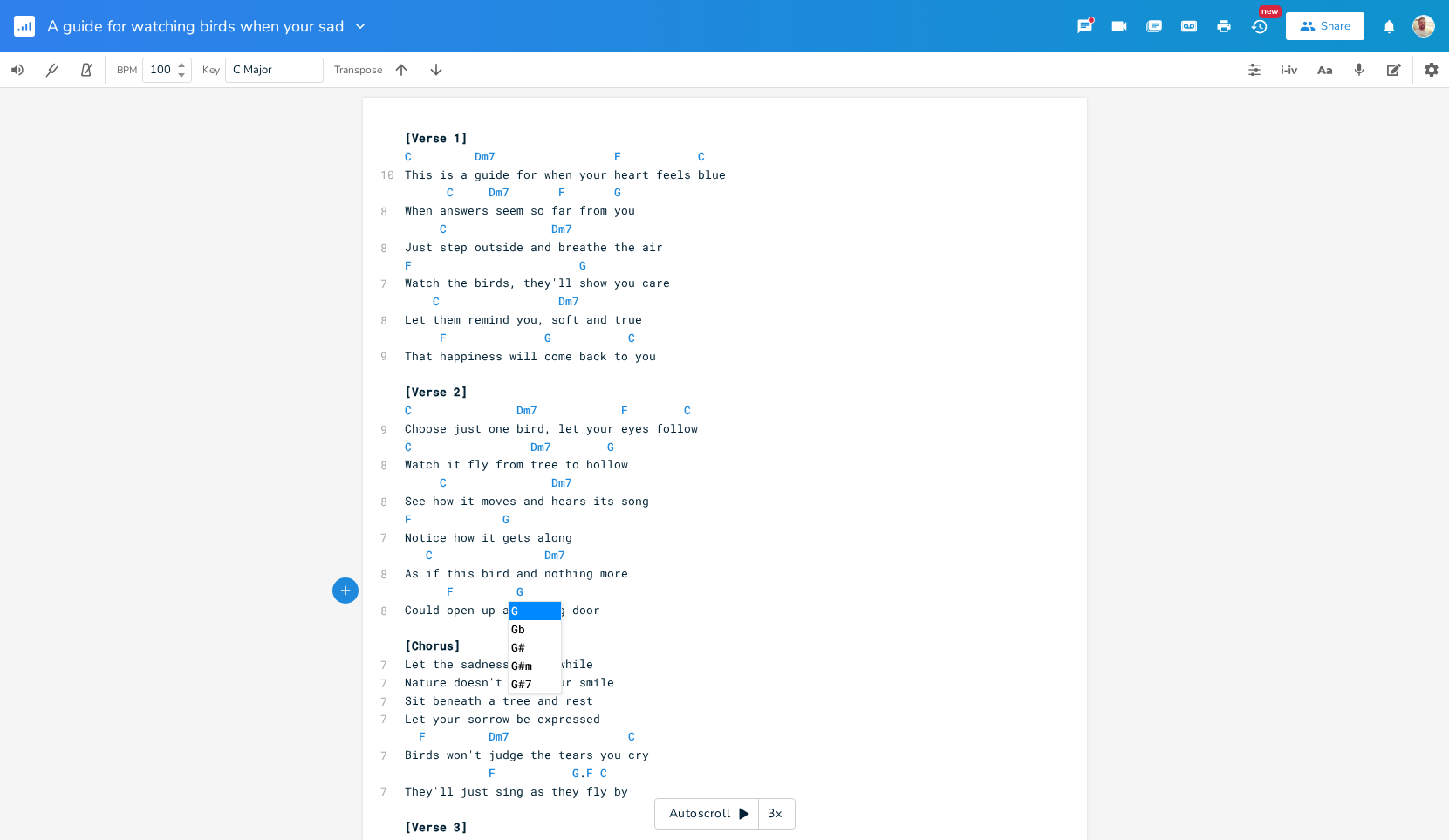
type textarea "G"
click at [521, 602] on li "G" at bounding box center [535, 611] width 52 height 19
click at [517, 591] on span "G" at bounding box center [520, 591] width 7 height 17
type textarea "F G"
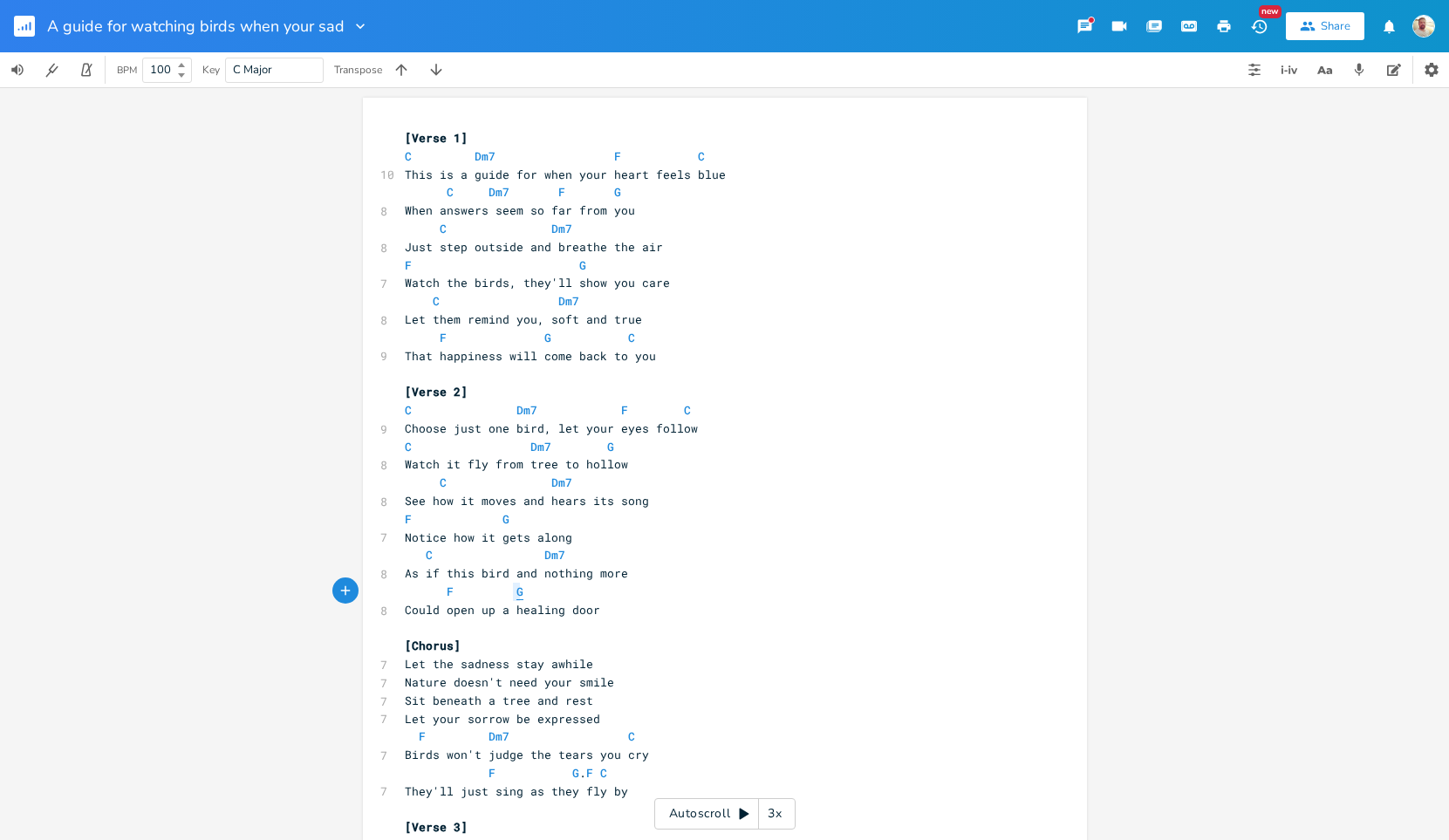
click at [517, 591] on span "G" at bounding box center [520, 591] width 7 height 17
click at [584, 596] on pre "F G" at bounding box center [716, 592] width 630 height 19
type textarea "C"
click at [600, 606] on li "C" at bounding box center [617, 611] width 52 height 19
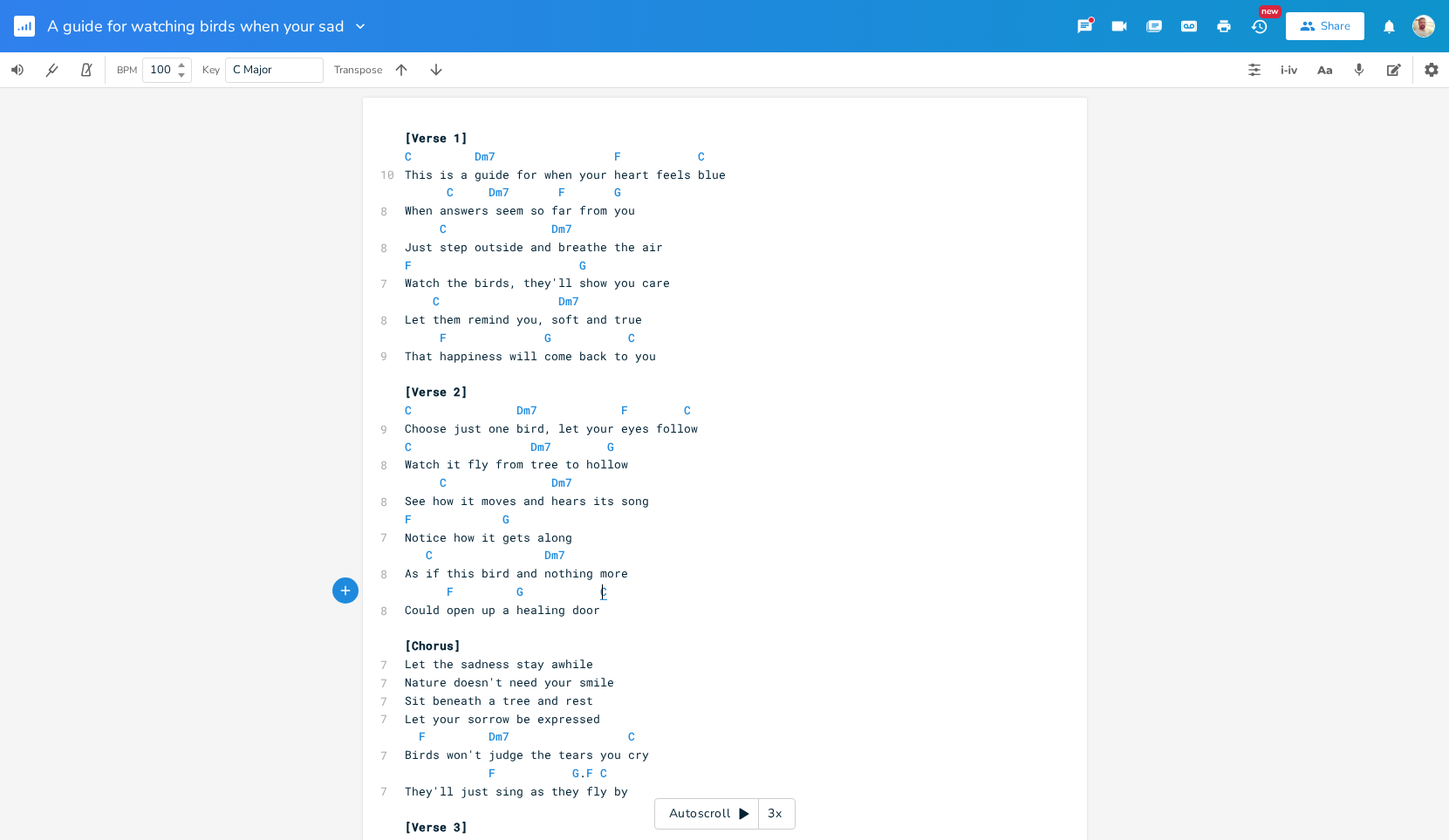
click at [600, 587] on span "C" at bounding box center [603, 591] width 7 height 17
type textarea "C"
click at [600, 587] on span "C" at bounding box center [603, 591] width 7 height 17
click at [405, 412] on span "C" at bounding box center [408, 410] width 7 height 17
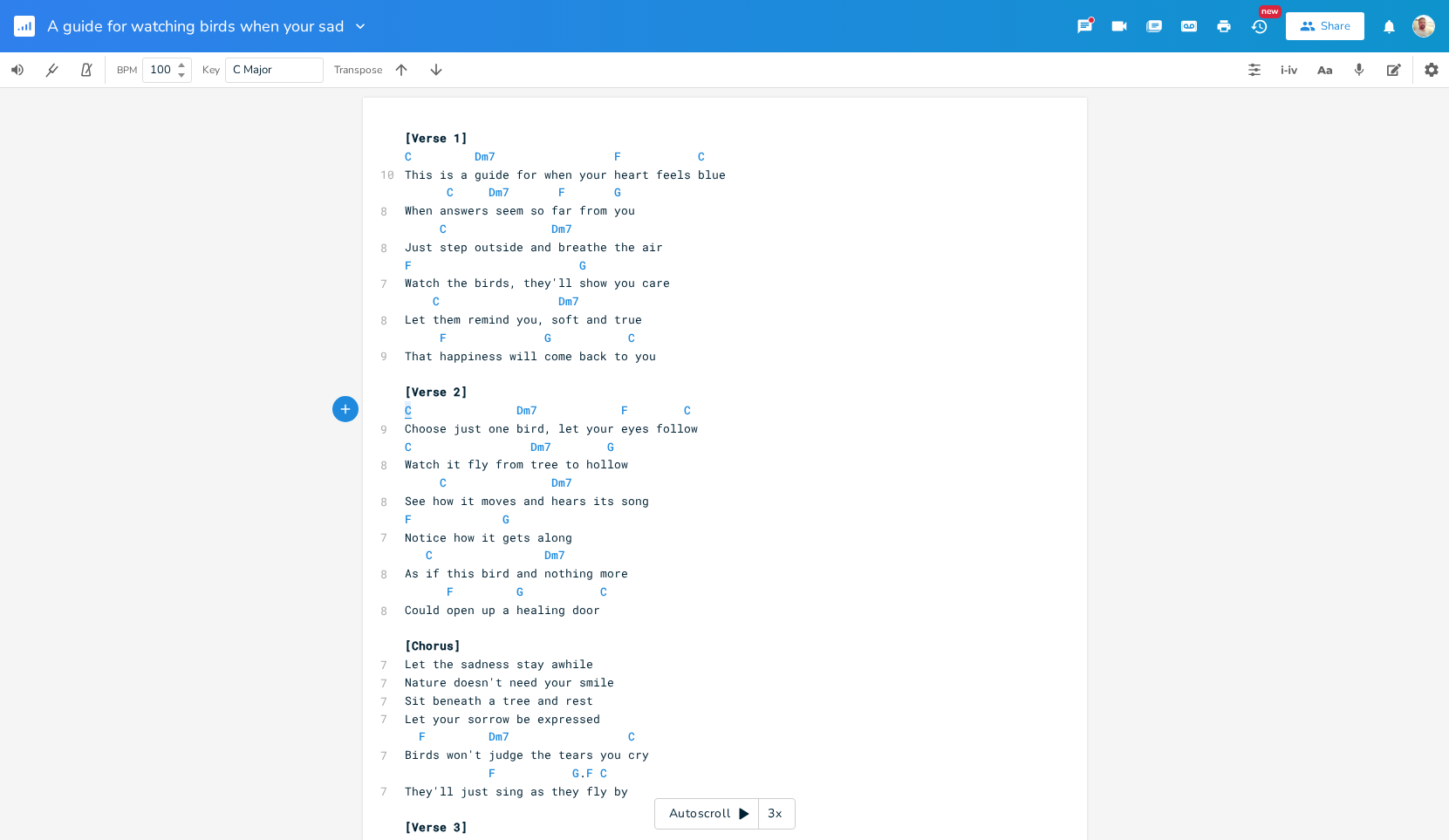
type textarea "C Dm7 F C"
click at [405, 412] on span "C" at bounding box center [408, 410] width 7 height 17
click at [405, 523] on span "F" at bounding box center [408, 519] width 7 height 17
type textarea "F"
click at [405, 523] on span "F" at bounding box center [408, 519] width 7 height 17
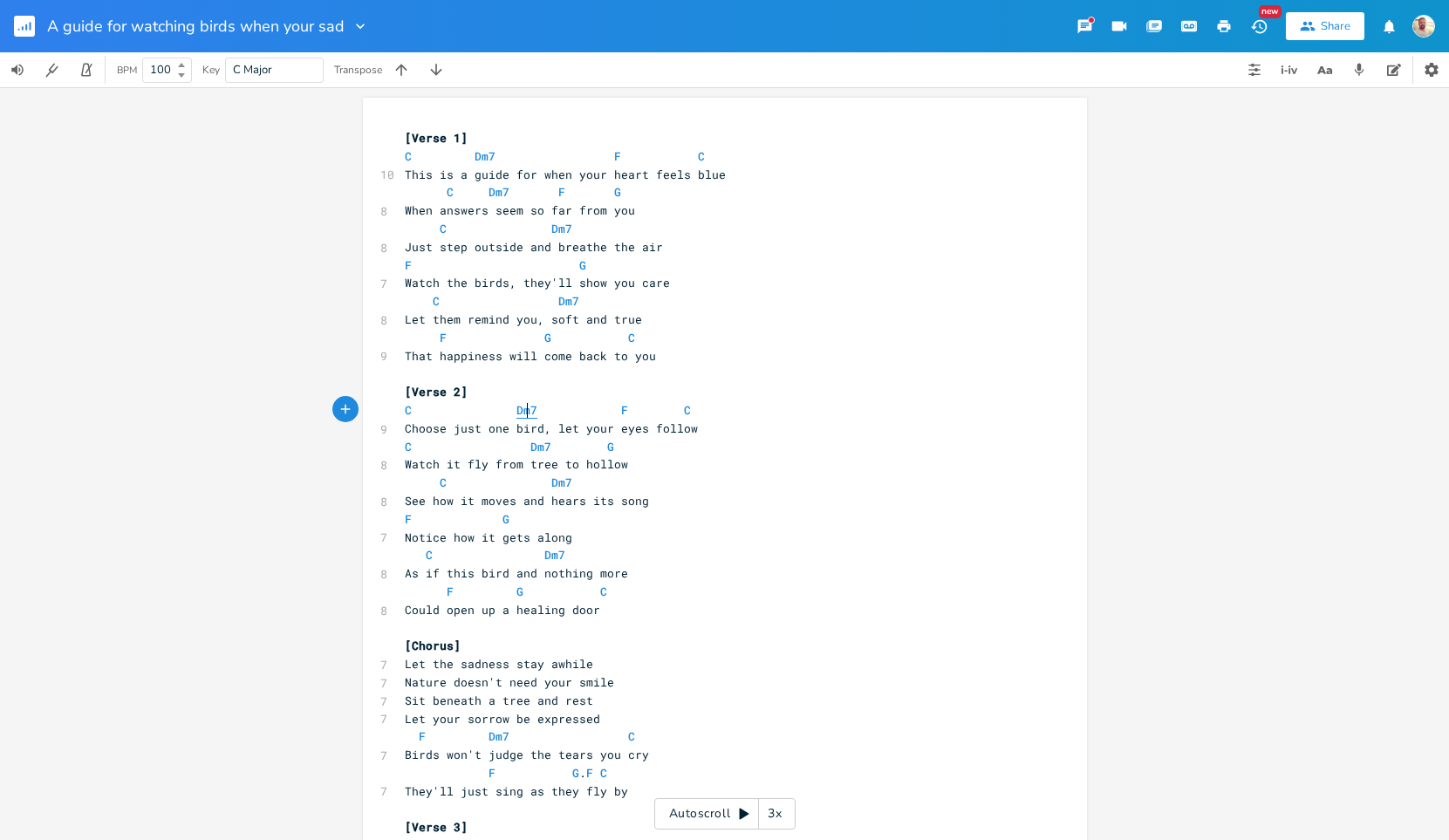
click at [522, 410] on span "Dm7" at bounding box center [527, 410] width 21 height 17
type textarea "Dm7"
click at [522, 410] on span "Dm7" at bounding box center [527, 410] width 21 height 17
click at [621, 412] on span "F" at bounding box center [624, 410] width 7 height 17
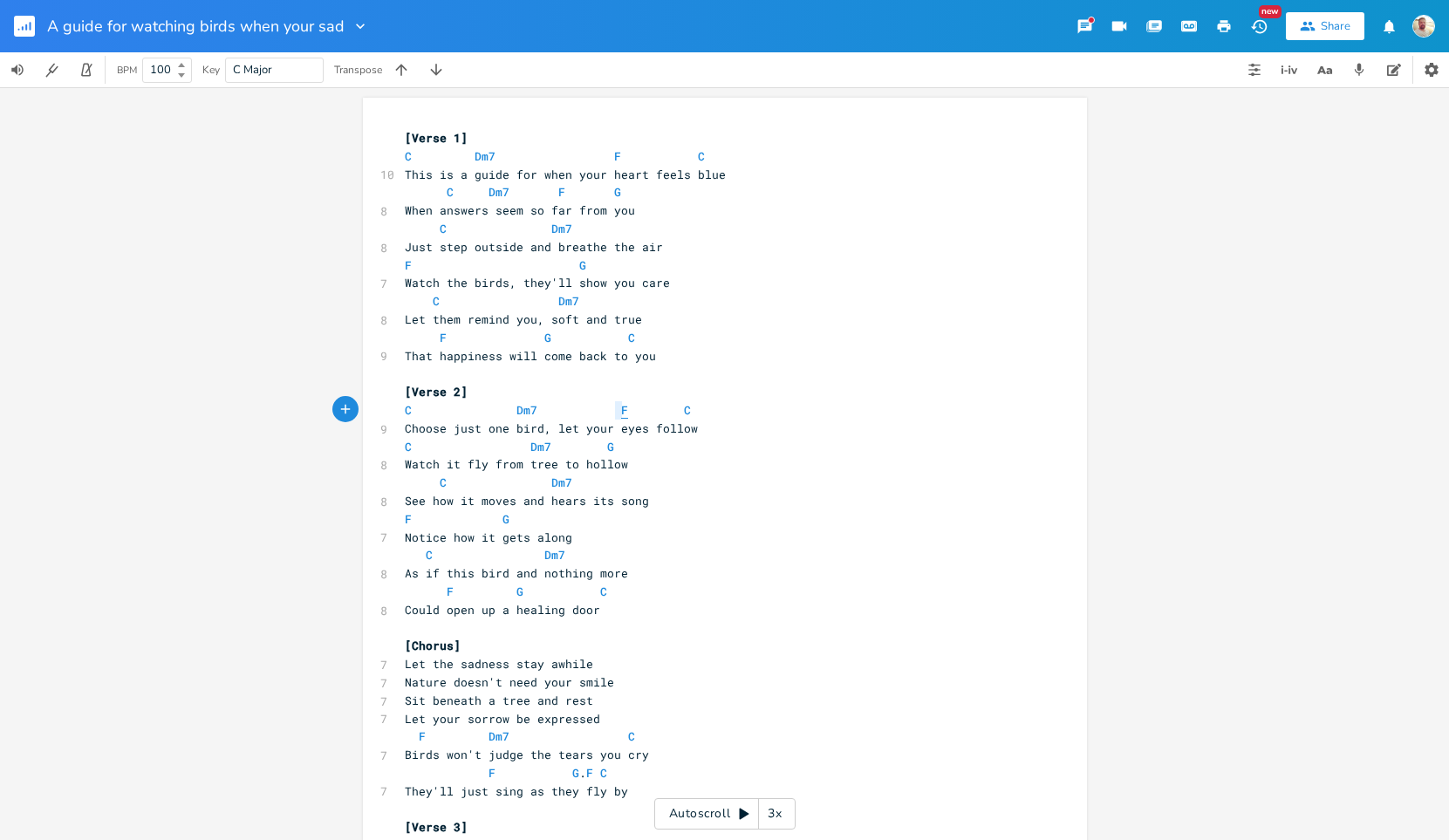
type textarea "C Dm7 F C"
click at [621, 412] on span "F" at bounding box center [624, 410] width 7 height 17
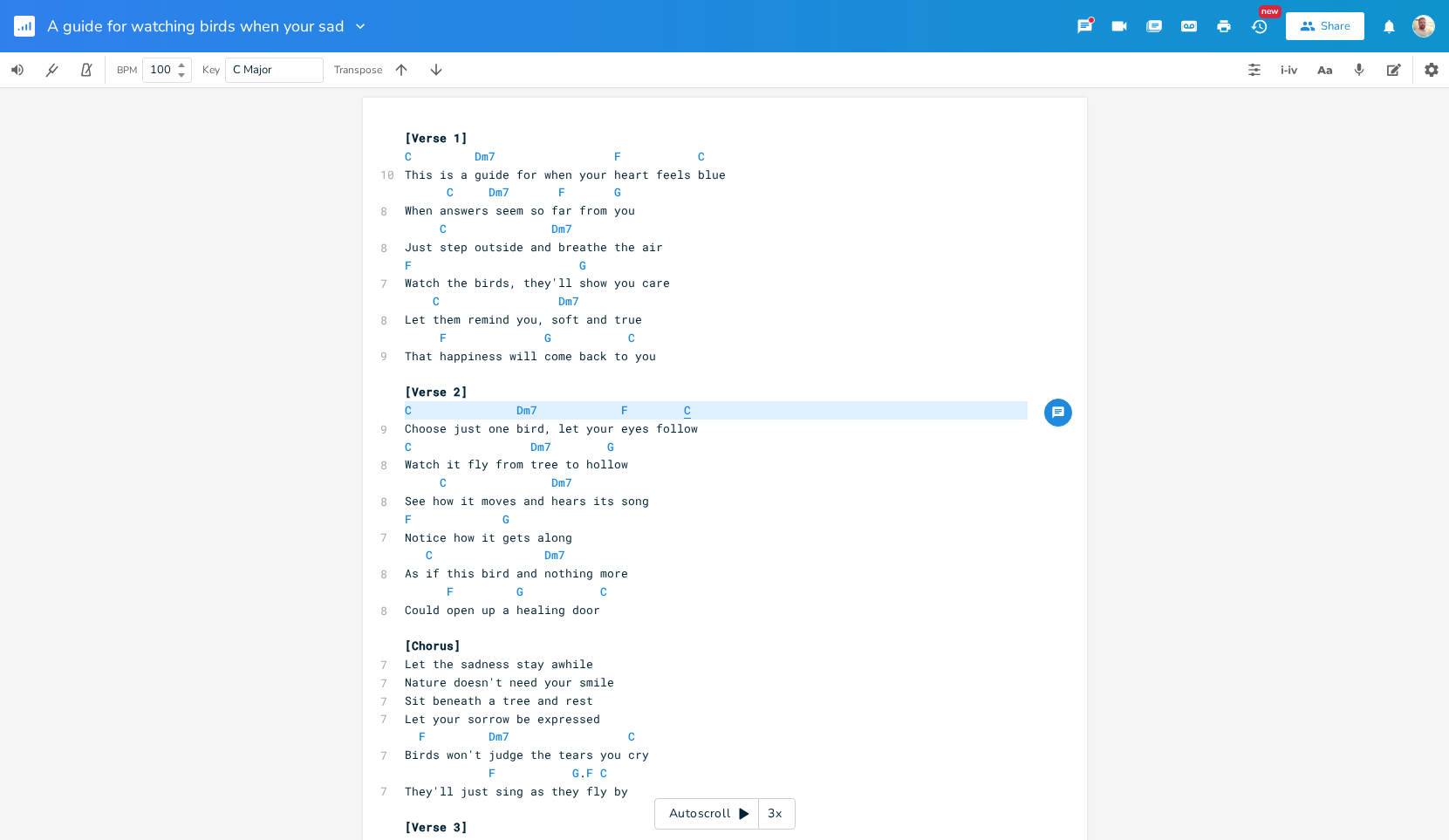
click at [684, 414] on span "C" at bounding box center [687, 410] width 7 height 17
type textarea "C"
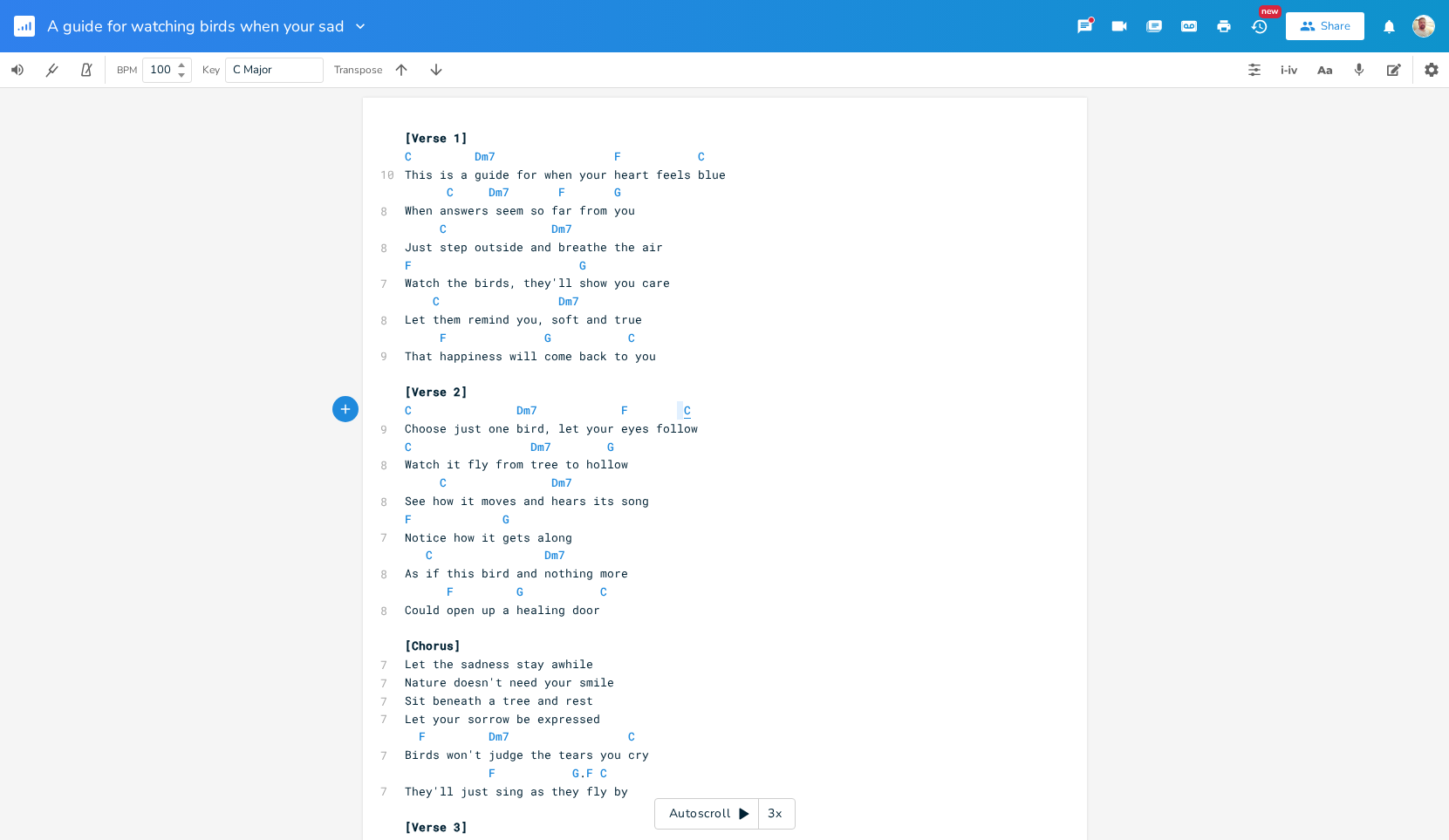
click at [684, 414] on span "C" at bounding box center [687, 410] width 7 height 17
click at [621, 412] on span "F" at bounding box center [624, 410] width 7 height 17
type textarea "C Dm7 F C"
click at [621, 412] on span "F" at bounding box center [624, 410] width 7 height 17
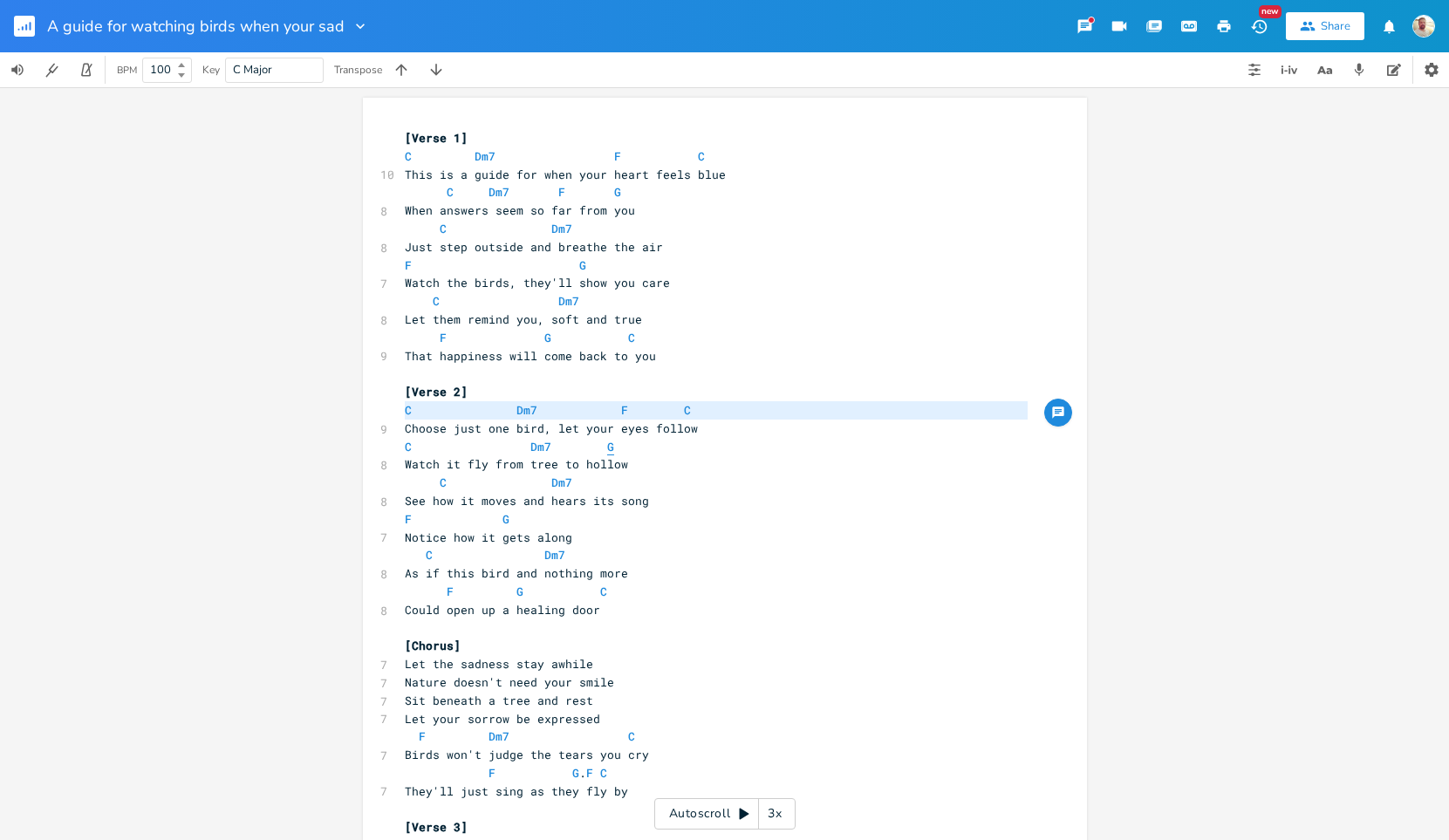
click at [607, 447] on span "G" at bounding box center [610, 447] width 7 height 17
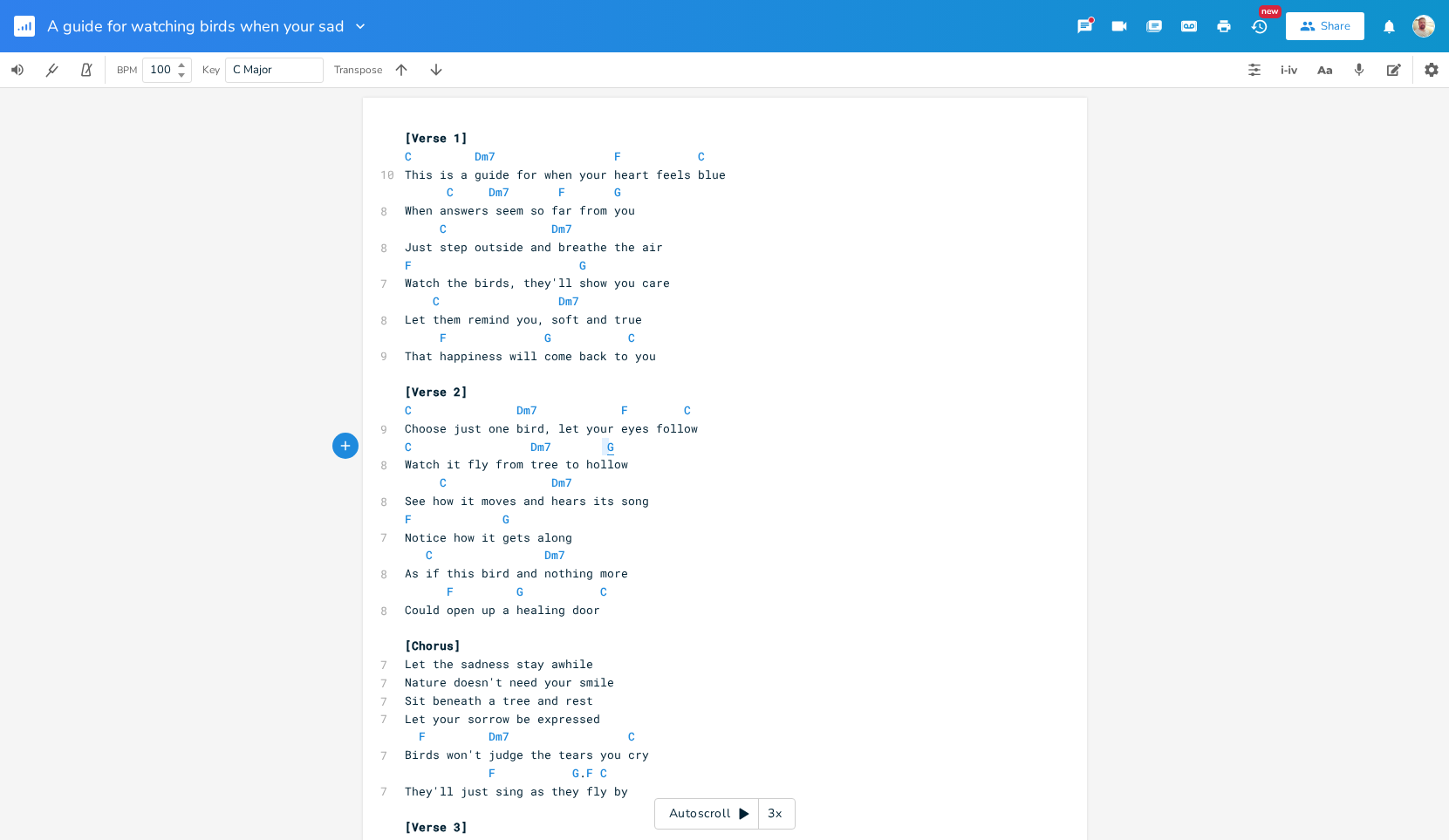
click at [607, 447] on span "G" at bounding box center [610, 447] width 7 height 17
type textarea "C Dm7 G"
click at [607, 447] on span "G" at bounding box center [610, 447] width 7 height 17
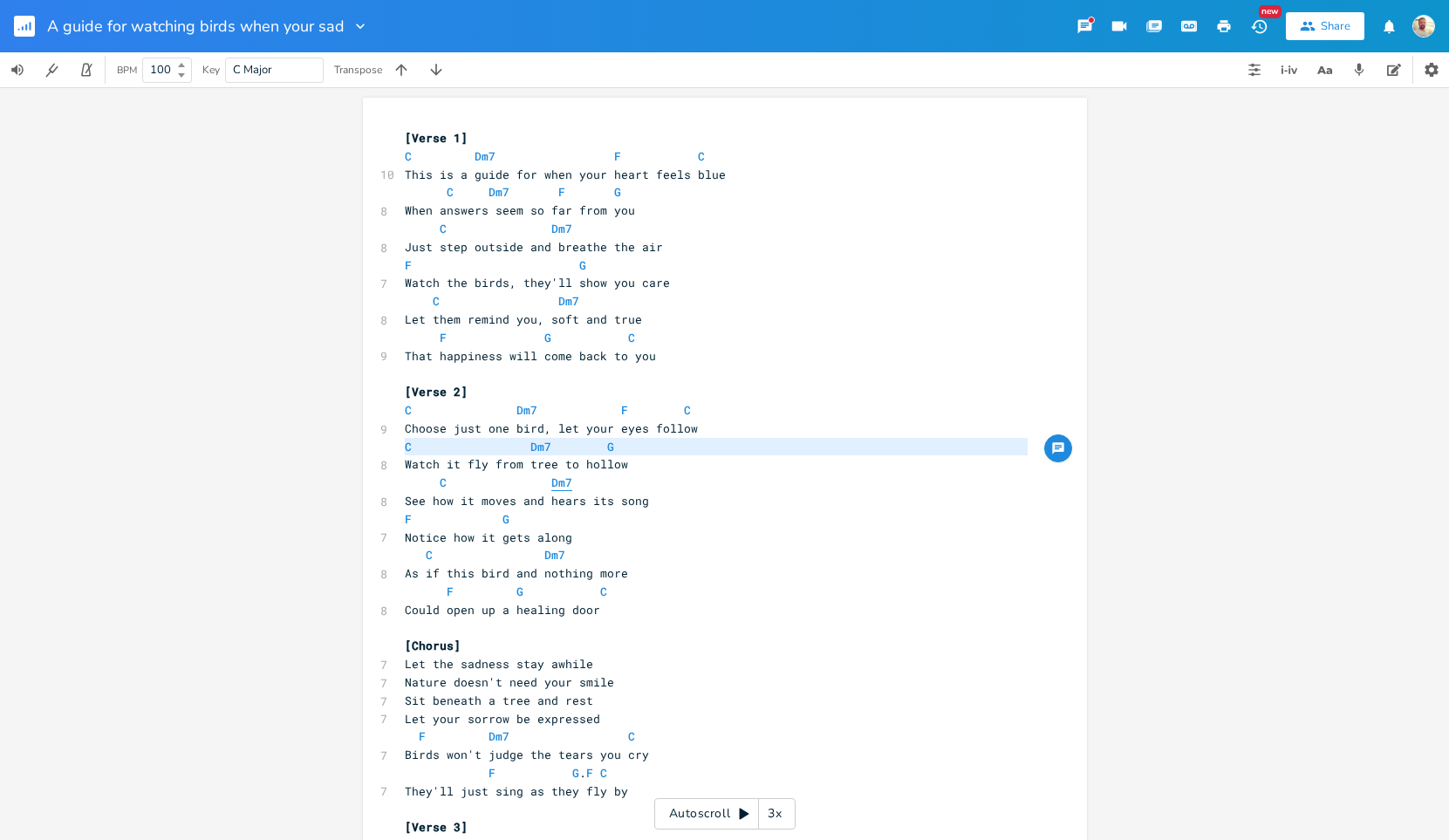
click at [552, 484] on span "Dm7" at bounding box center [561, 482] width 21 height 17
type textarea "Dm7"
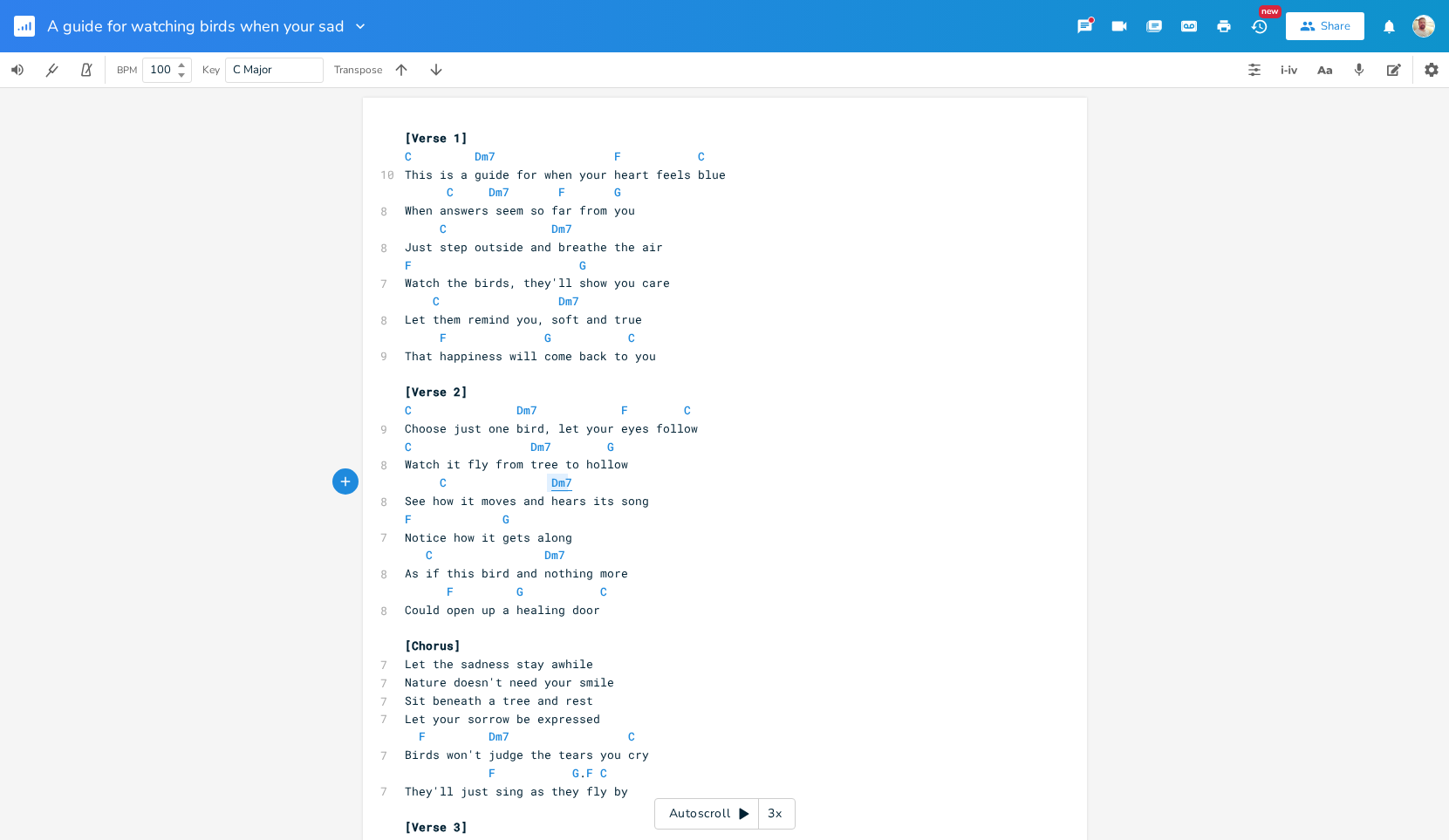
click at [552, 484] on span "Dm7" at bounding box center [561, 482] width 21 height 17
click at [440, 484] on span "C" at bounding box center [443, 482] width 7 height 17
type textarea "C Dm7"
click at [440, 484] on span "C" at bounding box center [443, 482] width 7 height 17
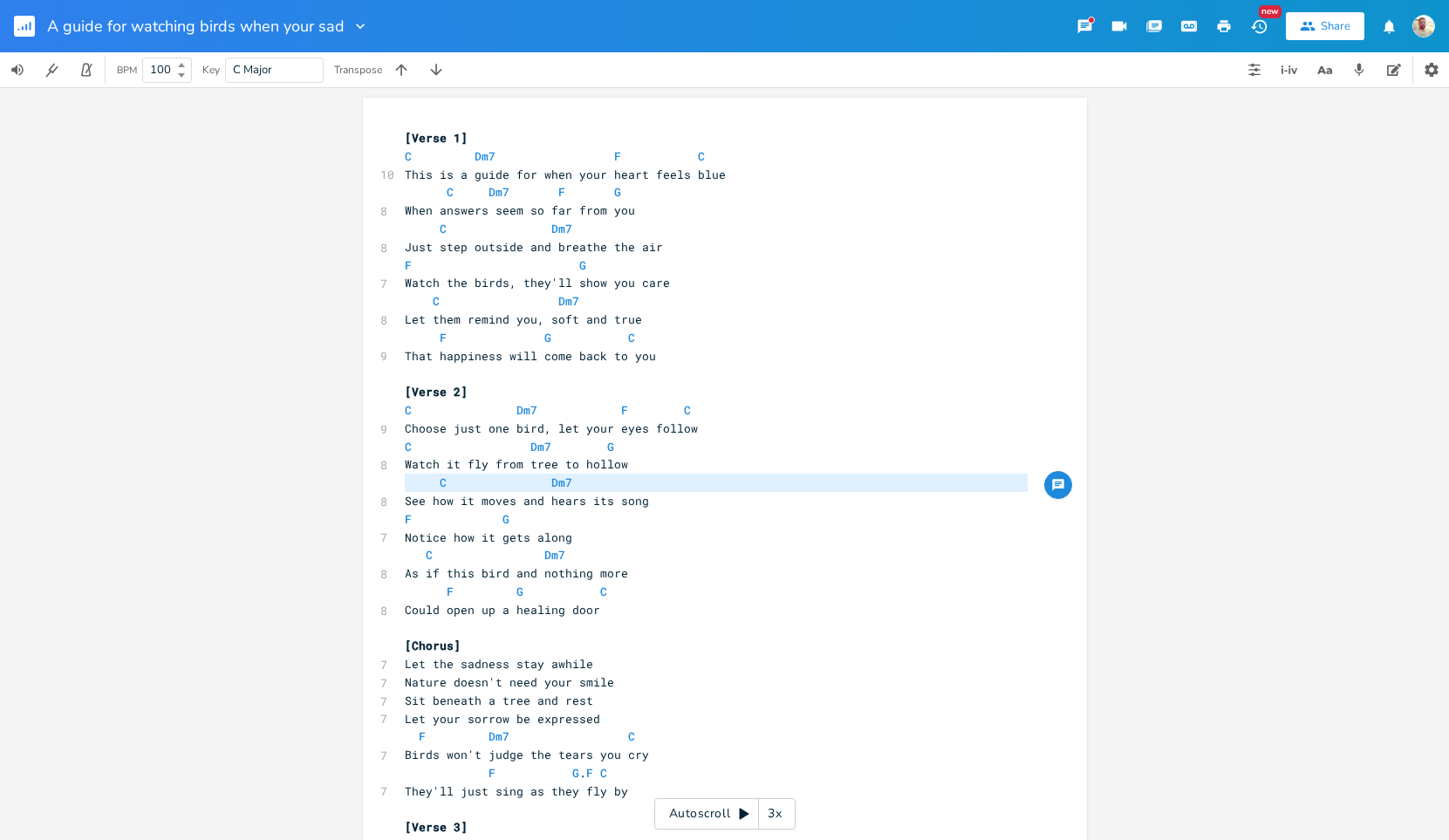
click at [473, 647] on pre "[Chorus]" at bounding box center [716, 645] width 630 height 19
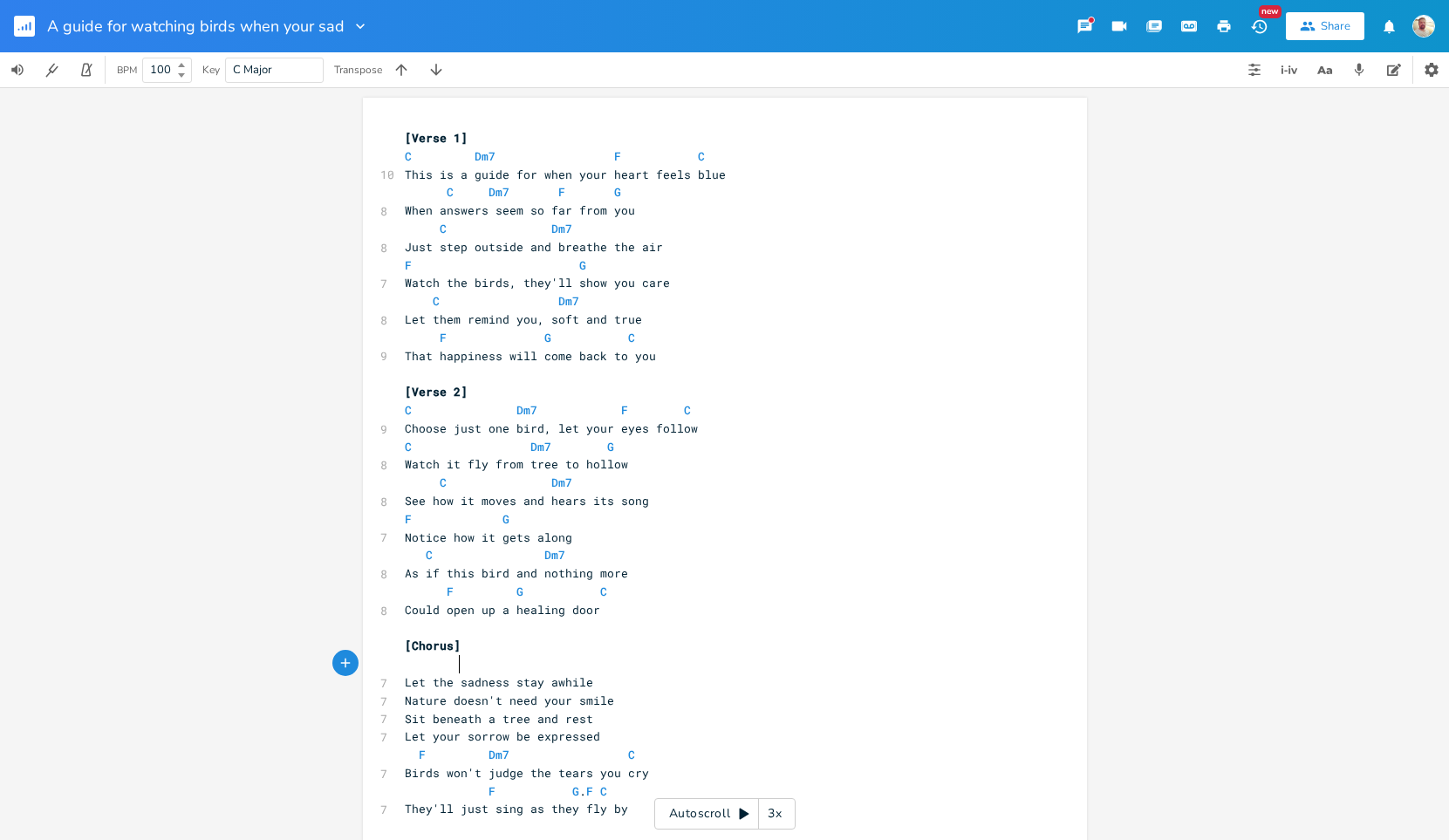
type textarea "F"
type textarea "G"
click at [545, 680] on li "G" at bounding box center [549, 683] width 52 height 19
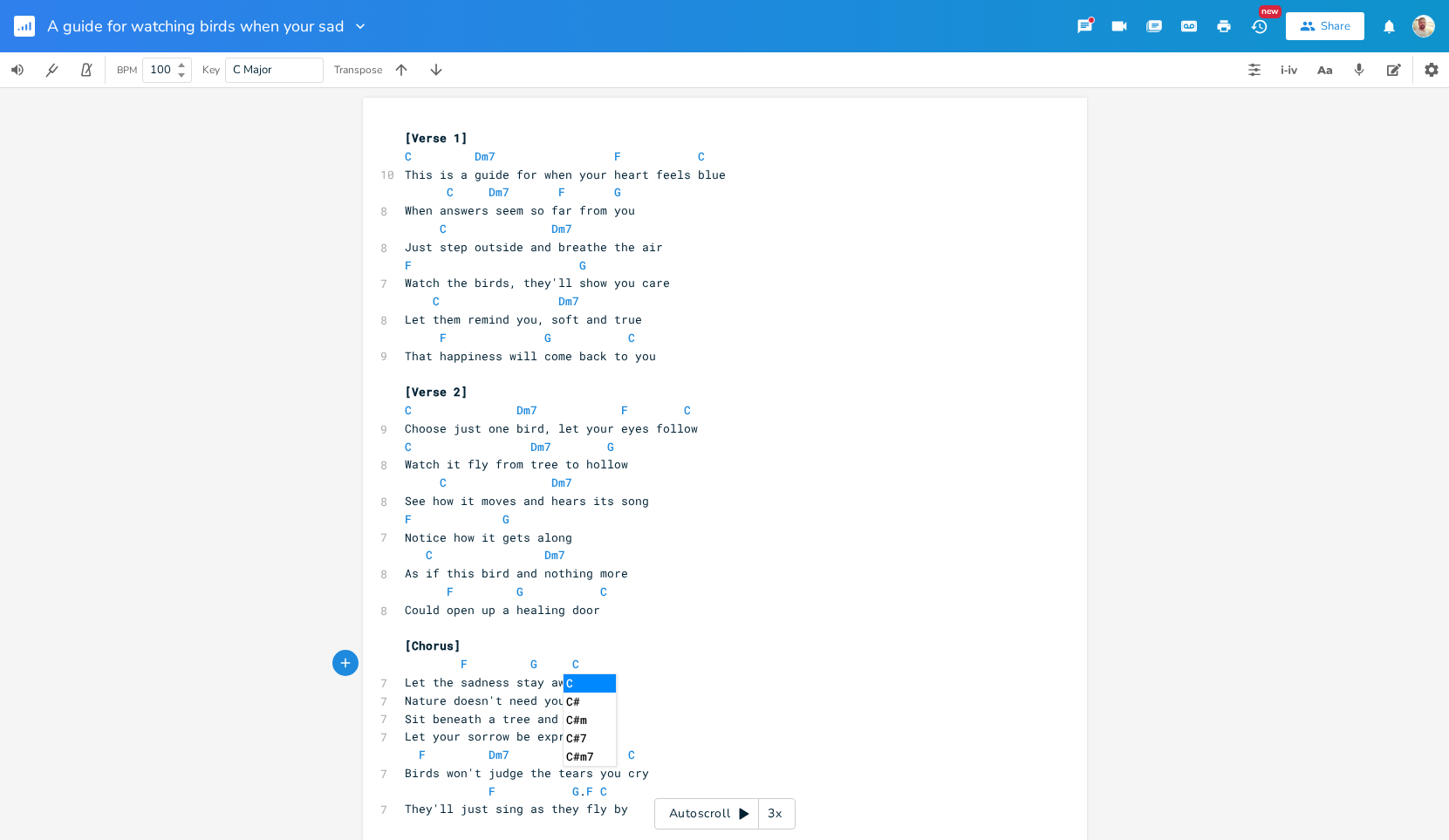
type textarea "C"
click at [573, 682] on li "C" at bounding box center [589, 683] width 52 height 19
click at [461, 665] on span "F" at bounding box center [464, 664] width 7 height 17
type textarea "F"
click at [461, 665] on span "F" at bounding box center [464, 664] width 7 height 17
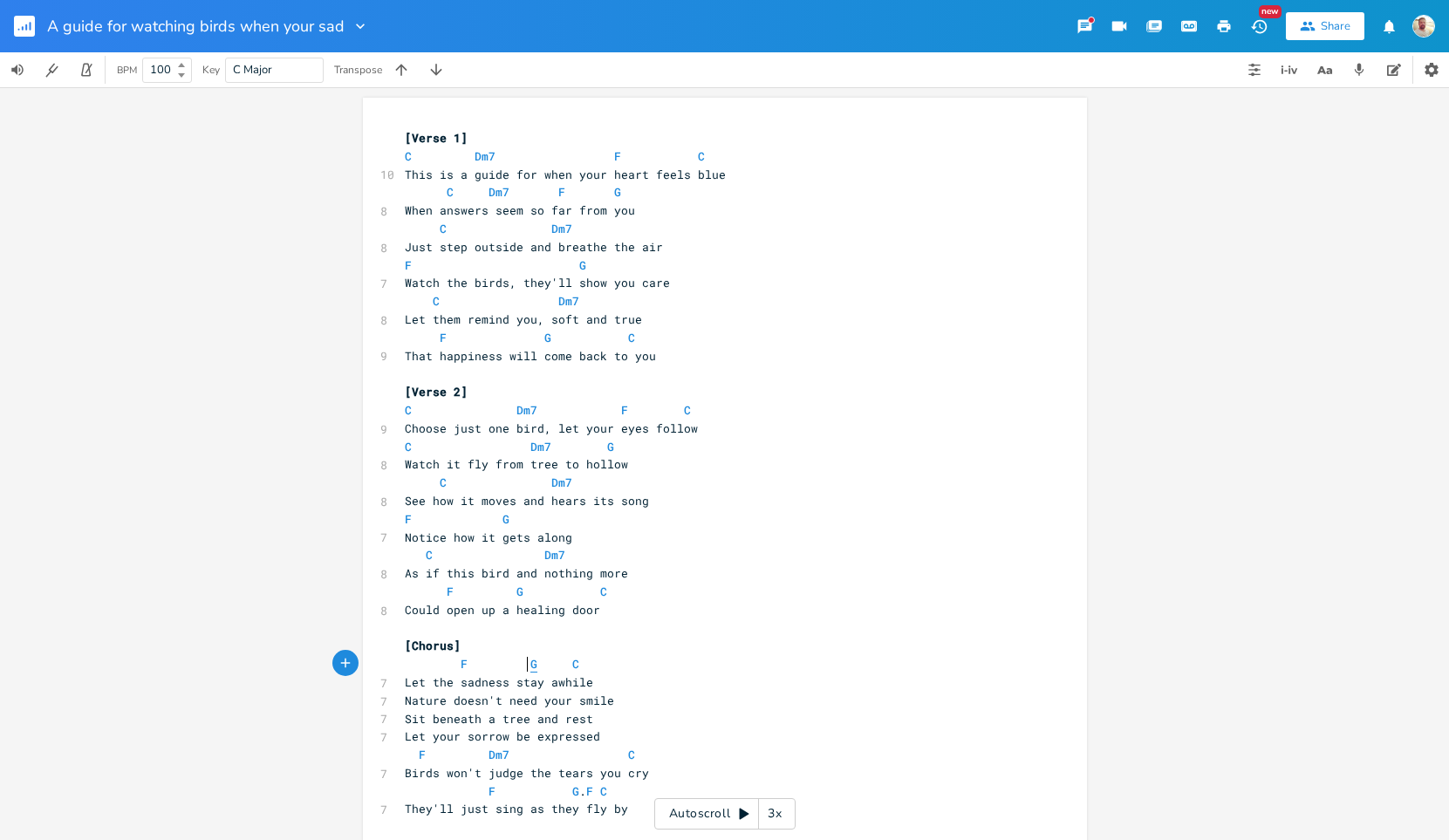
click at [531, 664] on span "G" at bounding box center [534, 664] width 7 height 17
type textarea "F G C"
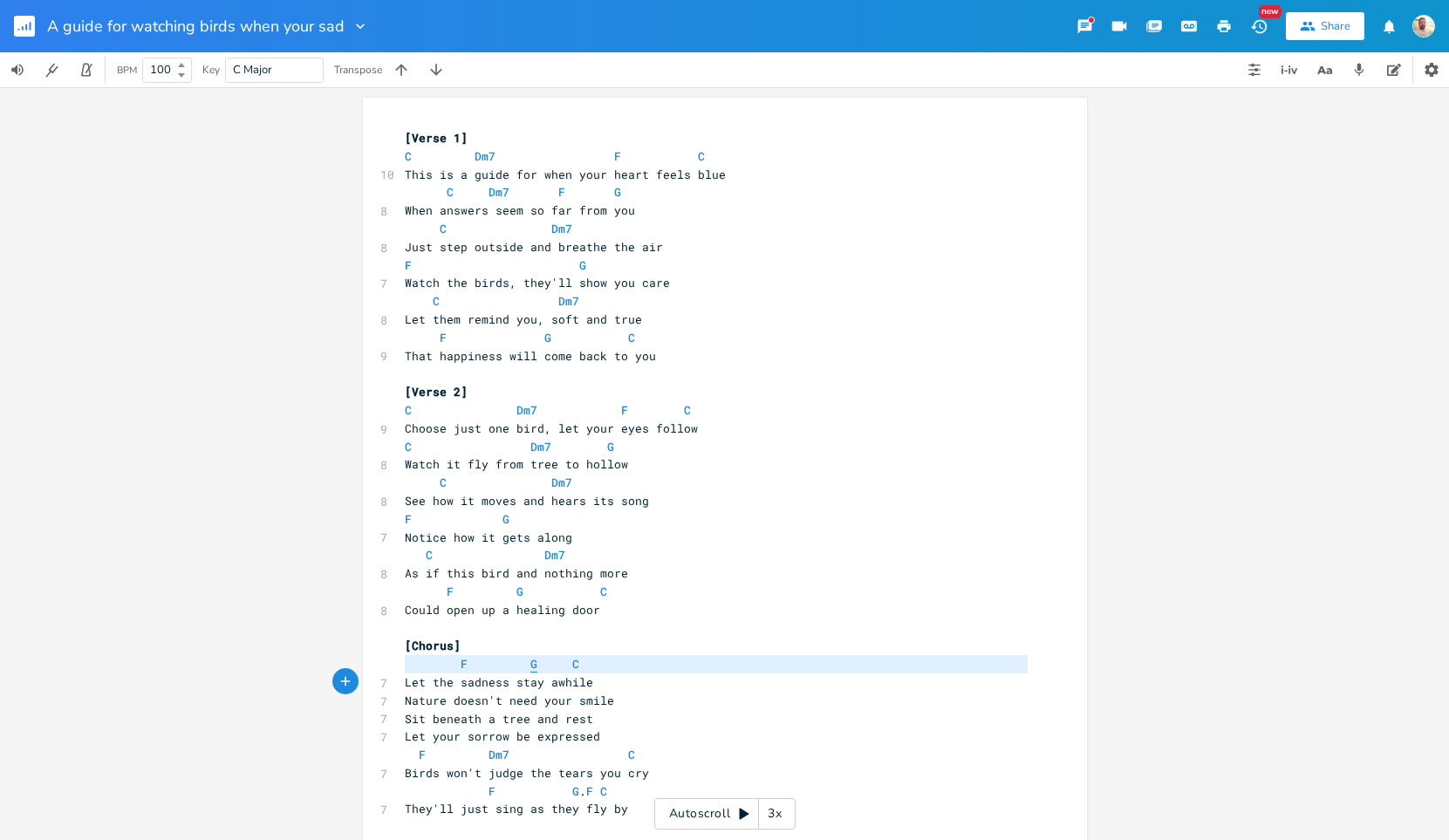
click at [531, 664] on span "G" at bounding box center [534, 664] width 7 height 17
click at [572, 668] on span "C" at bounding box center [575, 664] width 7 height 17
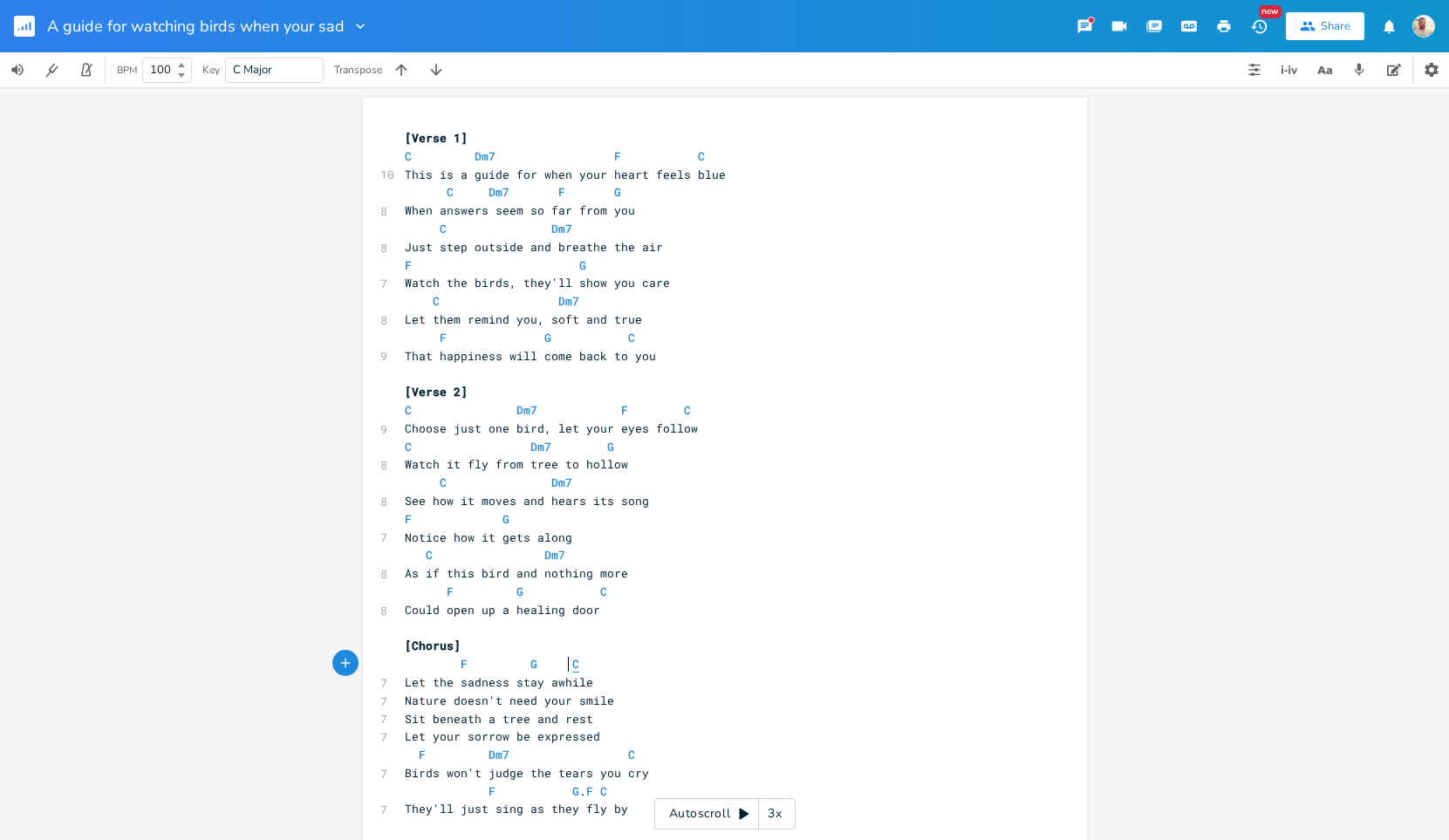
type textarea "C"
click at [572, 668] on span "C" at bounding box center [575, 664] width 7 height 17
click at [598, 675] on pre "Let the sadness stay awhile" at bounding box center [716, 682] width 630 height 19
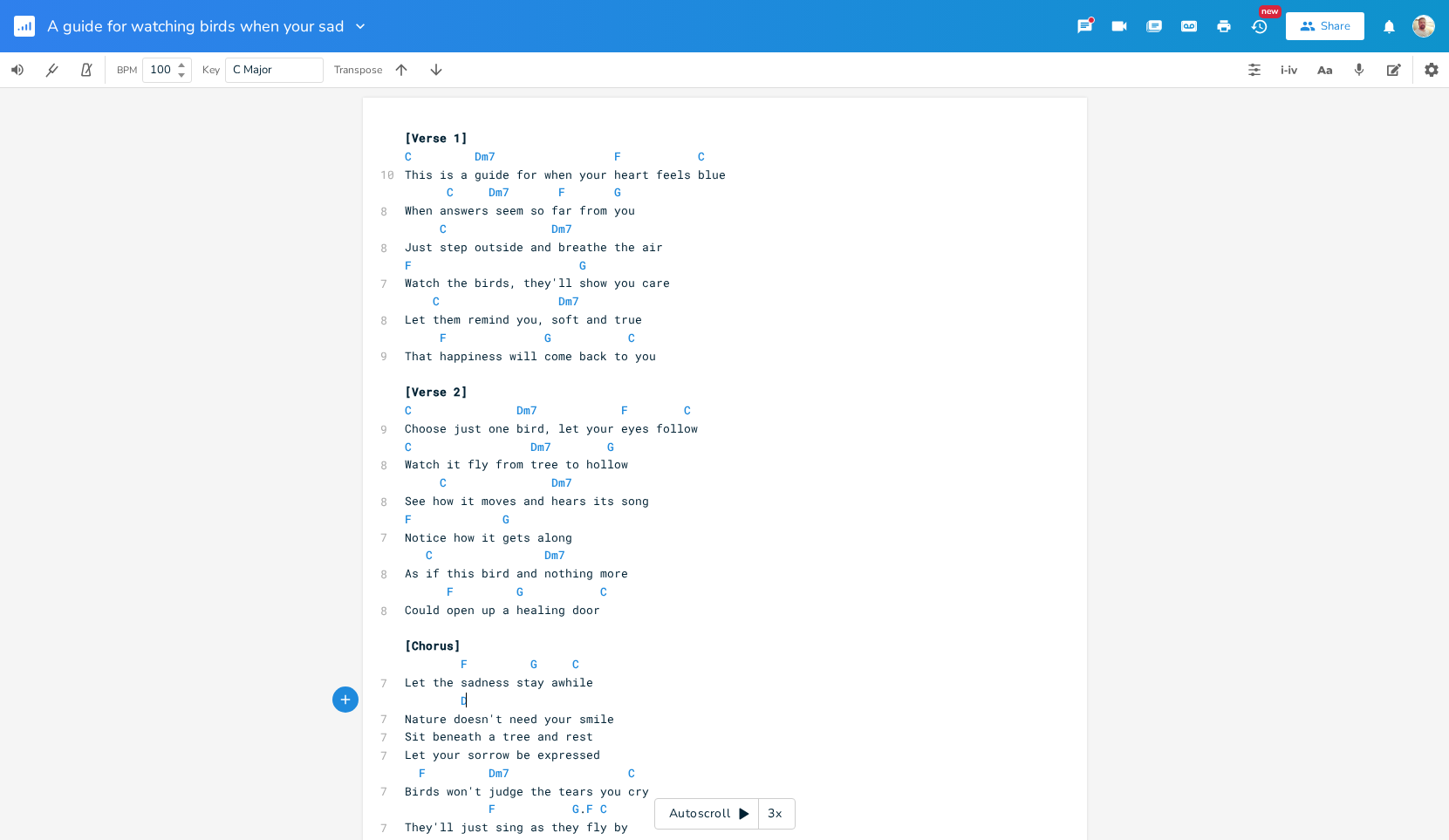
scroll to position [0, 18]
type textarea "Dm7"
click at [465, 703] on span "Dm7" at bounding box center [470, 701] width 21 height 17
type textarea "Dm7"
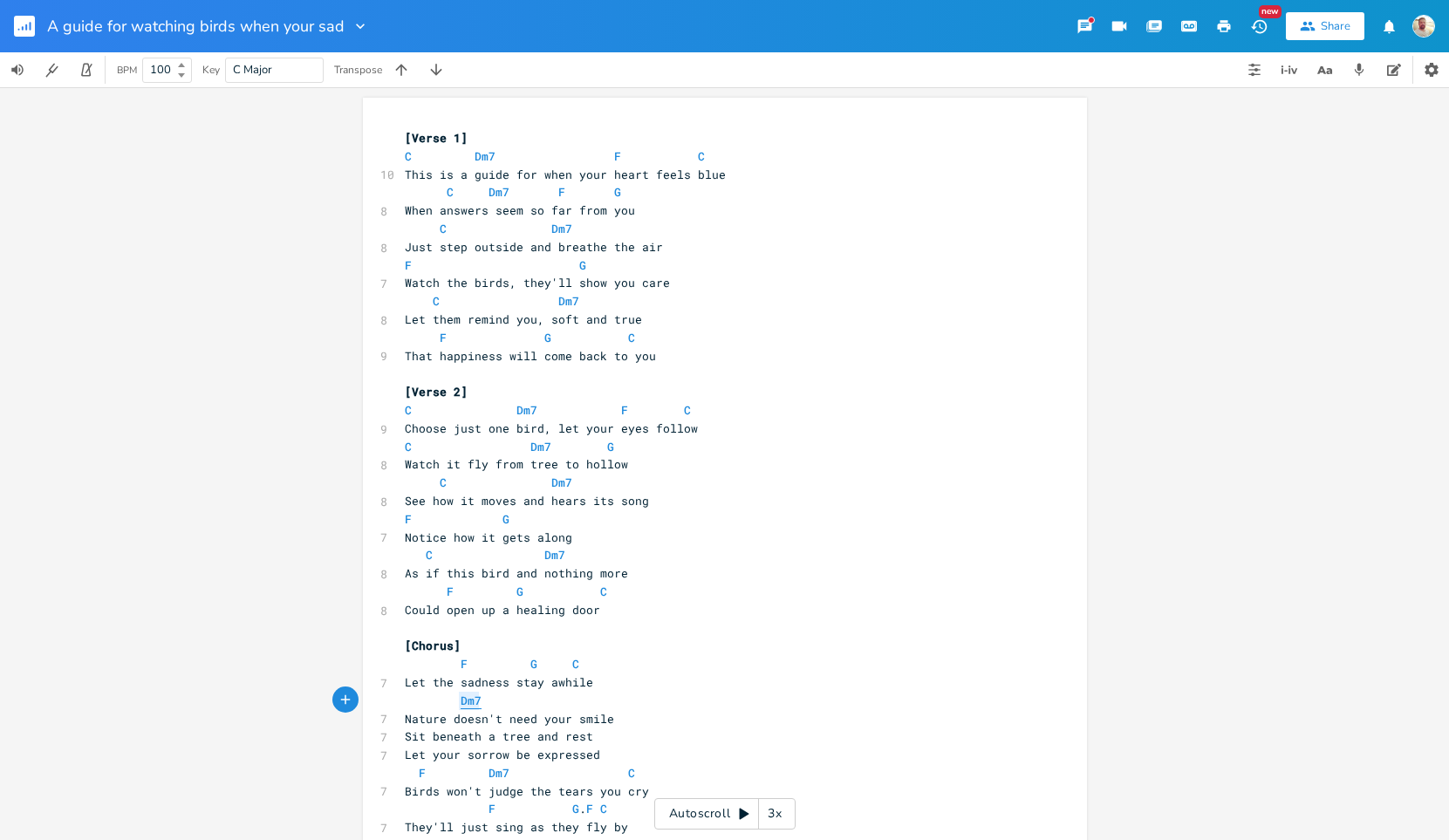
click at [465, 703] on span "Dm7" at bounding box center [470, 701] width 21 height 17
click at [495, 703] on pre "Dm7" at bounding box center [716, 701] width 630 height 19
type textarea "F"
click at [603, 715] on li "F" at bounding box center [617, 719] width 52 height 19
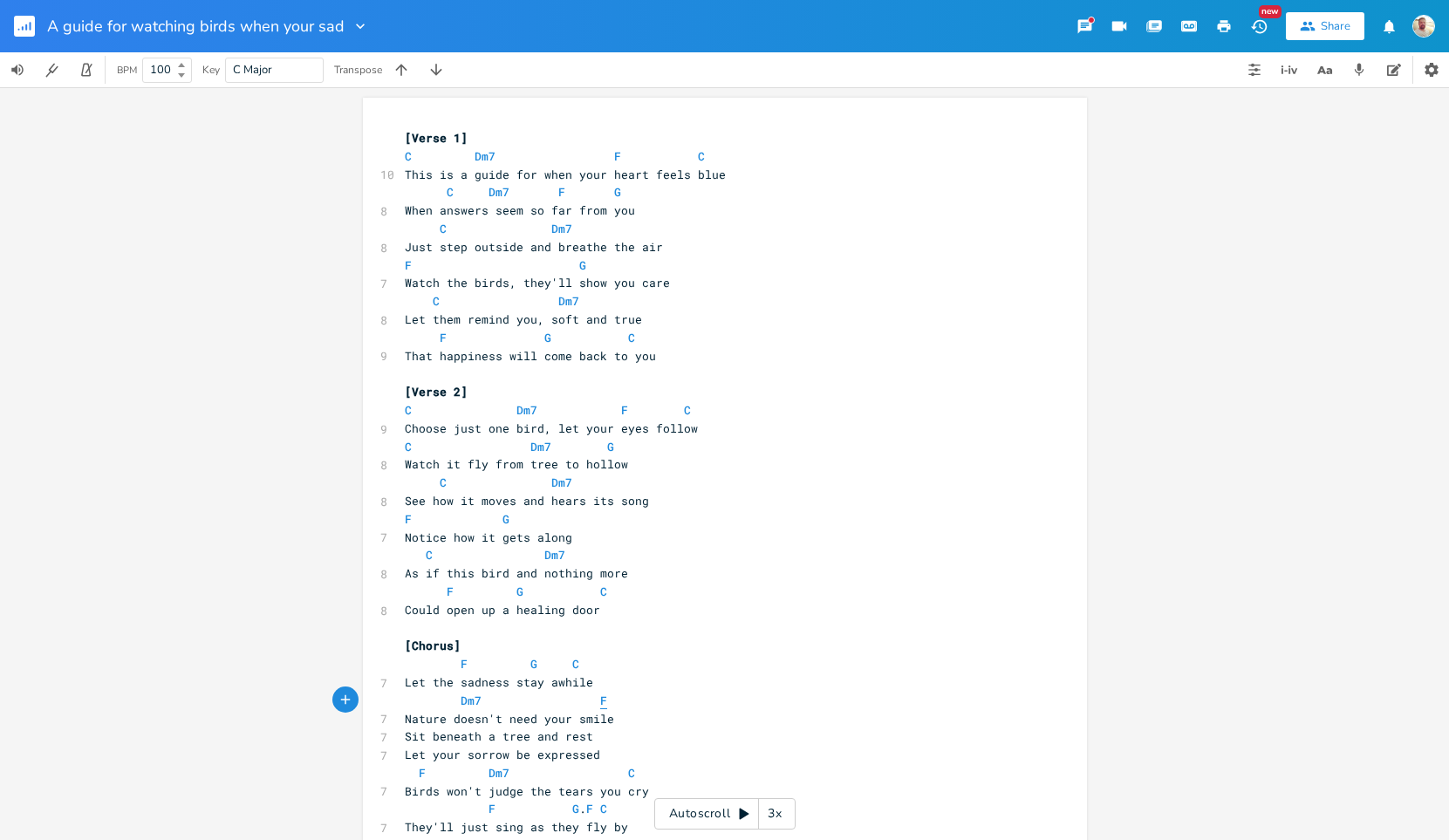
click at [600, 698] on span "F" at bounding box center [603, 701] width 7 height 17
type textarea "G"
click at [597, 716] on li "G" at bounding box center [617, 719] width 52 height 19
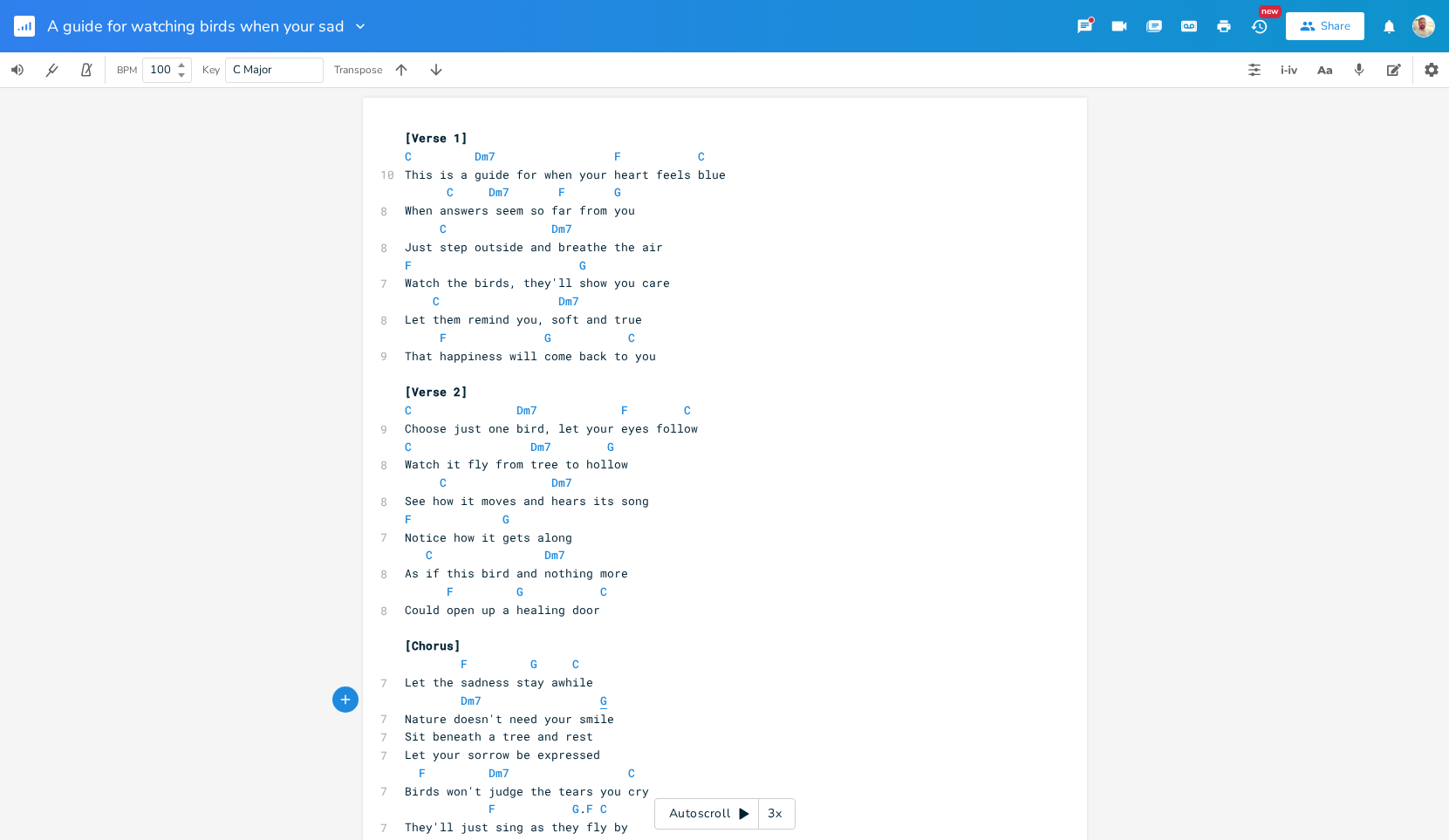
click at [600, 695] on span "G" at bounding box center [603, 701] width 7 height 17
type textarea "G"
click at [600, 695] on span "G" at bounding box center [603, 701] width 7 height 17
click at [461, 698] on span "Dm7" at bounding box center [470, 701] width 21 height 17
type textarea "Dm7"
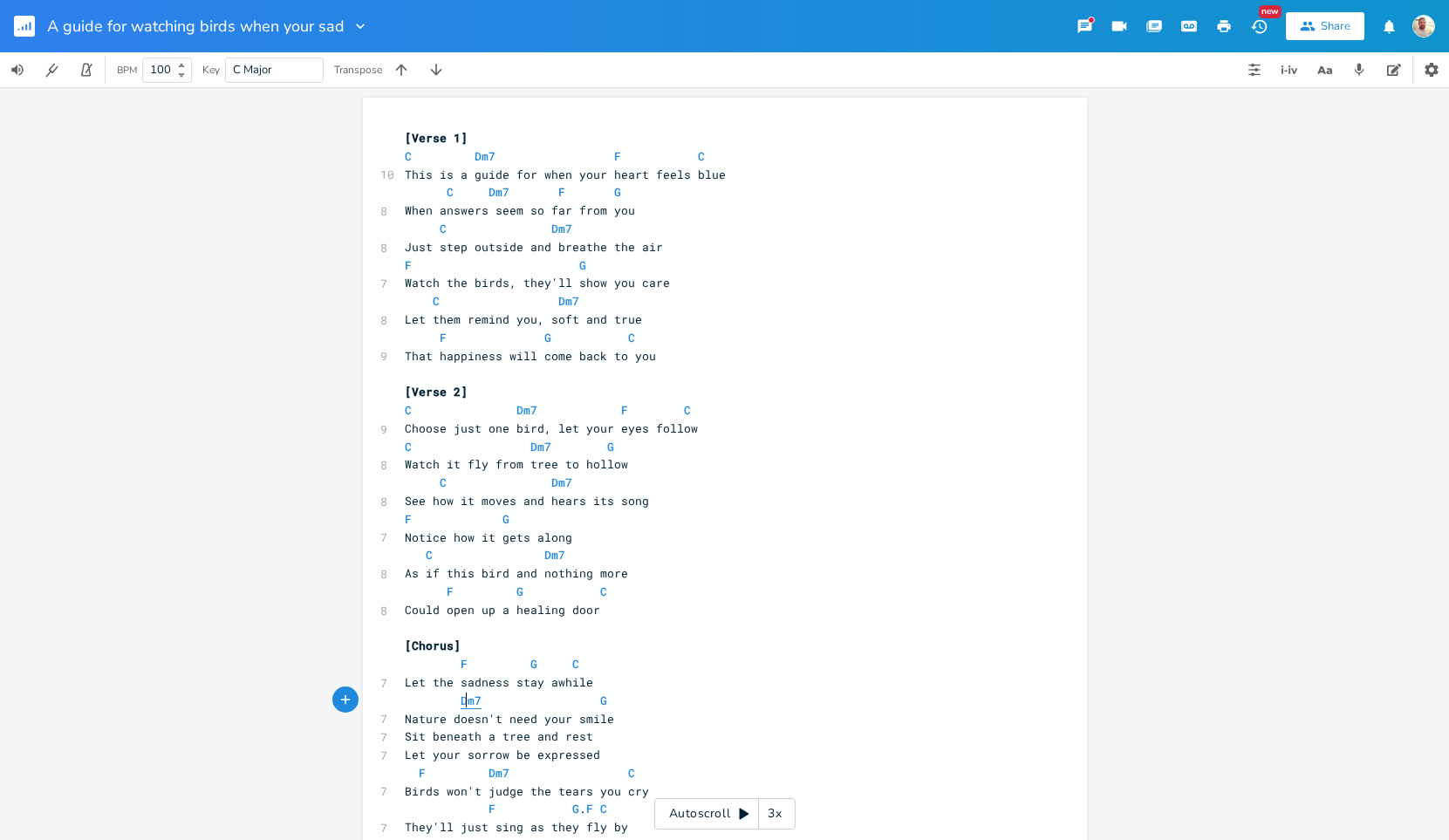
click at [461, 698] on span "Dm7" at bounding box center [470, 701] width 21 height 17
click at [600, 702] on span "G" at bounding box center [603, 701] width 7 height 17
type textarea "G"
click at [600, 702] on span "G" at bounding box center [603, 701] width 7 height 17
click at [613, 717] on pre "Nature doesn't need your smile" at bounding box center [716, 718] width 630 height 19
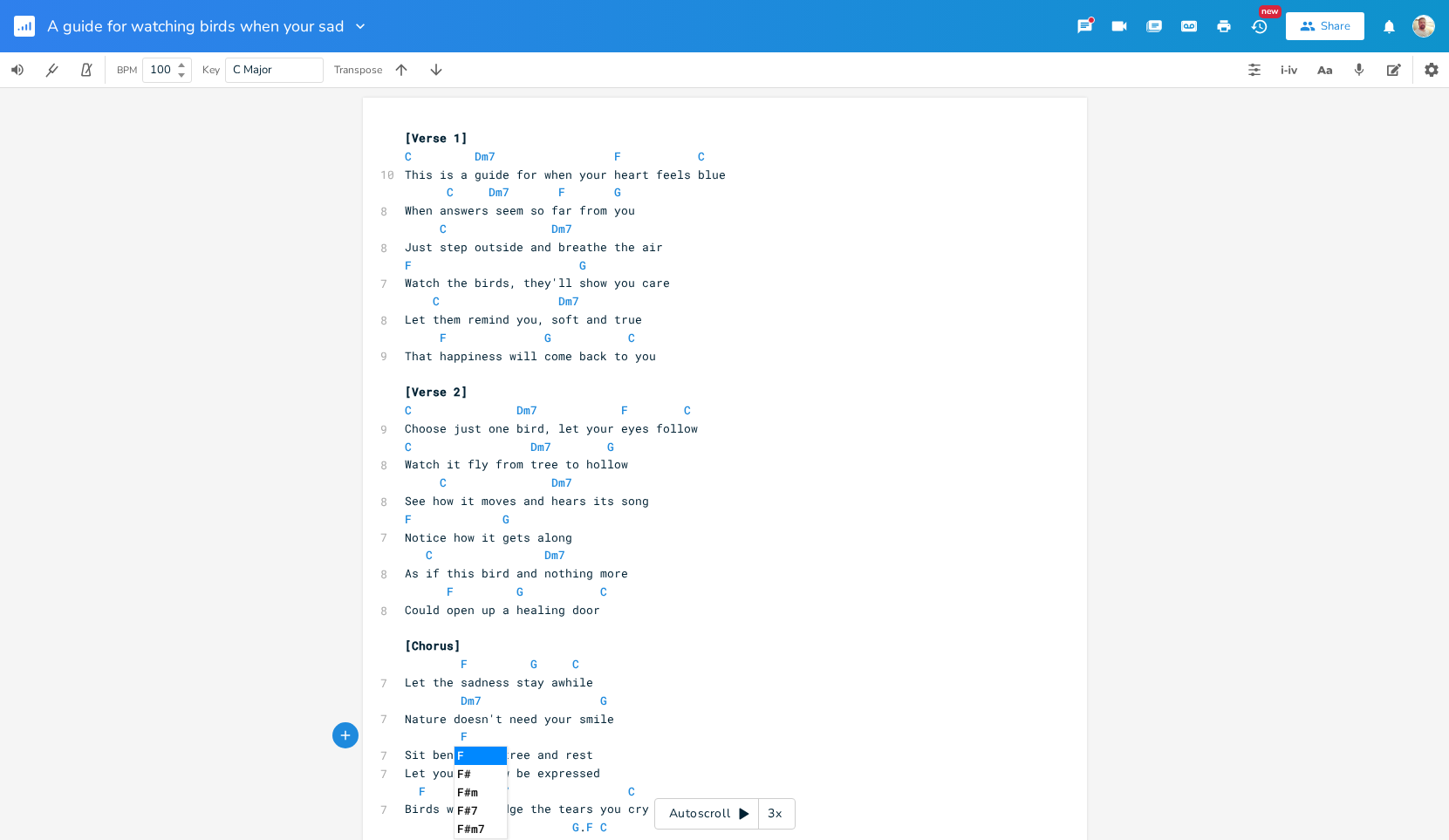
type textarea "F"
click at [460, 753] on li "F" at bounding box center [480, 756] width 52 height 19
click at [461, 734] on span "F" at bounding box center [464, 736] width 7 height 17
type textarea "F"
click at [461, 734] on span "F" at bounding box center [464, 736] width 7 height 17
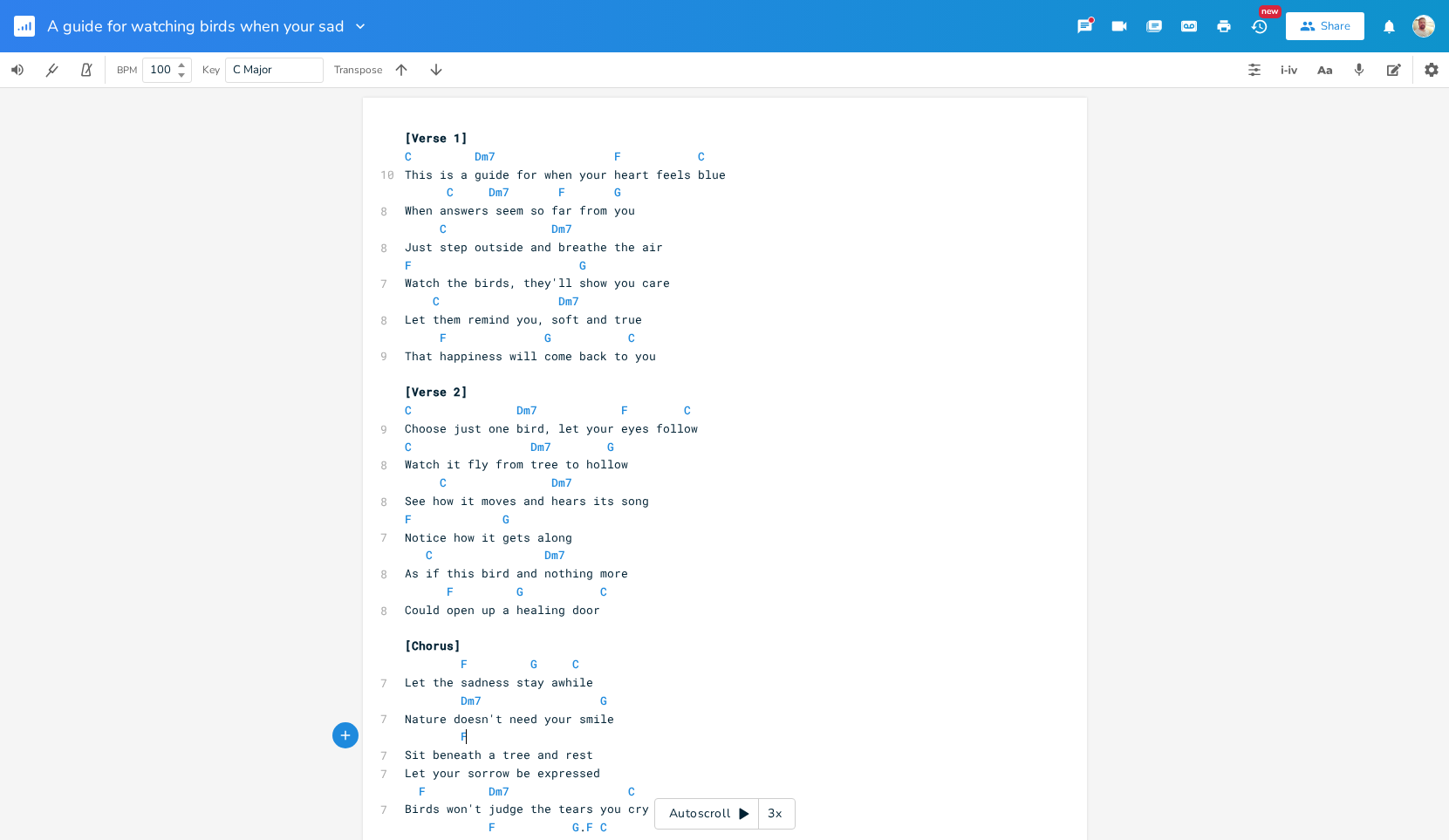
click at [482, 740] on pre "F" at bounding box center [716, 736] width 630 height 19
type textarea "G"
click at [523, 755] on li "G" at bounding box center [535, 756] width 52 height 19
click at [517, 735] on span "G" at bounding box center [520, 736] width 7 height 17
type textarea "G"
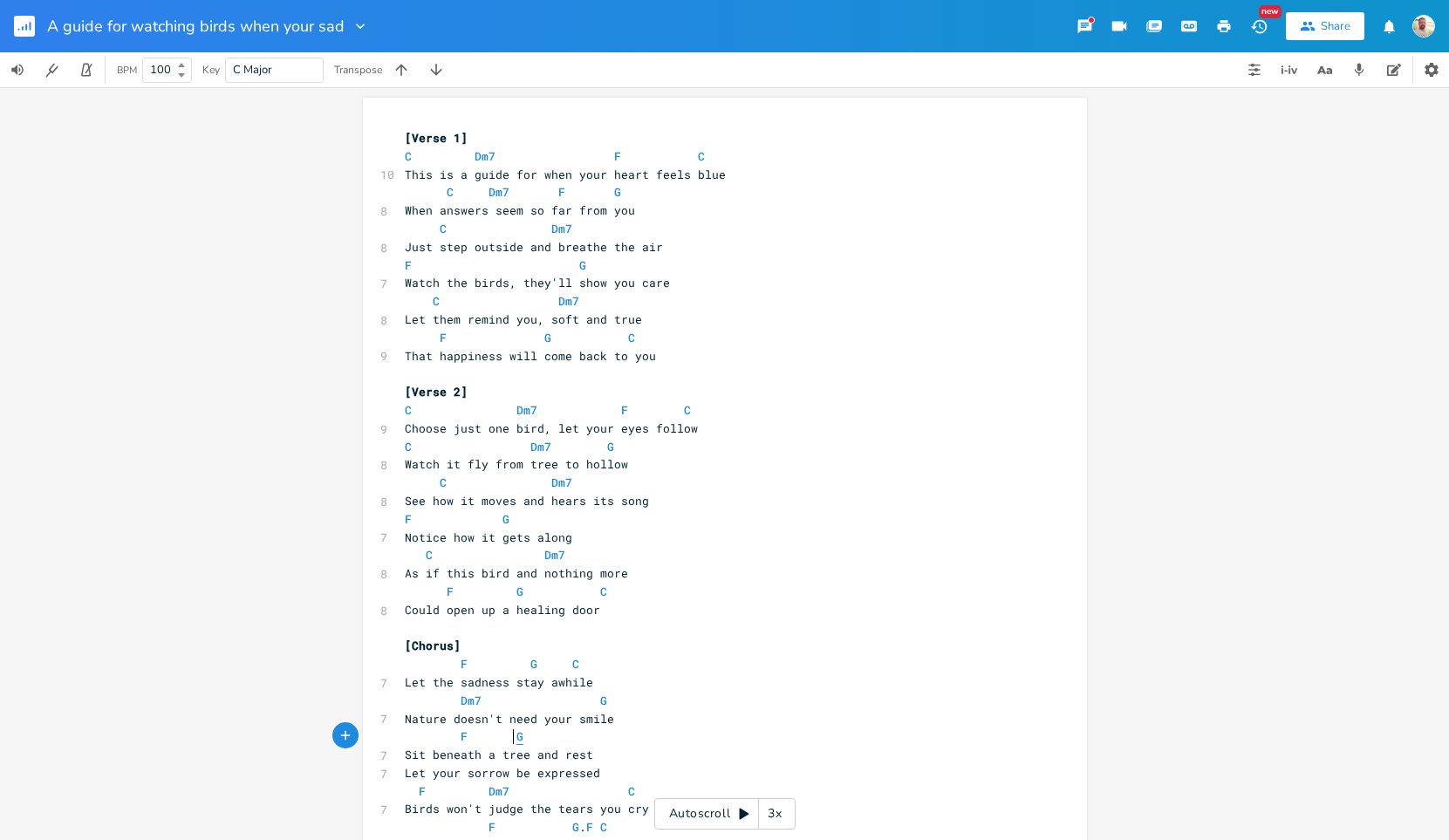
click at [517, 735] on span "G" at bounding box center [520, 736] width 7 height 17
click at [529, 738] on pre "F G" at bounding box center [716, 736] width 630 height 19
type textarea "G"
type textarea "C"
click at [583, 749] on li "C" at bounding box center [589, 756] width 52 height 19
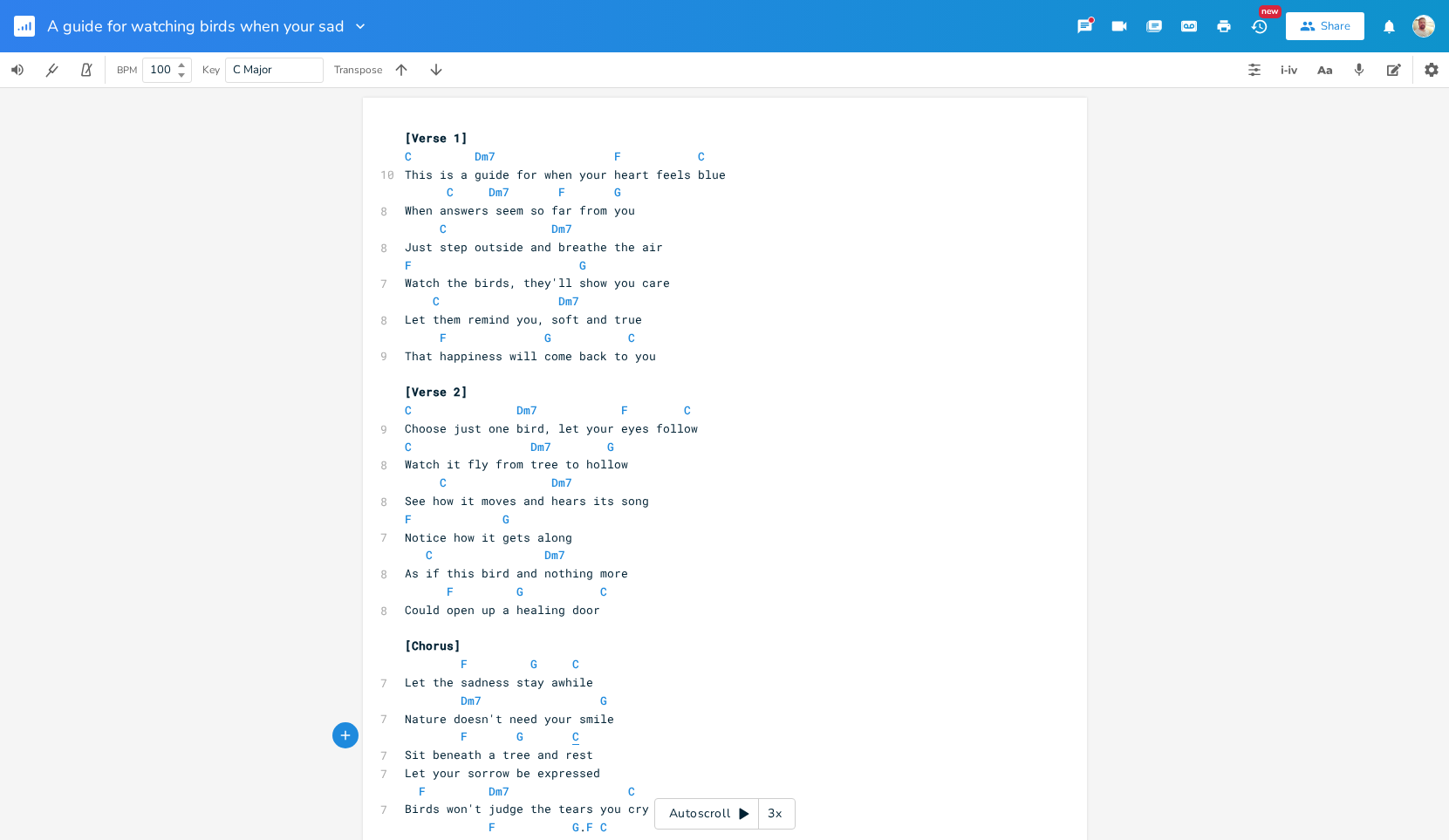
click at [572, 734] on span "C" at bounding box center [575, 736] width 7 height 17
type textarea "C"
click at [572, 734] on span "C" at bounding box center [575, 736] width 7 height 17
type textarea "Am"
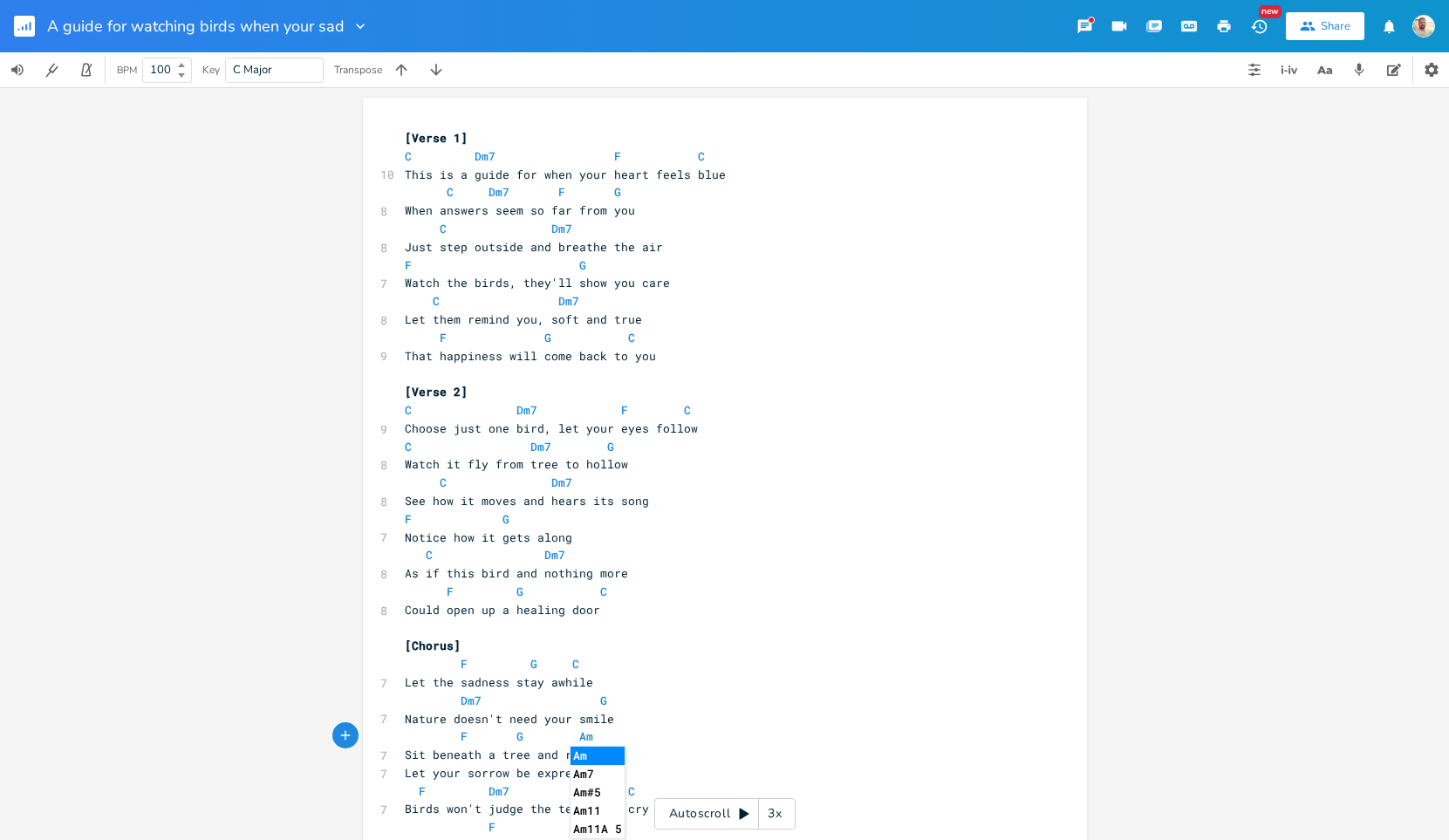
click at [583, 757] on li "Am" at bounding box center [597, 756] width 54 height 19
click at [583, 738] on pre "F G Am" at bounding box center [716, 736] width 630 height 19
type textarea "Am"
click at [583, 738] on pre "F G Am" at bounding box center [716, 736] width 630 height 19
click at [579, 735] on span "Am" at bounding box center [586, 736] width 14 height 17
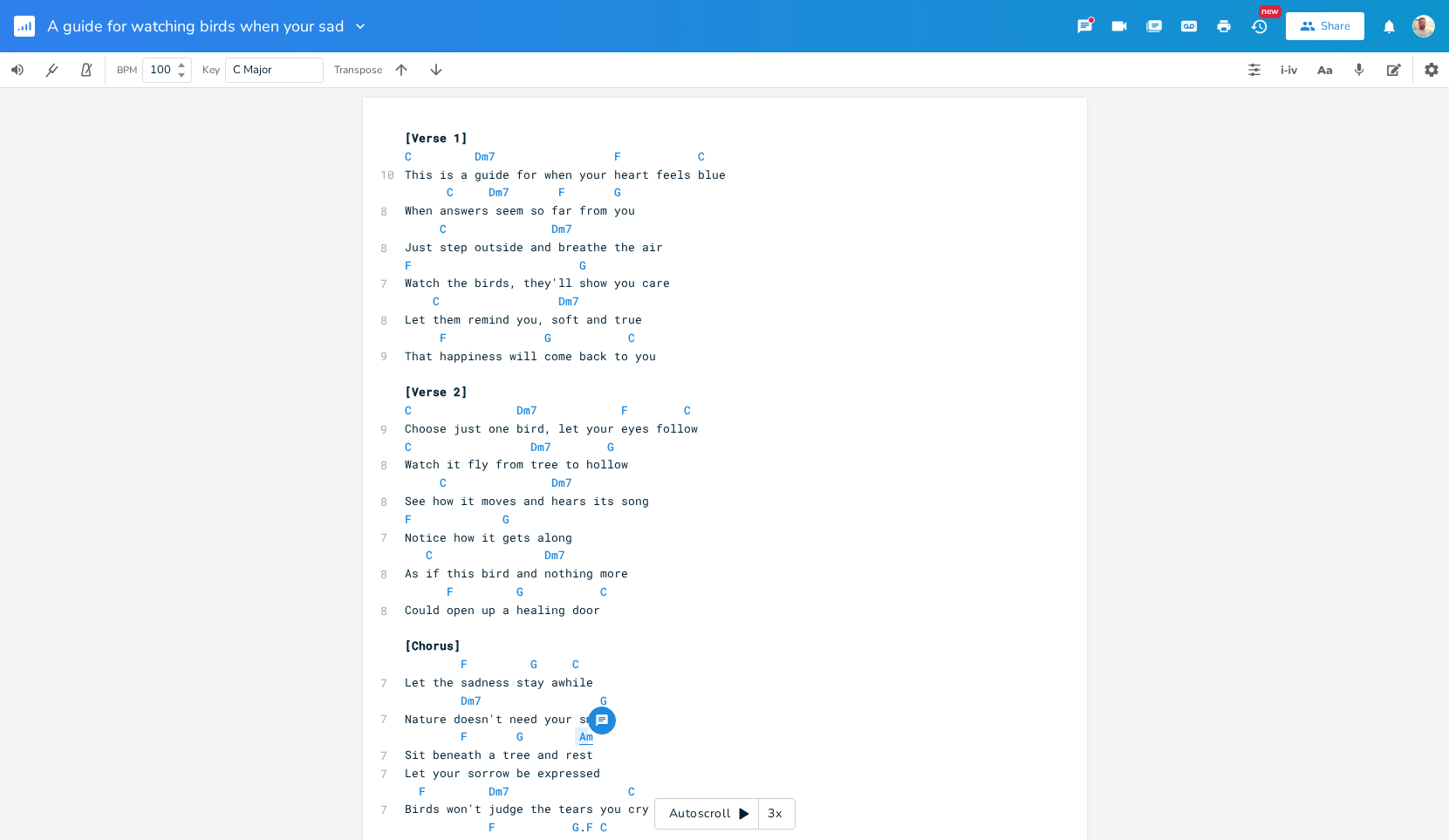
type textarea "Am"
click at [579, 735] on span "Am" at bounding box center [586, 736] width 14 height 17
click at [532, 734] on span at bounding box center [534, 736] width 21 height 19
click at [468, 737] on span at bounding box center [477, 736] width 21 height 19
click at [461, 737] on span "F" at bounding box center [464, 736] width 7 height 17
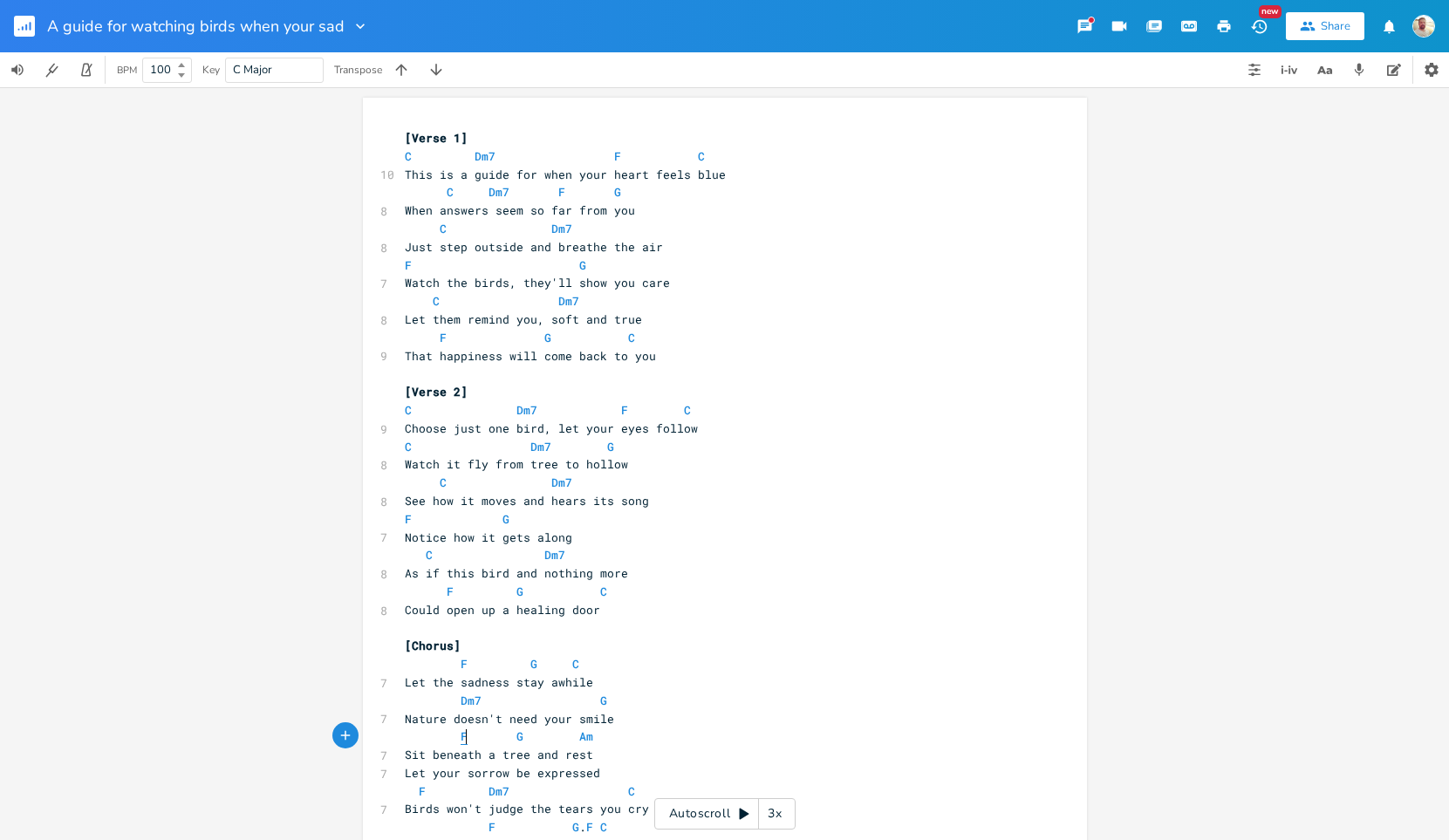
type textarea "F"
click at [461, 737] on span "F" at bounding box center [464, 736] width 7 height 17
click at [579, 740] on span "Am" at bounding box center [586, 736] width 14 height 17
type textarea "Am"
click at [579, 740] on span "Am" at bounding box center [586, 736] width 14 height 17
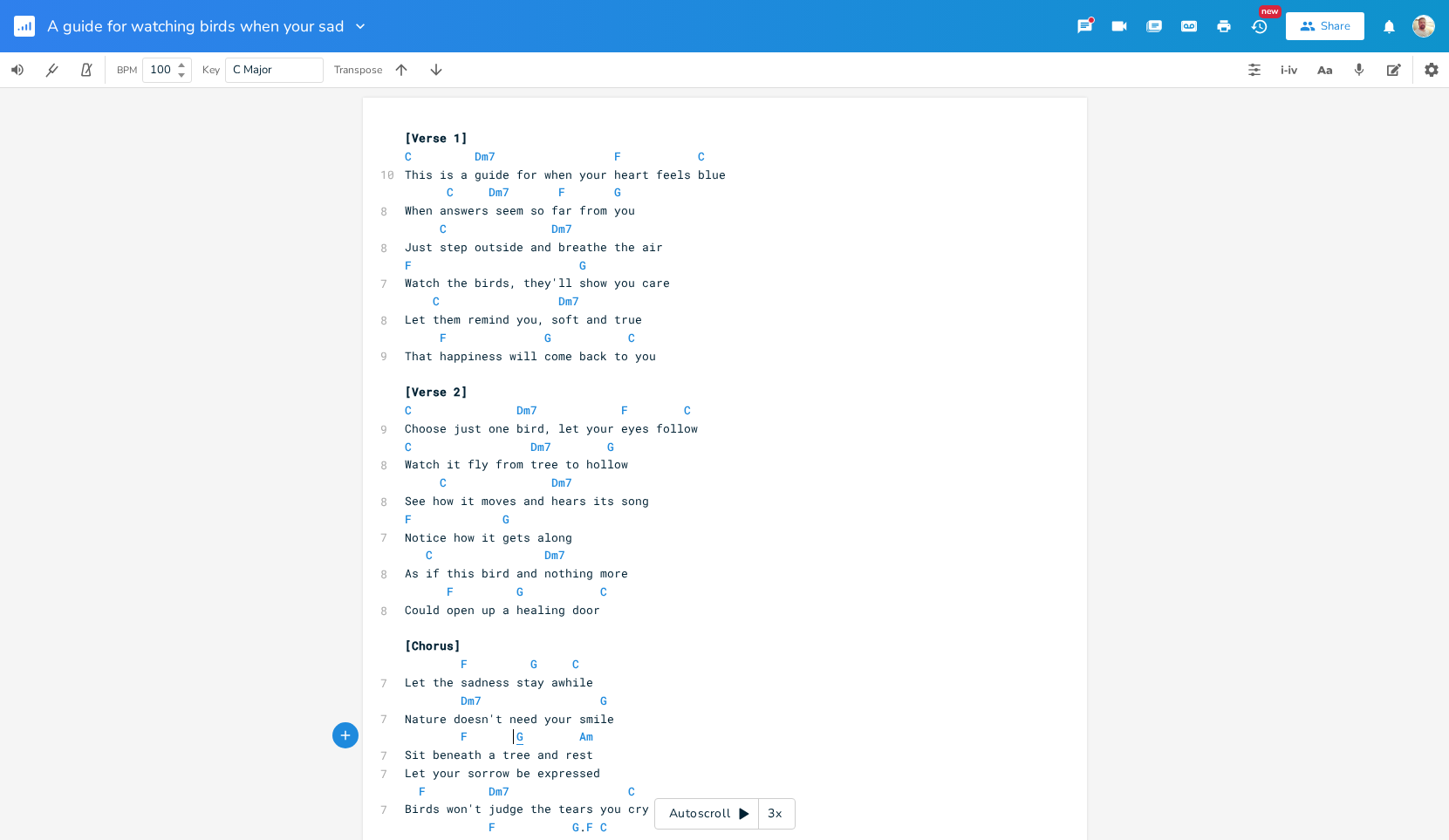
click at [517, 737] on span "G" at bounding box center [520, 736] width 7 height 17
type textarea "G"
click at [517, 737] on span "G" at bounding box center [520, 736] width 7 height 17
click at [517, 738] on span "G" at bounding box center [520, 736] width 7 height 17
type textarea "G"
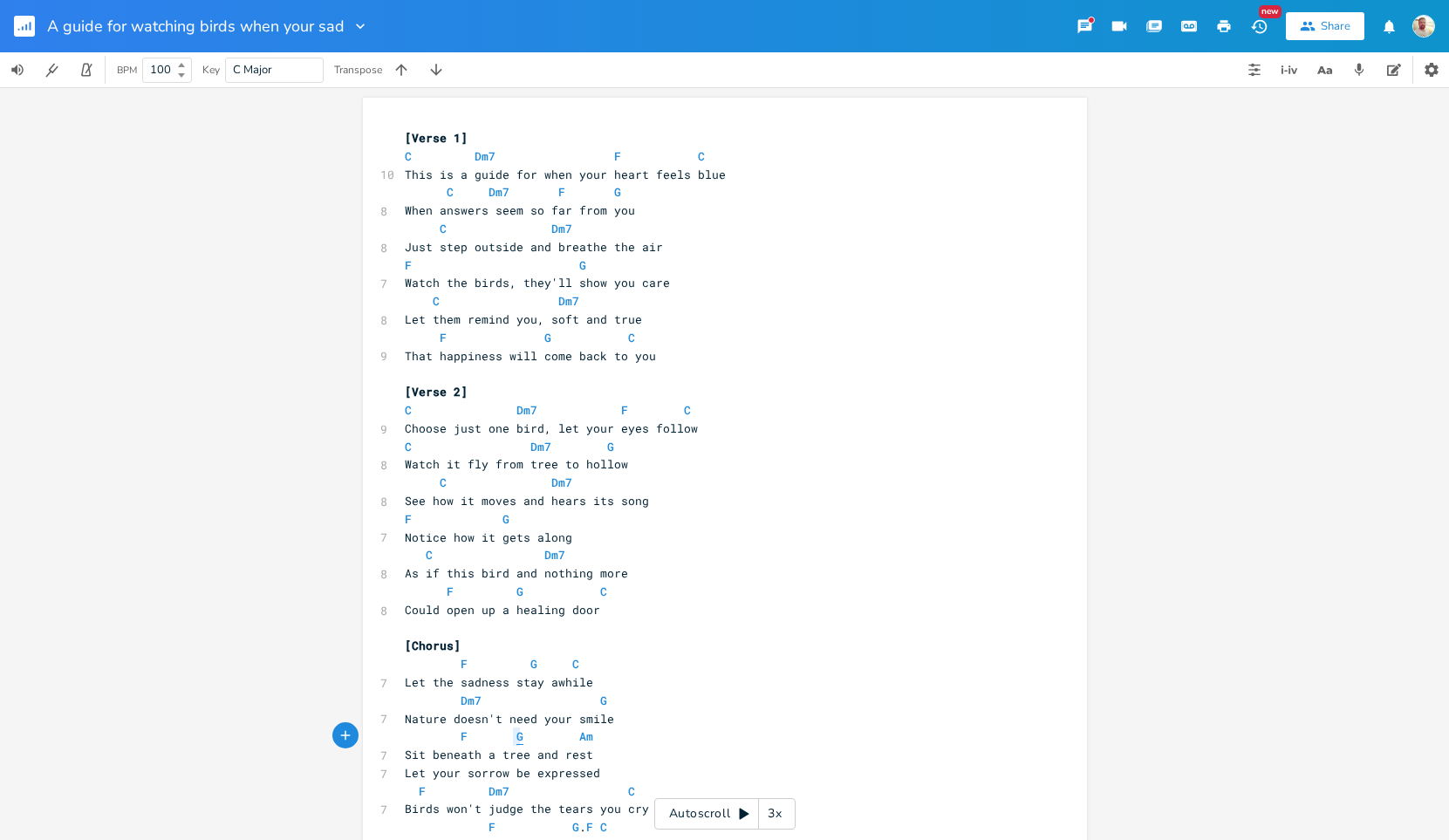
click at [517, 738] on span "G" at bounding box center [520, 736] width 7 height 17
click at [579, 736] on span "Am" at bounding box center [586, 736] width 14 height 17
type textarea "Am"
click at [579, 736] on span "Am" at bounding box center [586, 736] width 14 height 17
click at [465, 698] on span "Dm7" at bounding box center [470, 701] width 21 height 17
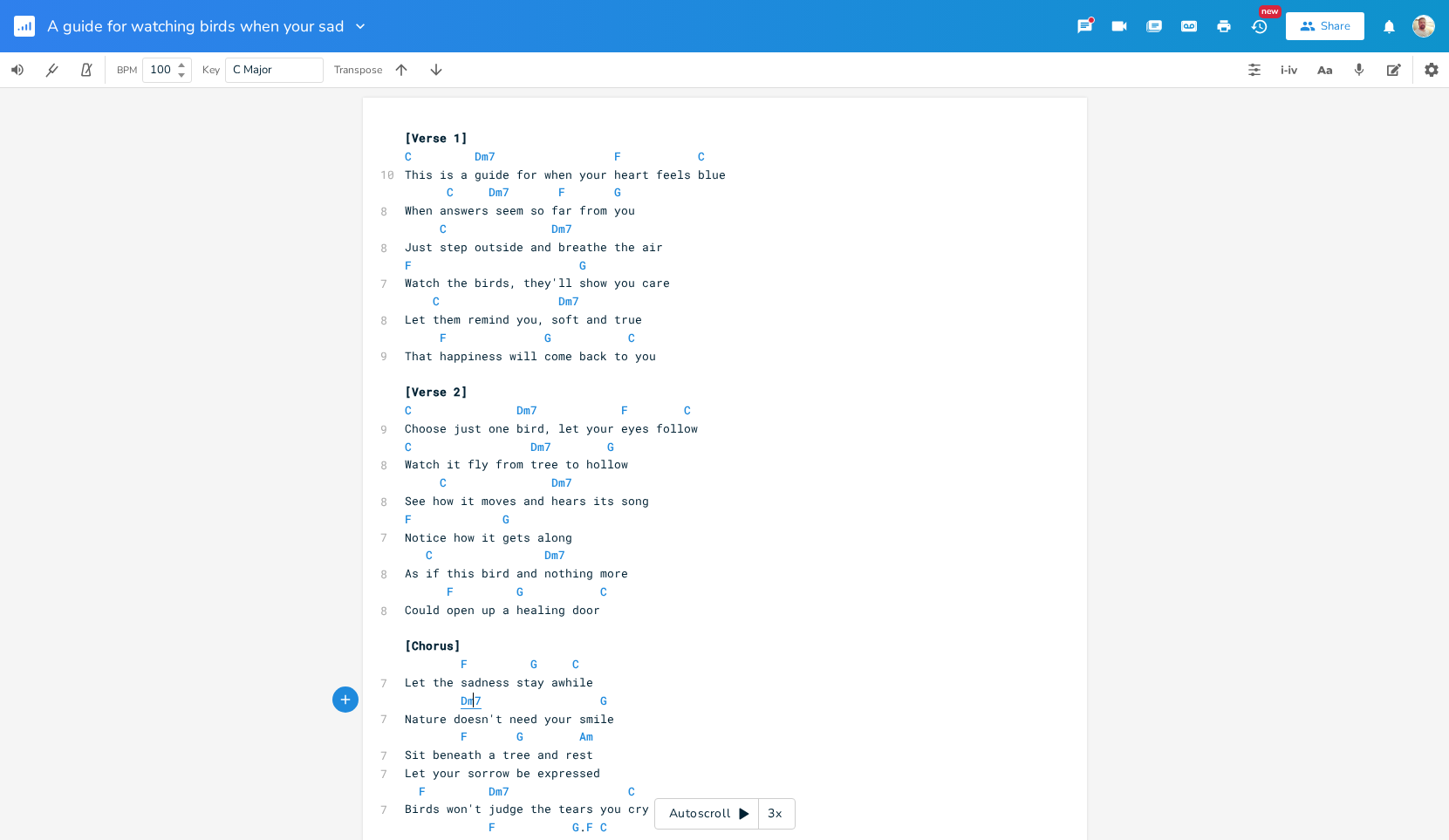
type textarea "Dm7"
click at [465, 698] on span "Dm7" at bounding box center [470, 701] width 21 height 17
click at [461, 735] on span "F" at bounding box center [464, 736] width 7 height 17
type textarea "F"
click at [461, 735] on span "F" at bounding box center [464, 736] width 7 height 17
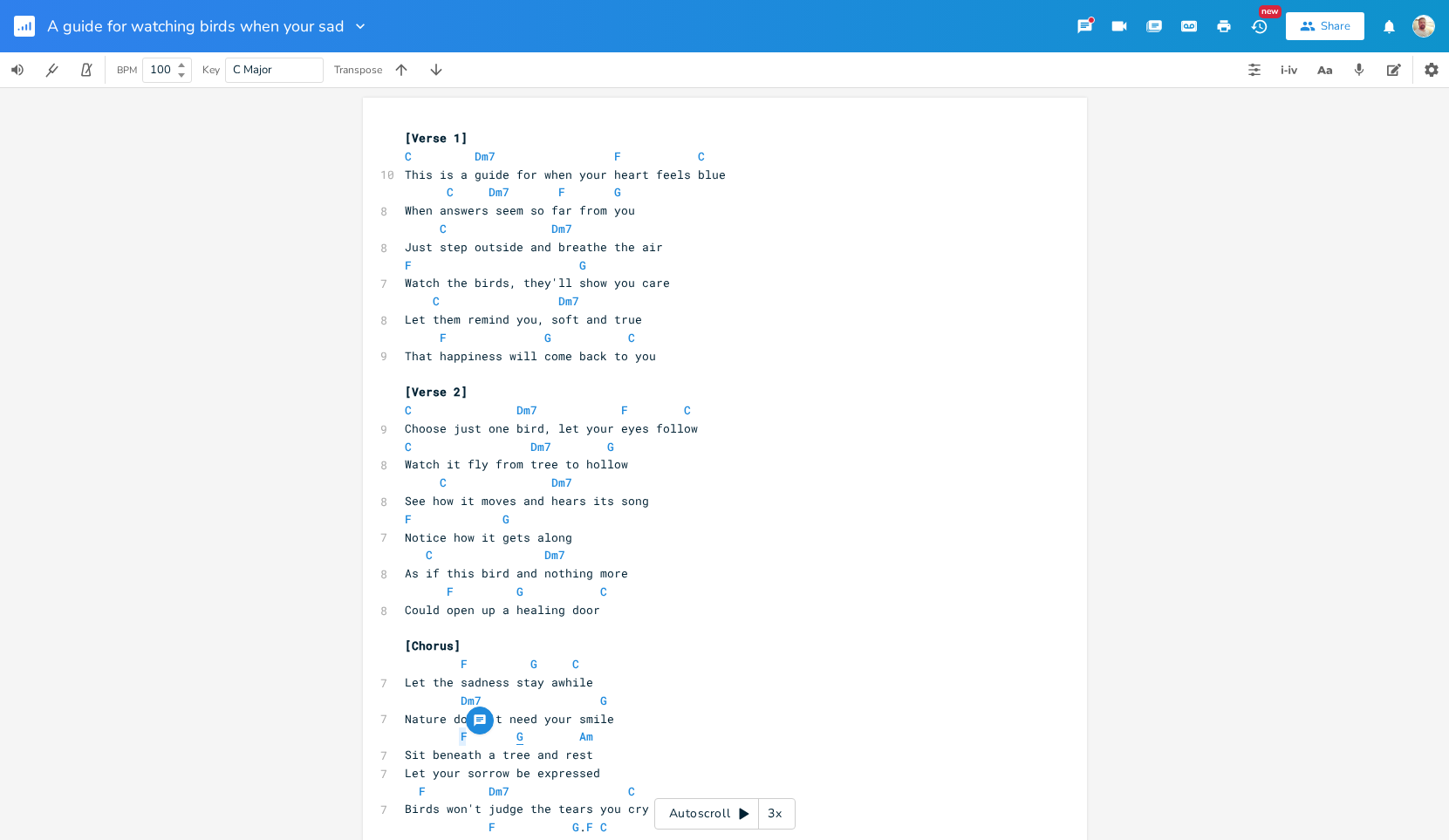
click at [517, 736] on span "G" at bounding box center [520, 736] width 7 height 17
type textarea "F G Am"
click at [517, 736] on span "G" at bounding box center [520, 736] width 7 height 17
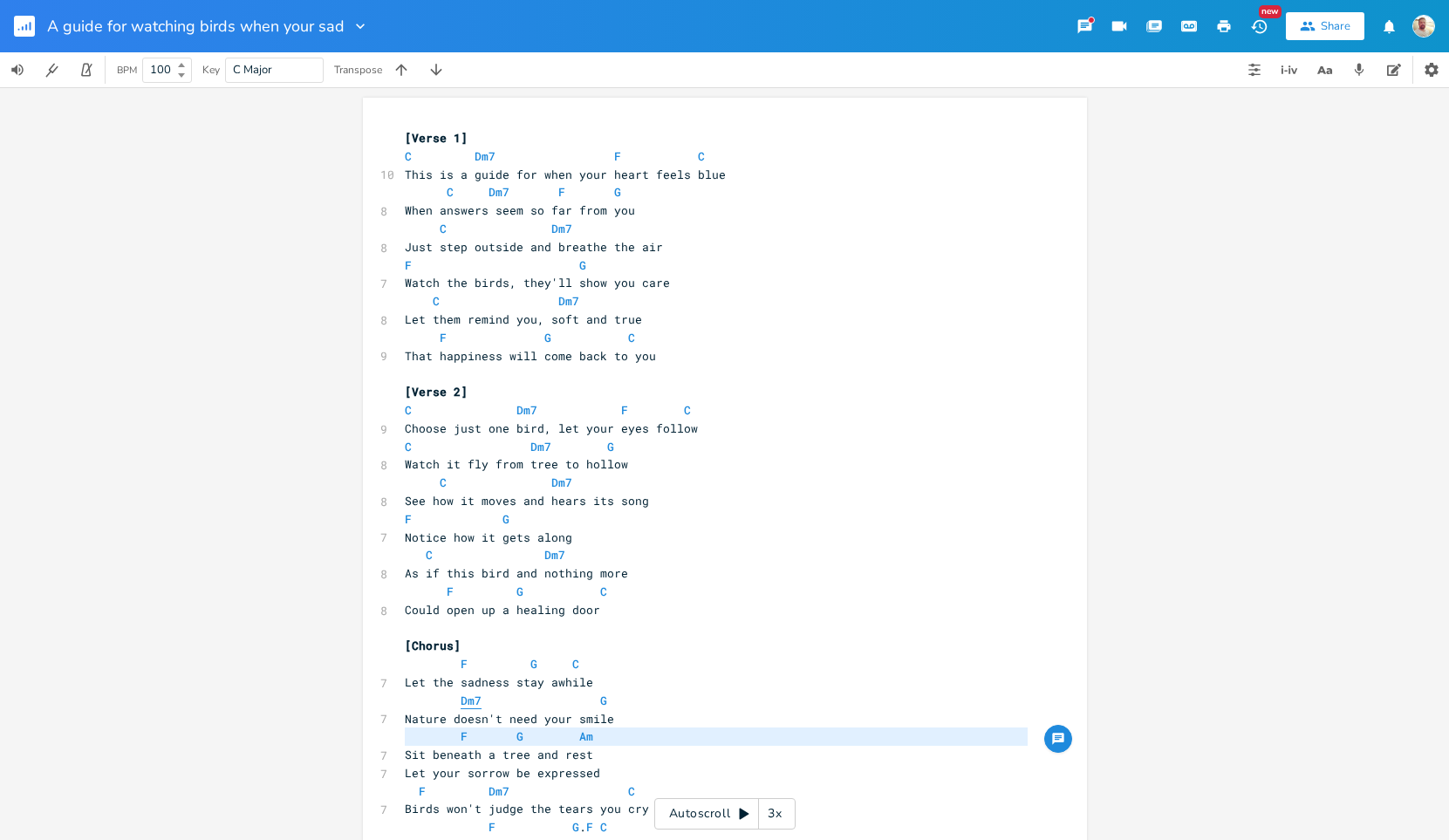
click at [461, 700] on span "Dm7" at bounding box center [470, 701] width 21 height 17
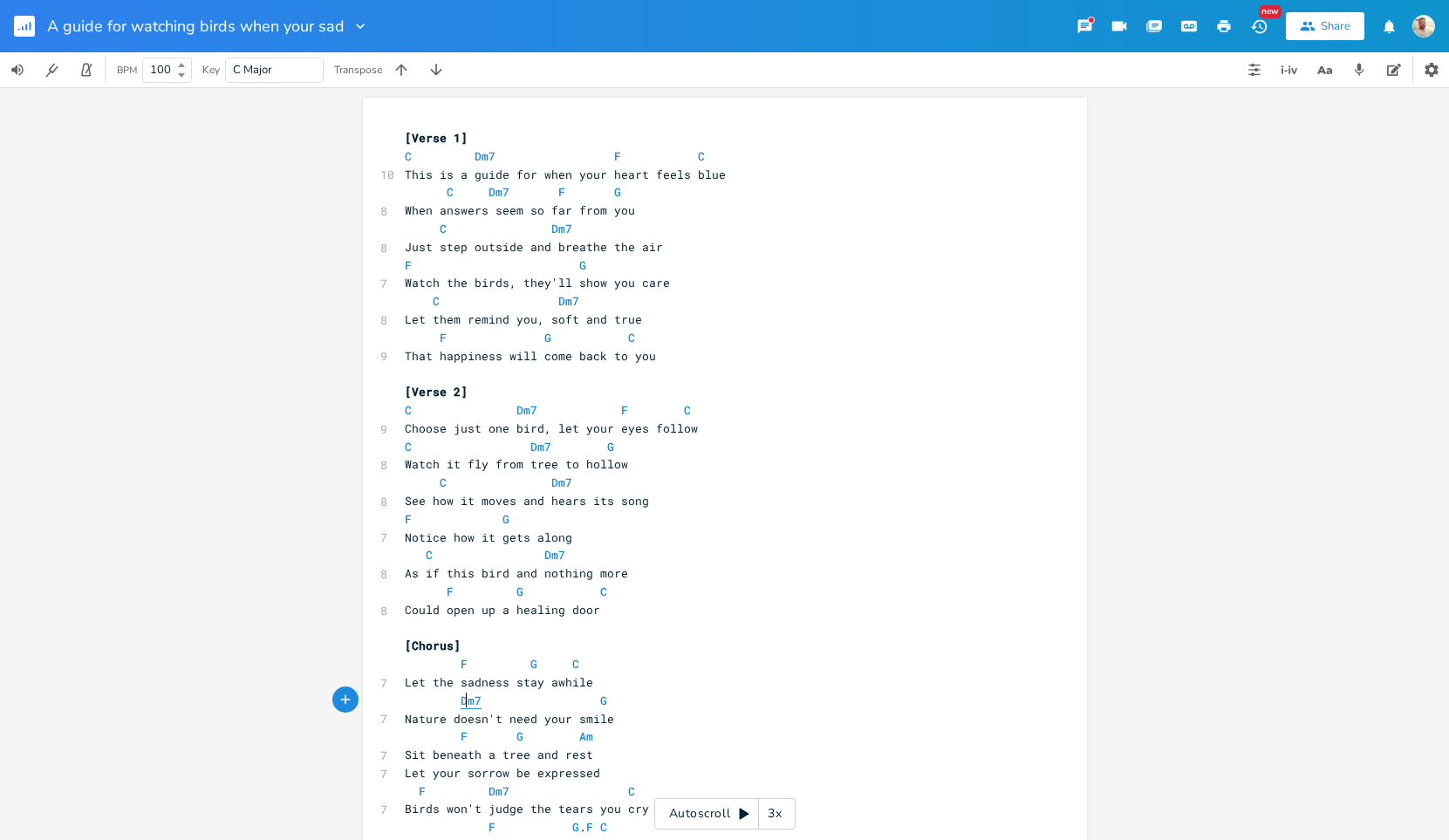
type textarea "Dm7"
click at [461, 700] on span "Dm7" at bounding box center [470, 701] width 21 height 17
click at [579, 736] on span "Am" at bounding box center [586, 736] width 14 height 17
click at [572, 664] on span "C" at bounding box center [575, 664] width 7 height 17
type textarea "C"
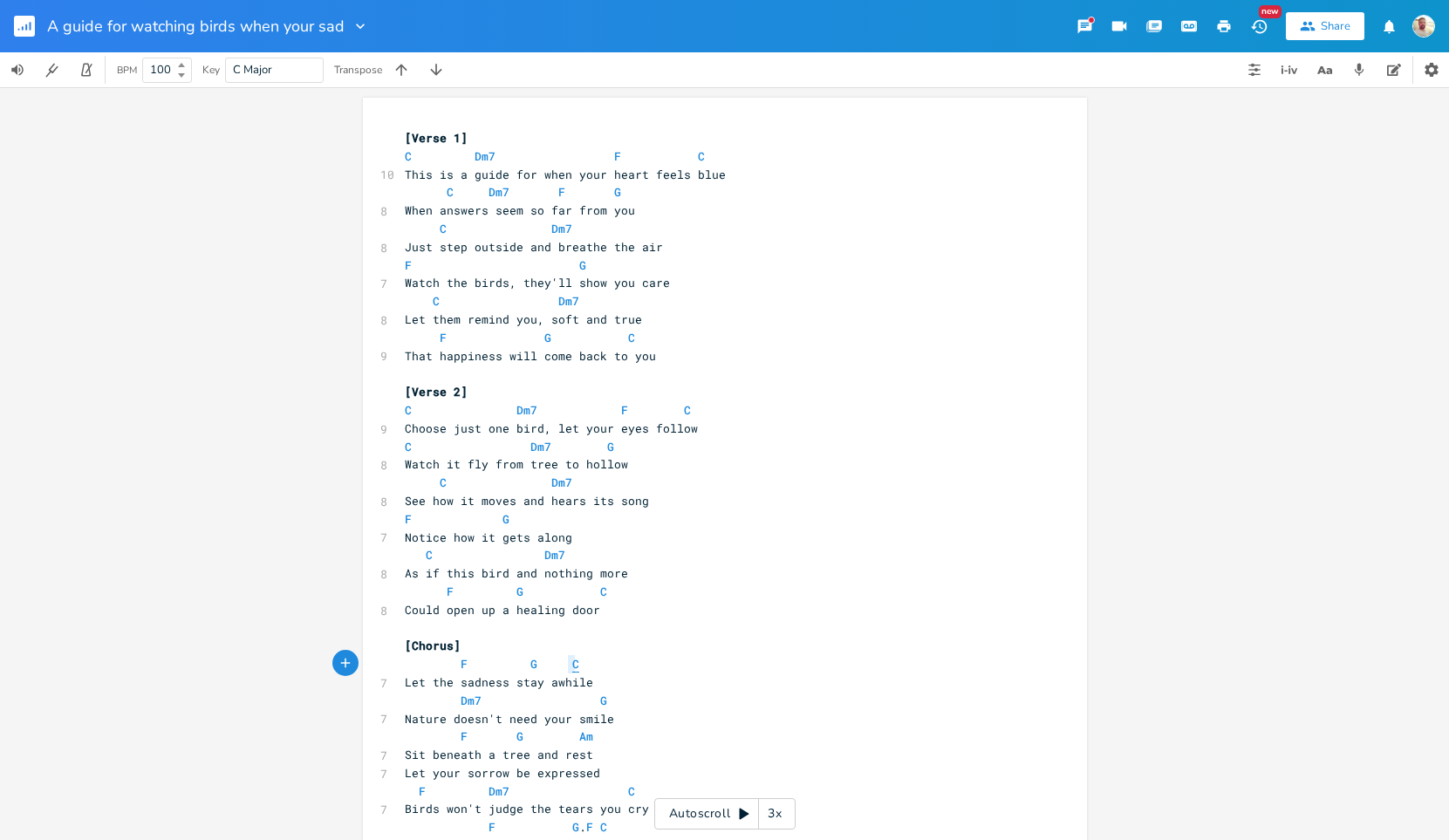
click at [572, 664] on span "C" at bounding box center [575, 664] width 7 height 17
click at [579, 728] on span "Am" at bounding box center [586, 736] width 14 height 16
drag, startPoint x: 586, startPoint y: 738, endPoint x: 571, endPoint y: 737, distance: 15.0
click at [571, 737] on pre "F G Am" at bounding box center [716, 736] width 630 height 19
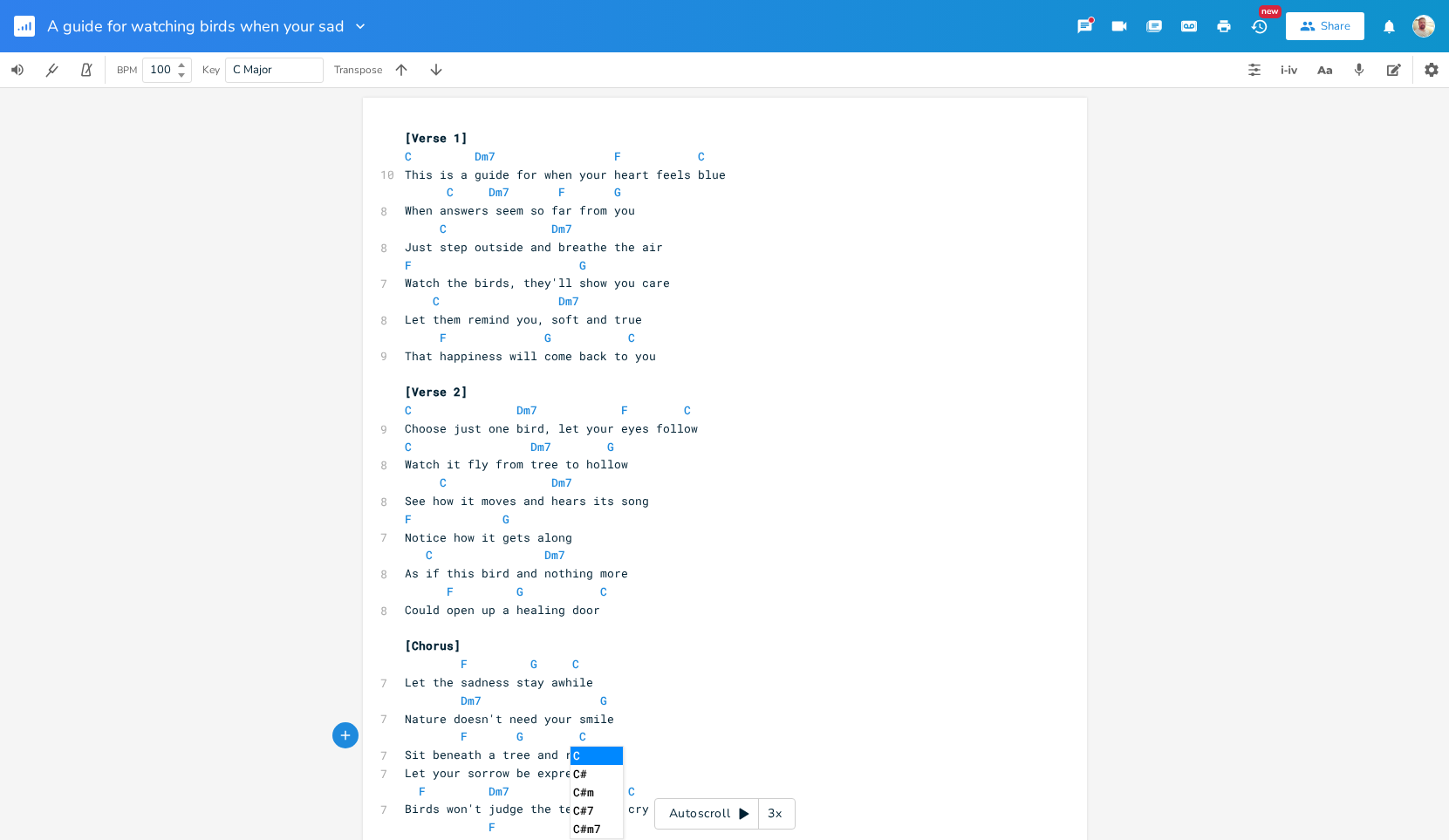
type textarea "C"
click at [599, 750] on li "C" at bounding box center [596, 756] width 52 height 19
click at [598, 754] on pre "Sit beneath a tree and rest" at bounding box center [716, 755] width 630 height 19
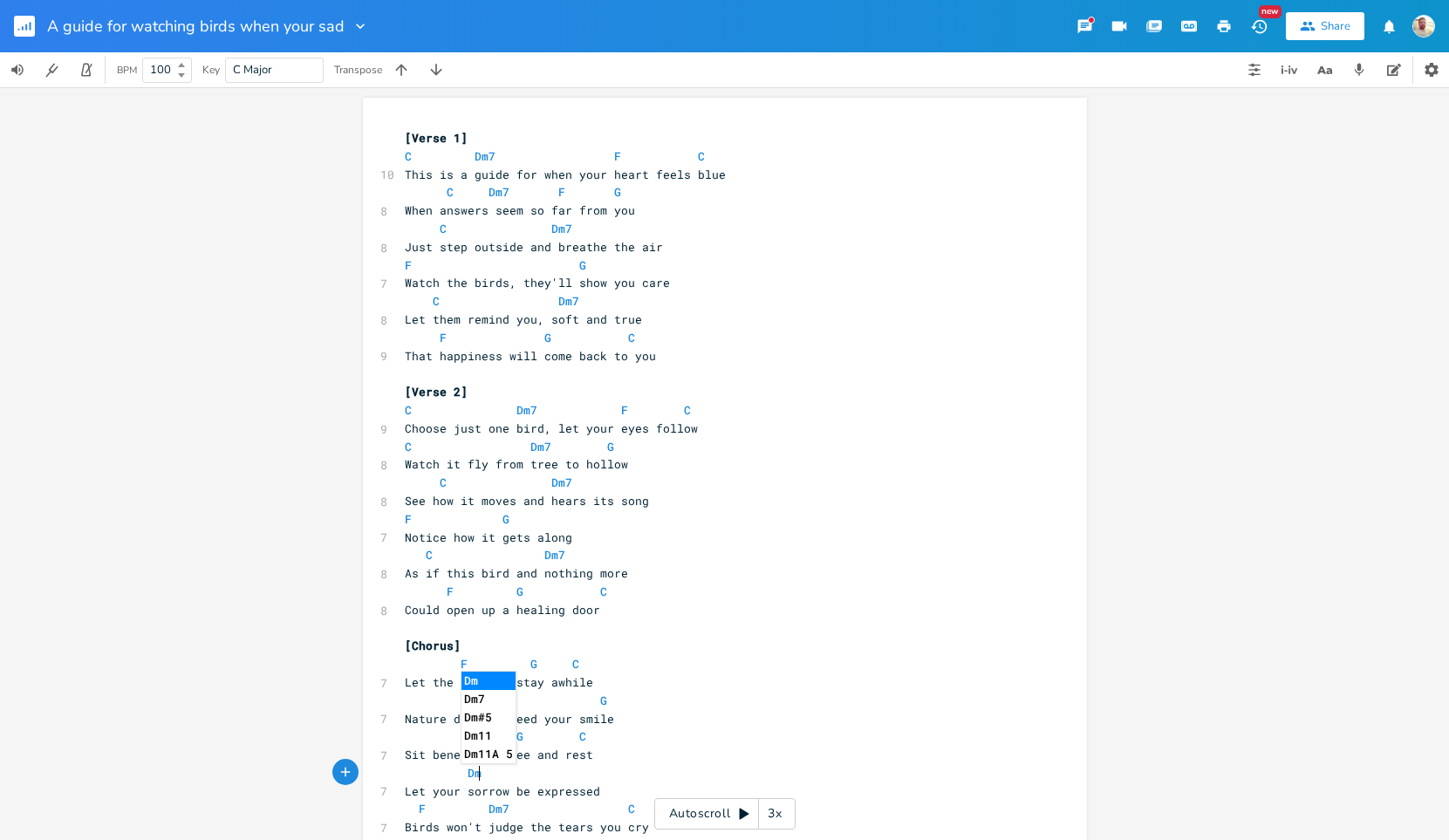
type textarea "Dm7"
click at [471, 769] on span "Dm7" at bounding box center [477, 773] width 21 height 17
click at [470, 769] on span "Dm7" at bounding box center [477, 773] width 21 height 17
type textarea "Dm7"
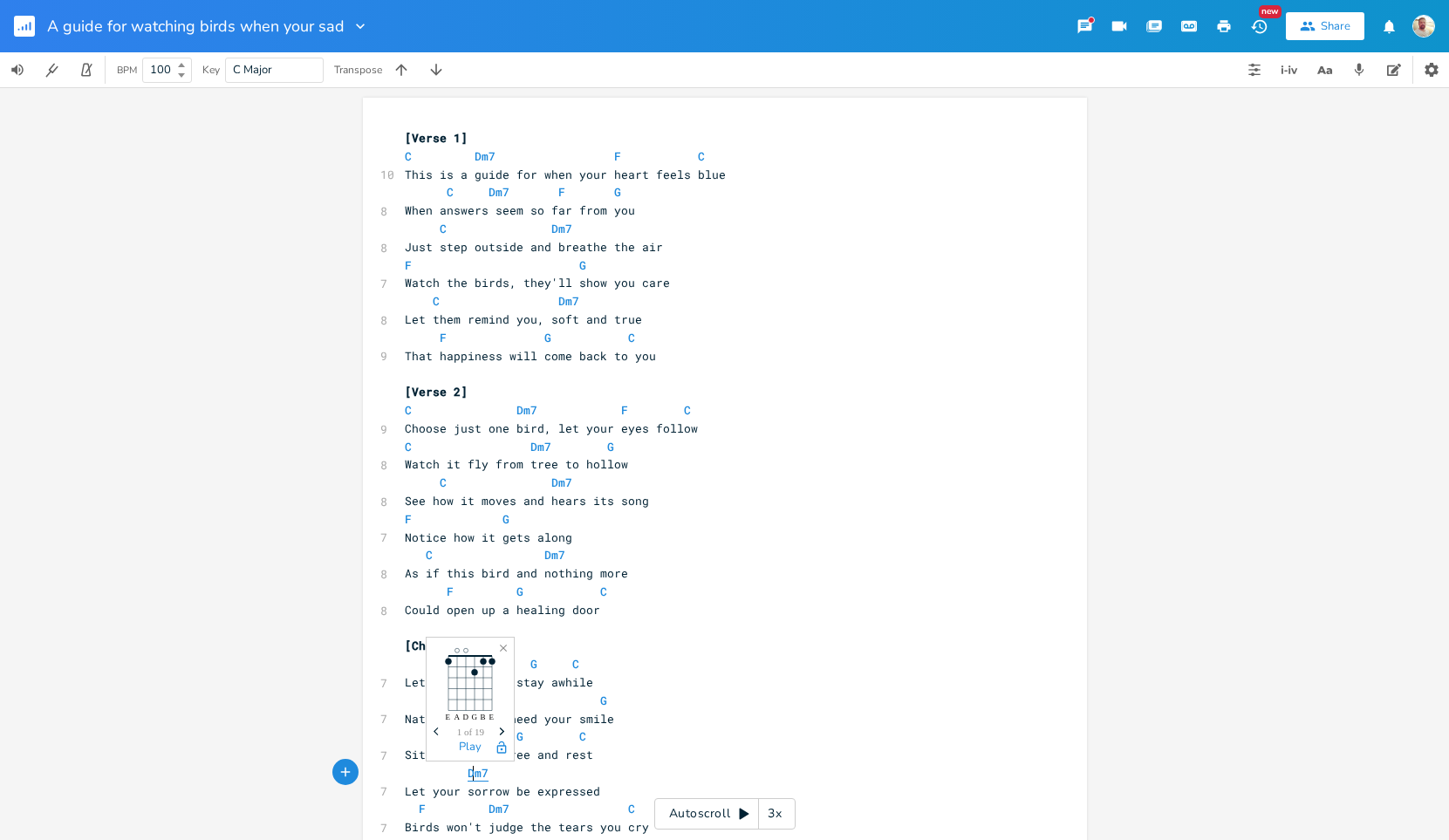
click at [470, 769] on span "Dm7" at bounding box center [477, 773] width 21 height 17
click at [484, 777] on pre "Dm7" at bounding box center [716, 773] width 630 height 19
type textarea "G"
click at [572, 775] on span "G" at bounding box center [575, 773] width 7 height 17
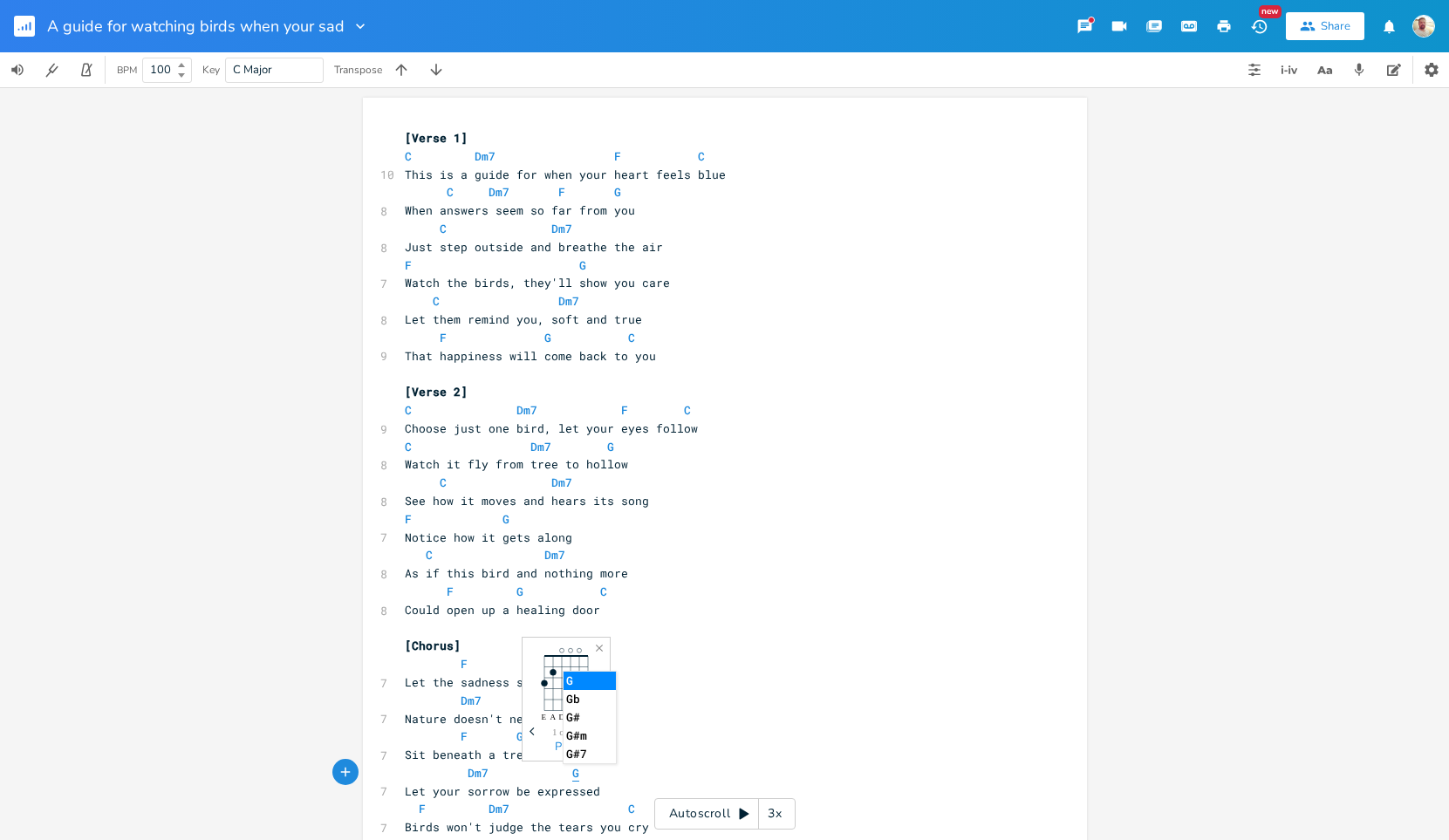
click at [572, 775] on span "G" at bounding box center [575, 773] width 7 height 17
type textarea "G"
click at [572, 775] on span "G" at bounding box center [575, 773] width 7 height 17
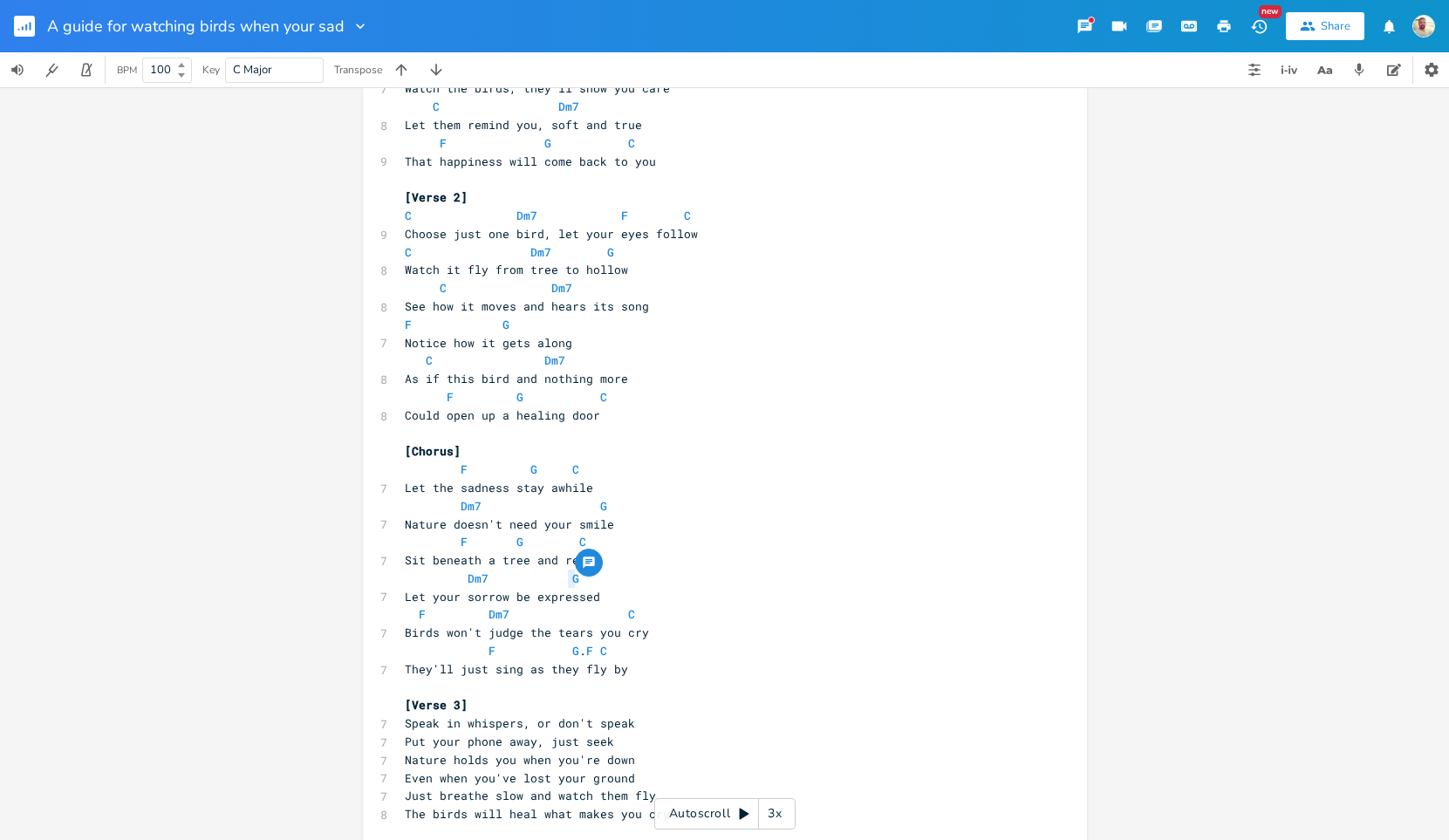
scroll to position [243, 0]
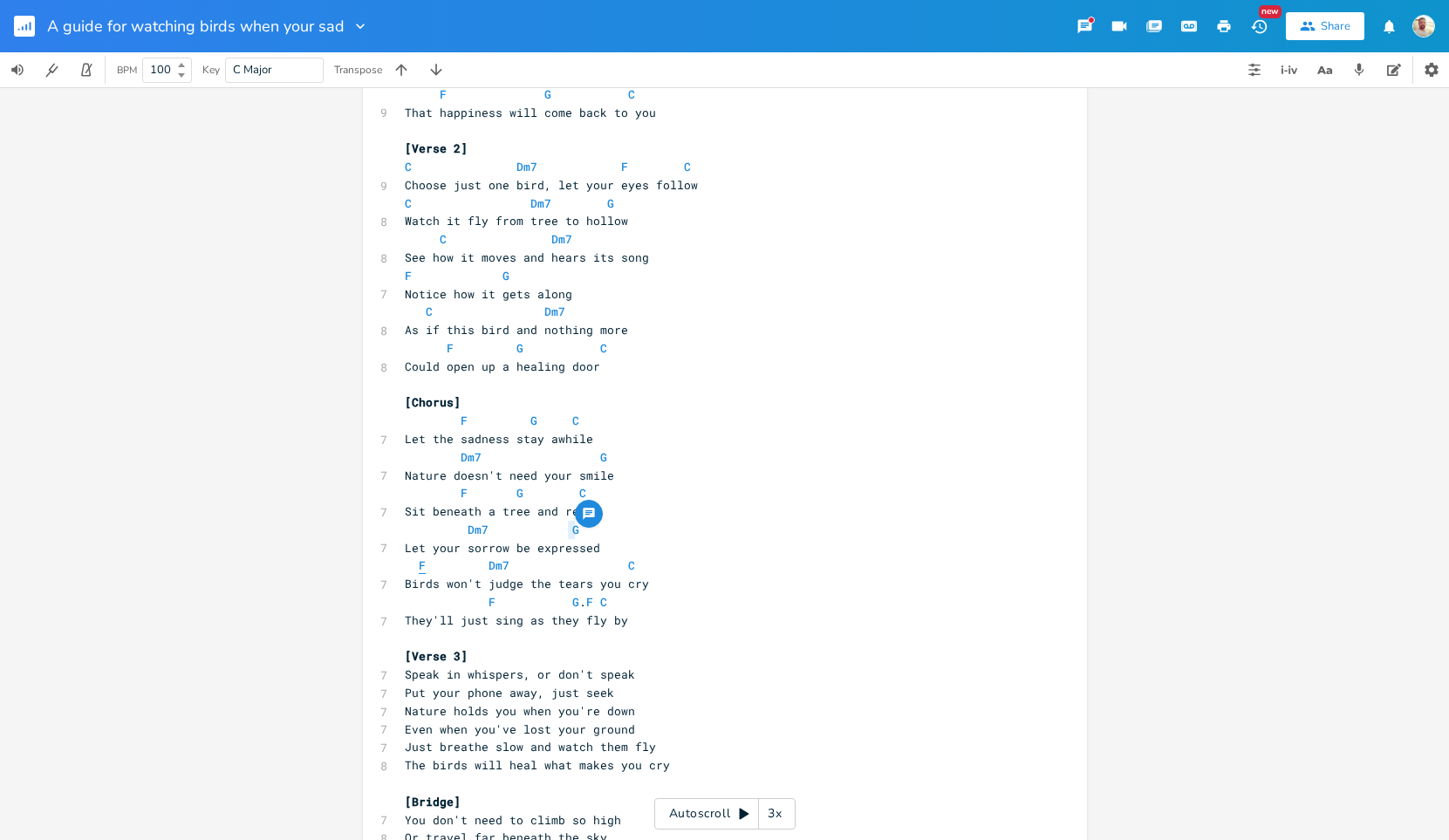
click at [419, 564] on span "F" at bounding box center [422, 565] width 7 height 17
type textarea "F"
click at [419, 564] on span "F" at bounding box center [422, 565] width 7 height 17
click at [494, 566] on span "Dm7" at bounding box center [498, 565] width 21 height 17
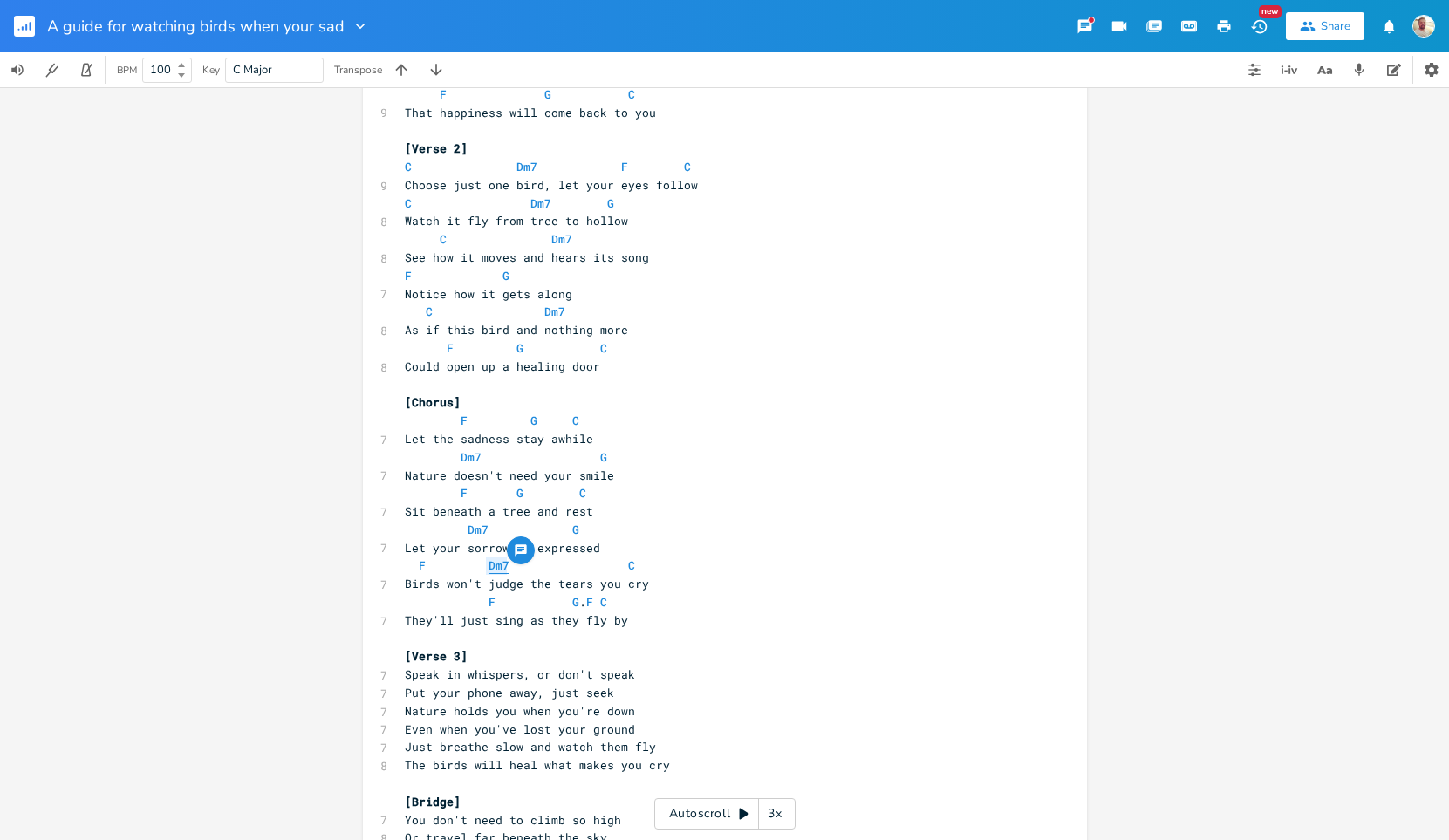
type textarea "Dm7"
click at [488, 563] on span "Dm7" at bounding box center [498, 565] width 21 height 17
type textarea "Dm7"
click at [488, 563] on span "Dm7" at bounding box center [498, 565] width 21 height 17
click at [473, 528] on span "Dm7" at bounding box center [477, 530] width 21 height 17
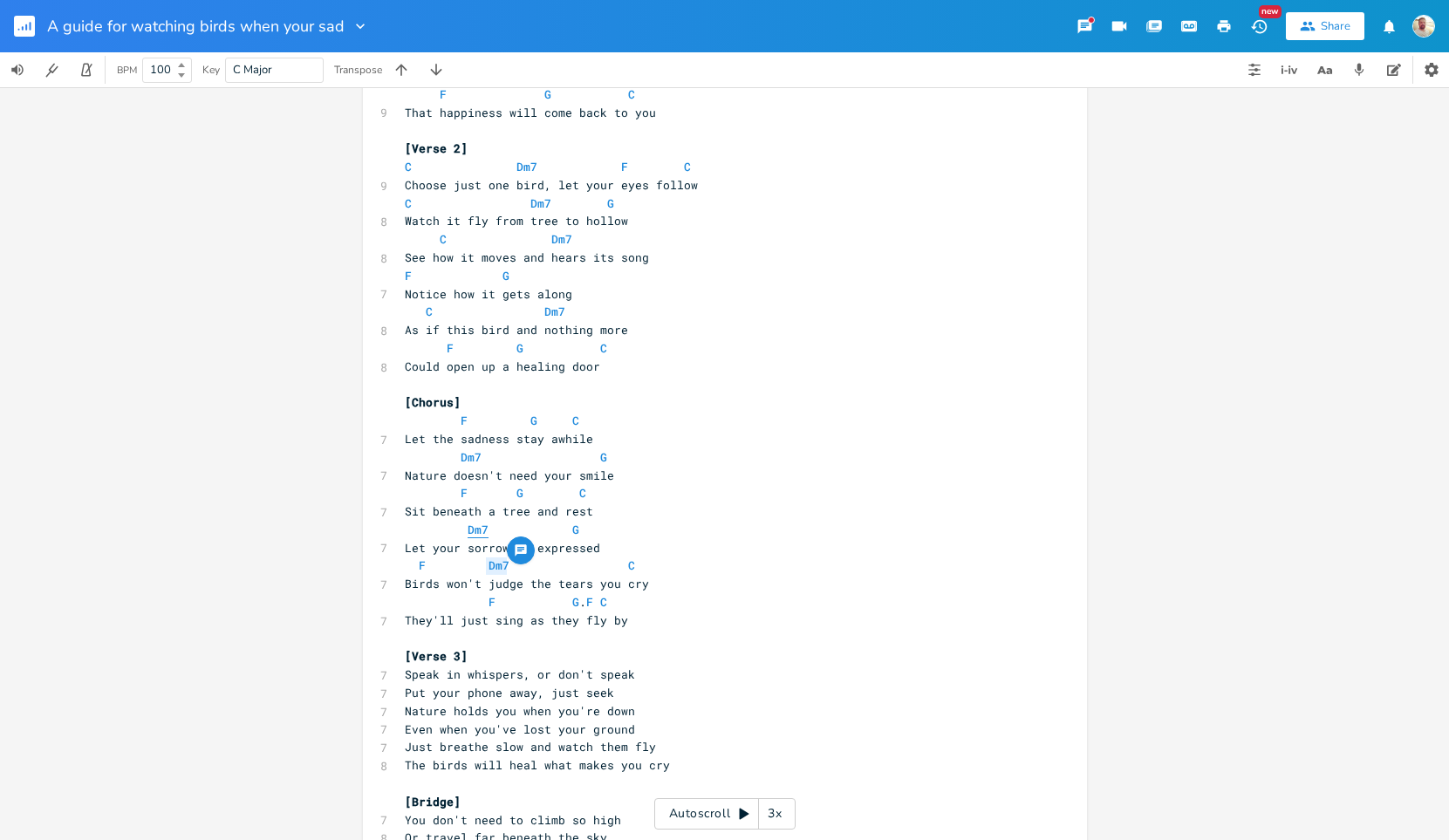
type textarea "Dm7"
click at [473, 528] on span "Dm7" at bounding box center [477, 530] width 21 height 17
click at [572, 530] on span "G" at bounding box center [575, 530] width 7 height 17
type textarea "G"
click at [572, 530] on span "G" at bounding box center [575, 530] width 7 height 17
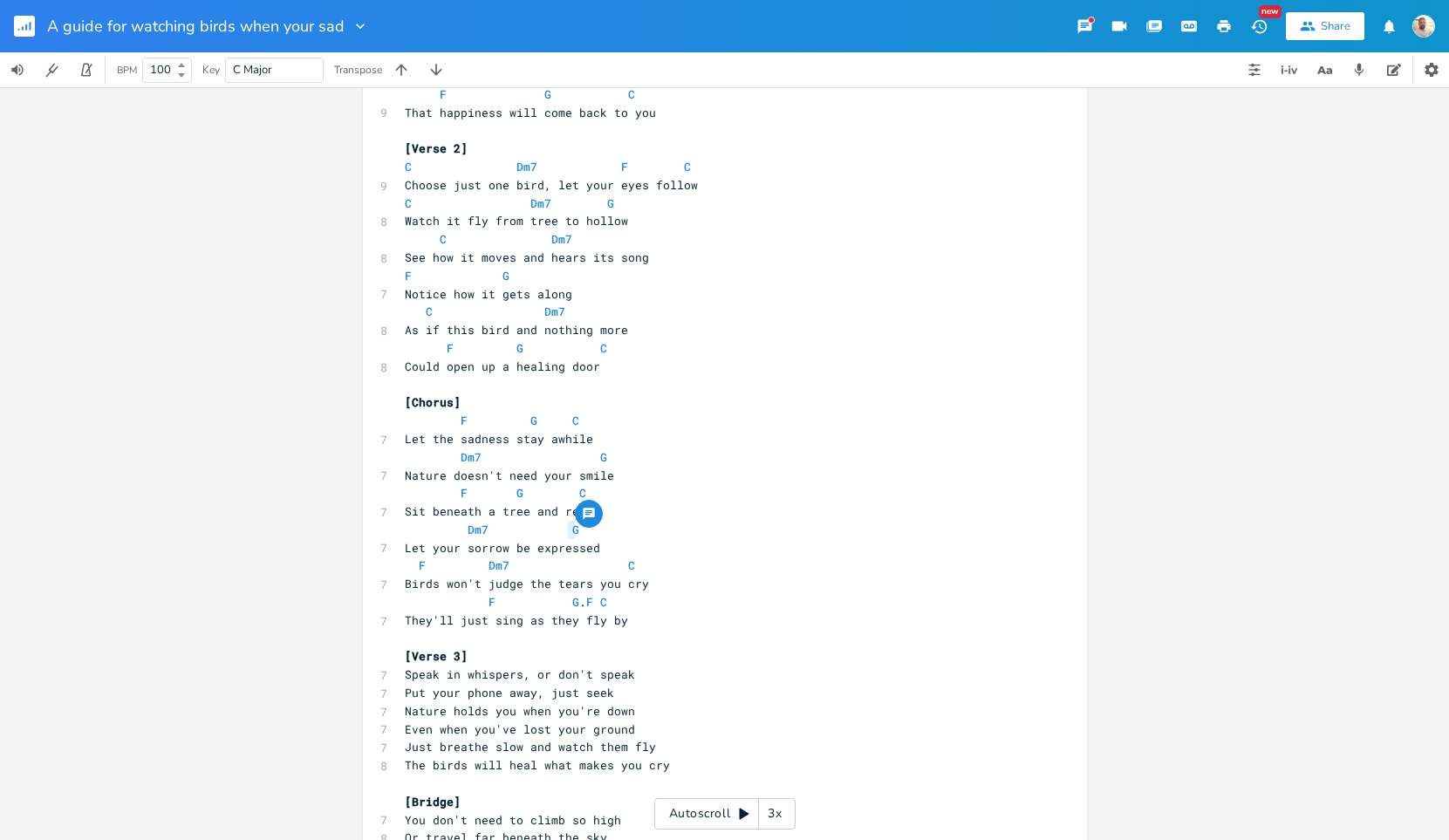
click at [556, 532] on span at bounding box center [558, 530] width 28 height 19
click at [474, 529] on span "Dm7" at bounding box center [477, 530] width 21 height 17
type textarea "Dm7"
click at [474, 529] on span "Dm7" at bounding box center [477, 530] width 21 height 17
click at [572, 528] on span "G" at bounding box center [575, 530] width 7 height 17
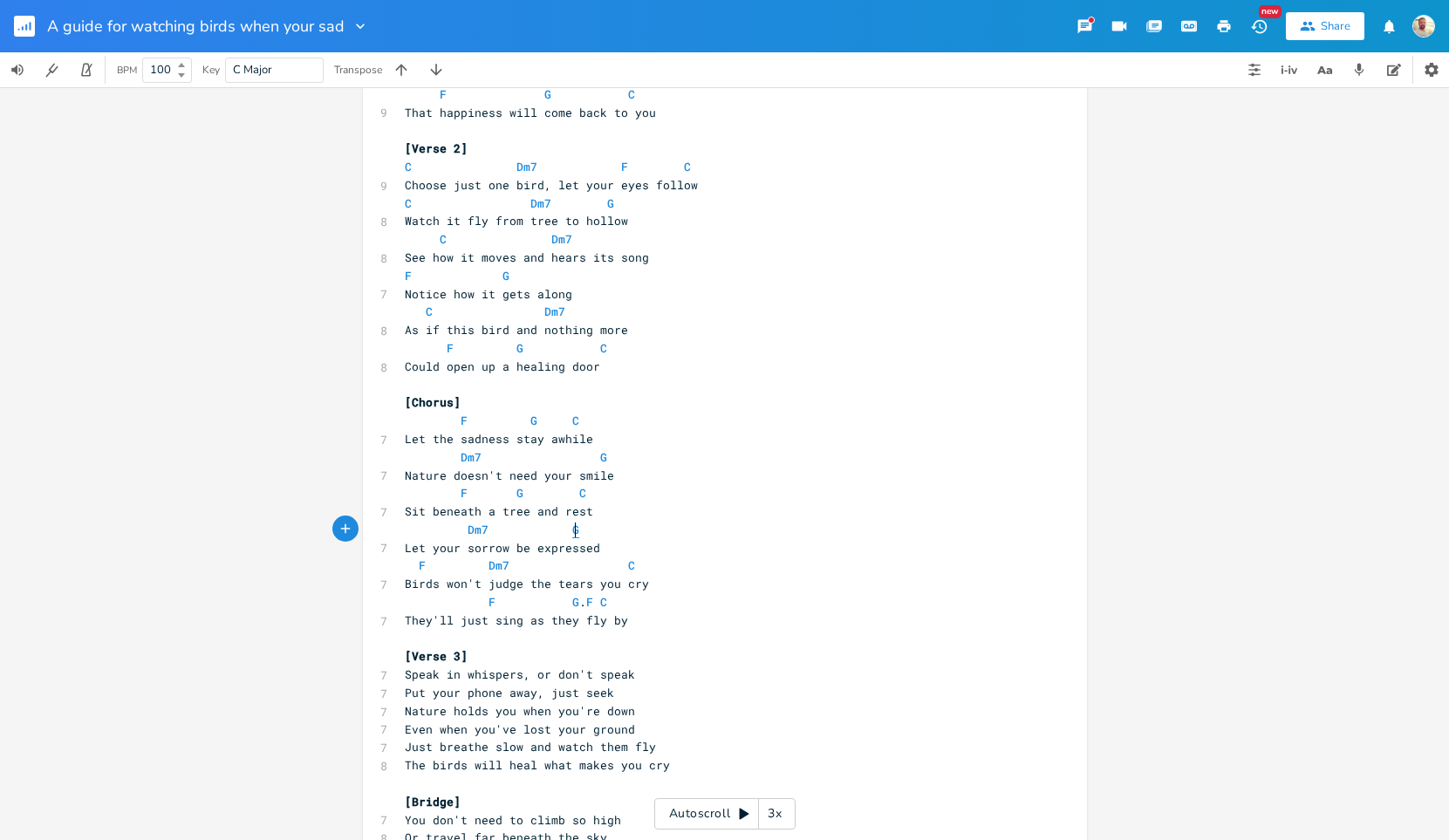
type textarea "G"
click at [572, 528] on span "G" at bounding box center [575, 530] width 7 height 17
click at [419, 567] on span "F" at bounding box center [422, 565] width 7 height 17
type textarea "F"
click at [419, 567] on span "F" at bounding box center [422, 565] width 7 height 17
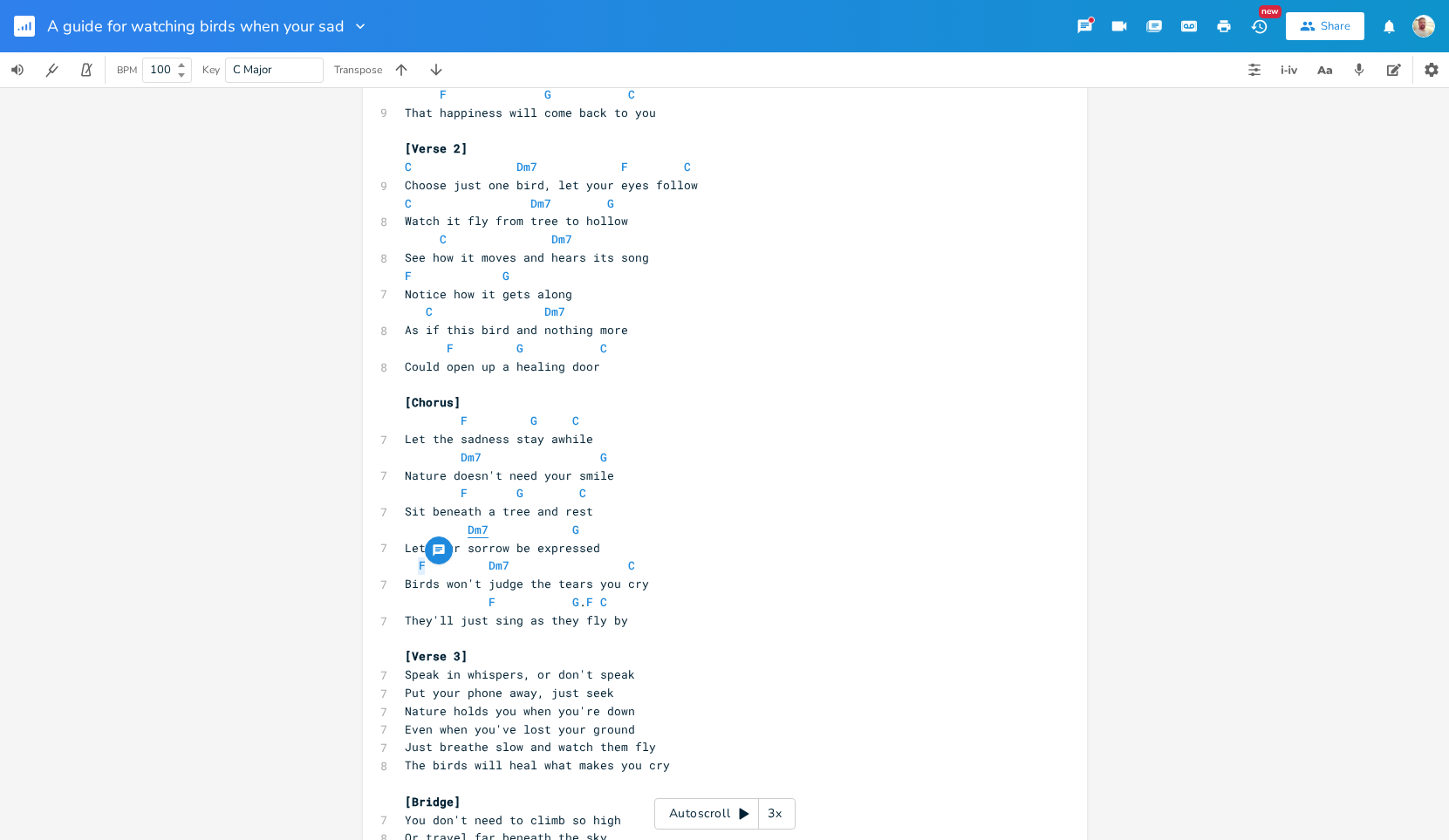
click at [468, 532] on span "Dm7" at bounding box center [477, 530] width 21 height 17
type textarea "Dm7"
click at [468, 532] on span "Dm7" at bounding box center [477, 530] width 21 height 17
click at [572, 529] on span "G" at bounding box center [575, 530] width 7 height 17
type textarea "G"
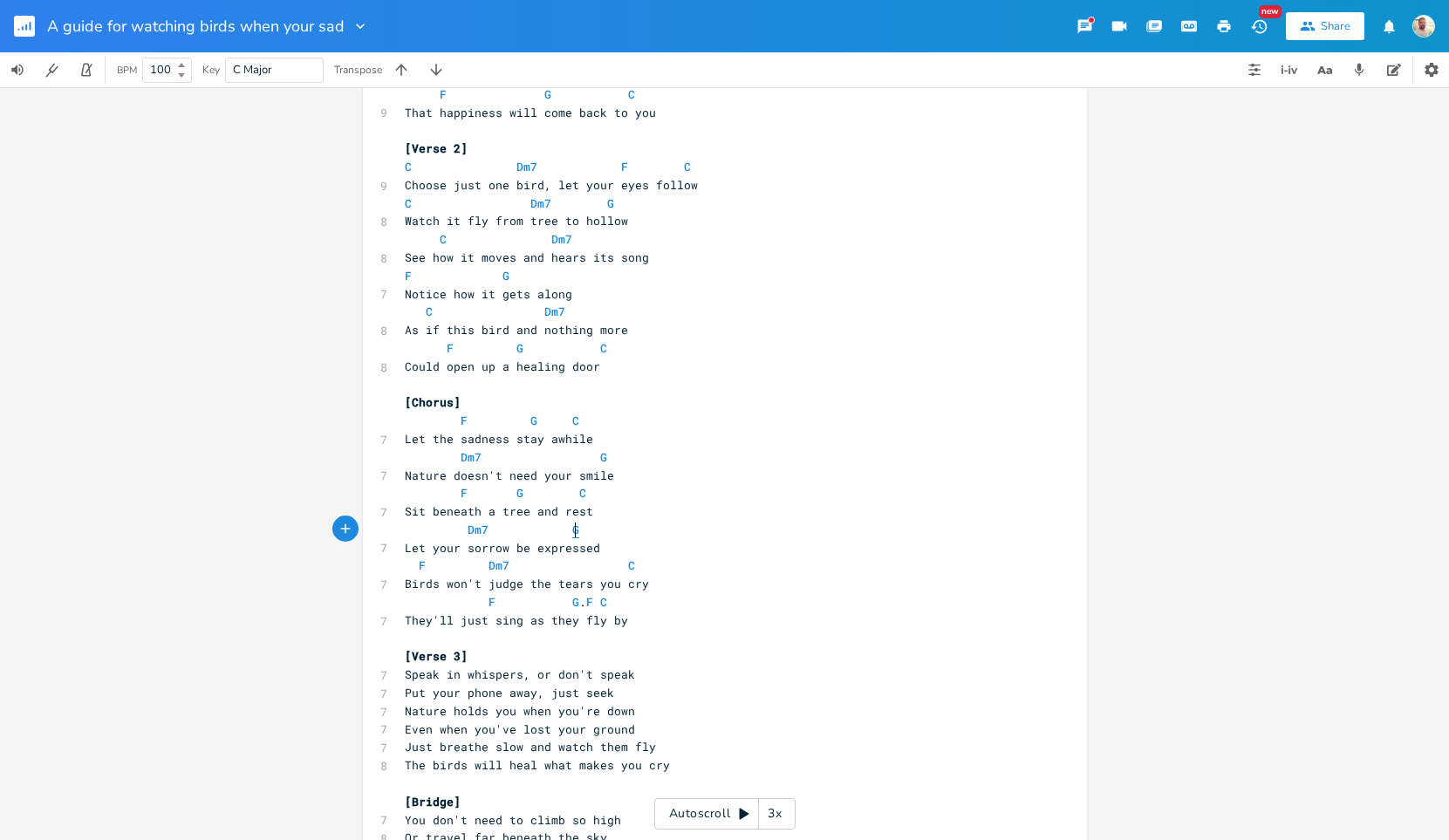
click at [572, 529] on span "G" at bounding box center [575, 530] width 7 height 17
click at [488, 568] on span "Dm7" at bounding box center [498, 565] width 21 height 17
type textarea "Dm7"
click at [488, 568] on span "Dm7" at bounding box center [498, 565] width 21 height 17
click at [468, 530] on span "Dm7" at bounding box center [477, 530] width 21 height 17
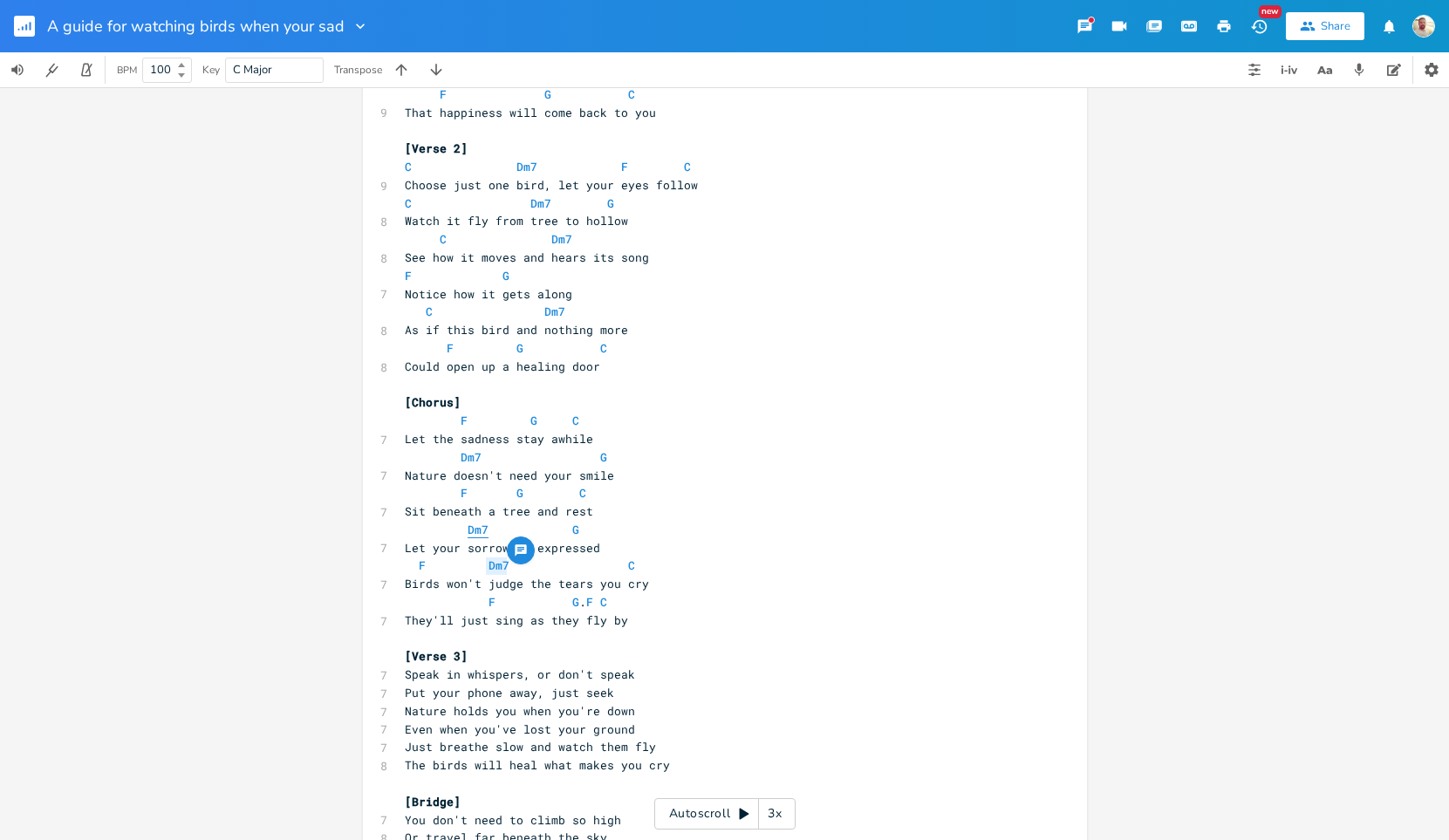
type textarea "Dm7"
click at [468, 530] on span "Dm7" at bounding box center [477, 530] width 21 height 17
click at [572, 528] on span "G" at bounding box center [575, 530] width 7 height 17
type textarea "G"
click at [572, 528] on span "G" at bounding box center [575, 530] width 7 height 17
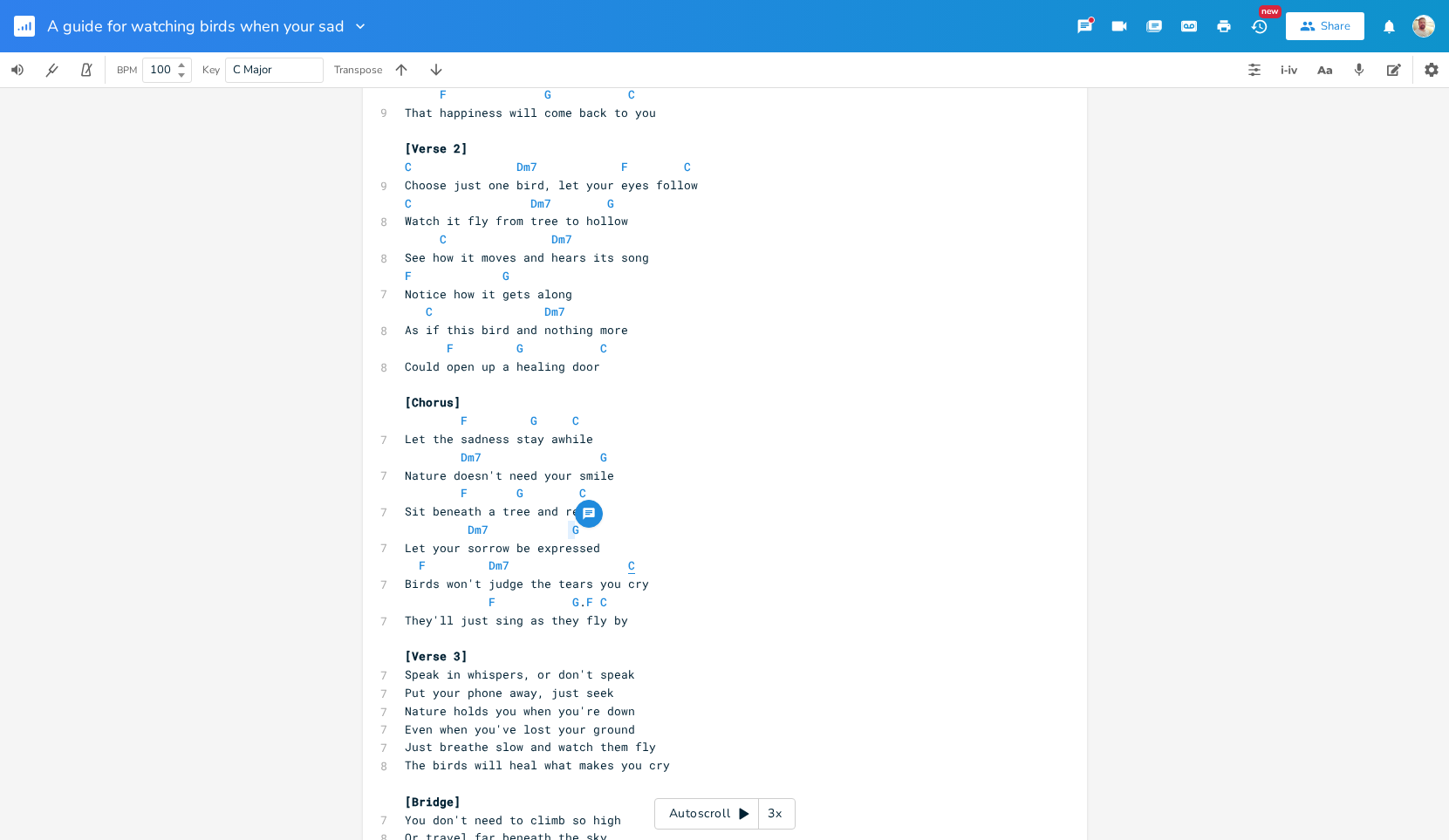
click at [628, 567] on span "C" at bounding box center [631, 565] width 7 height 17
type textarea "C"
click at [628, 567] on span "C" at bounding box center [631, 565] width 7 height 17
click at [469, 522] on span "Dm7" at bounding box center [477, 530] width 21 height 17
type textarea "Dm7"
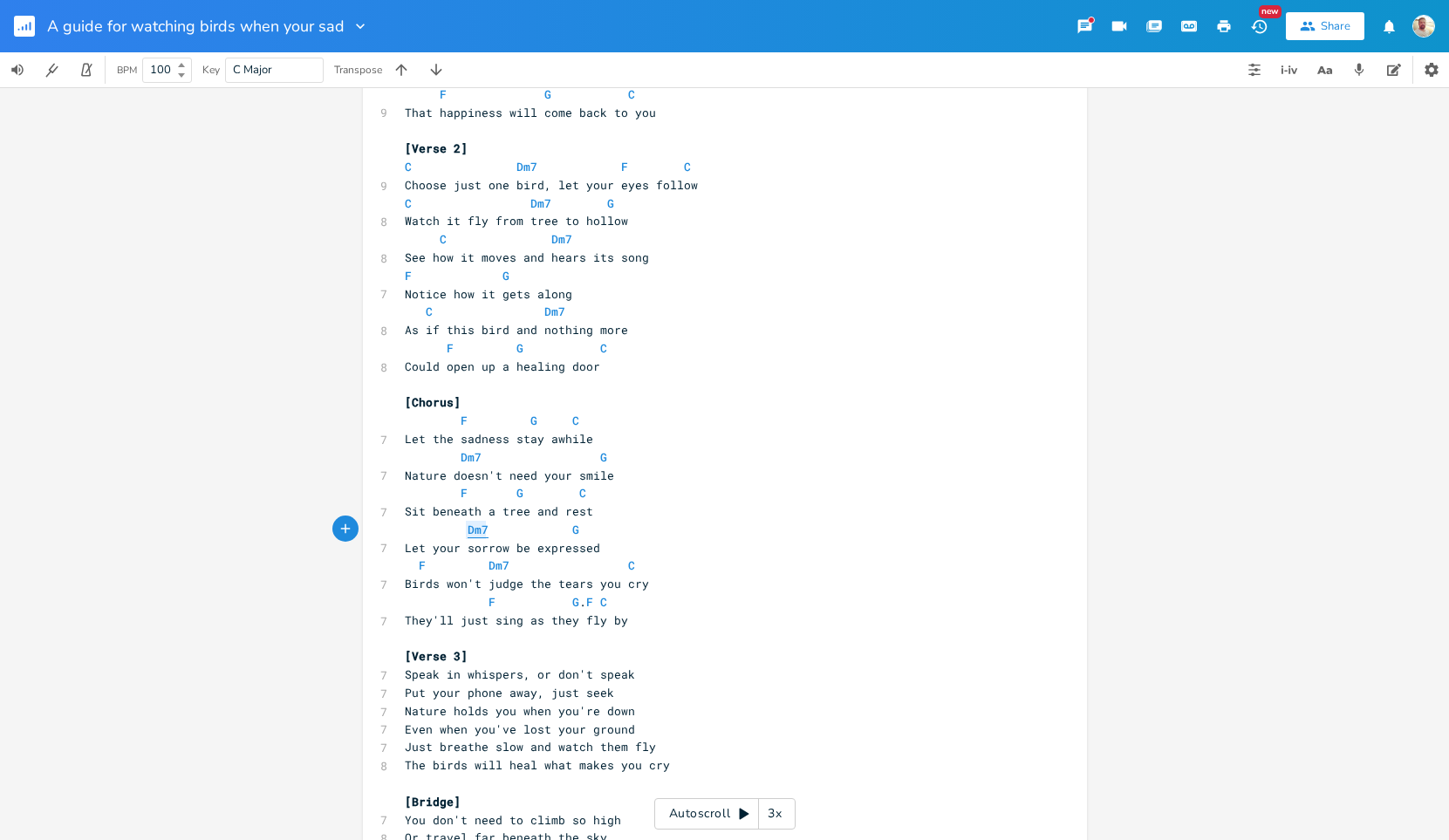
click at [469, 522] on span "Dm7" at bounding box center [477, 530] width 21 height 17
click at [572, 528] on span "G" at bounding box center [575, 530] width 7 height 17
type textarea "G"
click at [572, 528] on span "G" at bounding box center [575, 530] width 7 height 17
click at [409, 564] on span "F Dm7 C" at bounding box center [520, 565] width 230 height 16
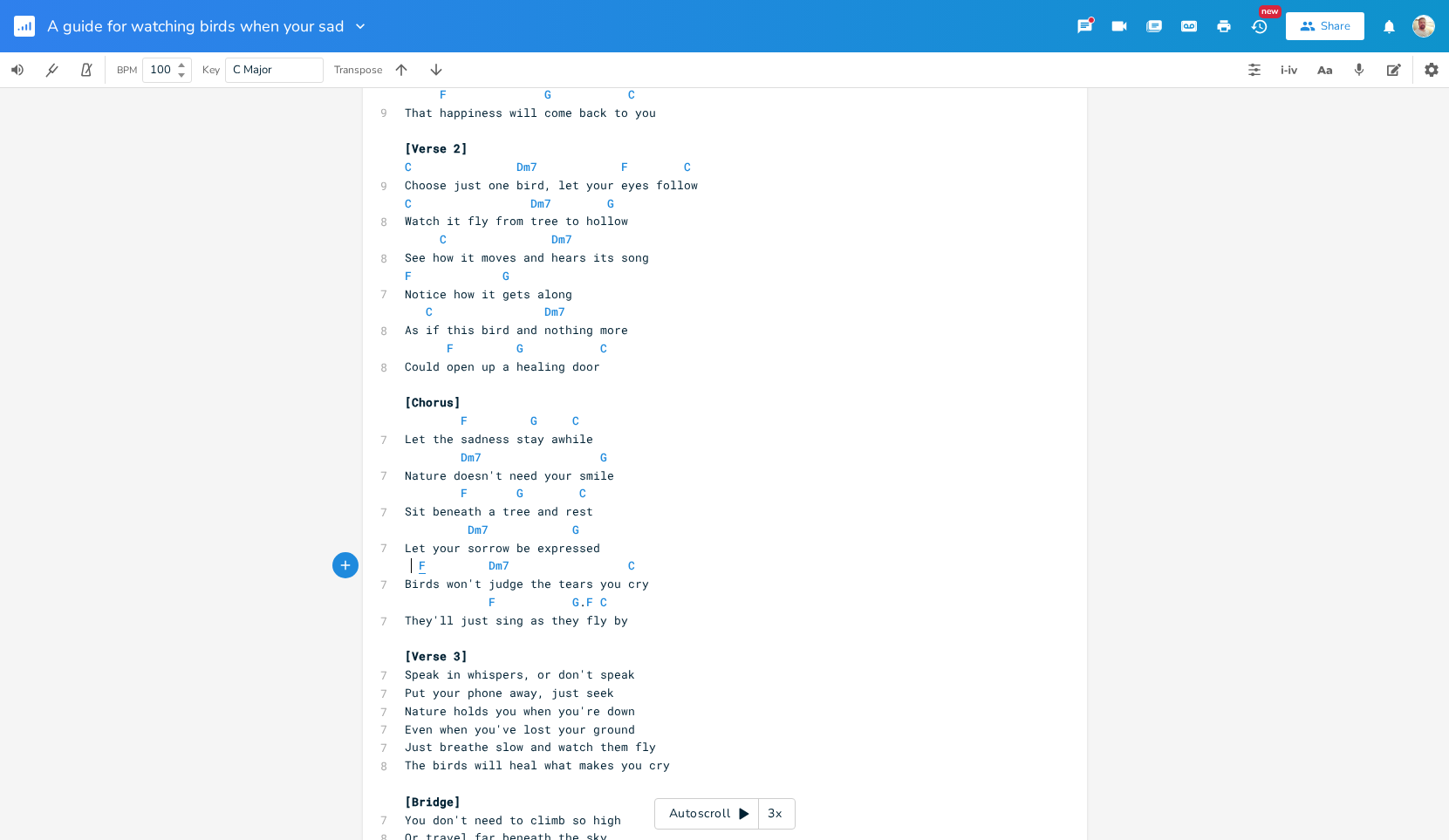
click at [419, 565] on span "F" at bounding box center [422, 565] width 7 height 17
type textarea "F"
click at [419, 565] on span "F" at bounding box center [422, 565] width 7 height 17
click at [628, 571] on span "C" at bounding box center [631, 565] width 7 height 17
type textarea "C"
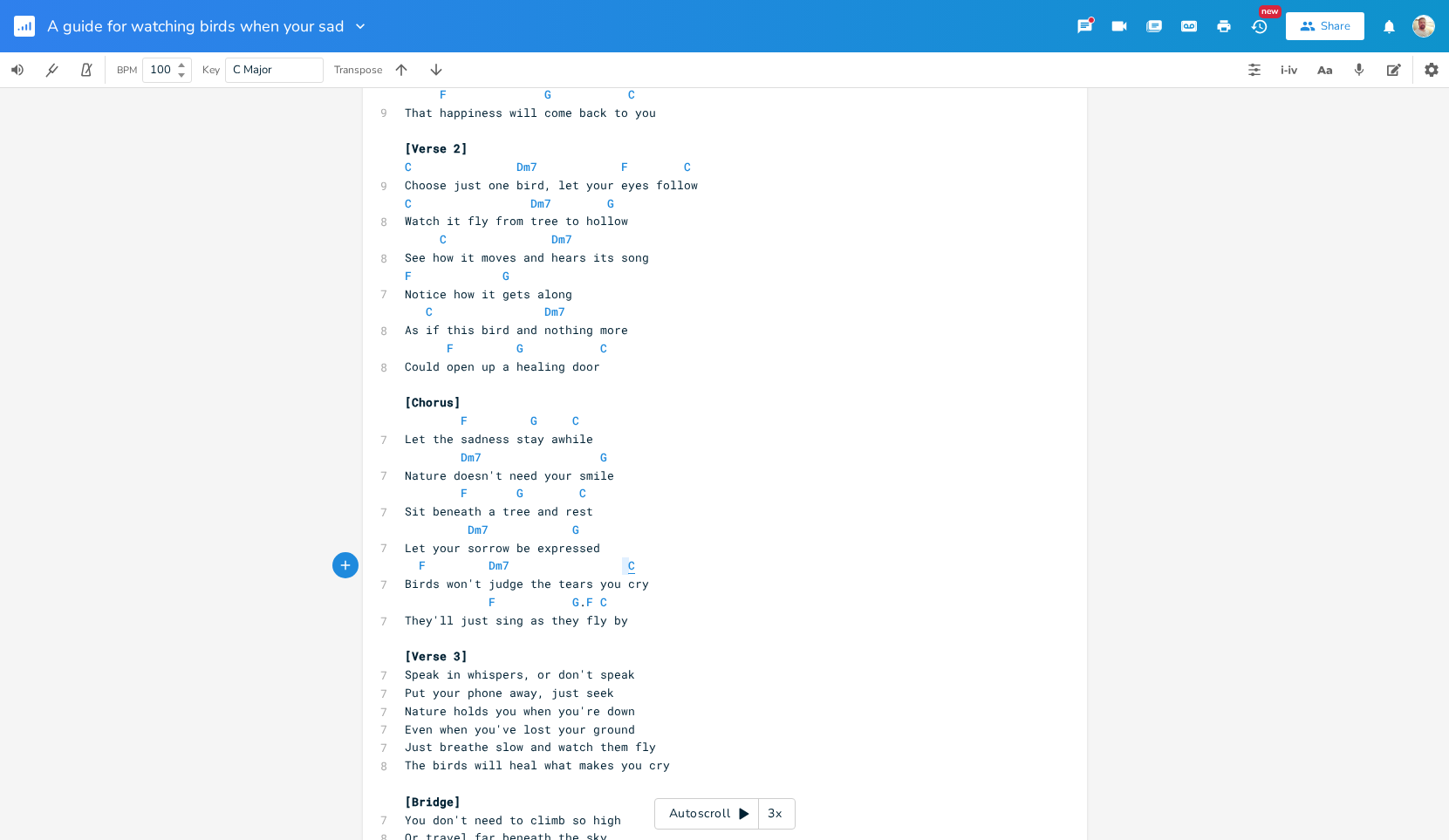
click at [628, 571] on span "C" at bounding box center [631, 565] width 7 height 17
click at [545, 567] on span at bounding box center [558, 565] width 28 height 19
click at [419, 564] on span "F" at bounding box center [422, 565] width 7 height 17
click at [588, 568] on span "F Dm7 C" at bounding box center [562, 565] width 314 height 16
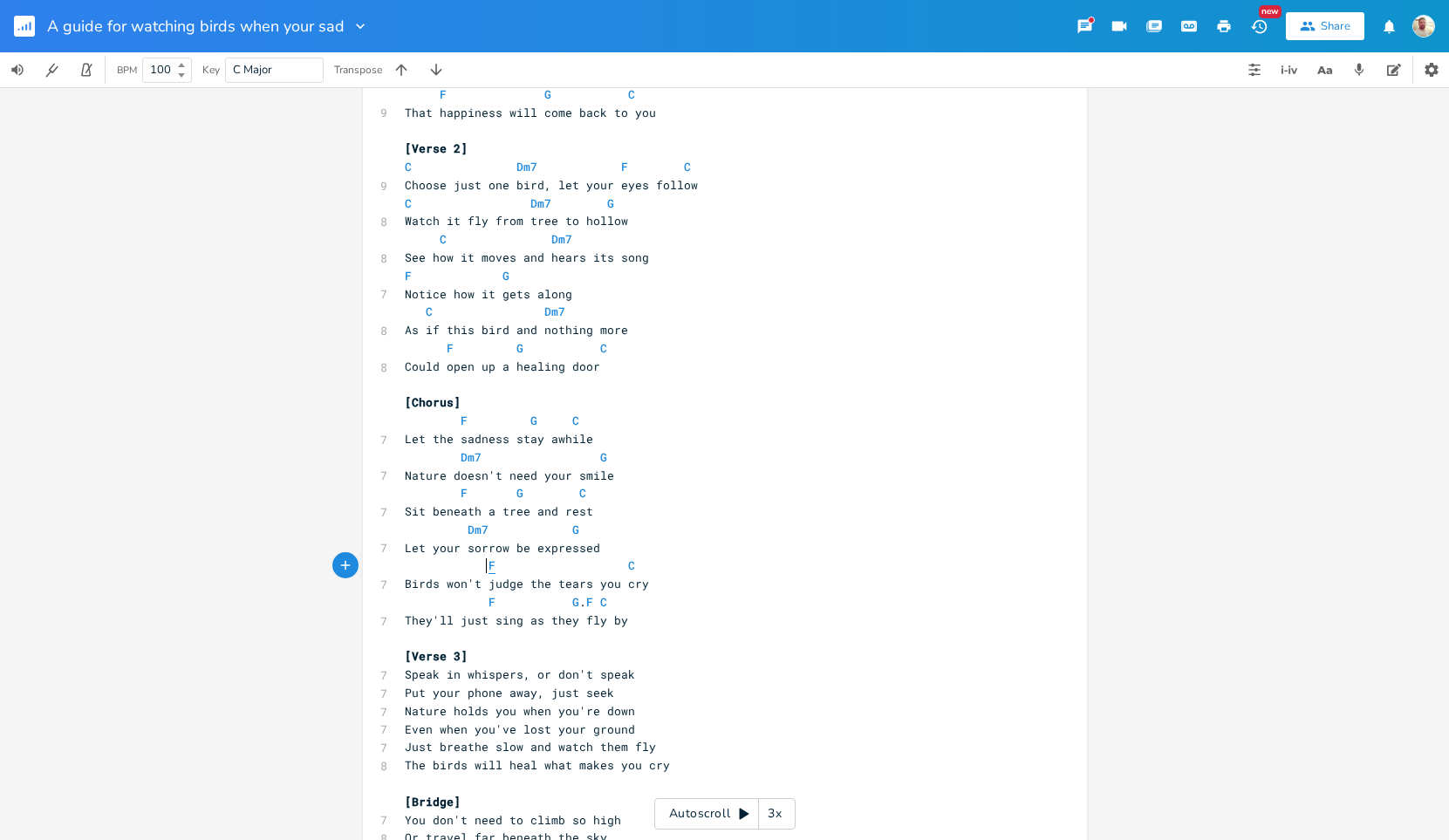
click at [488, 561] on span "F" at bounding box center [491, 565] width 7 height 17
type textarea "F"
click at [488, 561] on span "F" at bounding box center [491, 565] width 7 height 17
click at [628, 566] on span "C" at bounding box center [631, 565] width 7 height 17
type textarea "C"
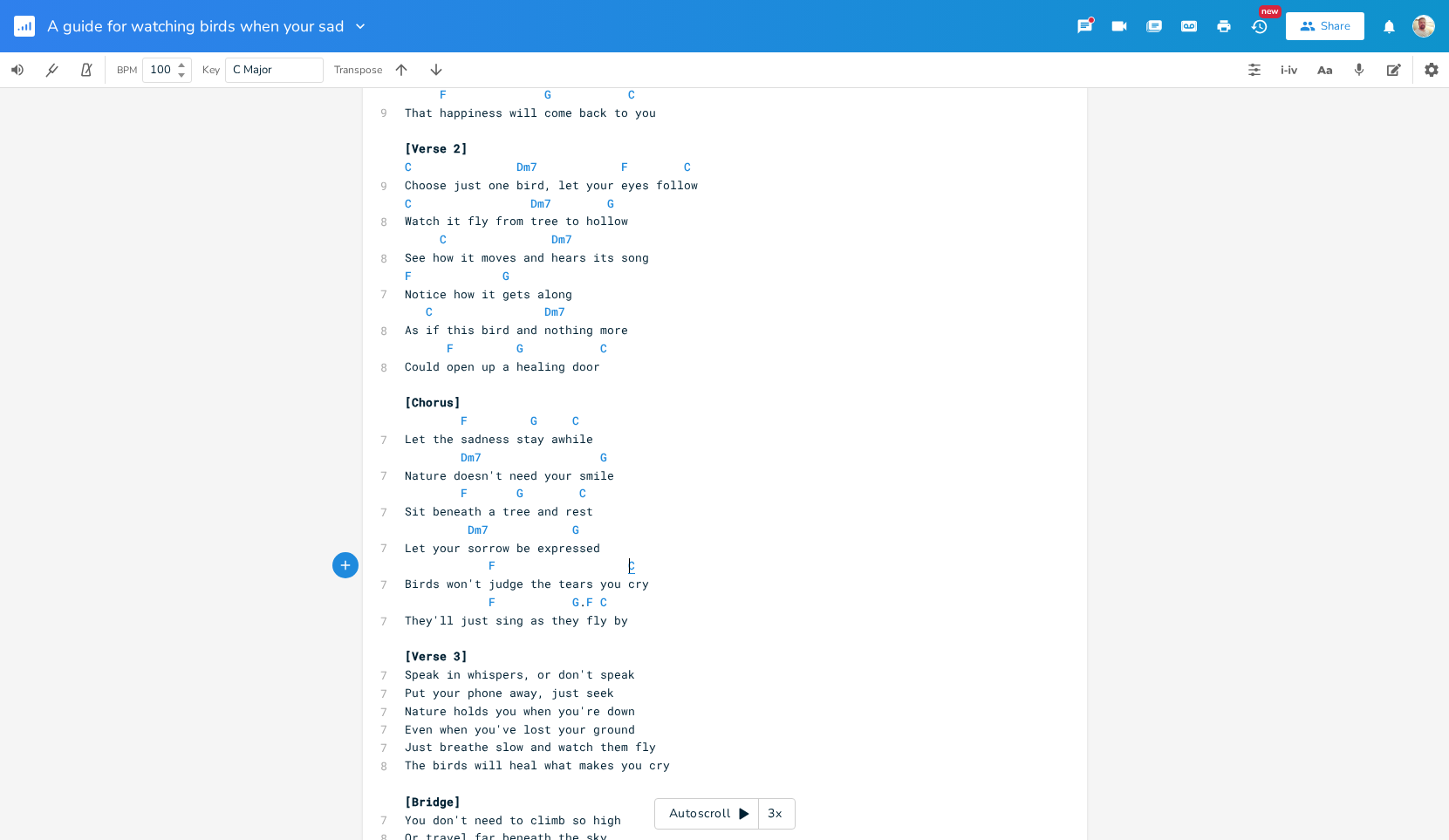
click at [628, 566] on span "C" at bounding box center [631, 565] width 7 height 17
click at [488, 598] on span "F" at bounding box center [491, 602] width 7 height 17
type textarea "F"
click at [488, 598] on span "F" at bounding box center [491, 602] width 7 height 17
click at [572, 601] on span "G" at bounding box center [575, 602] width 7 height 17
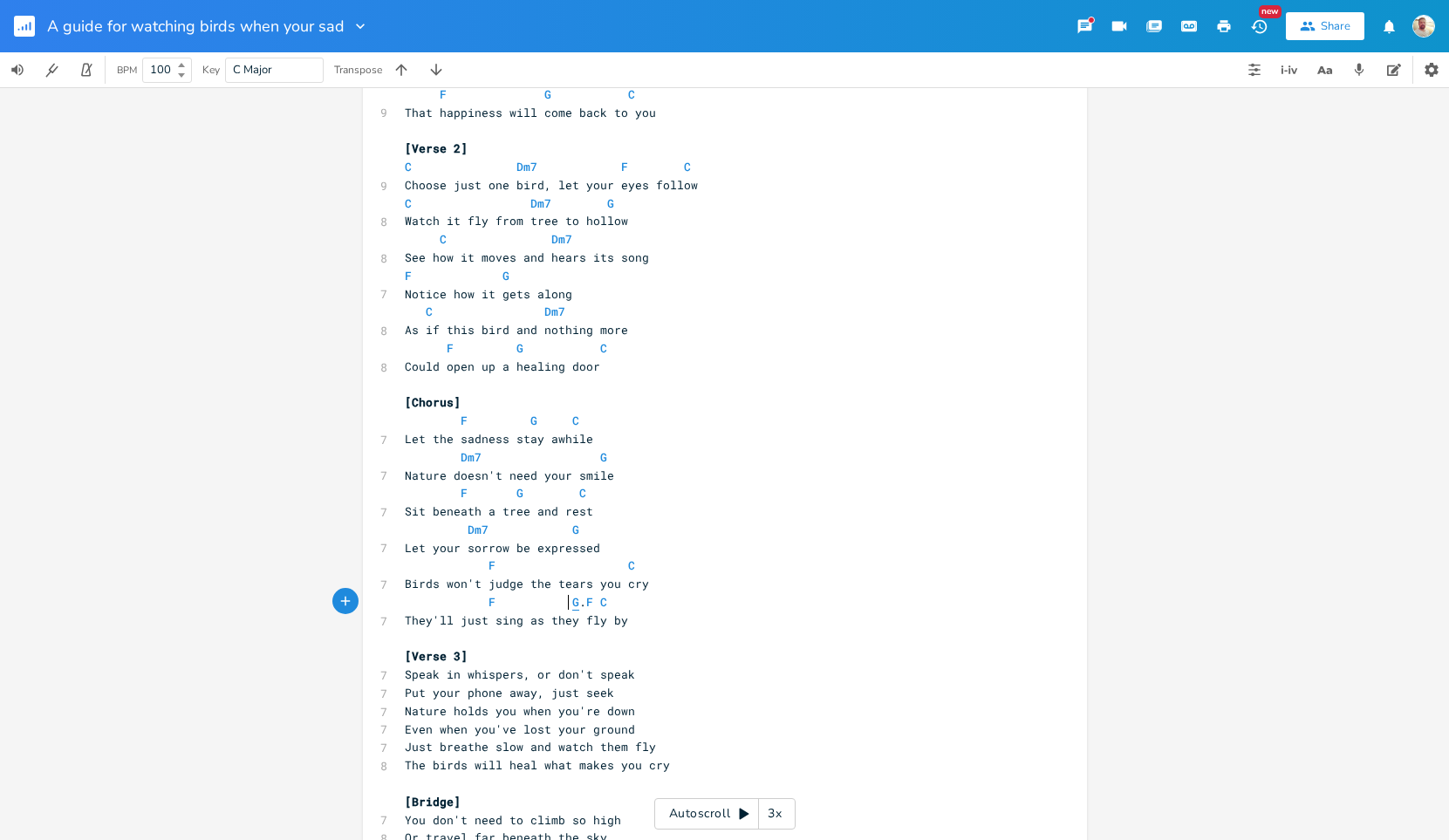
click at [572, 601] on span "G" at bounding box center [575, 602] width 7 height 17
click at [607, 601] on span "C" at bounding box center [603, 602] width 7 height 17
click at [593, 599] on span "F" at bounding box center [589, 602] width 7 height 17
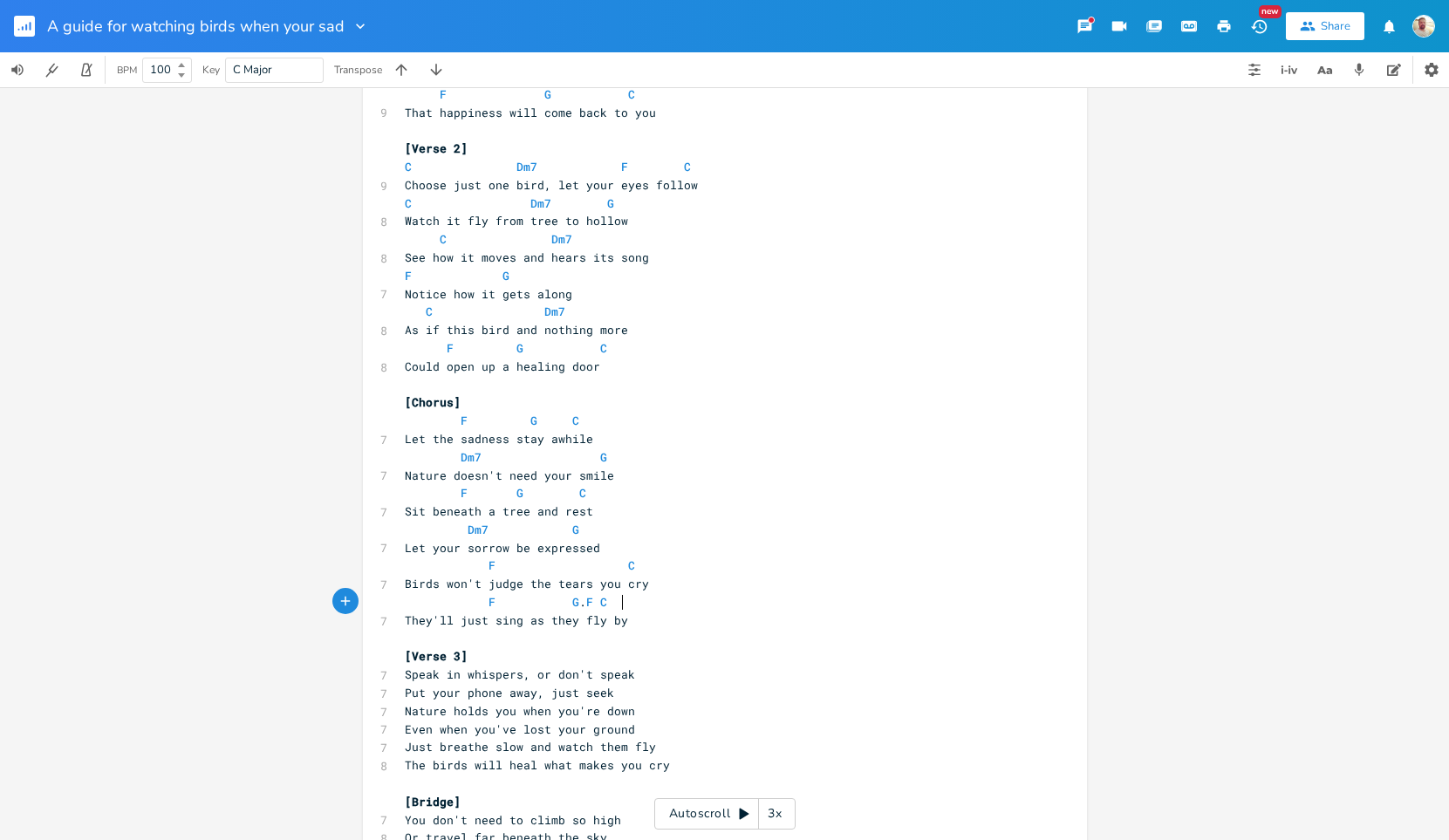
click at [607, 601] on span "F G . F C" at bounding box center [506, 602] width 203 height 16
click at [581, 606] on span "F G . C" at bounding box center [499, 602] width 189 height 16
click at [405, 165] on span "C" at bounding box center [408, 167] width 7 height 17
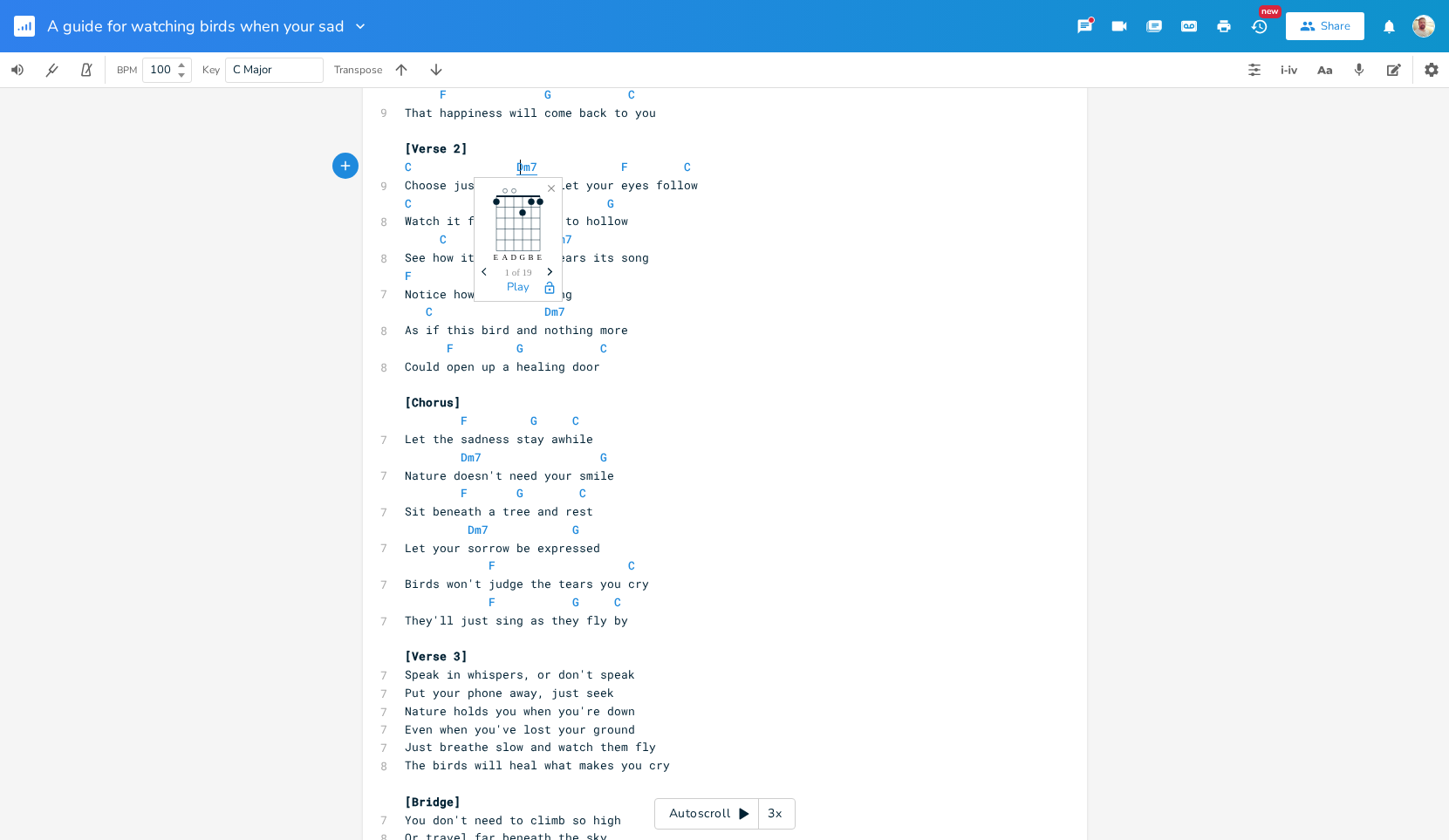
click at [517, 165] on span "Dm7" at bounding box center [527, 167] width 21 height 17
click at [477, 658] on pre "[Verse 3]" at bounding box center [716, 656] width 630 height 19
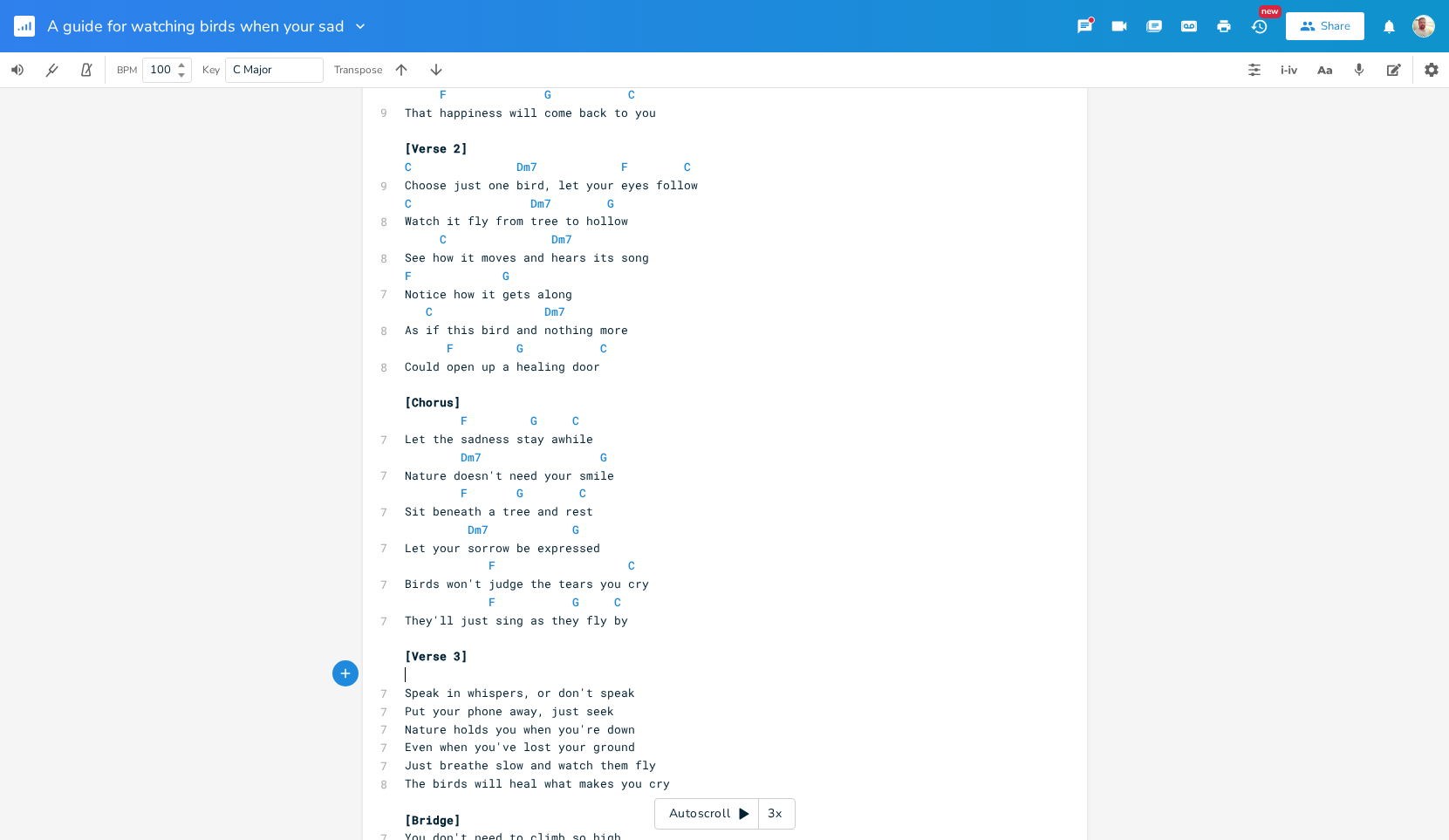
scroll to position [0, 6]
click at [405, 675] on span "C" at bounding box center [408, 674] width 7 height 17
click at [405, 673] on span "C" at bounding box center [408, 674] width 7 height 17
click at [519, 167] on span "Dm7" at bounding box center [527, 167] width 21 height 17
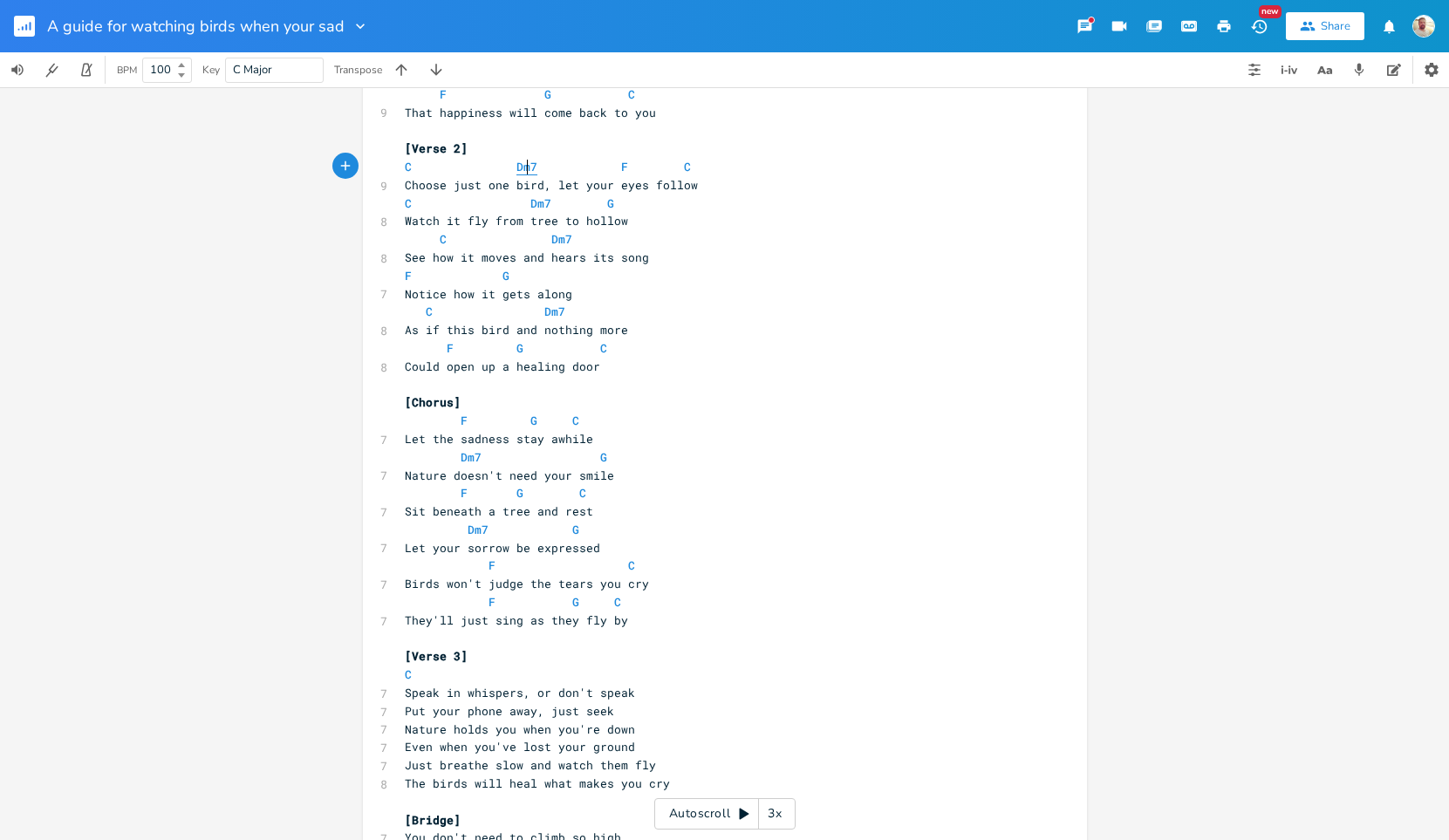
click at [519, 167] on span "Dm7" at bounding box center [527, 167] width 21 height 17
click at [621, 169] on span "F" at bounding box center [624, 167] width 7 height 17
click at [684, 167] on span "C" at bounding box center [687, 167] width 7 height 17
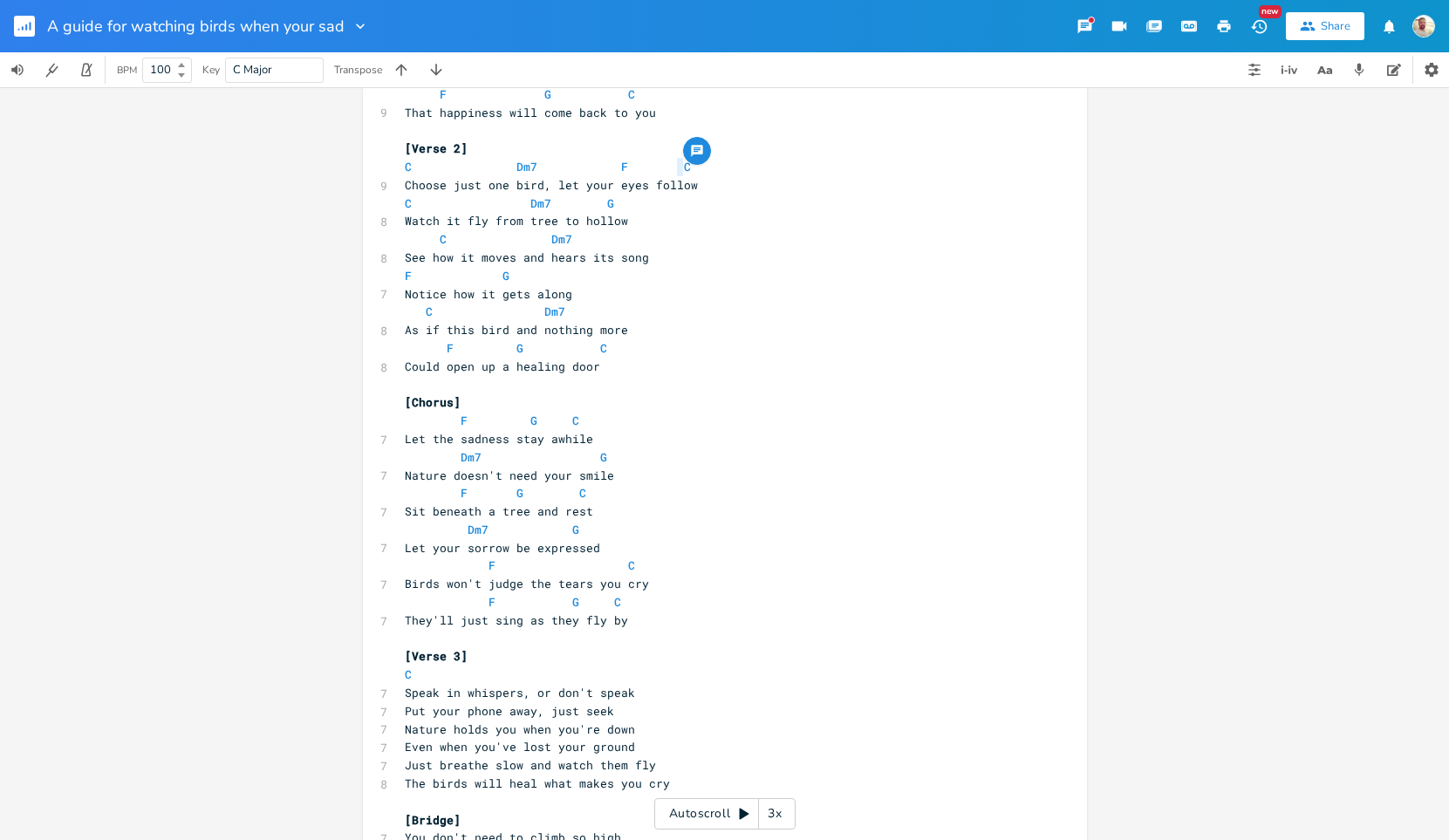
click at [412, 671] on span at bounding box center [422, 674] width 21 height 19
click at [405, 679] on span "C" at bounding box center [408, 674] width 7 height 17
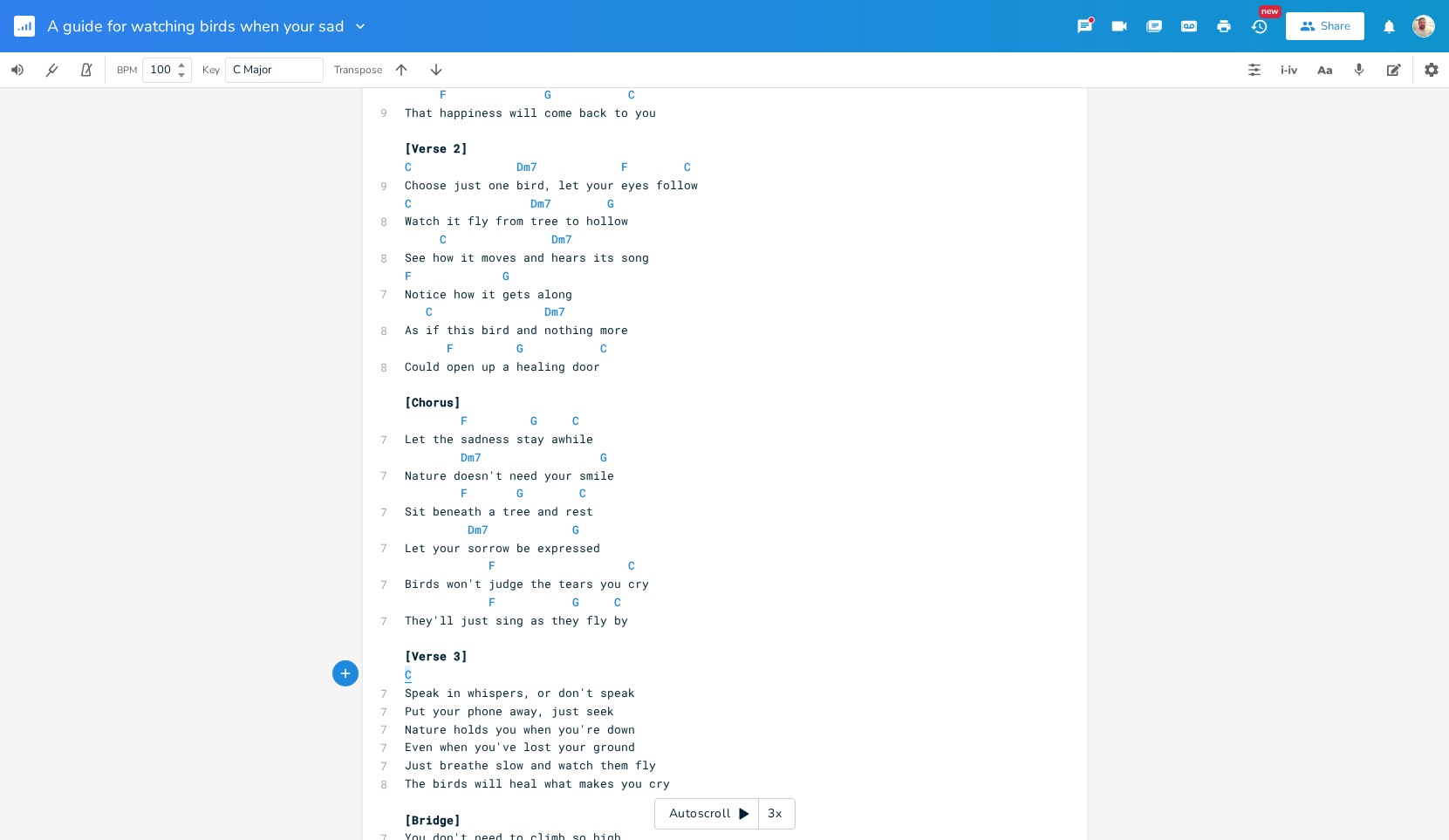
click at [405, 679] on span "C" at bounding box center [408, 674] width 7 height 17
click at [423, 679] on span at bounding box center [422, 674] width 21 height 19
click at [568, 691] on li "Dm7" at bounding box center [567, 694] width 61 height 19
click at [549, 675] on span "Dm7" at bounding box center [554, 674] width 21 height 17
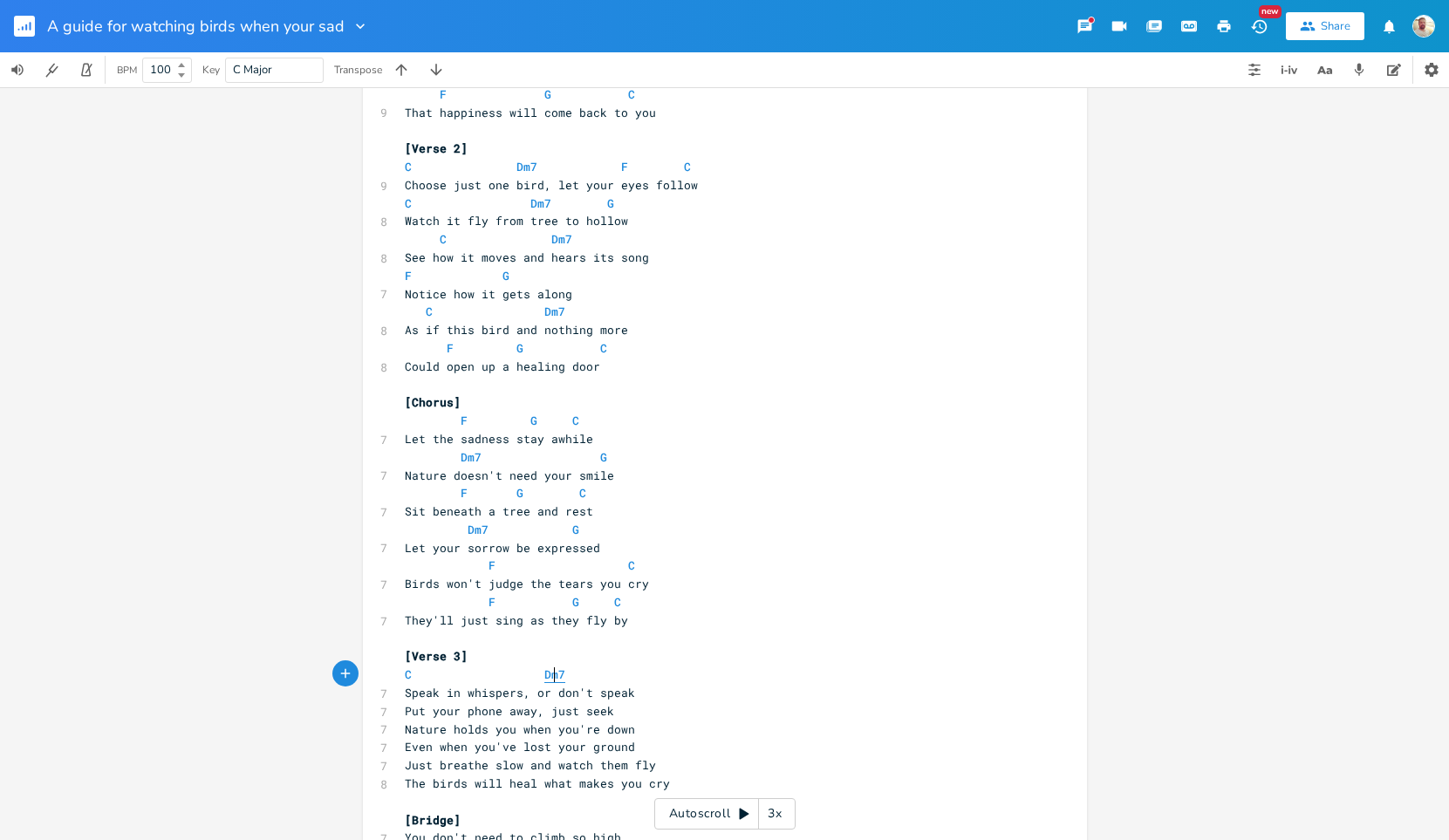
click at [549, 675] on span "Dm7" at bounding box center [554, 674] width 21 height 17
click at [626, 694] on span "Speak in whispers, or don't speak" at bounding box center [520, 693] width 230 height 16
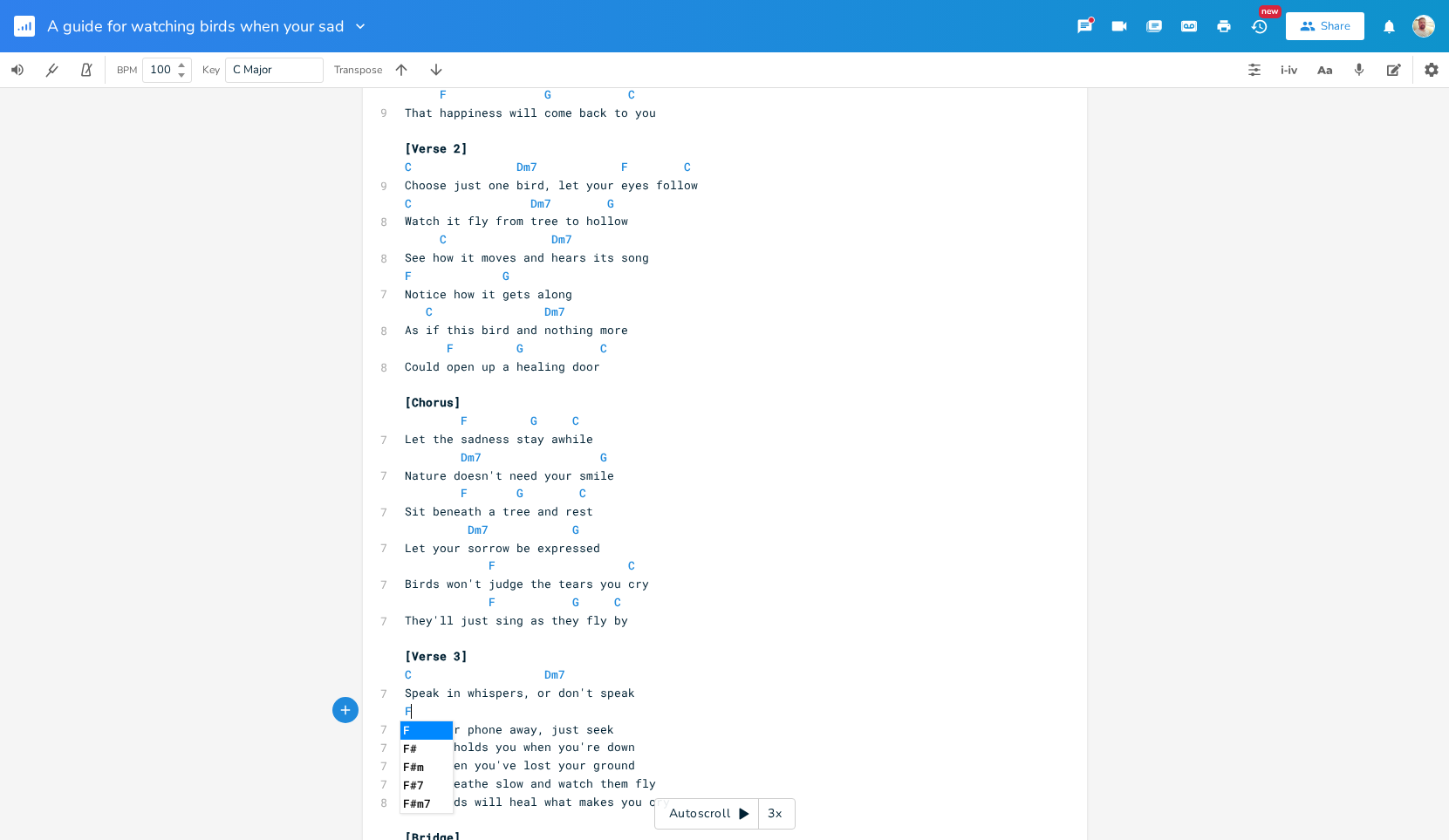
click at [406, 724] on li "F" at bounding box center [426, 730] width 52 height 19
click at [405, 717] on span "F" at bounding box center [408, 711] width 7 height 17
click at [469, 721] on span "Put your phone away, just seek" at bounding box center [510, 729] width 210 height 16
click at [405, 711] on span "F" at bounding box center [408, 711] width 7 height 17
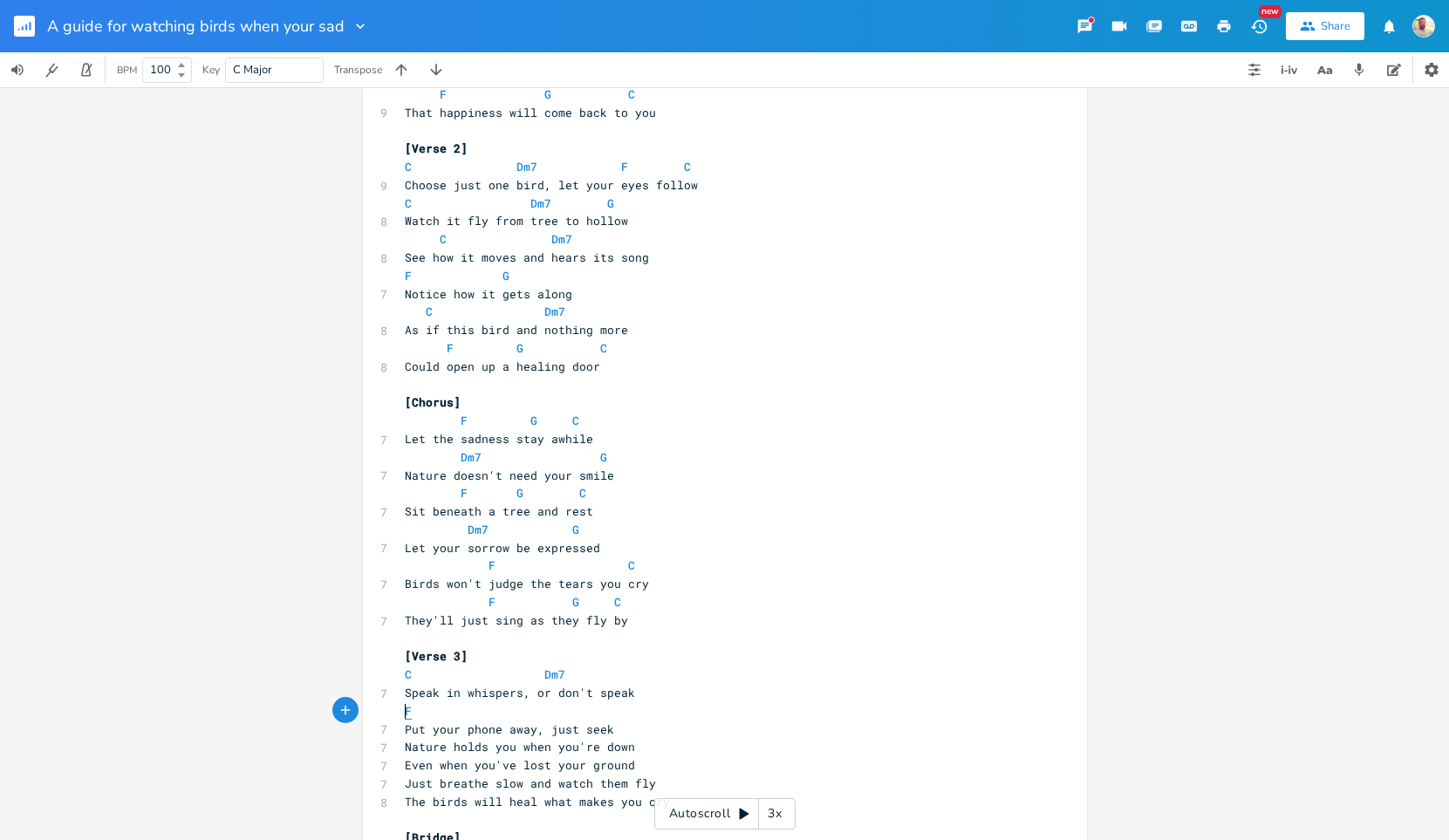
click at [405, 711] on span "F" at bounding box center [408, 711] width 7 height 17
click at [568, 601] on span "F G C" at bounding box center [513, 602] width 216 height 16
click at [572, 602] on span "G" at bounding box center [575, 602] width 7 height 17
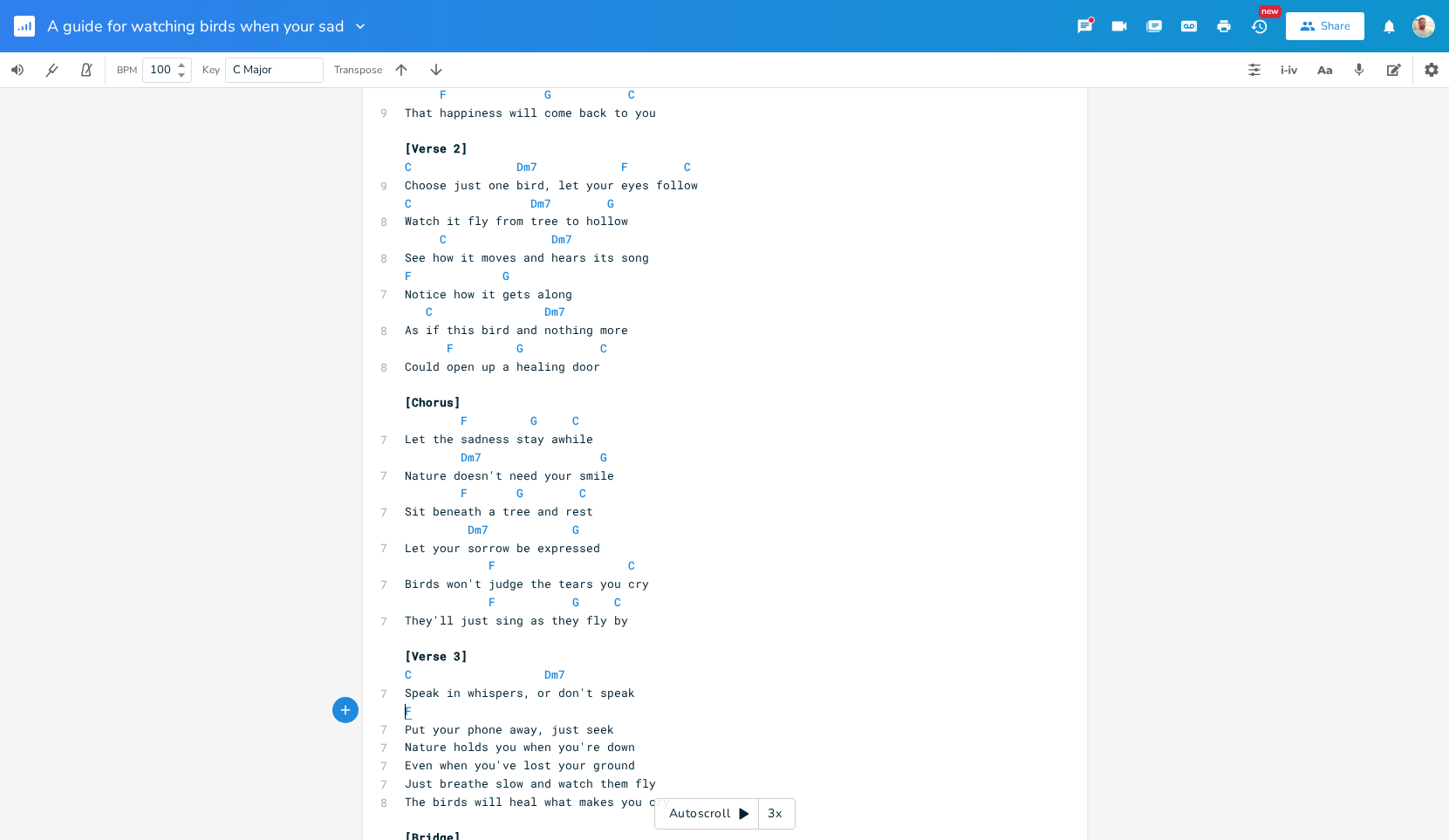
click at [405, 714] on span "F" at bounding box center [408, 711] width 7 height 17
click at [614, 606] on span "C" at bounding box center [617, 602] width 7 height 17
click at [572, 604] on span "G" at bounding box center [575, 602] width 7 height 17
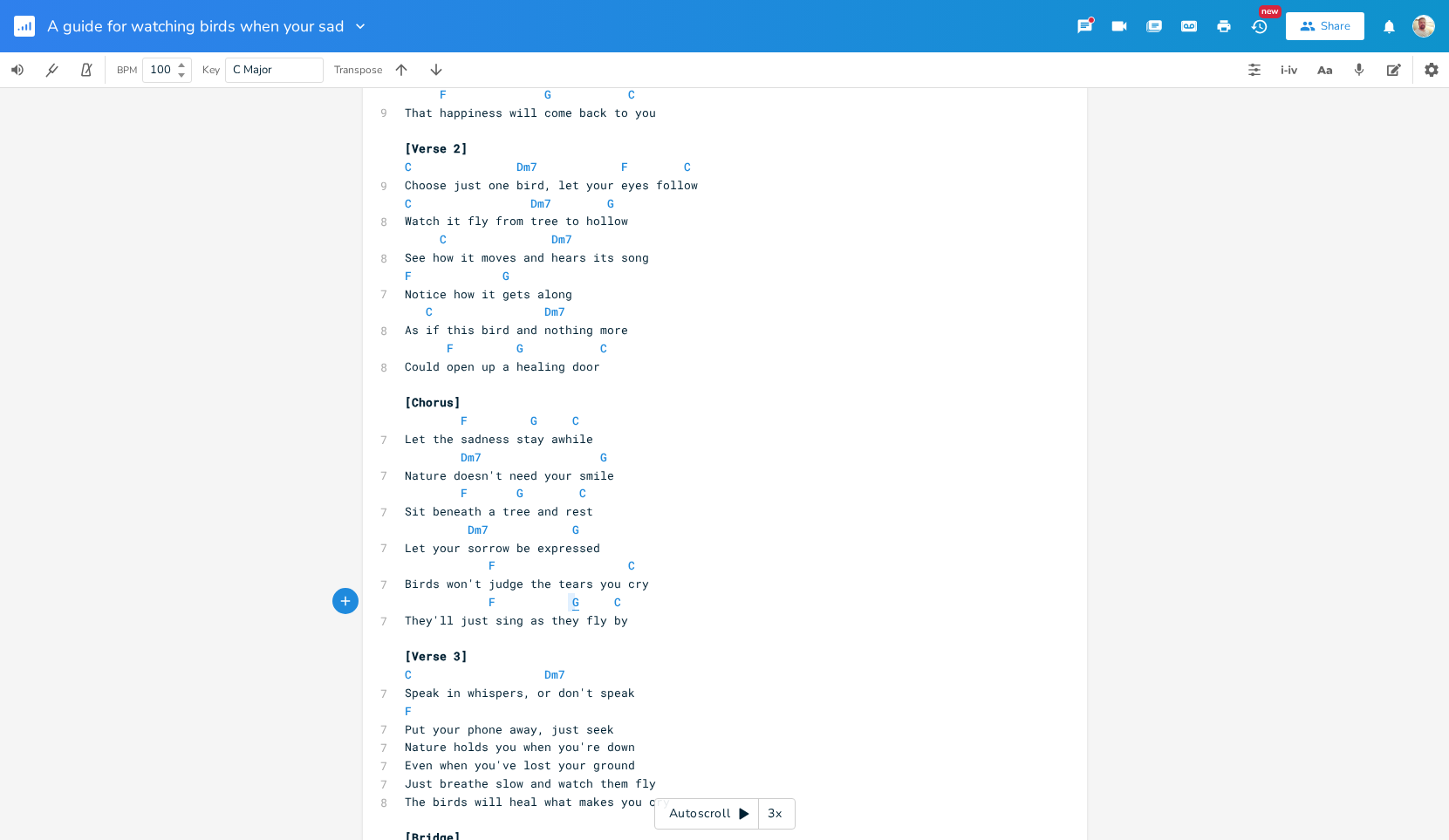
click at [572, 604] on span "G" at bounding box center [575, 602] width 7 height 17
click at [405, 716] on span "F" at bounding box center [408, 711] width 7 height 17
click at [545, 679] on span "Dm7" at bounding box center [554, 674] width 21 height 17
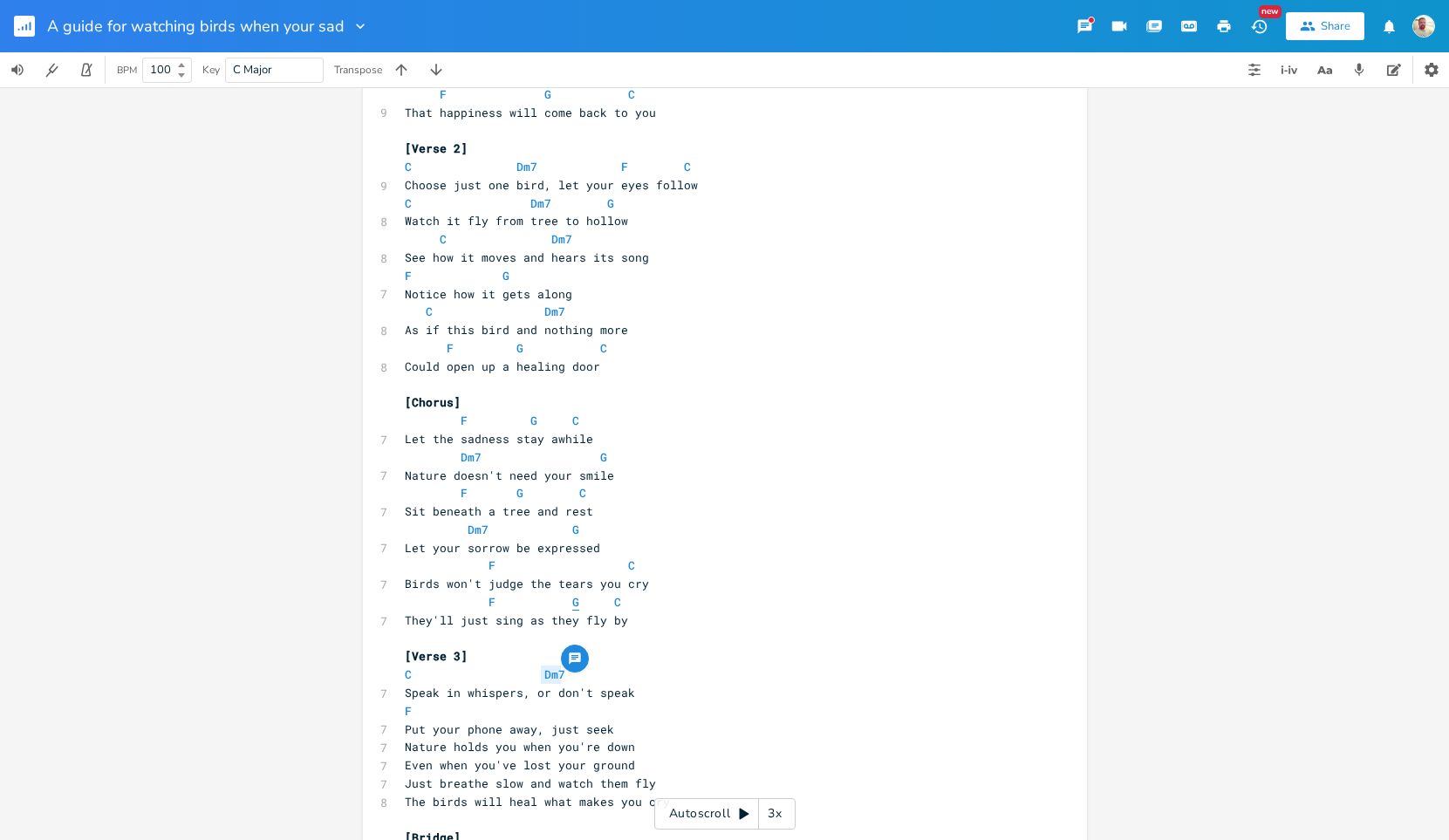
click at [572, 599] on span "G" at bounding box center [575, 602] width 7 height 17
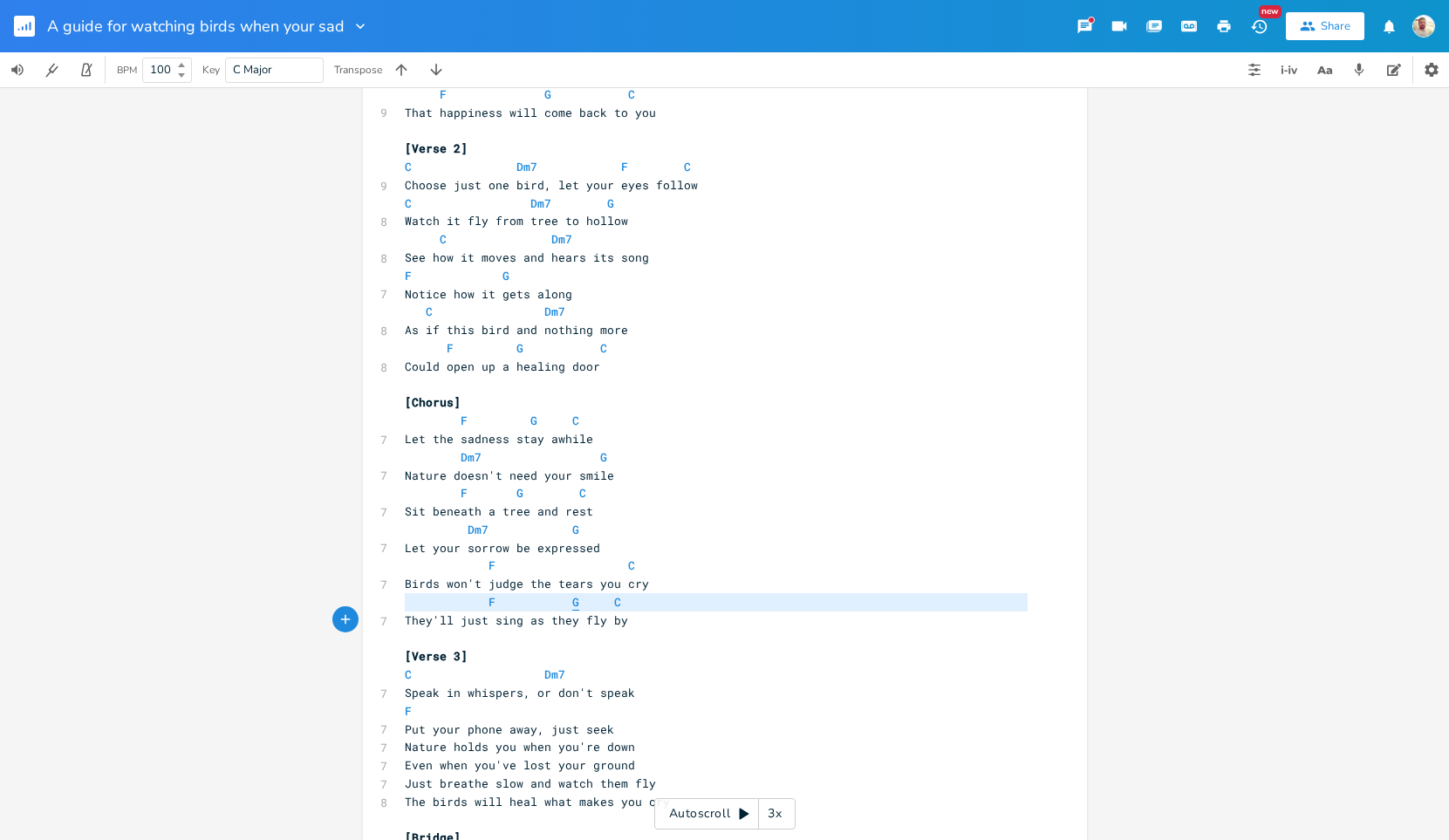
click at [572, 599] on span "G" at bounding box center [575, 602] width 7 height 17
click at [450, 714] on pre "F" at bounding box center [716, 712] width 630 height 19
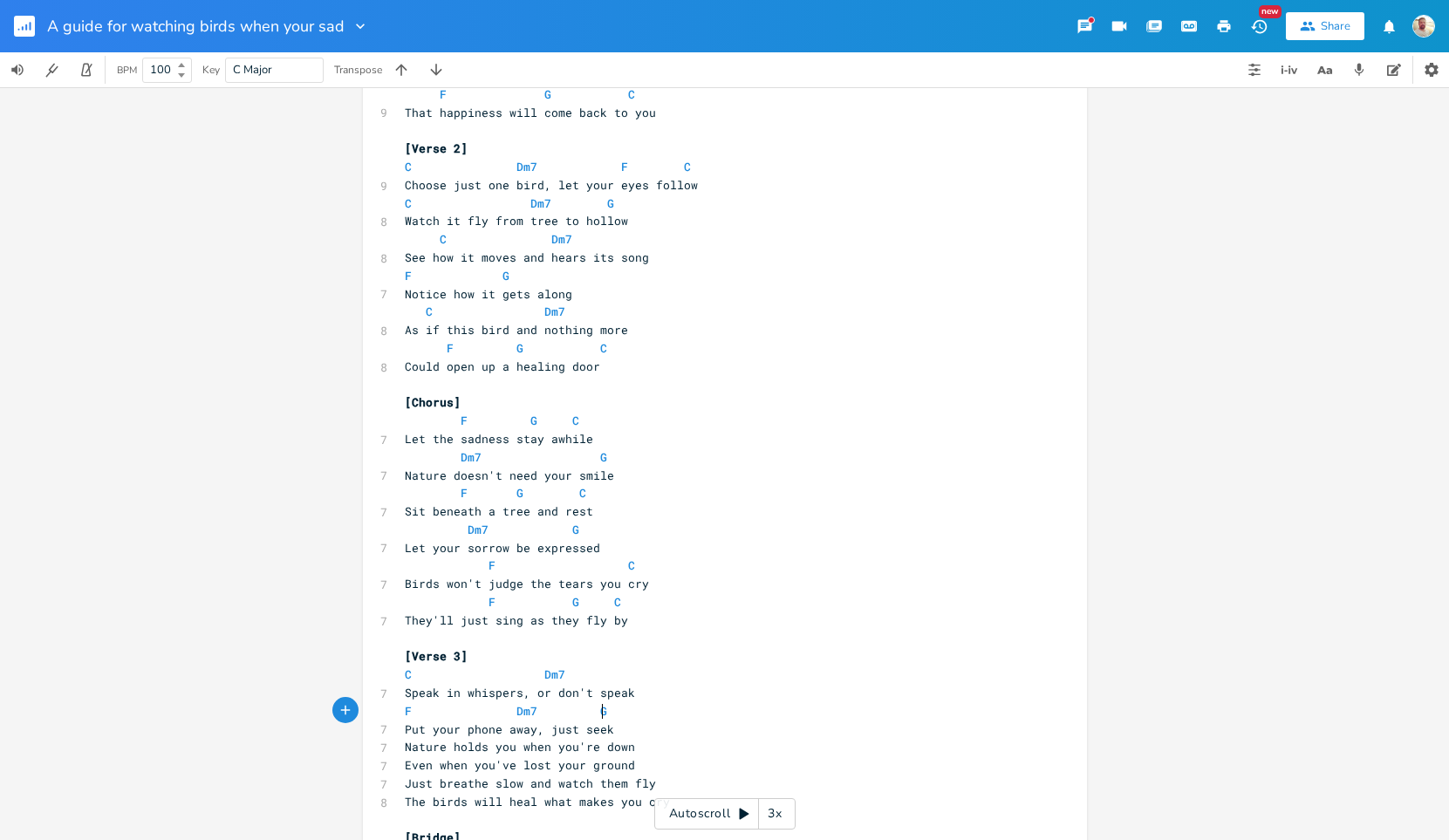
scroll to position [0, 8]
click at [613, 728] on li "G" at bounding box center [617, 730] width 52 height 19
click at [405, 710] on span "F" at bounding box center [408, 711] width 7 height 17
click at [517, 712] on span "Dm7" at bounding box center [527, 711] width 21 height 17
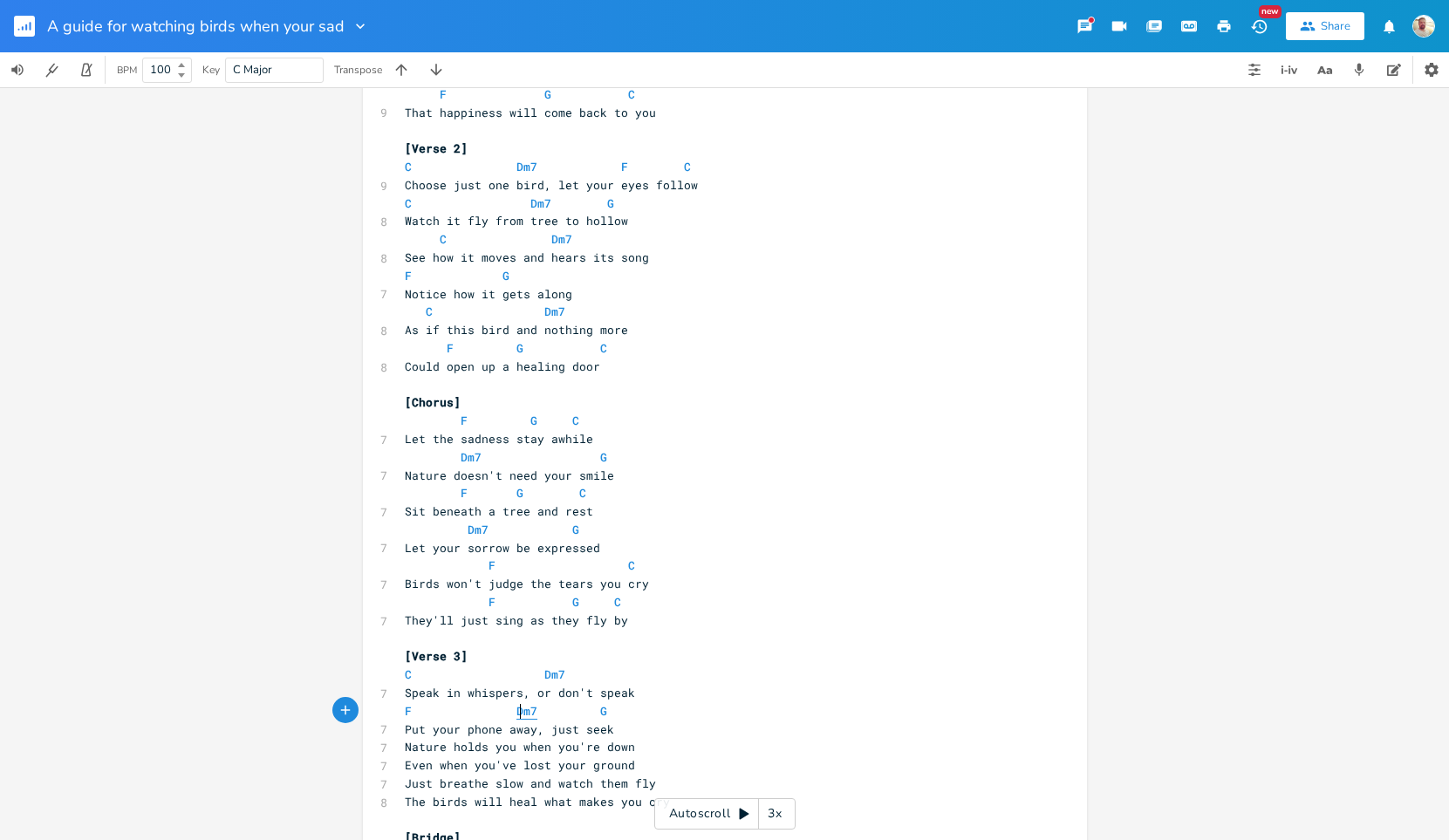
click at [517, 712] on span "Dm7" at bounding box center [527, 711] width 21 height 17
click at [600, 713] on span "G" at bounding box center [603, 711] width 7 height 17
click at [612, 718] on pre "F Dm7 G" at bounding box center [716, 712] width 630 height 19
click at [615, 727] on pre "Put your phone away, just seek" at bounding box center [716, 729] width 630 height 19
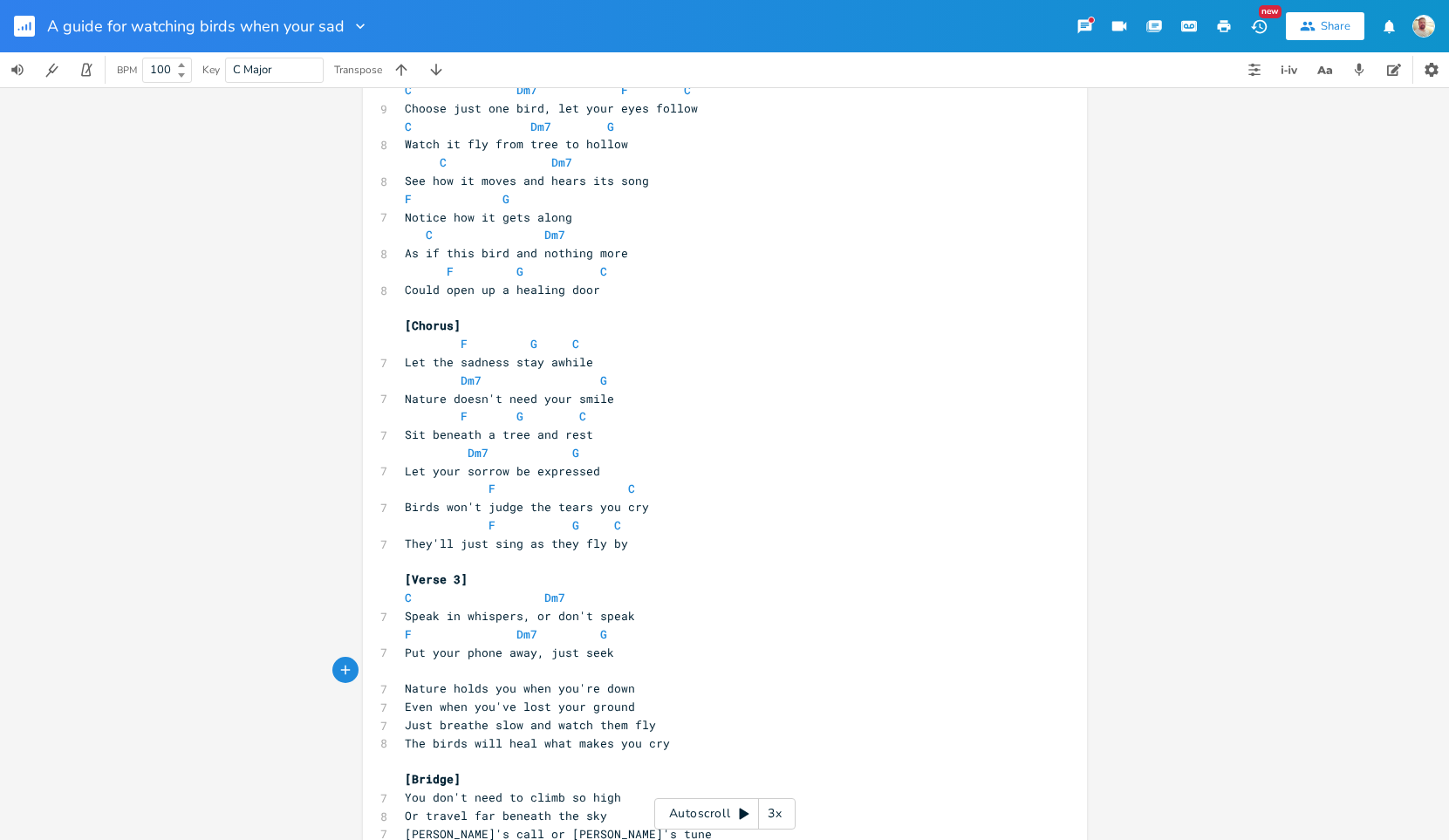
scroll to position [403, 0]
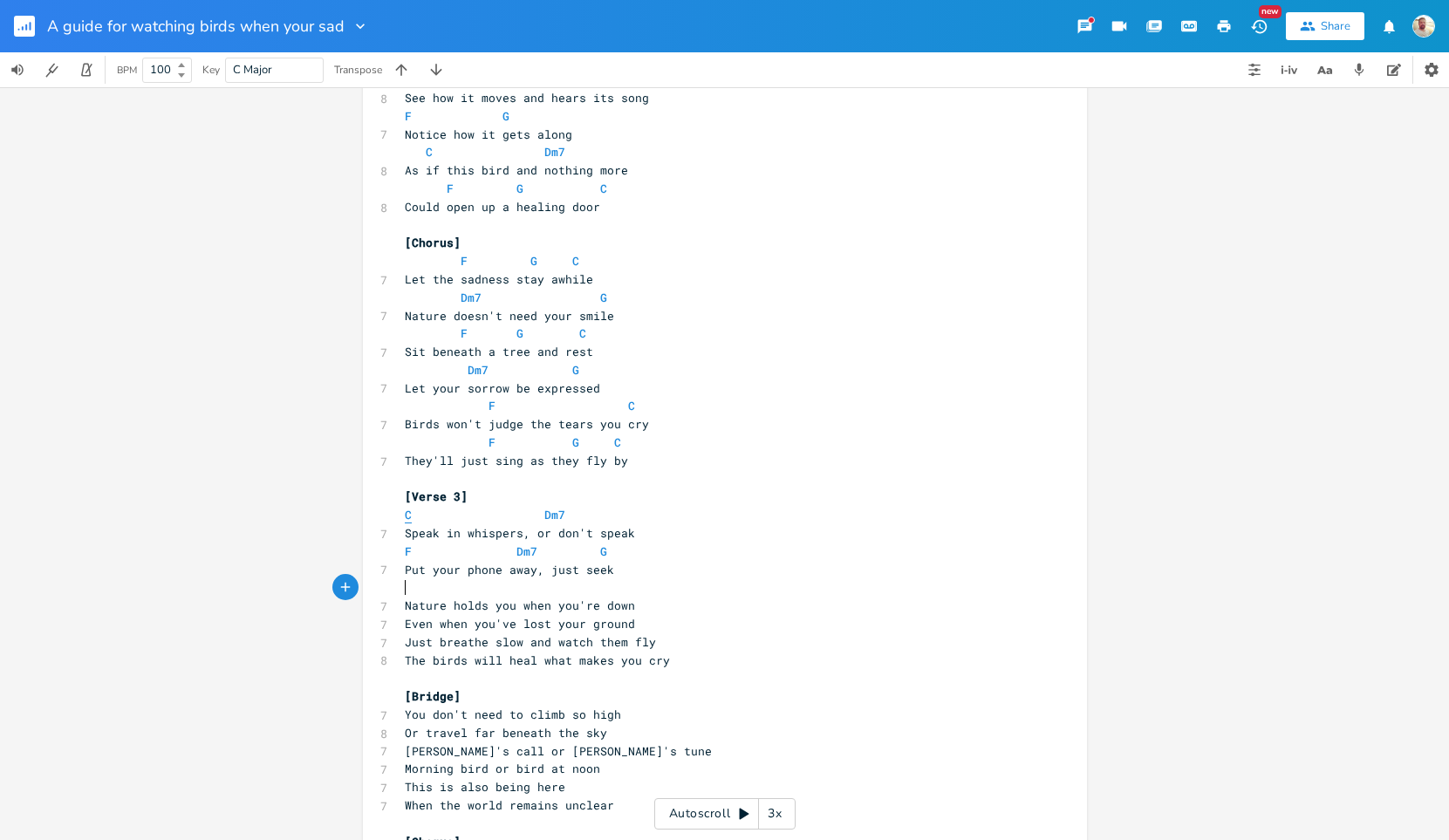
click at [405, 517] on span "C" at bounding box center [408, 515] width 7 height 17
click at [545, 515] on span "Dm7" at bounding box center [554, 515] width 21 height 17
click at [405, 512] on span "C" at bounding box center [408, 515] width 7 height 17
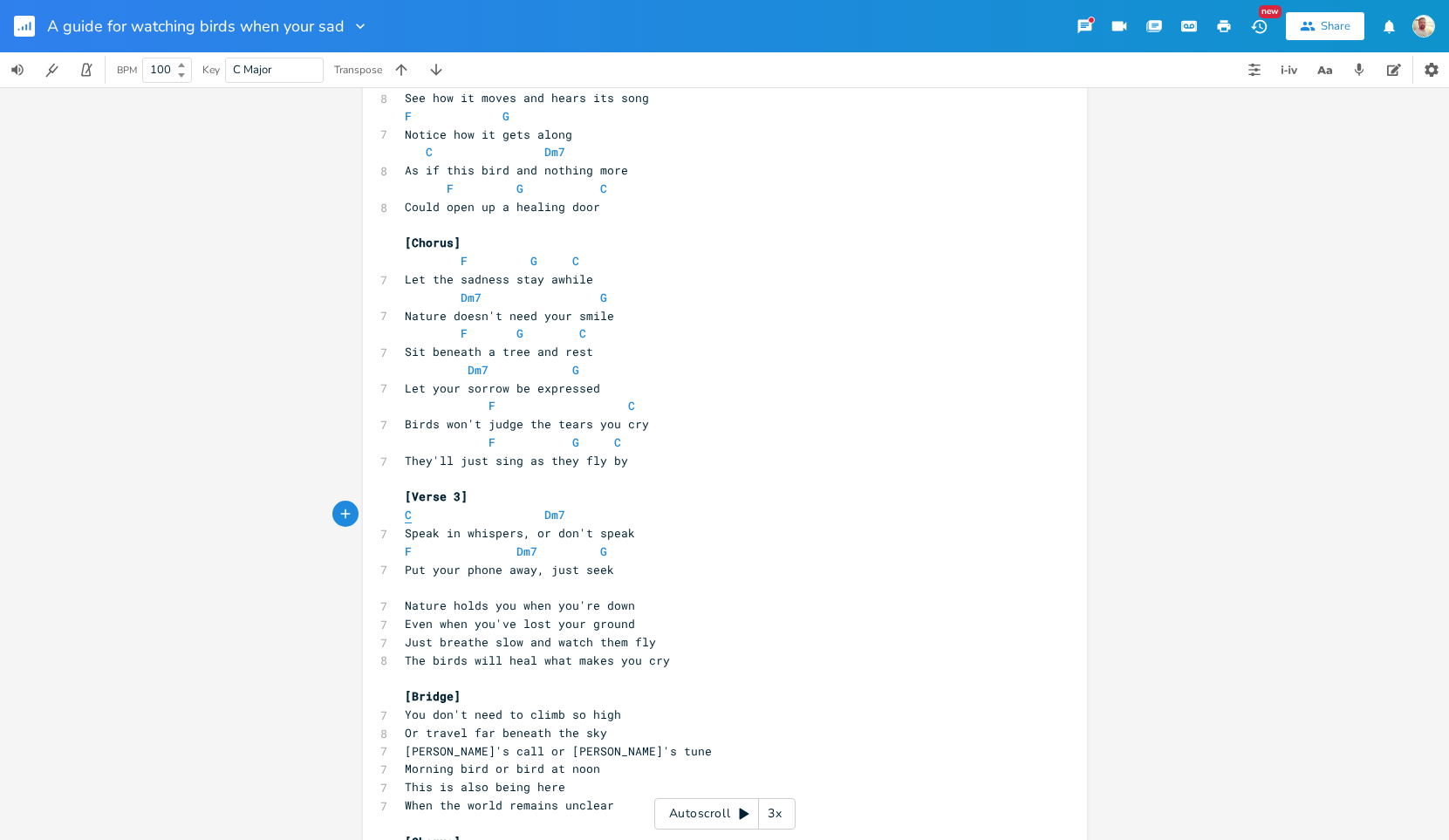
click at [405, 512] on span "C" at bounding box center [408, 515] width 7 height 17
click at [547, 513] on span "Dm7" at bounding box center [554, 515] width 21 height 17
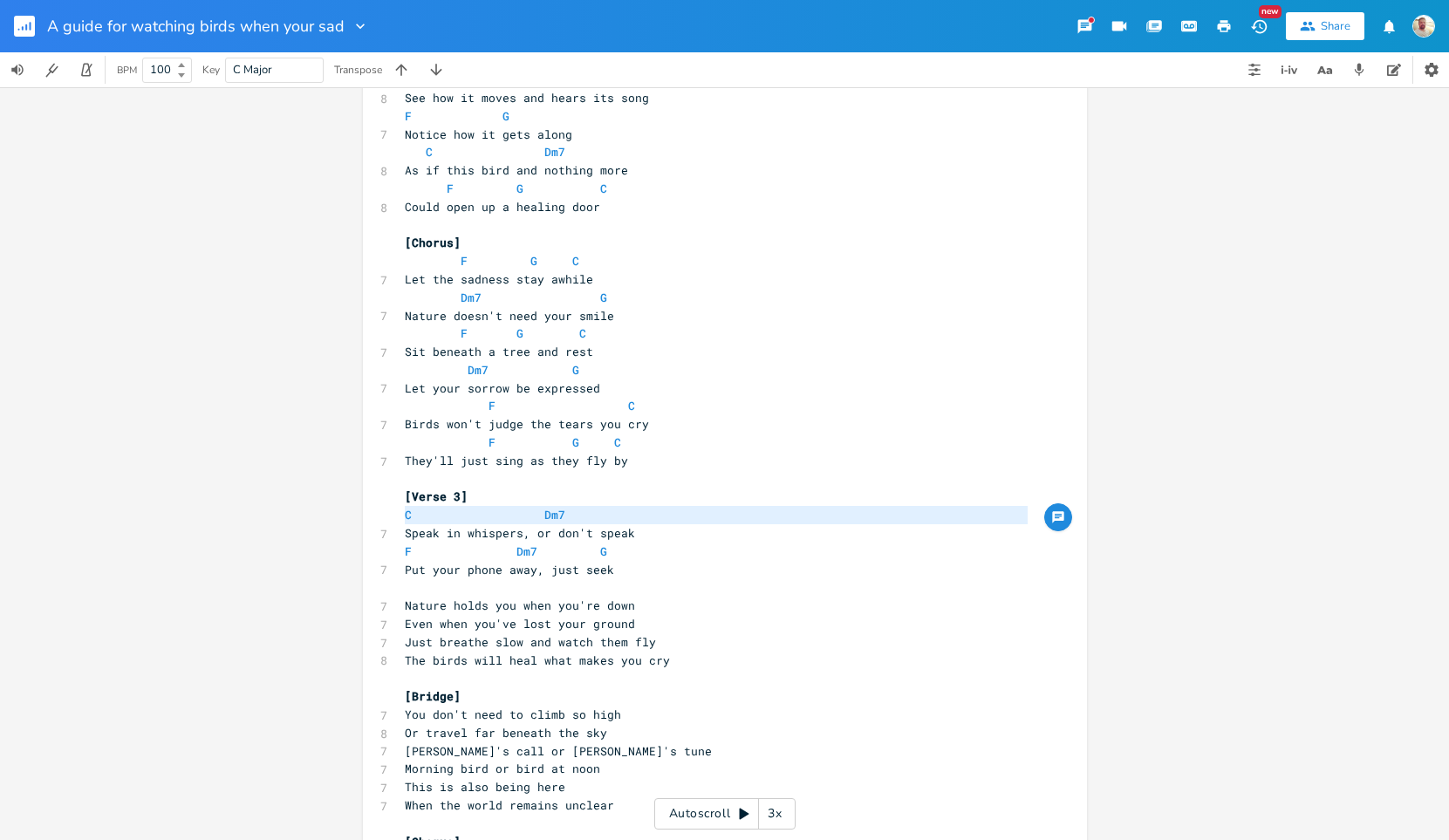
click at [532, 517] on span at bounding box center [531, 515] width 28 height 19
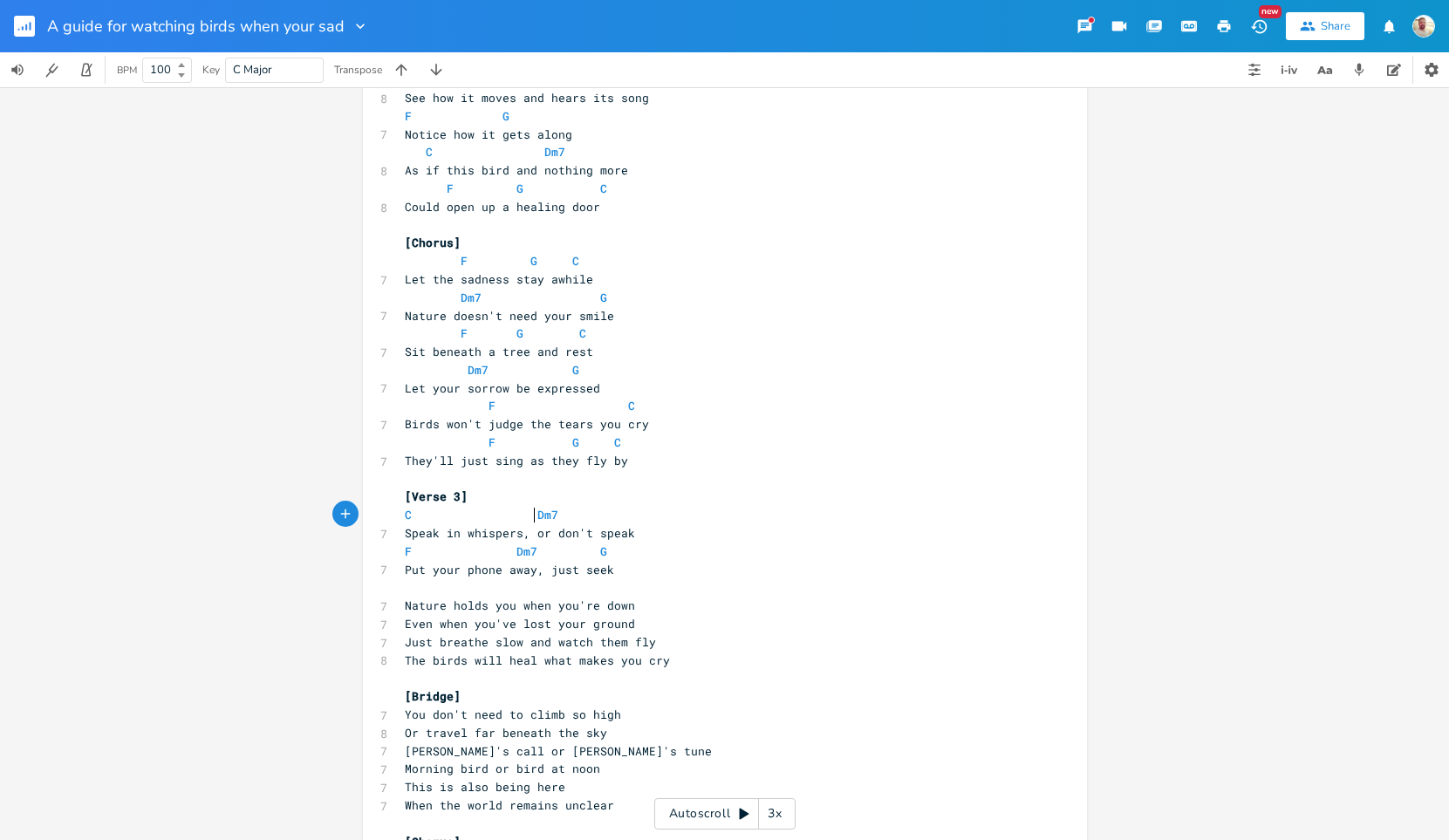
scroll to position [0, 8]
click at [401, 549] on pre "F Dm7 G" at bounding box center [716, 551] width 630 height 19
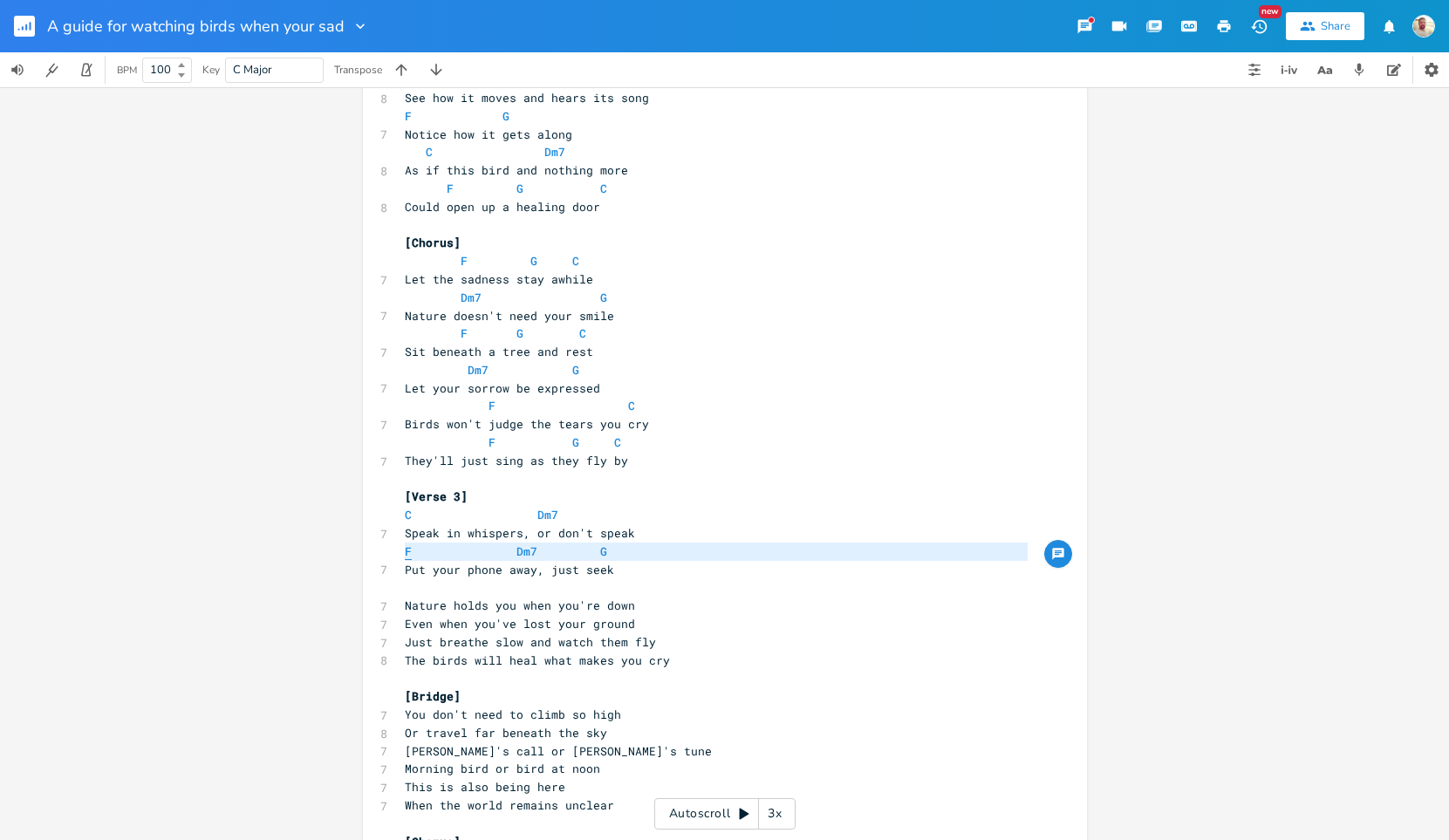
click at [405, 552] on span "F" at bounding box center [408, 551] width 7 height 17
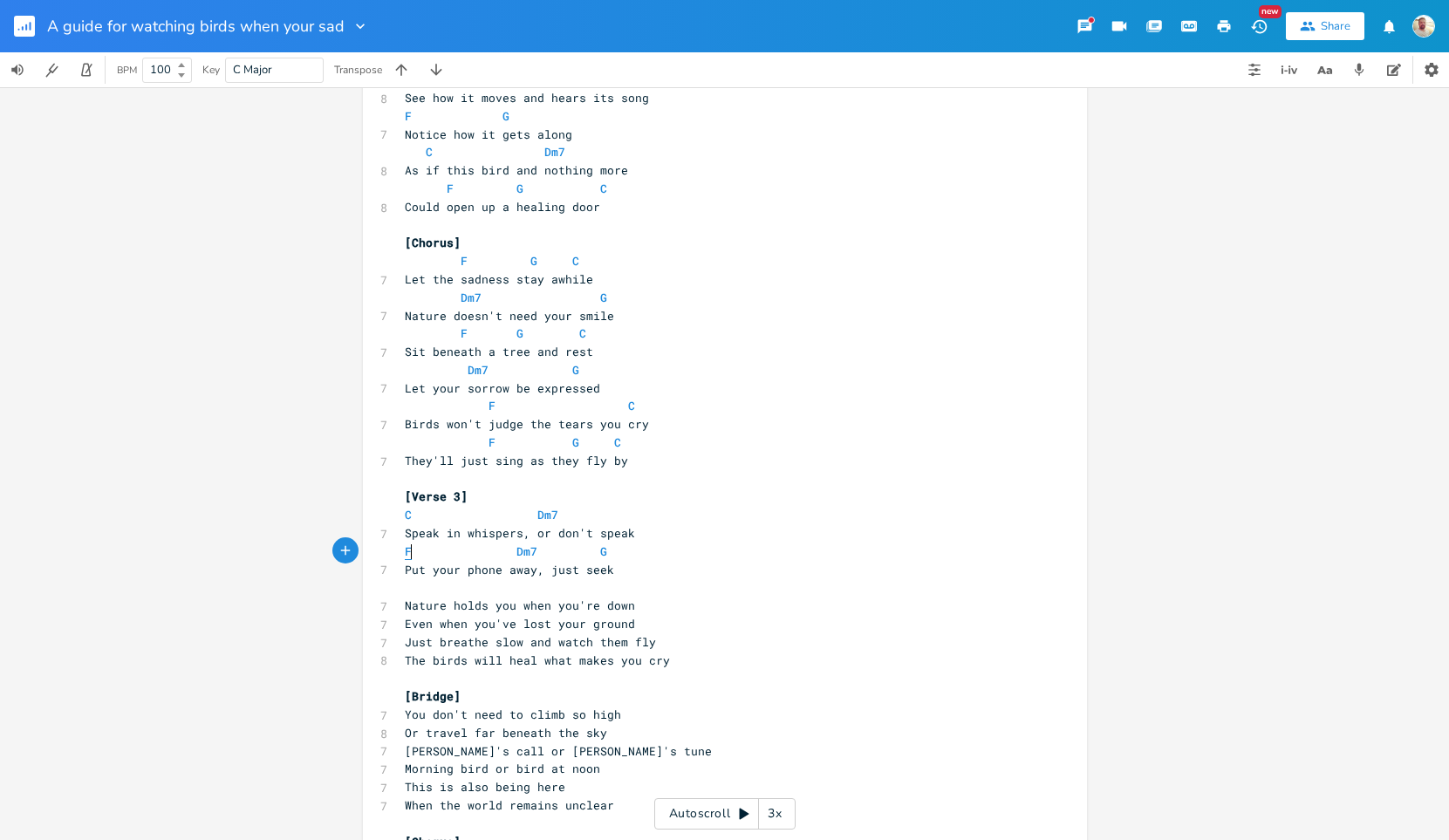
click at [405, 552] on span "F" at bounding box center [408, 551] width 7 height 17
click at [517, 549] on span "Dm7" at bounding box center [527, 551] width 21 height 17
click at [405, 550] on span "F" at bounding box center [408, 551] width 7 height 17
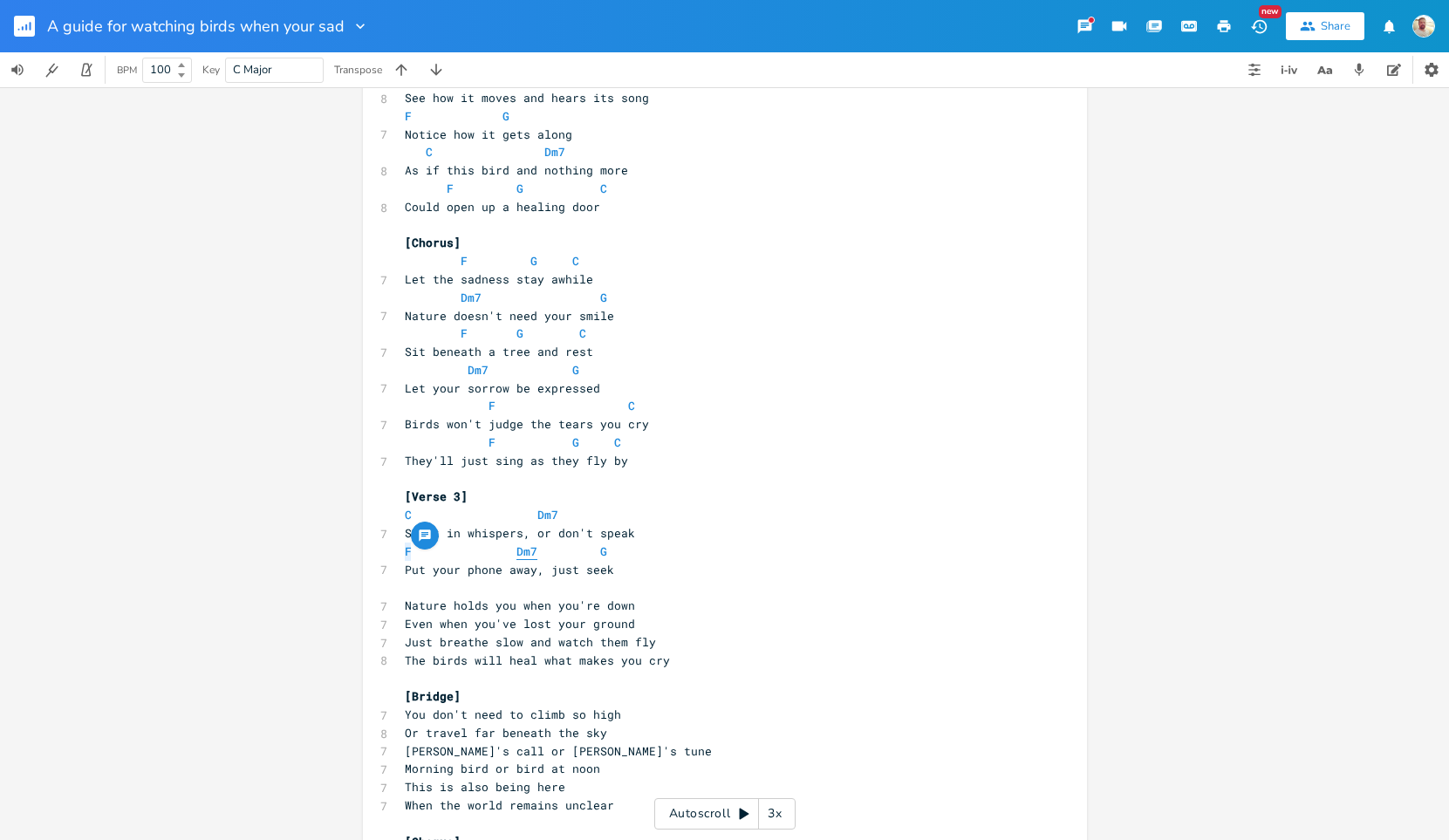
click at [517, 553] on span "Dm7" at bounding box center [527, 551] width 21 height 17
click at [600, 554] on span "G" at bounding box center [603, 551] width 7 height 17
click at [504, 587] on pre "​" at bounding box center [716, 587] width 630 height 19
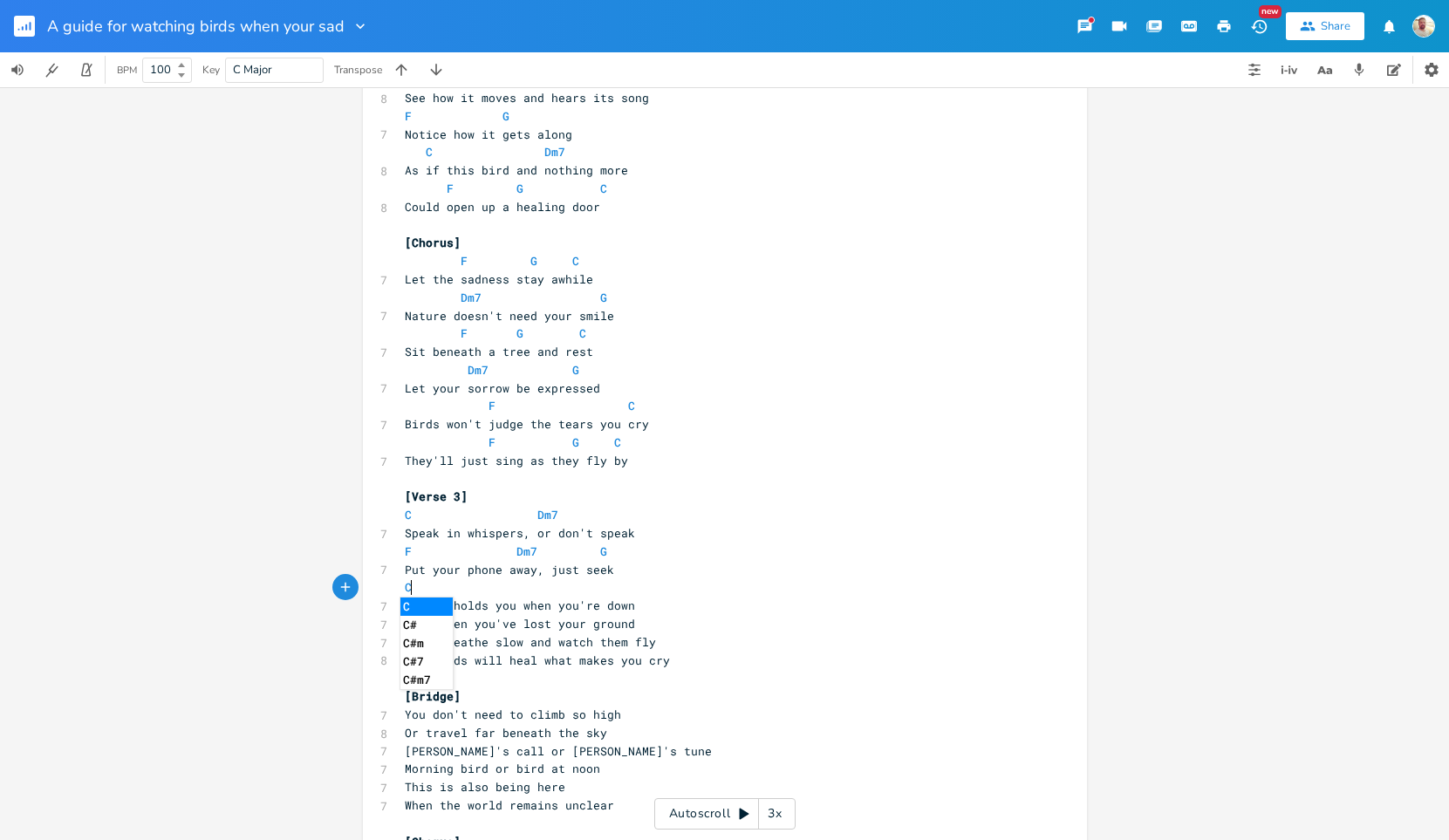
click at [407, 607] on li "C" at bounding box center [426, 607] width 52 height 19
click at [405, 586] on span "C" at bounding box center [408, 587] width 7 height 17
click at [449, 591] on pre "C" at bounding box center [716, 587] width 630 height 19
click at [405, 588] on span "C" at bounding box center [408, 587] width 7 height 17
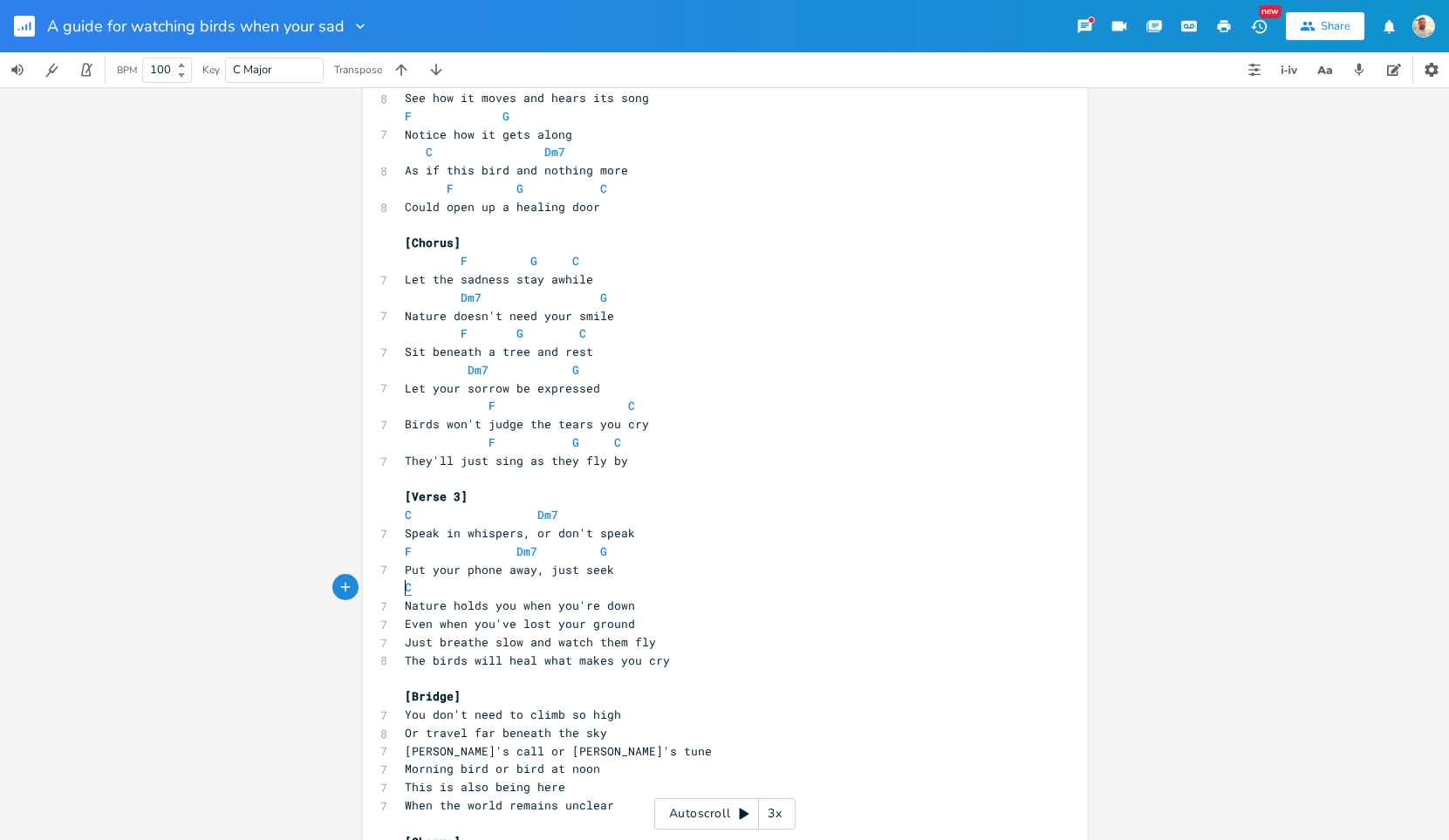
click at [405, 588] on span "C" at bounding box center [408, 587] width 7 height 17
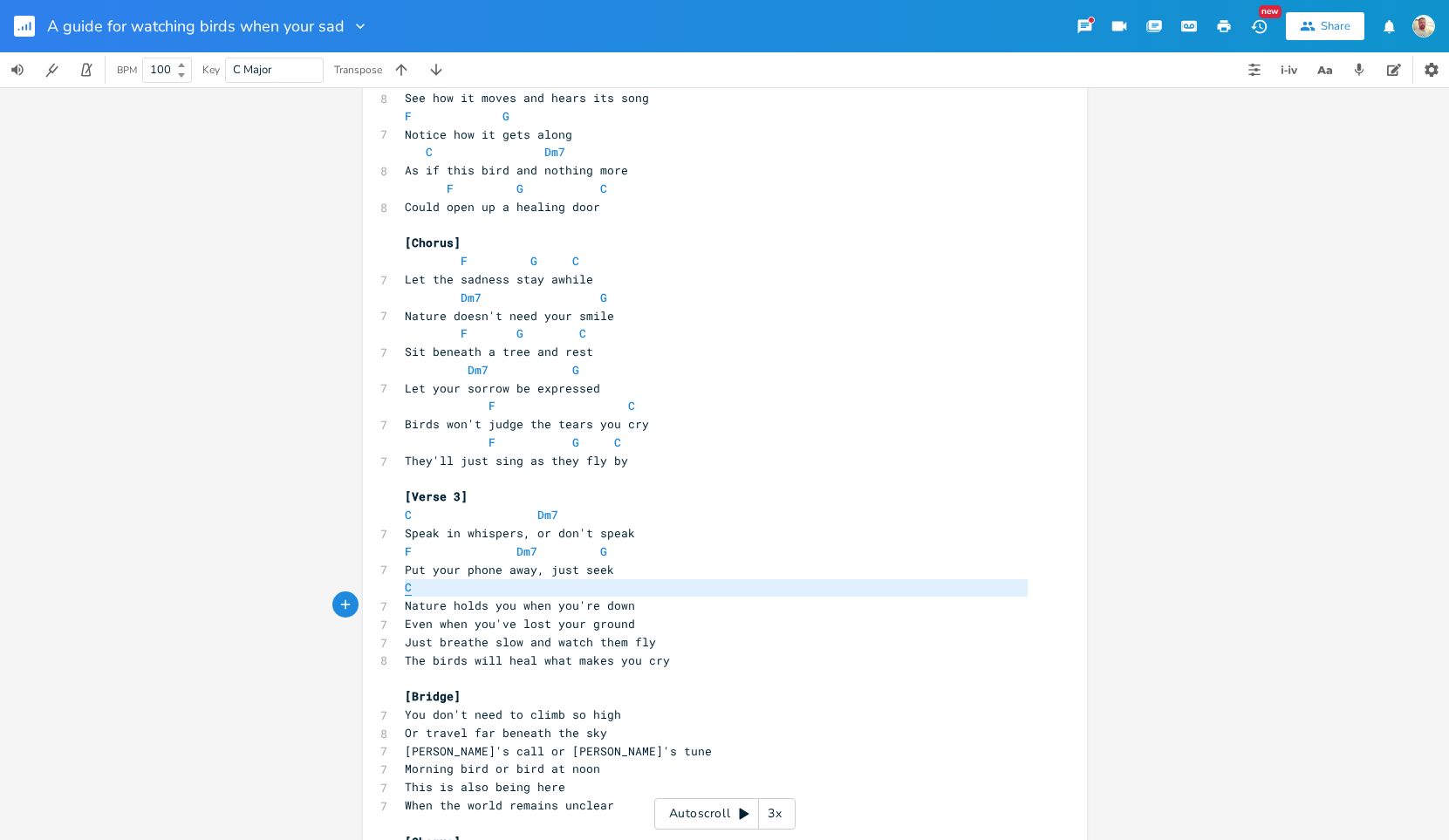
click at [405, 588] on span "C" at bounding box center [408, 587] width 7 height 17
click at [517, 553] on span "Dm7" at bounding box center [527, 551] width 21 height 17
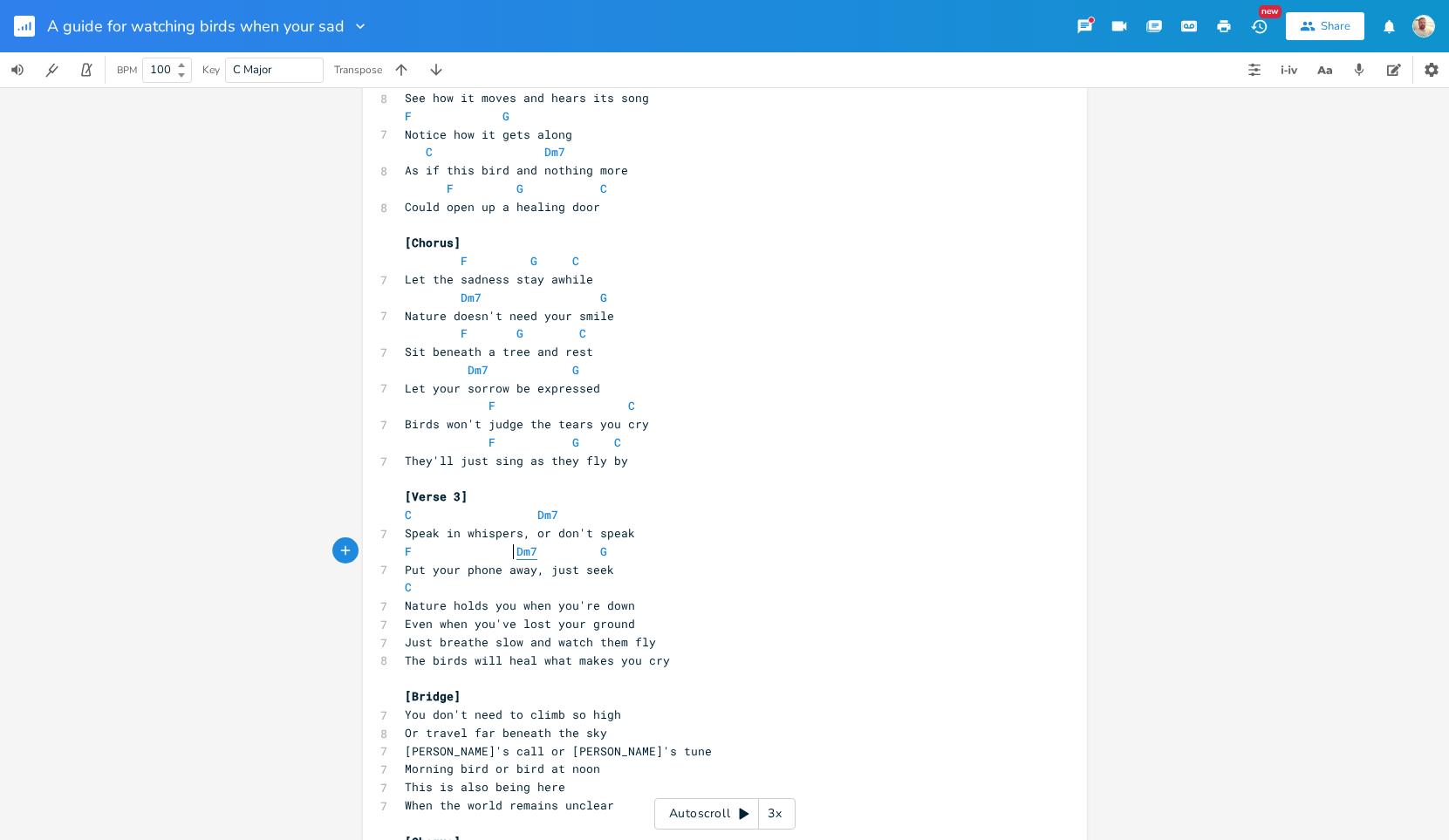
click at [517, 553] on span "Dm7" at bounding box center [527, 551] width 21 height 17
click at [510, 591] on pre "C" at bounding box center [716, 587] width 630 height 19
click at [548, 601] on li "Dm7" at bounding box center [540, 607] width 61 height 19
click at [548, 601] on span "Nature holds you when you're down" at bounding box center [520, 606] width 230 height 16
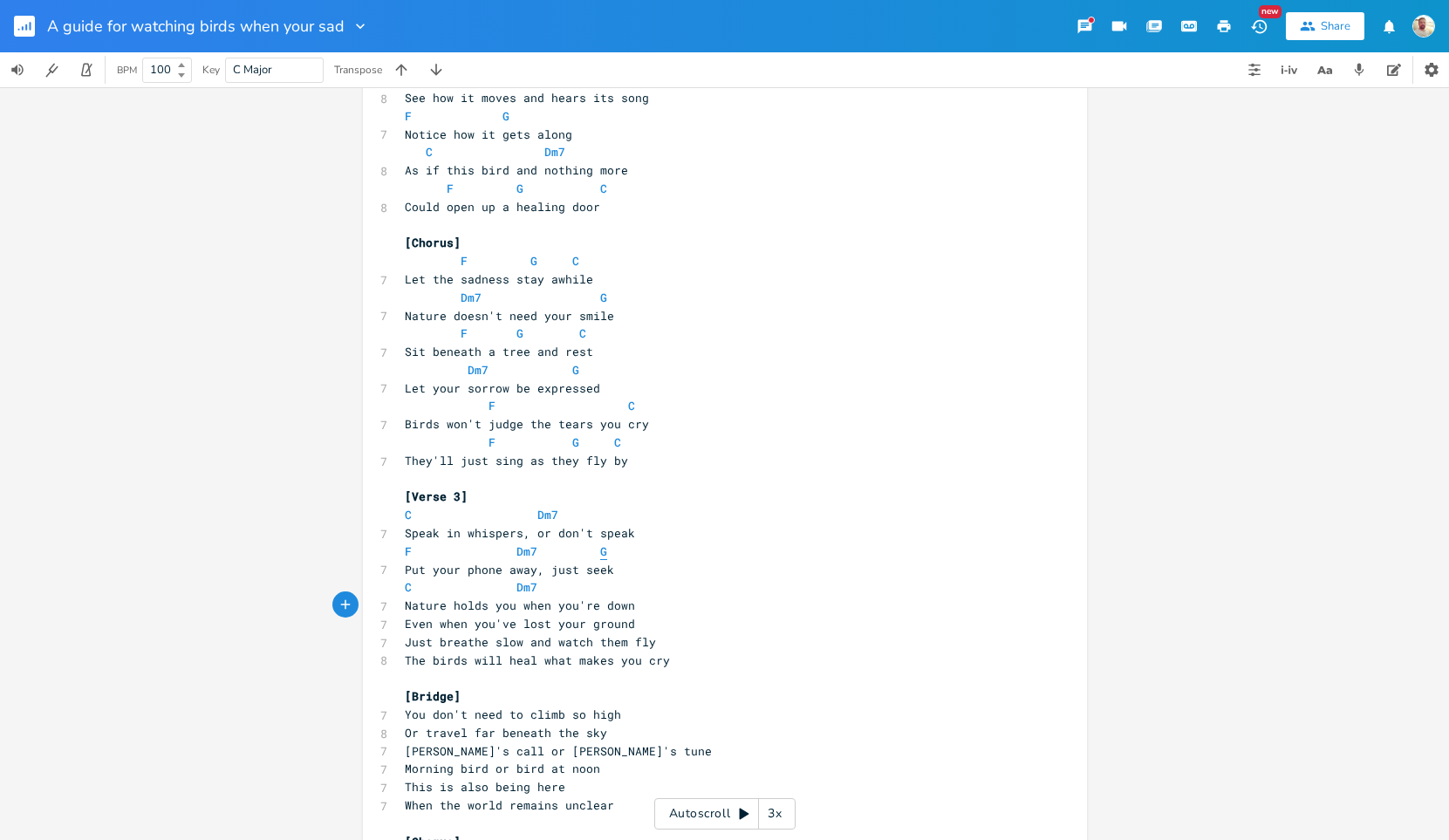
click at [600, 552] on span "G" at bounding box center [603, 551] width 7 height 17
click at [405, 552] on span "F" at bounding box center [408, 551] width 7 height 17
click at [600, 550] on span "G" at bounding box center [603, 551] width 7 height 17
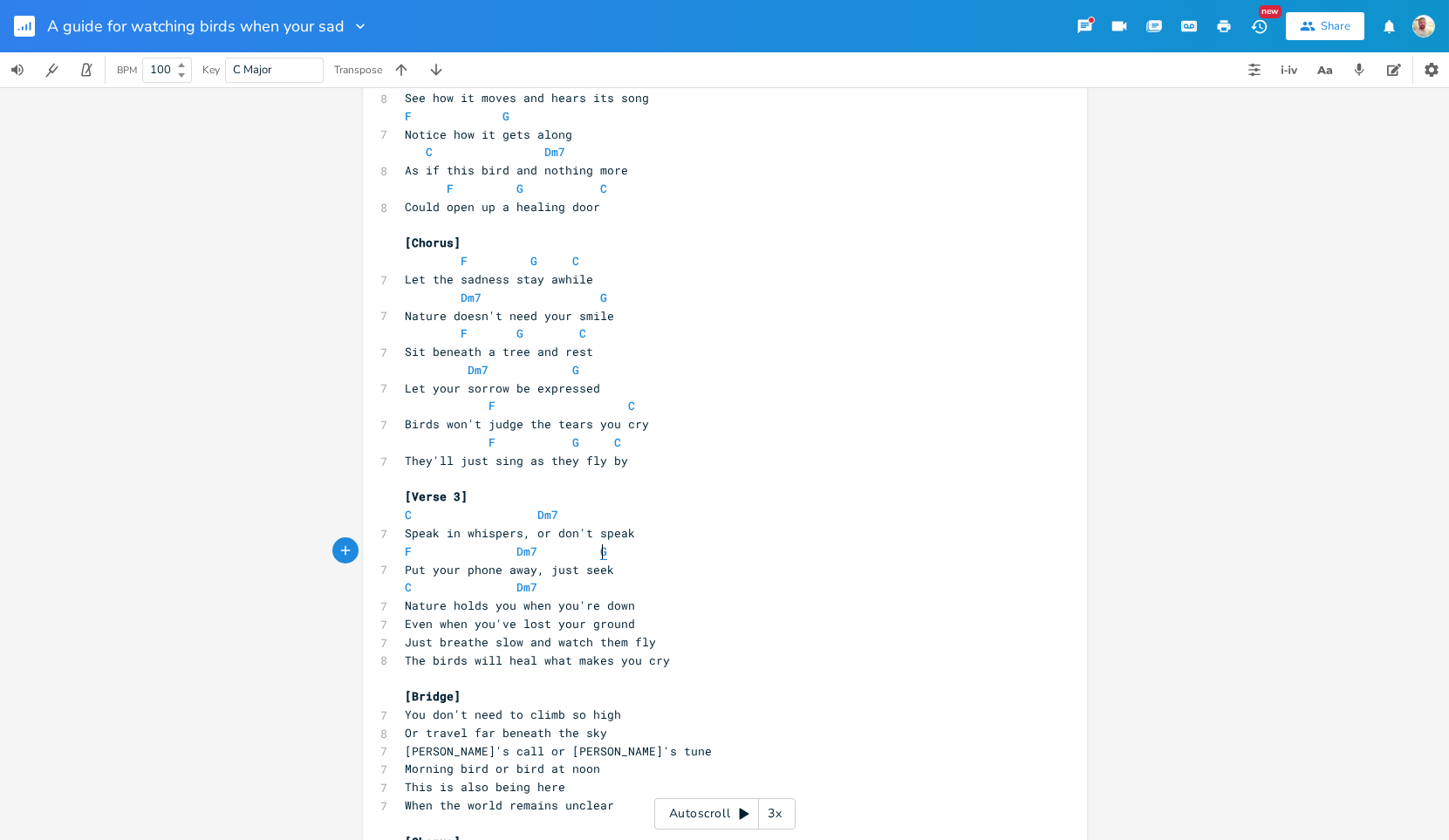
click at [600, 550] on span "G" at bounding box center [603, 551] width 7 height 17
click at [639, 606] on pre "Nature holds you when you're down" at bounding box center [716, 606] width 630 height 19
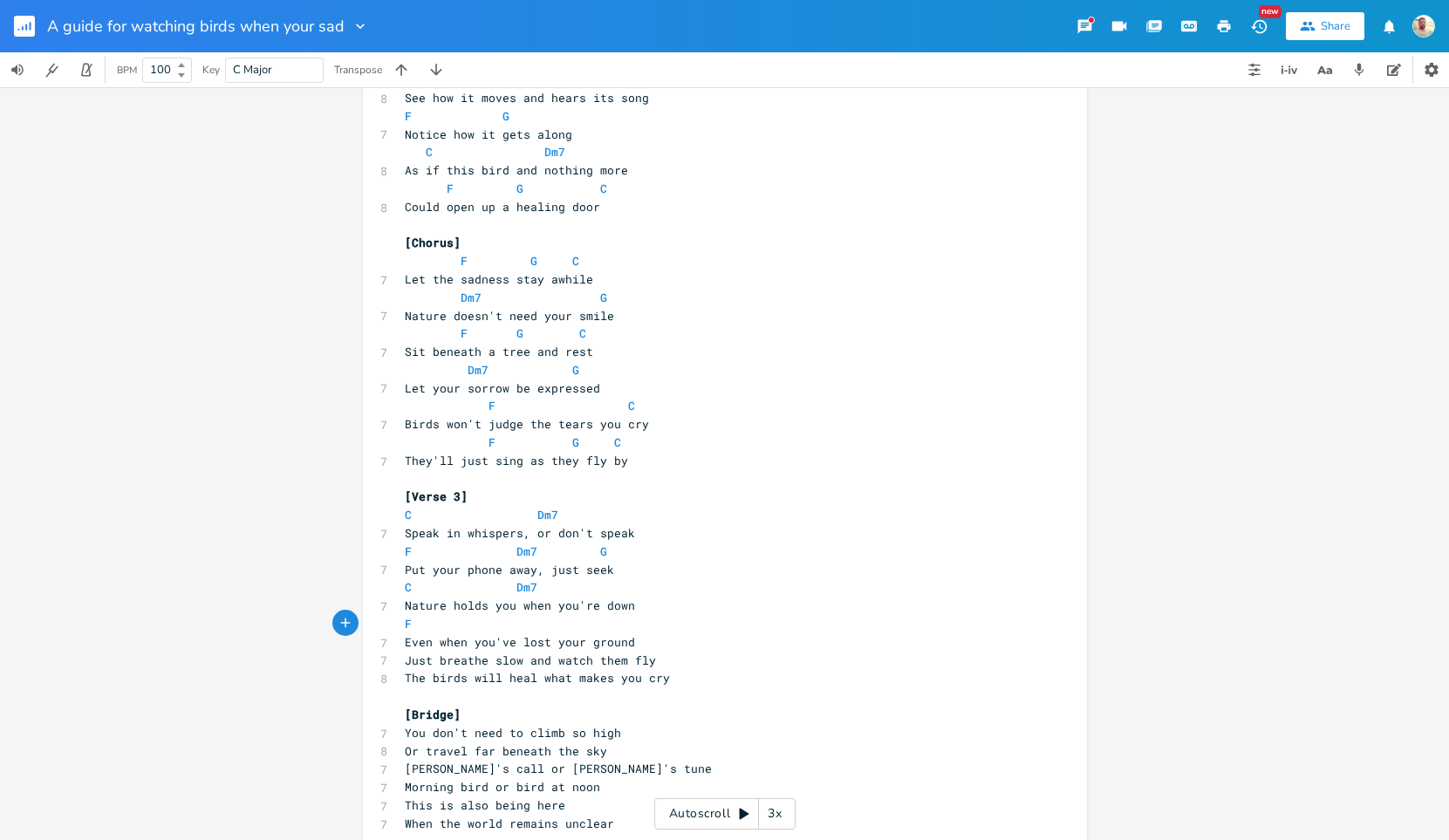
scroll to position [0, 7]
click at [526, 635] on li "G" at bounding box center [535, 643] width 52 height 19
click at [517, 624] on span "G" at bounding box center [520, 624] width 7 height 17
click at [405, 621] on span "F" at bounding box center [408, 624] width 7 height 17
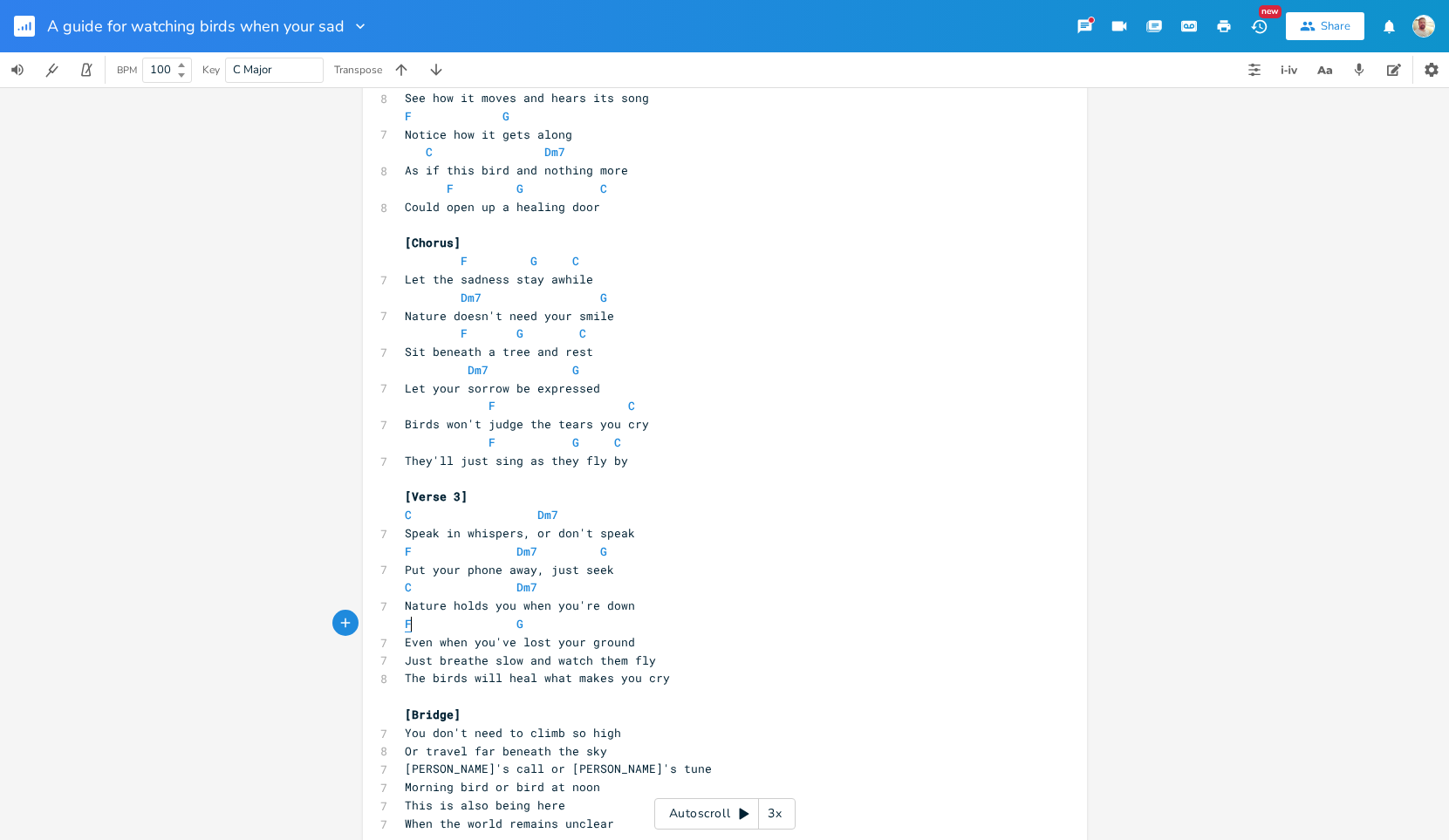
click at [405, 621] on span "F" at bounding box center [408, 624] width 7 height 17
click at [517, 628] on span "G" at bounding box center [520, 624] width 7 height 17
click at [639, 645] on pre "Even when you've lost your ground" at bounding box center [716, 642] width 630 height 19
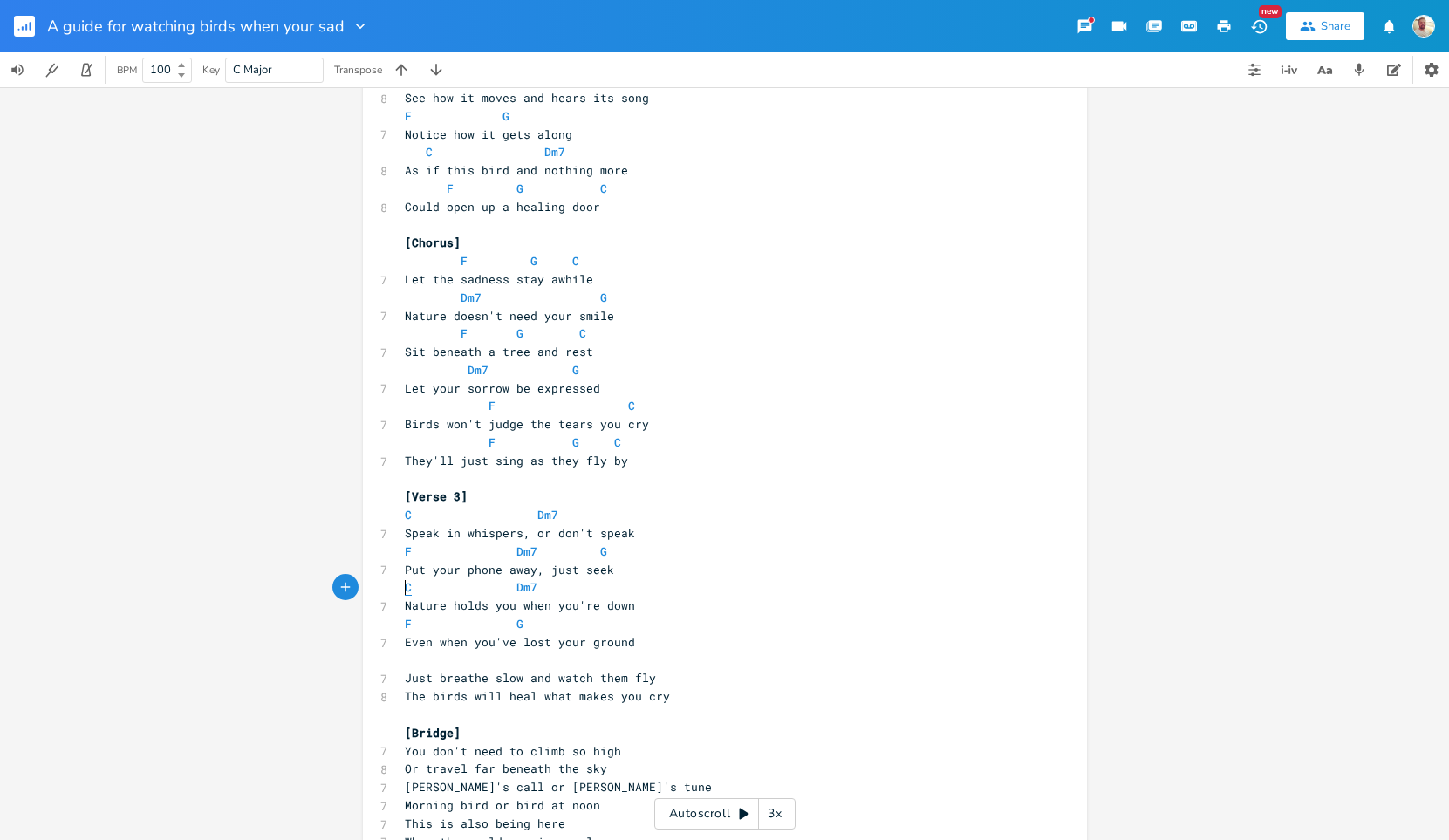
click at [405, 584] on span "C" at bounding box center [408, 587] width 7 height 17
click at [417, 660] on pre "​" at bounding box center [716, 660] width 630 height 19
click at [405, 624] on span "F" at bounding box center [408, 624] width 7 height 17
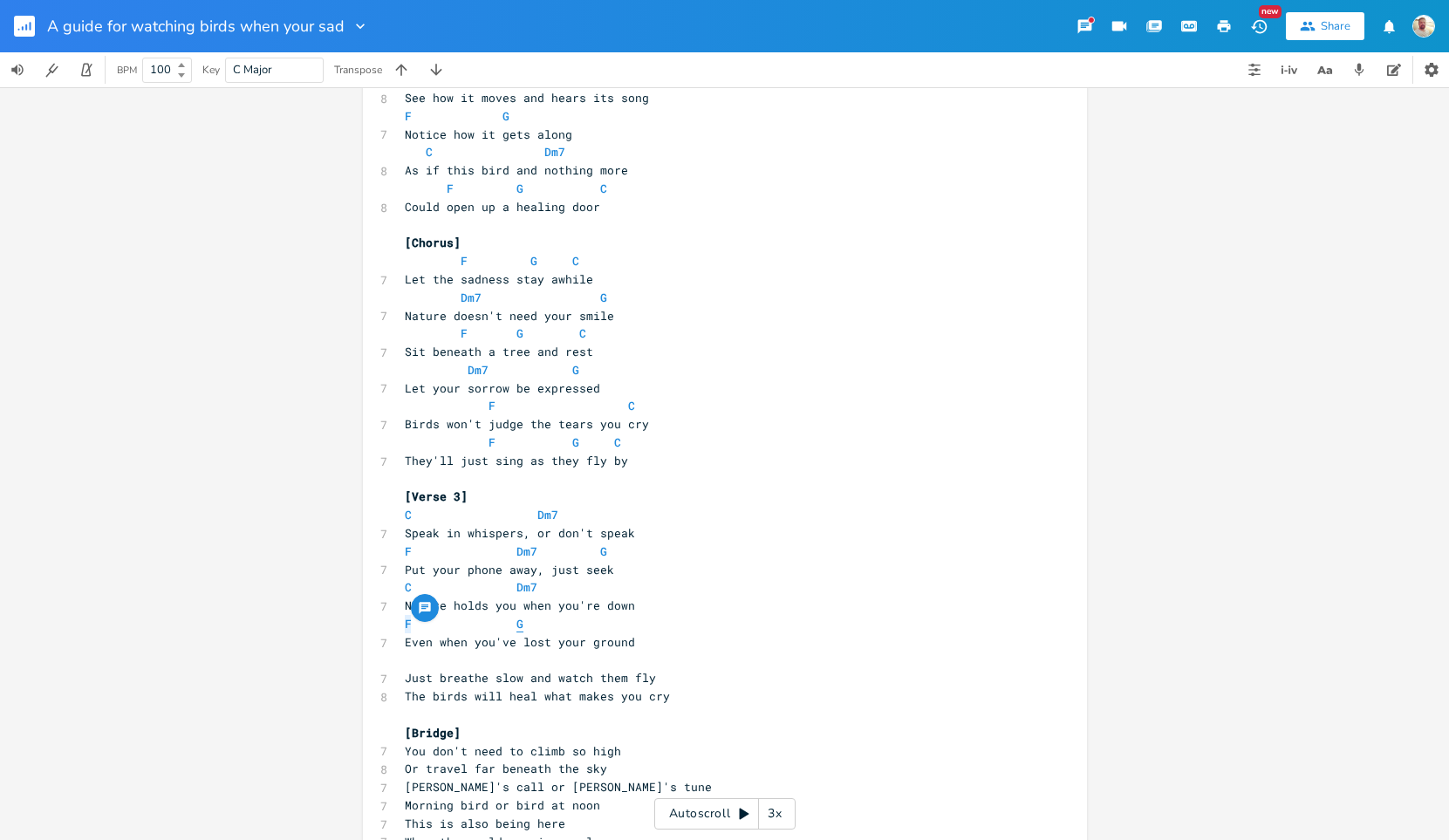
click at [517, 627] on span "G" at bounding box center [520, 624] width 7 height 17
click at [408, 667] on span at bounding box center [419, 660] width 28 height 19
click at [409, 671] on span "Just breathe slow and watch them fly" at bounding box center [531, 678] width 251 height 16
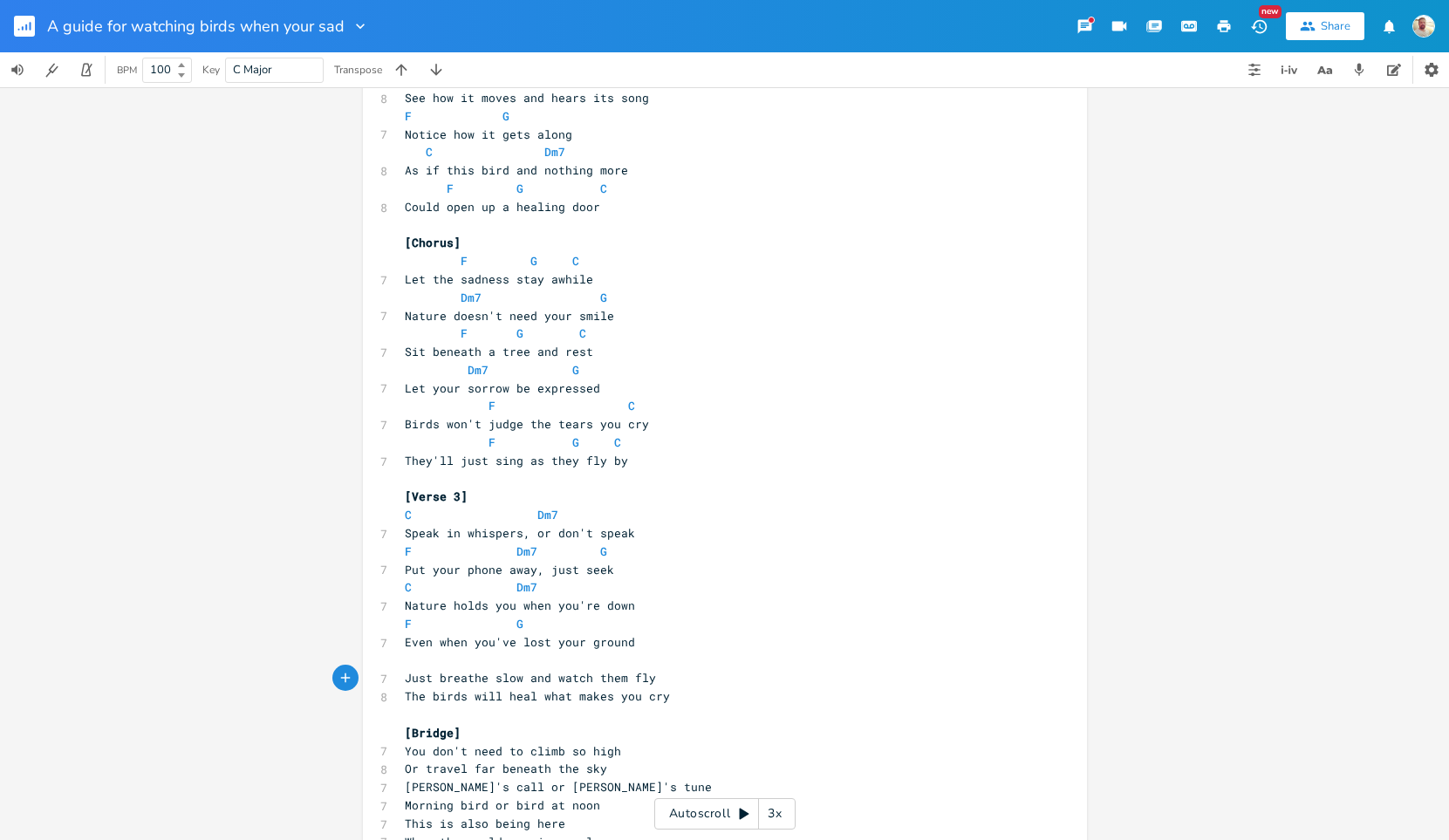
click at [416, 665] on span at bounding box center [419, 660] width 28 height 19
click at [401, 621] on pre "F G" at bounding box center [716, 624] width 630 height 19
click at [405, 585] on span "C" at bounding box center [408, 587] width 7 height 17
click at [517, 555] on span "Dm7" at bounding box center [527, 551] width 21 height 17
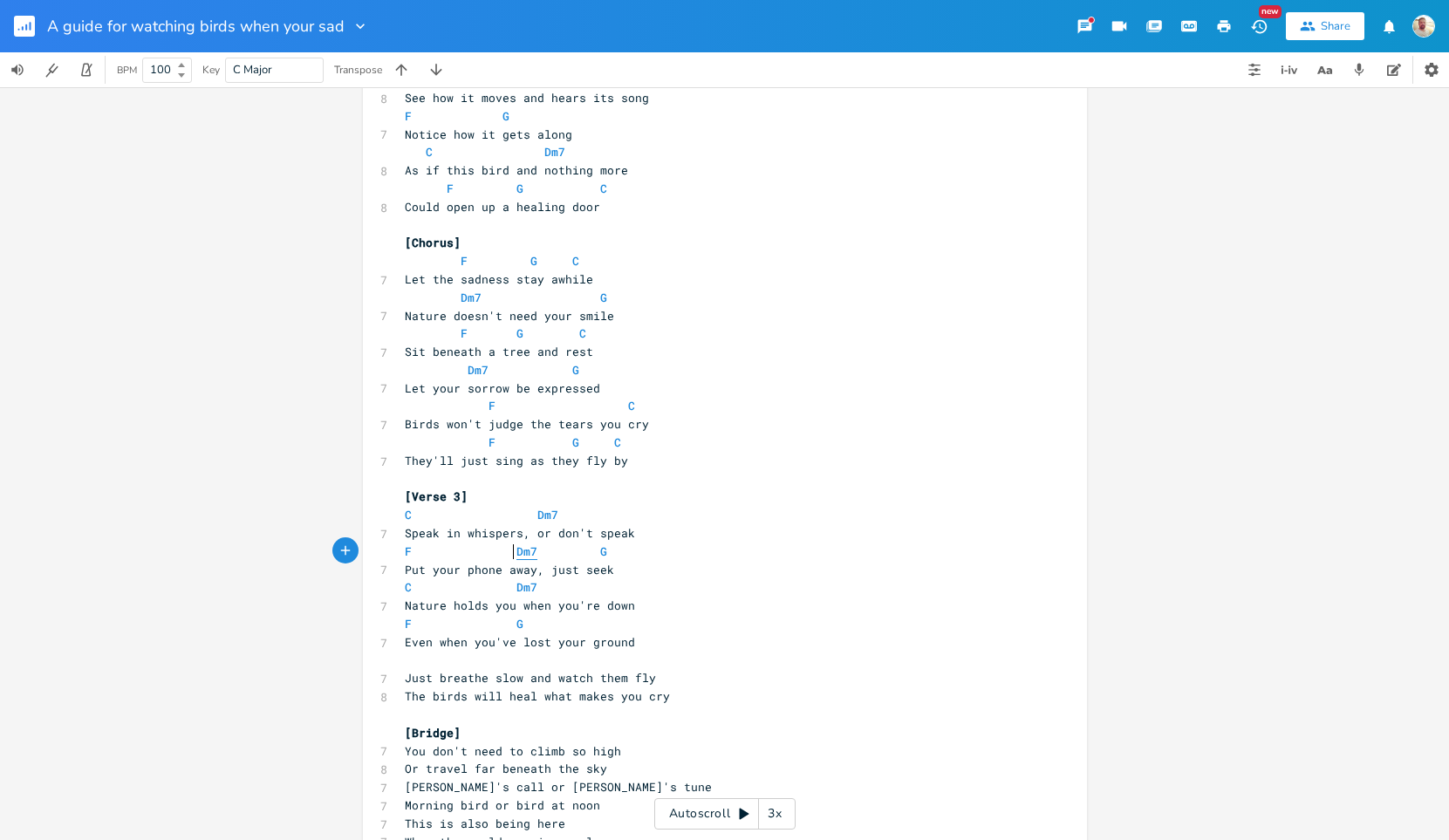
click at [517, 555] on span "Dm7" at bounding box center [527, 551] width 21 height 17
click at [405, 518] on span "C" at bounding box center [408, 515] width 7 height 17
click at [405, 554] on span "F" at bounding box center [408, 551] width 7 height 17
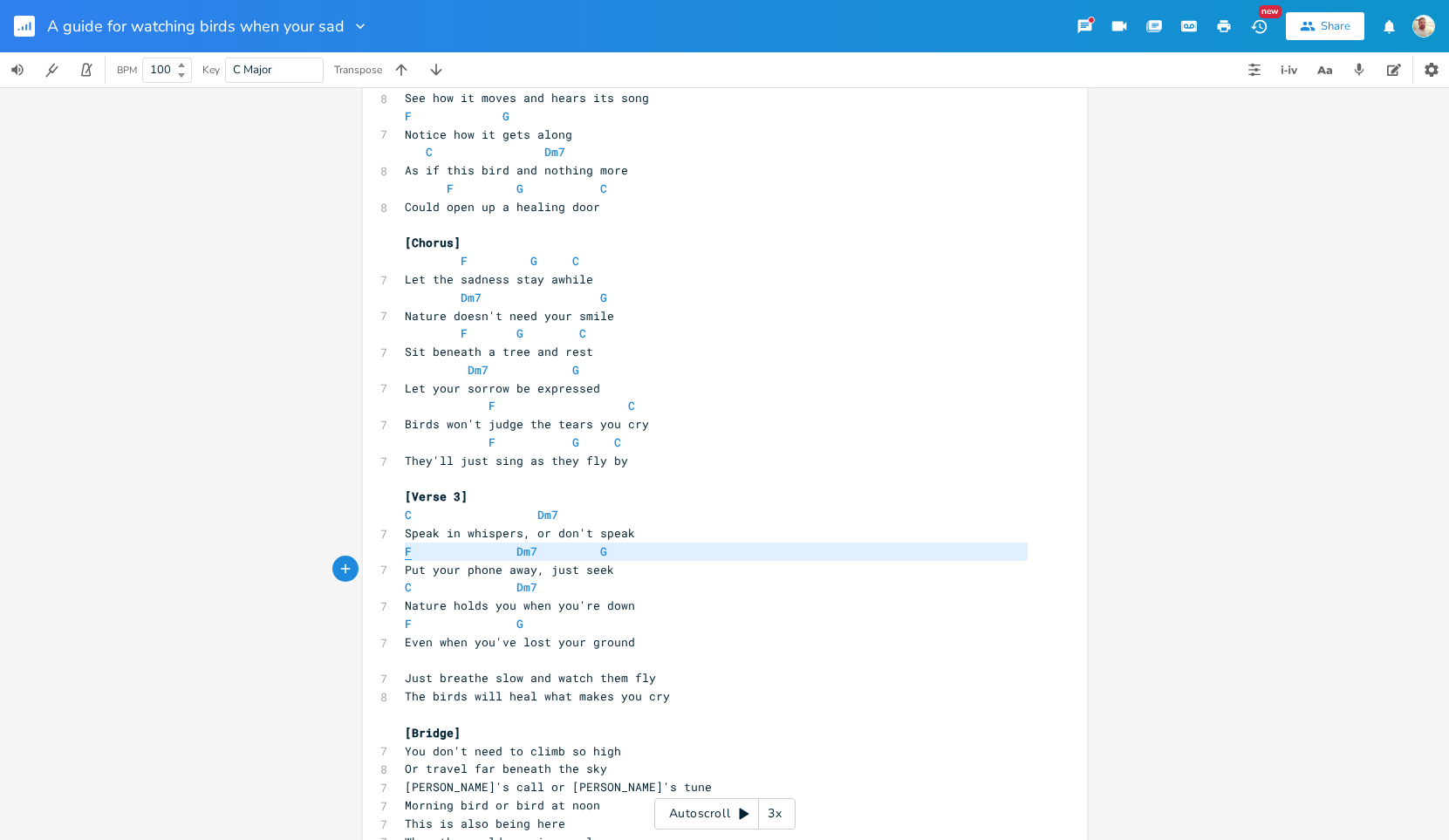
click at [405, 554] on span "F" at bounding box center [408, 551] width 7 height 17
click at [600, 558] on span "G" at bounding box center [603, 551] width 7 height 17
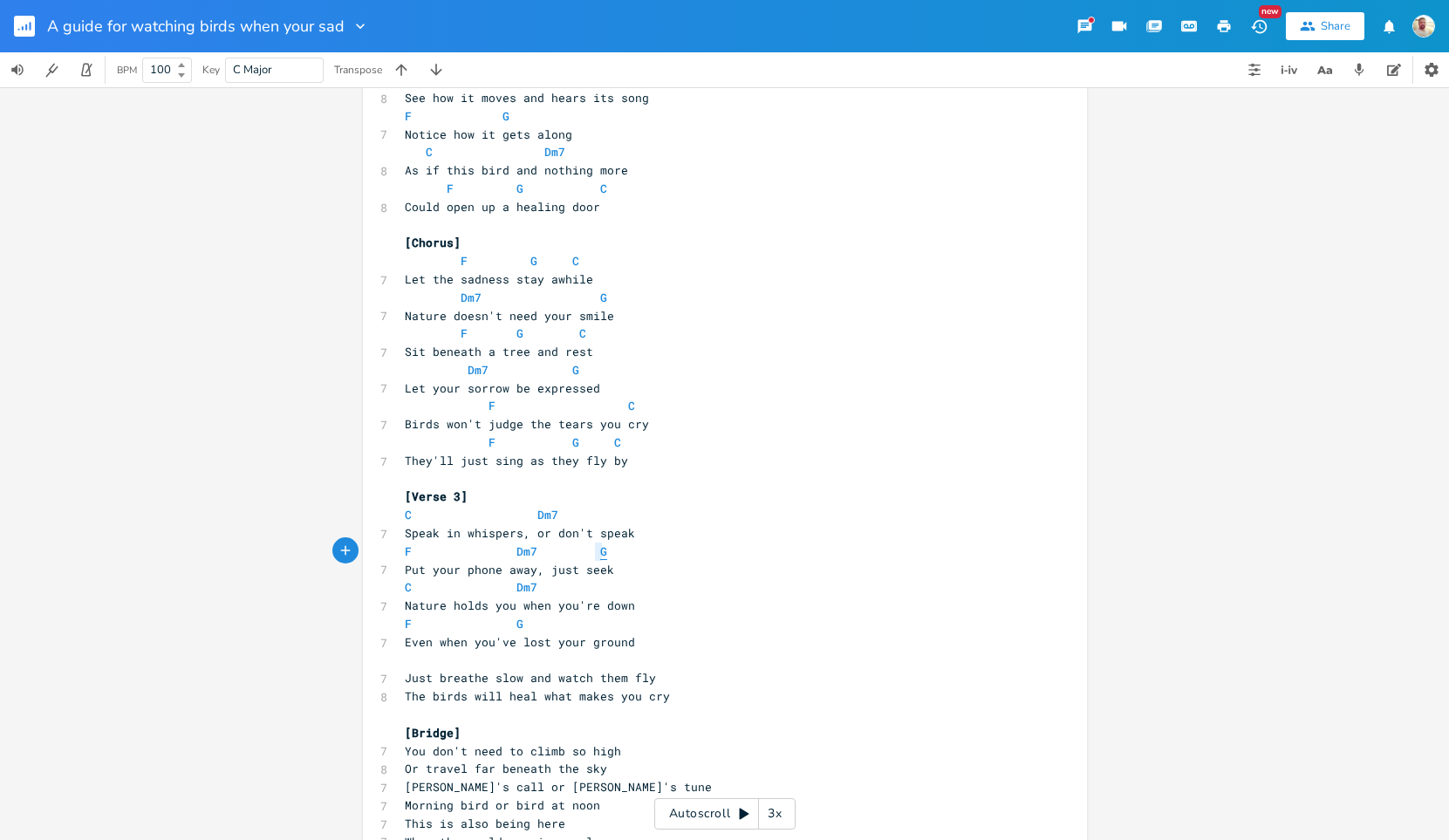
click at [600, 558] on span "G" at bounding box center [603, 551] width 7 height 17
click at [405, 588] on span "C" at bounding box center [408, 587] width 7 height 17
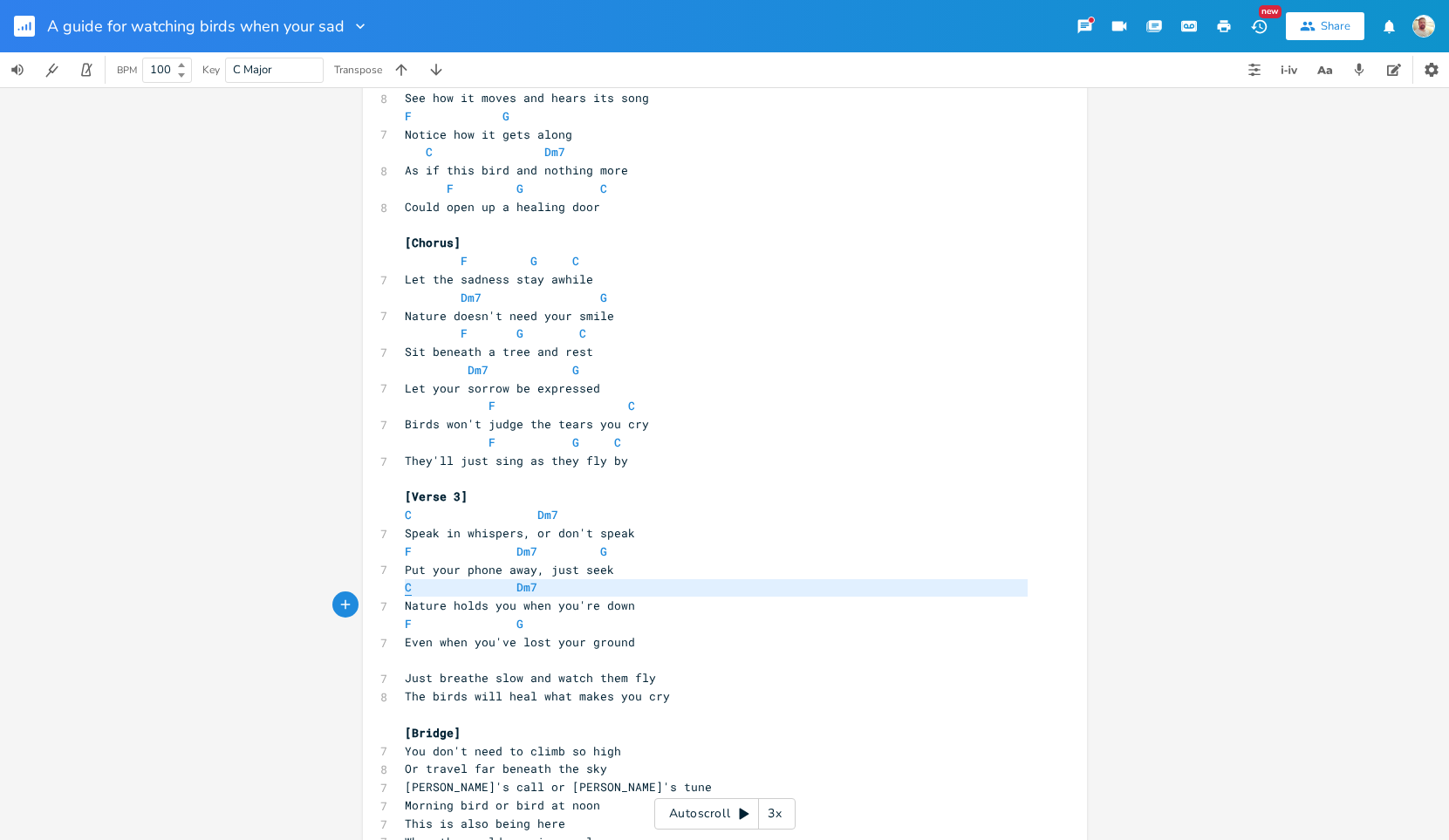
click at [405, 588] on span "C" at bounding box center [408, 587] width 7 height 17
click at [517, 554] on span "Dm7" at bounding box center [527, 551] width 21 height 17
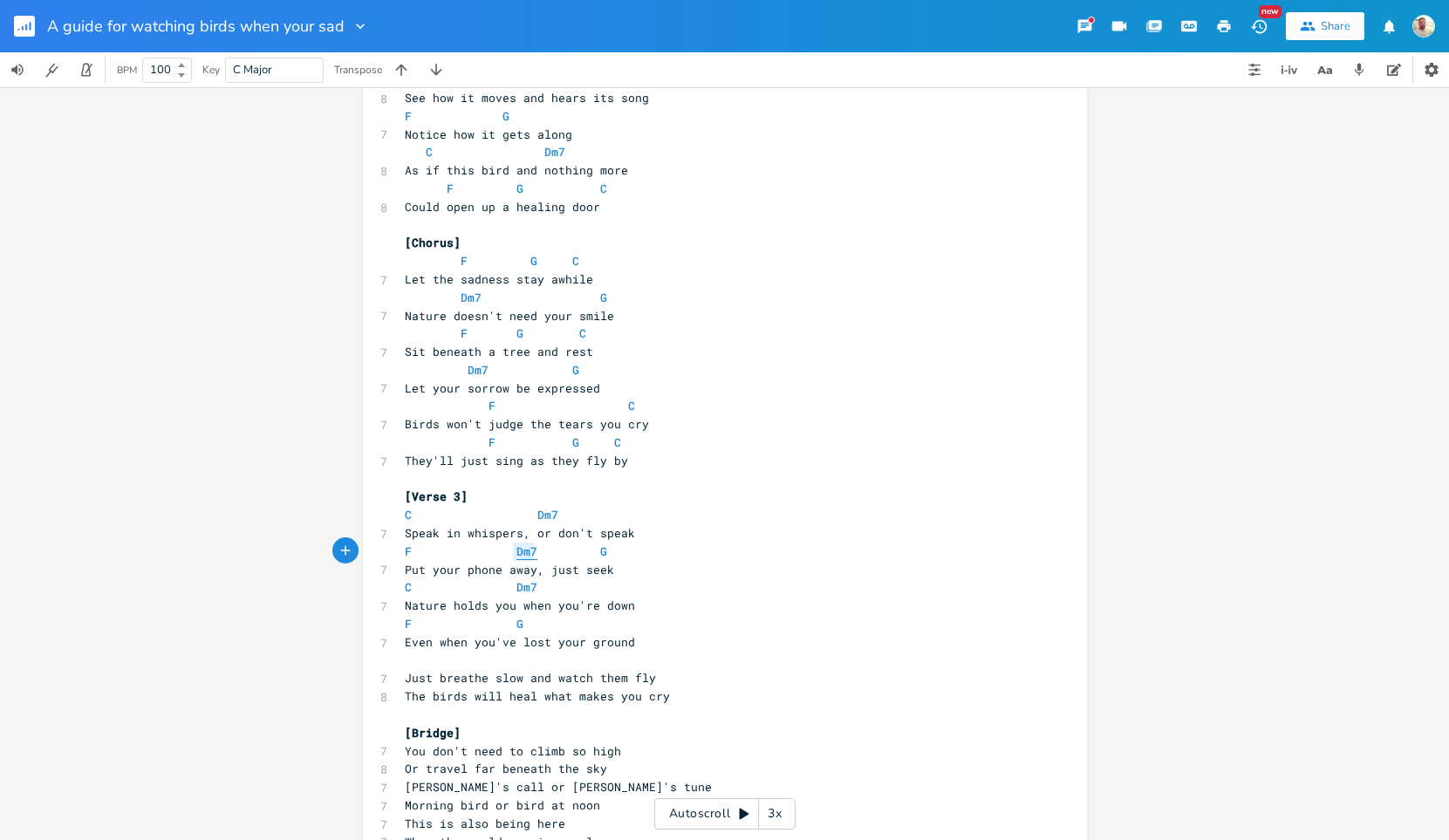
click at [517, 554] on span "Dm7" at bounding box center [527, 551] width 21 height 17
click at [598, 554] on pre "F Dm7 G" at bounding box center [716, 551] width 630 height 19
click at [600, 552] on span "G" at bounding box center [603, 551] width 7 height 17
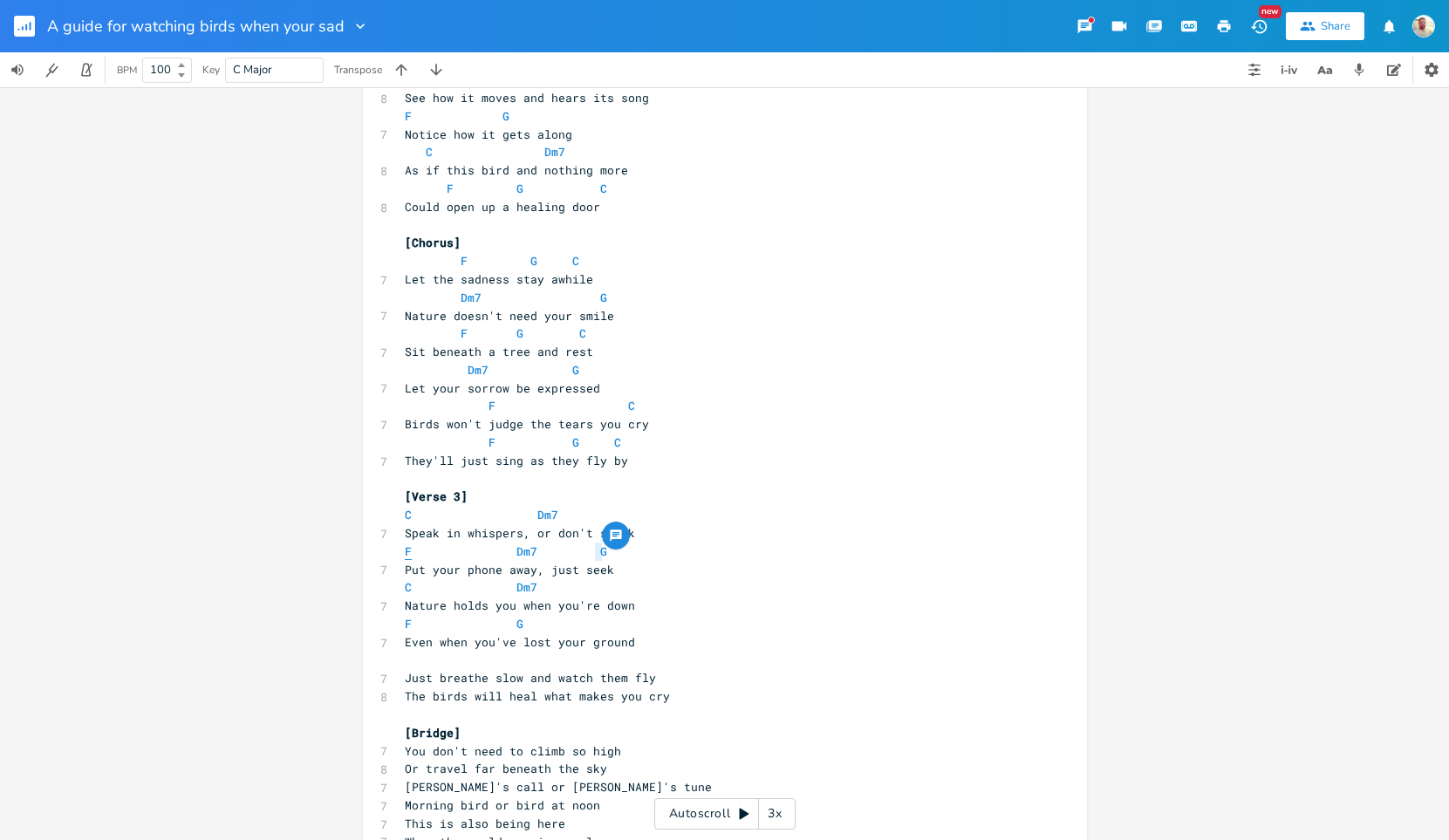
click at [405, 552] on span "F" at bounding box center [408, 551] width 7 height 17
click at [517, 548] on span "Dm7" at bounding box center [527, 551] width 21 height 17
click at [405, 520] on span "C" at bounding box center [408, 515] width 7 height 17
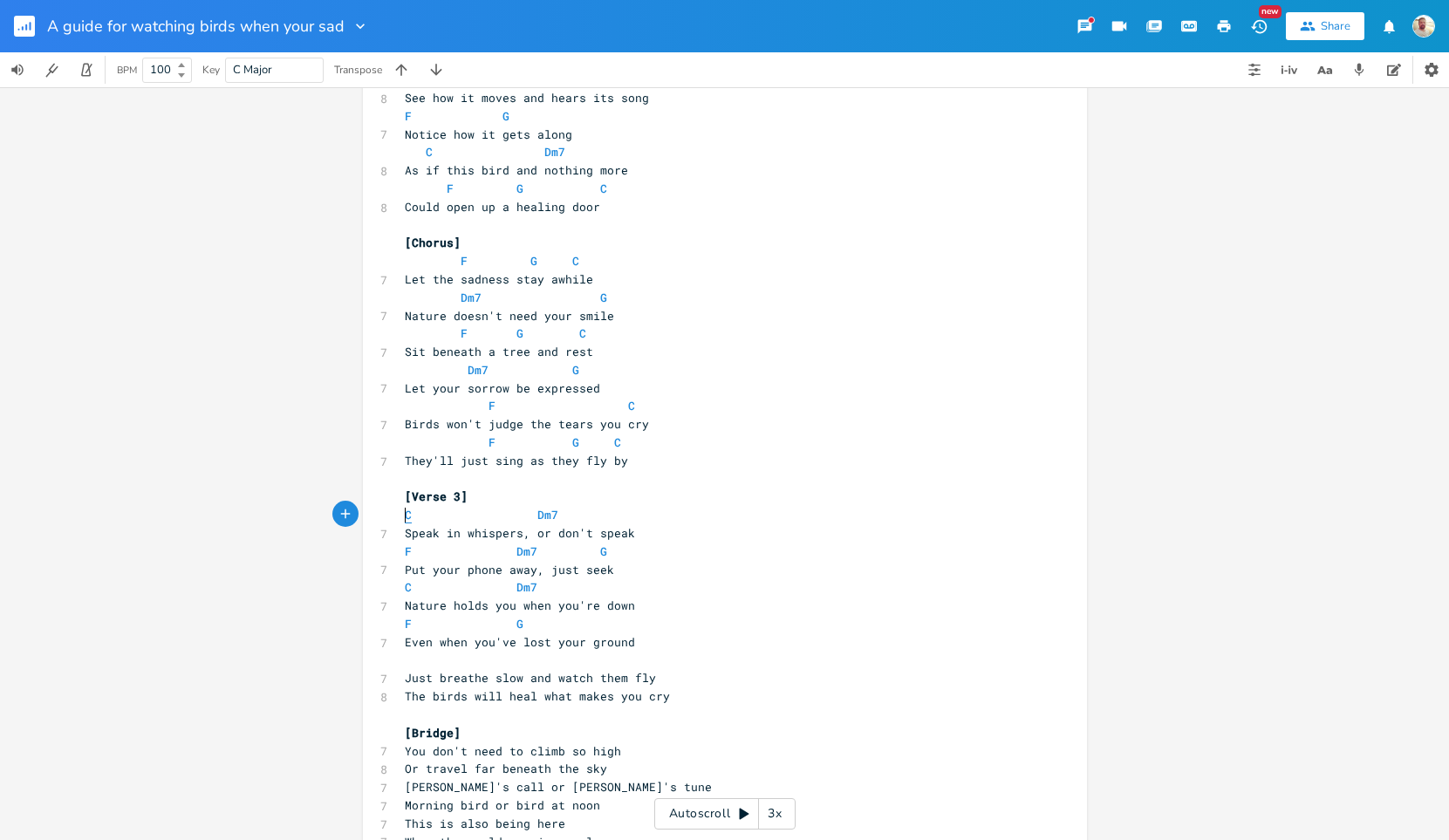
click at [405, 520] on span "C" at bounding box center [408, 515] width 7 height 17
click at [600, 551] on span "G" at bounding box center [603, 551] width 7 height 17
click at [613, 656] on pre at bounding box center [716, 660] width 630 height 19
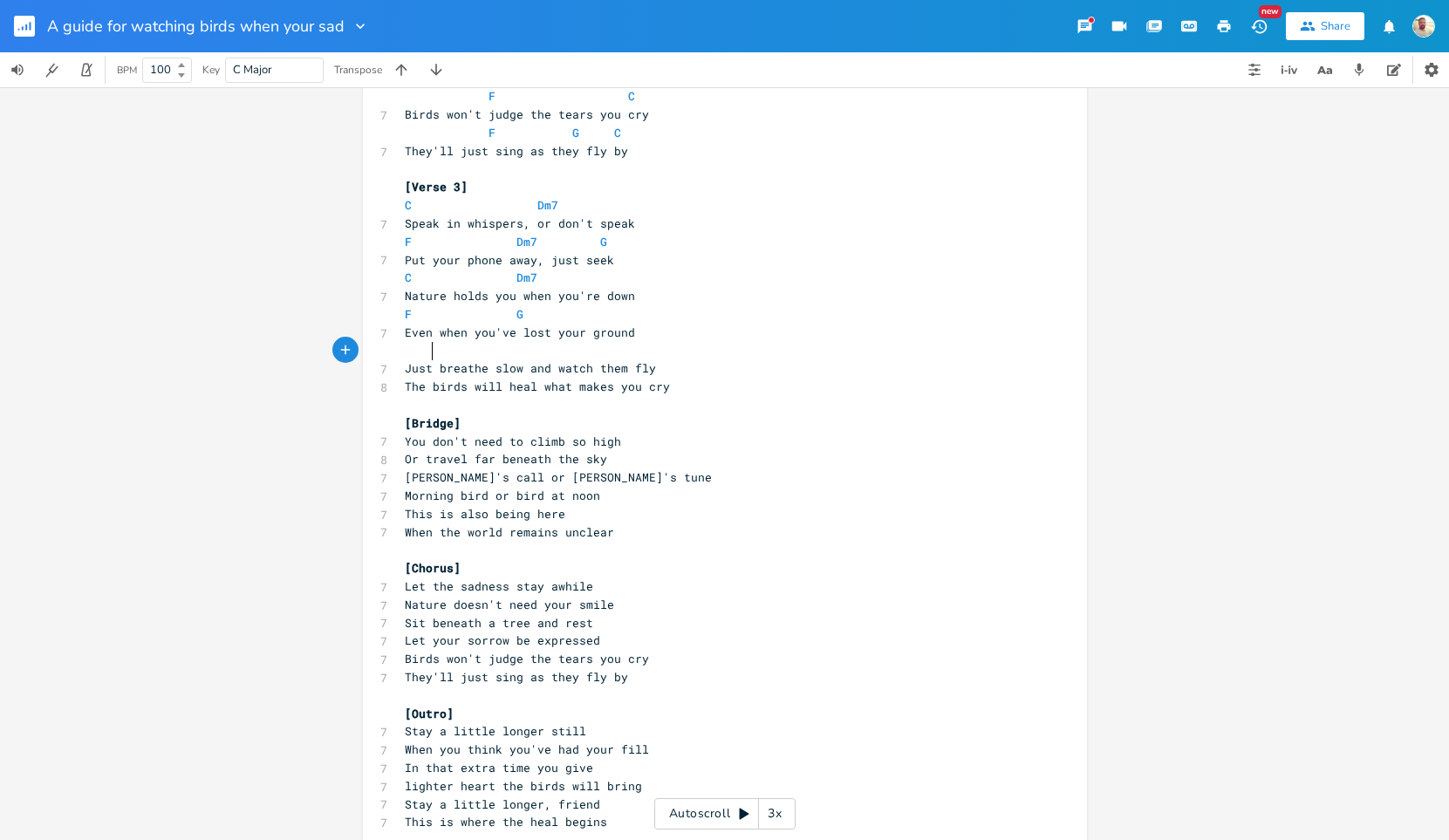
scroll to position [739, 0]
